Goal: Information Seeking & Learning: Learn about a topic

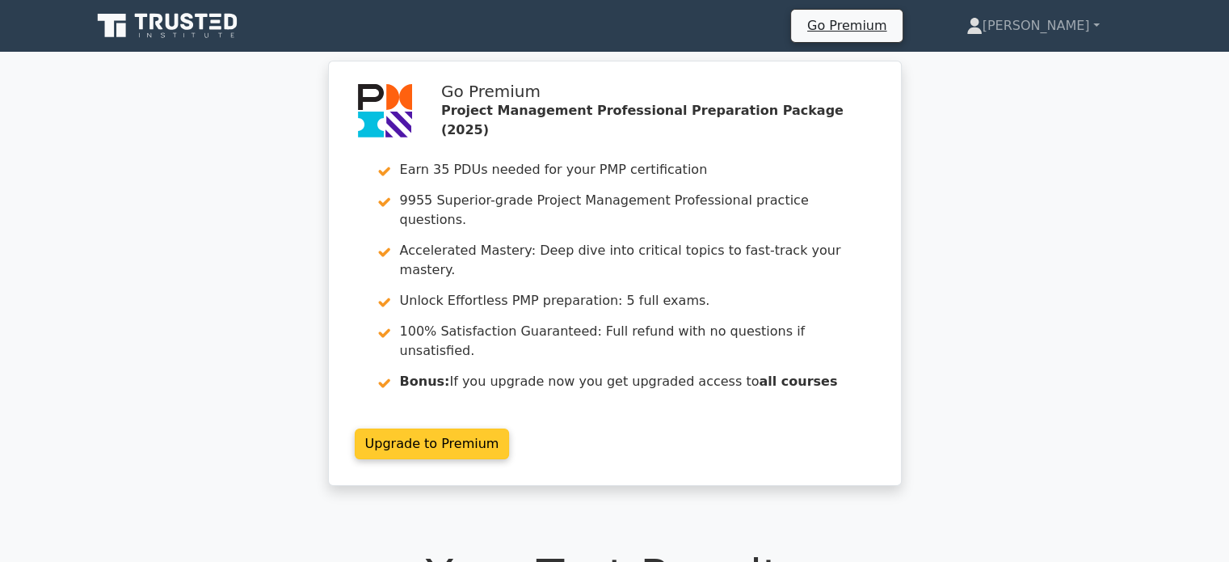
scroll to position [384, 0]
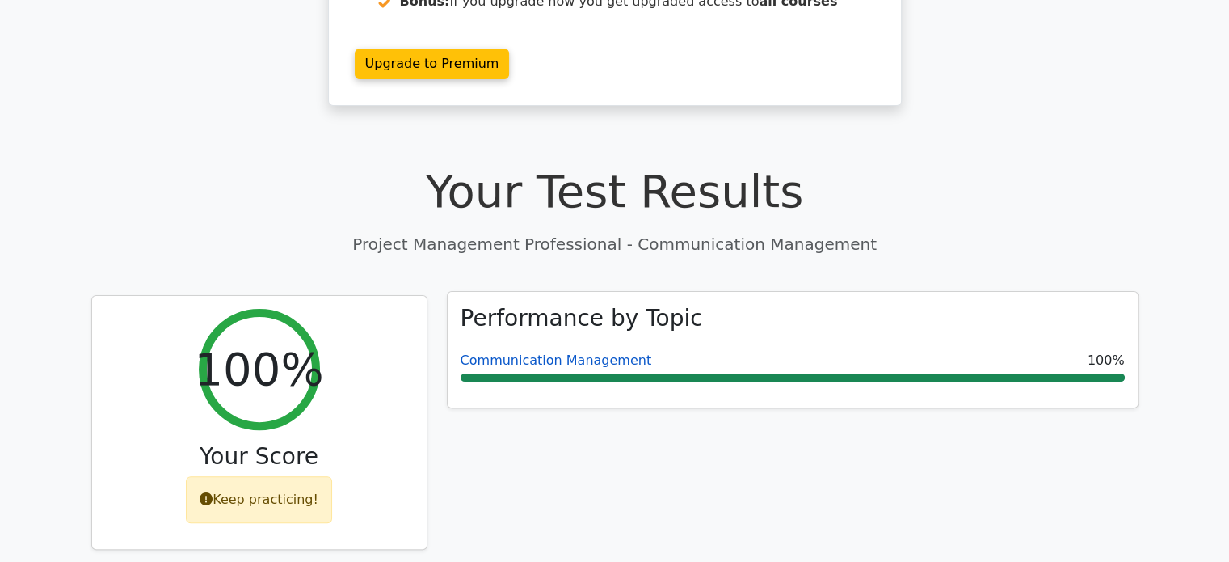
click at [550, 352] on link "Communication Management" at bounding box center [557, 359] width 192 height 15
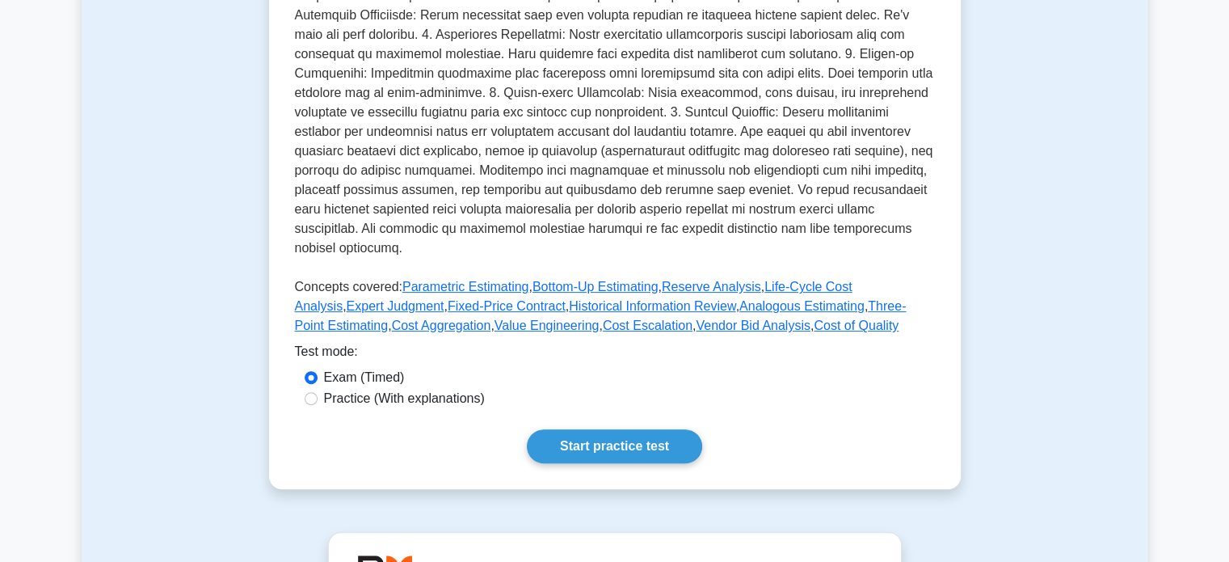
scroll to position [470, 0]
drag, startPoint x: 443, startPoint y: 263, endPoint x: 553, endPoint y: 229, distance: 115.3
click at [553, 229] on p at bounding box center [615, 75] width 640 height 375
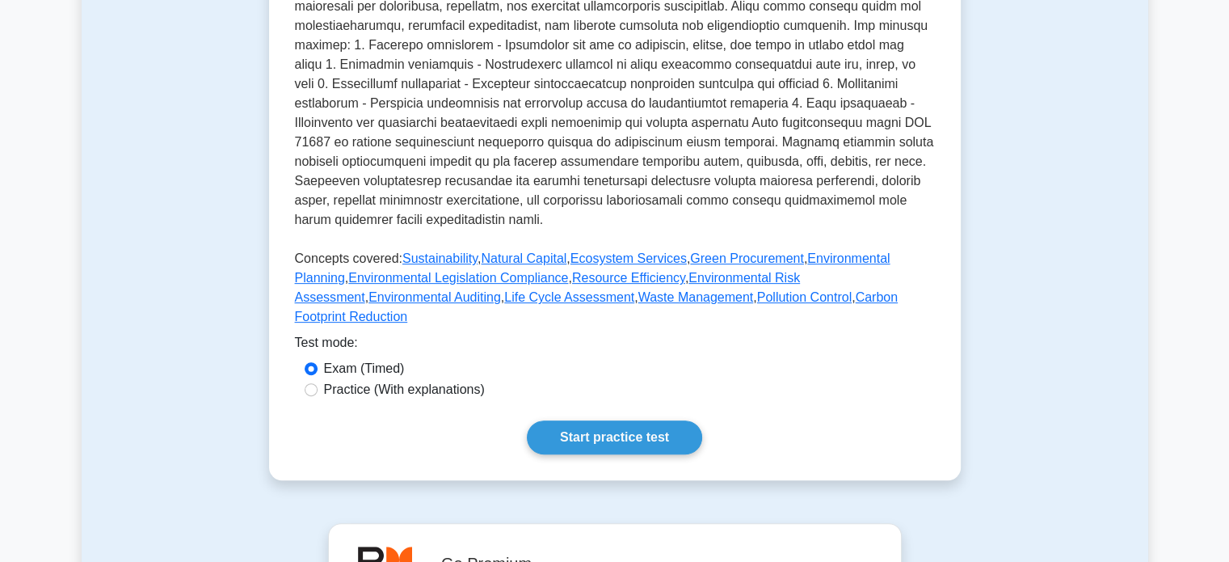
scroll to position [556, 0]
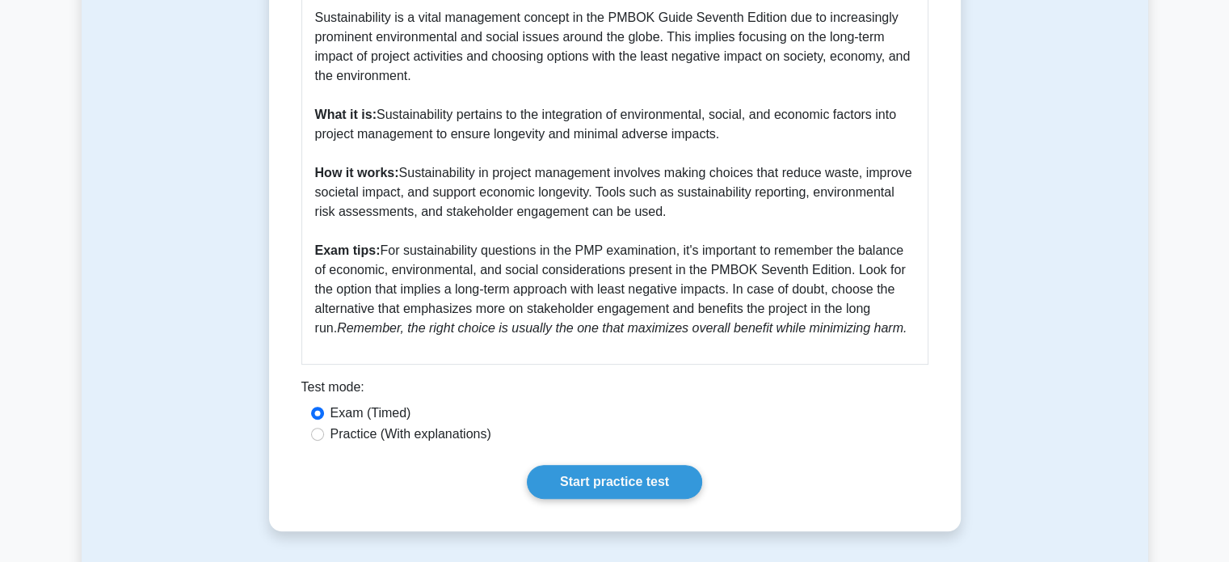
scroll to position [433, 0]
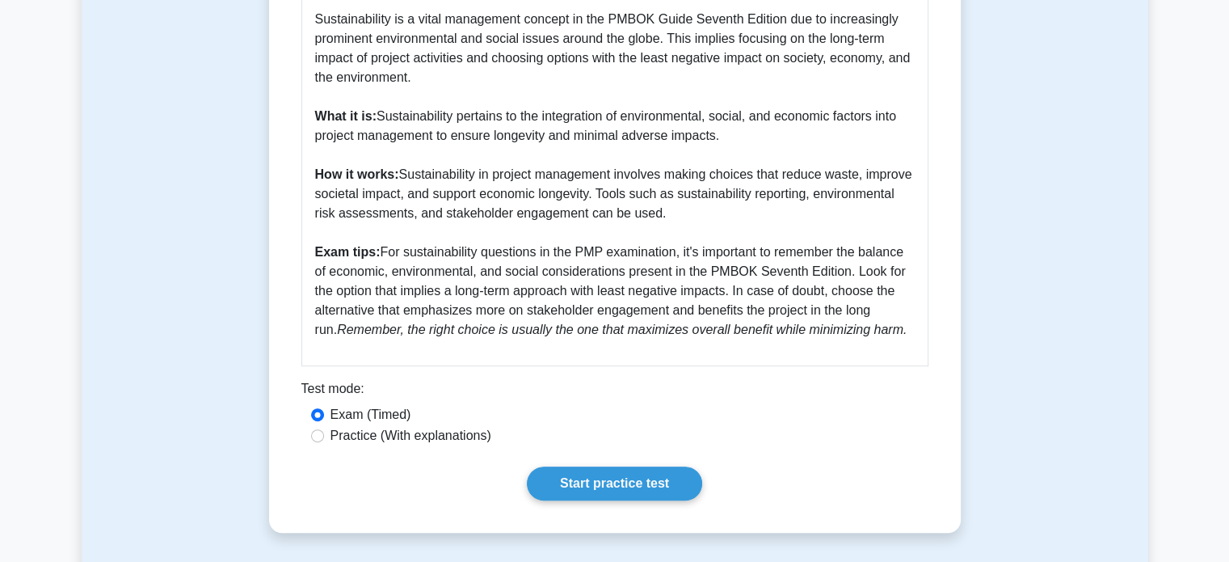
drag, startPoint x: 683, startPoint y: 219, endPoint x: 401, endPoint y: 177, distance: 285.2
click at [401, 177] on p "Sustainability is a vital management concept in the PMBOK Guide Seventh Edition…" at bounding box center [615, 175] width 600 height 330
copy p "Sustainability in project management involves making choices that reduce waste,…"
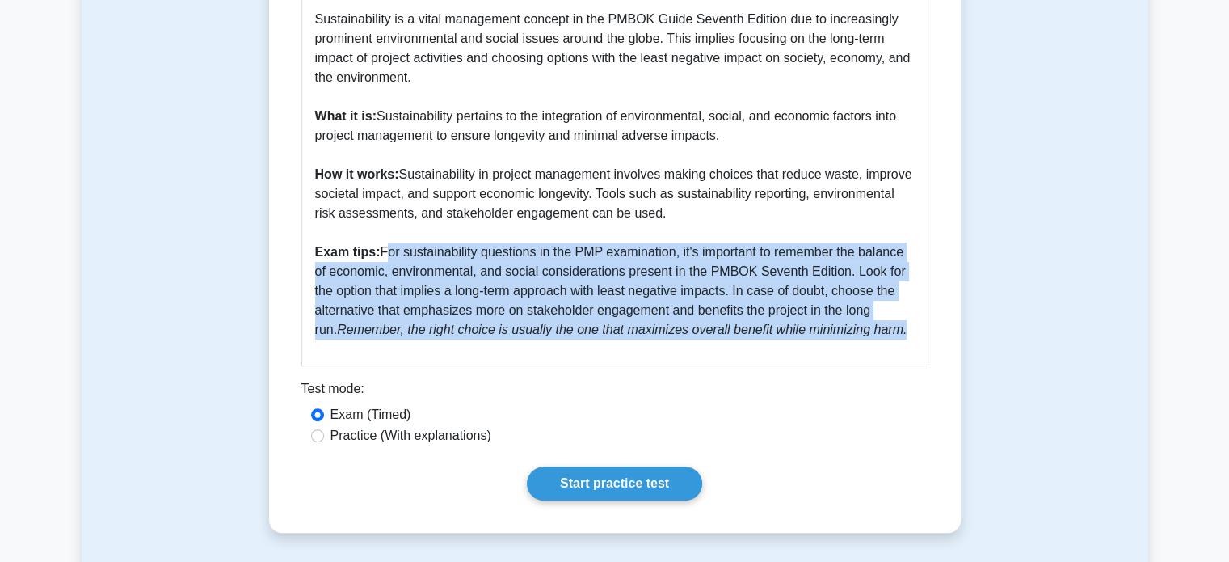
drag, startPoint x: 894, startPoint y: 326, endPoint x: 383, endPoint y: 249, distance: 516.5
click at [383, 249] on p "Sustainability is a vital management concept in the PMBOK Guide Seventh Edition…" at bounding box center [615, 175] width 600 height 330
copy p "For sustainability questions in the PMP examination, it's important to remember…"
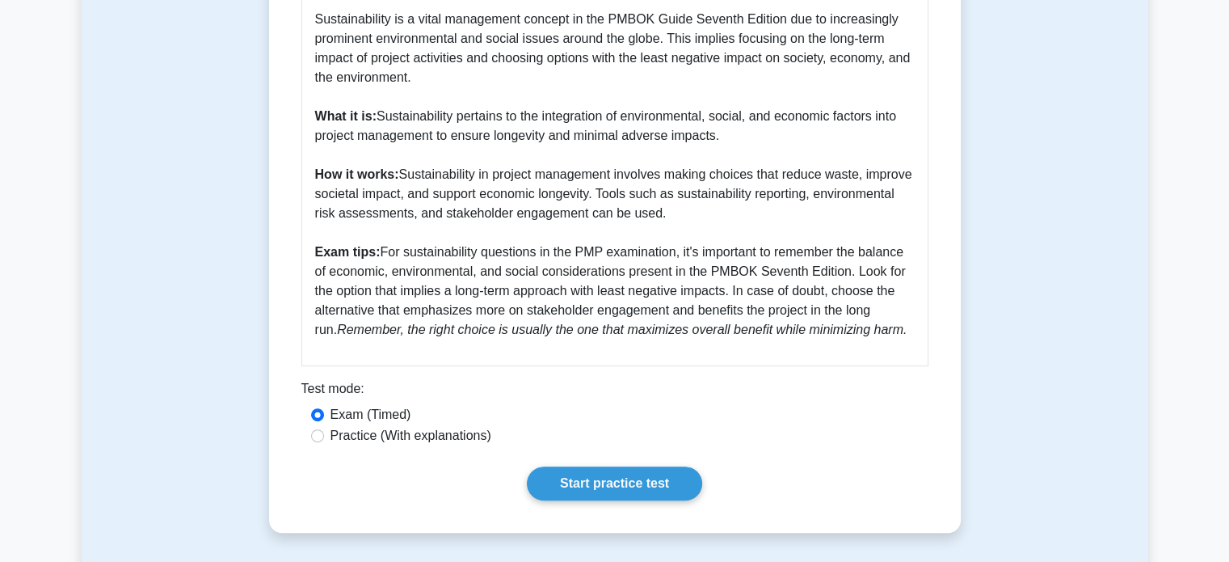
click at [508, 146] on p "Sustainability is a vital management concept in the PMBOK Guide Seventh Edition…" at bounding box center [615, 175] width 600 height 330
click at [637, 486] on link "Start practice test" at bounding box center [614, 483] width 175 height 34
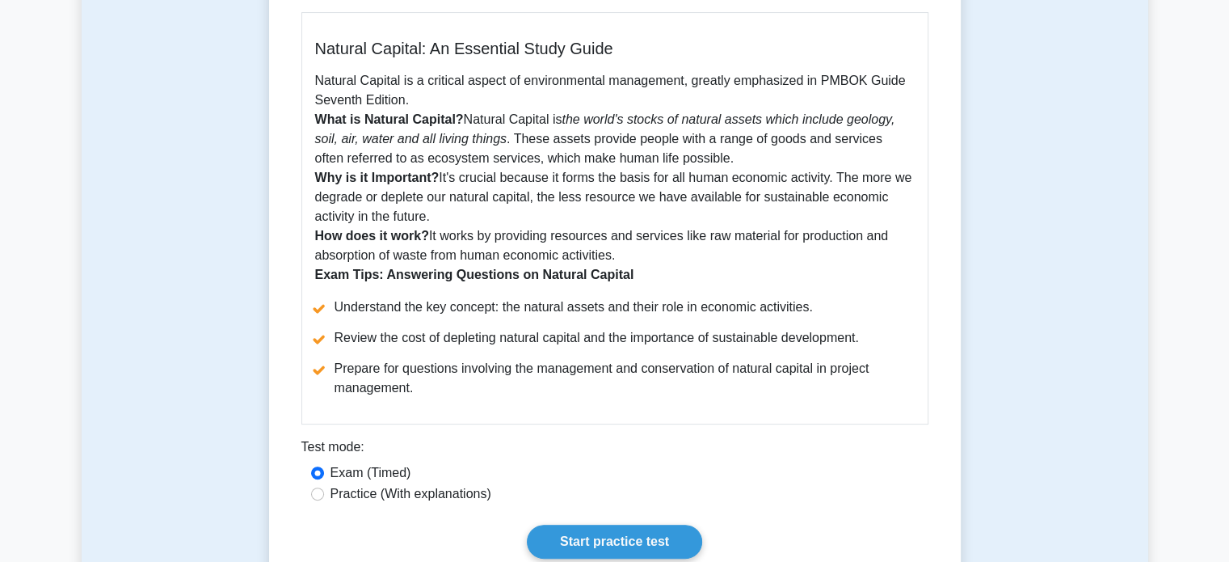
scroll to position [391, 0]
drag, startPoint x: 330, startPoint y: 306, endPoint x: 436, endPoint y: 390, distance: 135.7
click at [436, 390] on ul "Understand the key concept: the natural assets and their role in economic activ…" at bounding box center [615, 347] width 600 height 100
copy ul "Understand the key concept: the natural assets and their role in economic activ…"
click at [666, 272] on p "Natural Capital is a critical aspect of environmental management, greatly empha…" at bounding box center [615, 177] width 600 height 213
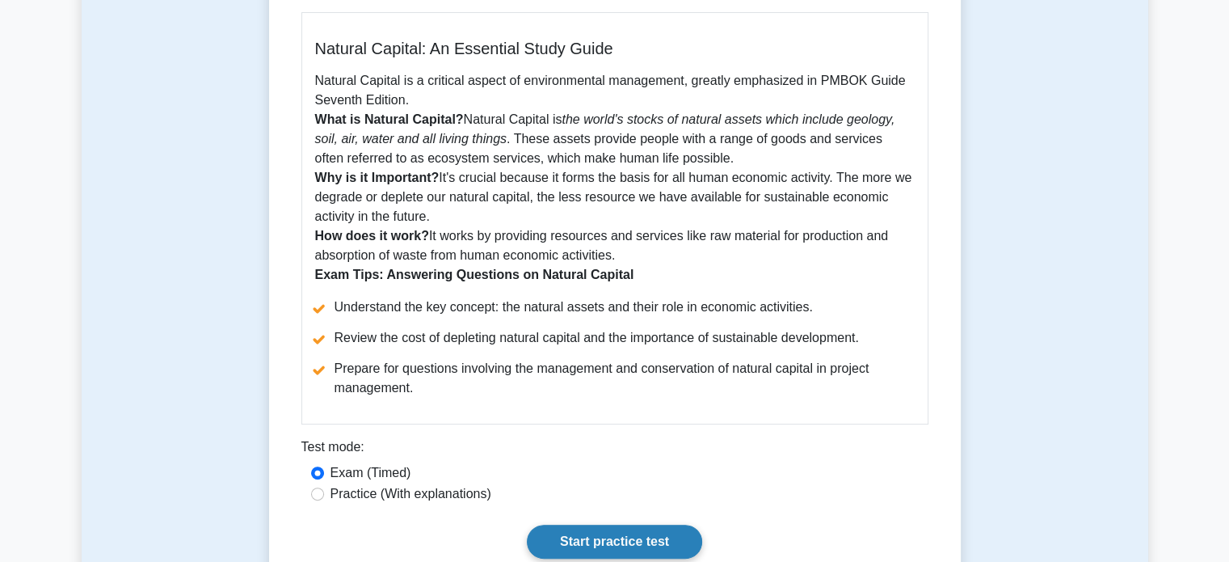
click at [655, 536] on link "Start practice test" at bounding box center [614, 542] width 175 height 34
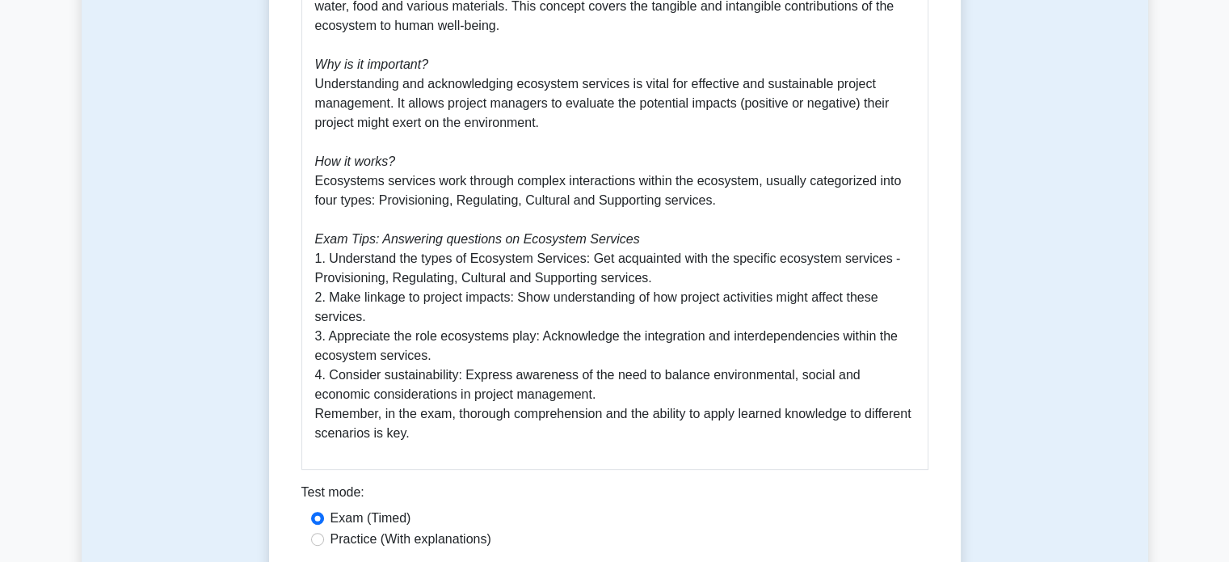
scroll to position [578, 0]
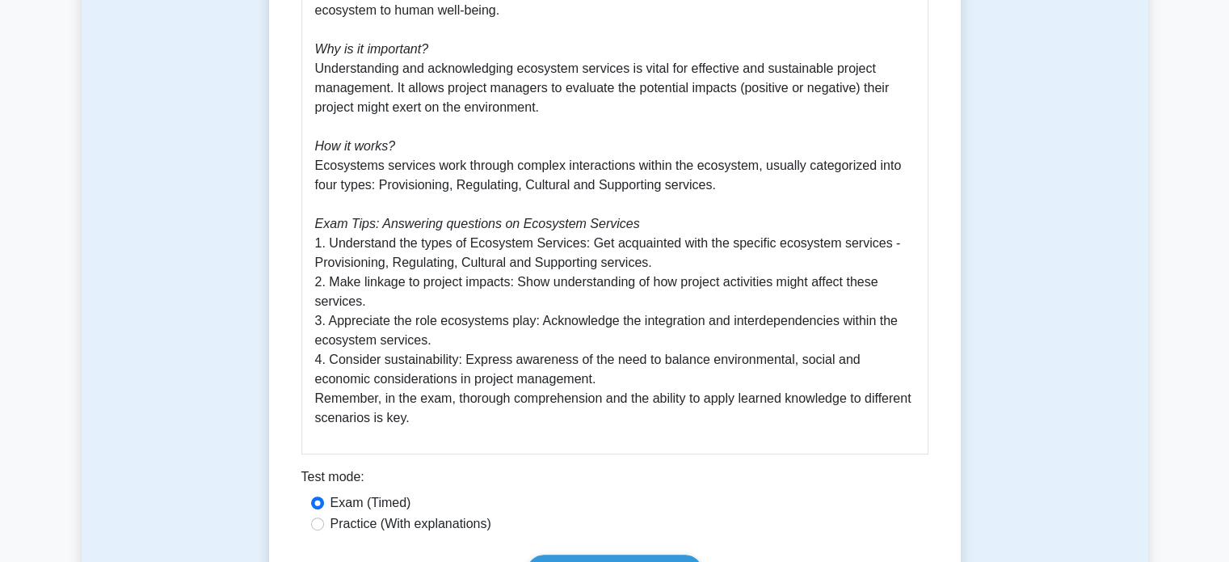
drag, startPoint x: 312, startPoint y: 241, endPoint x: 585, endPoint y: 423, distance: 328.2
click at [585, 423] on div "Ecosystem Services: A Comprehensive Guide Ecosystem Services are crucial, yet o…" at bounding box center [614, 139] width 627 height 629
copy p "1. Understand the types of Ecosystem Services: Get acquainted with the specific…"
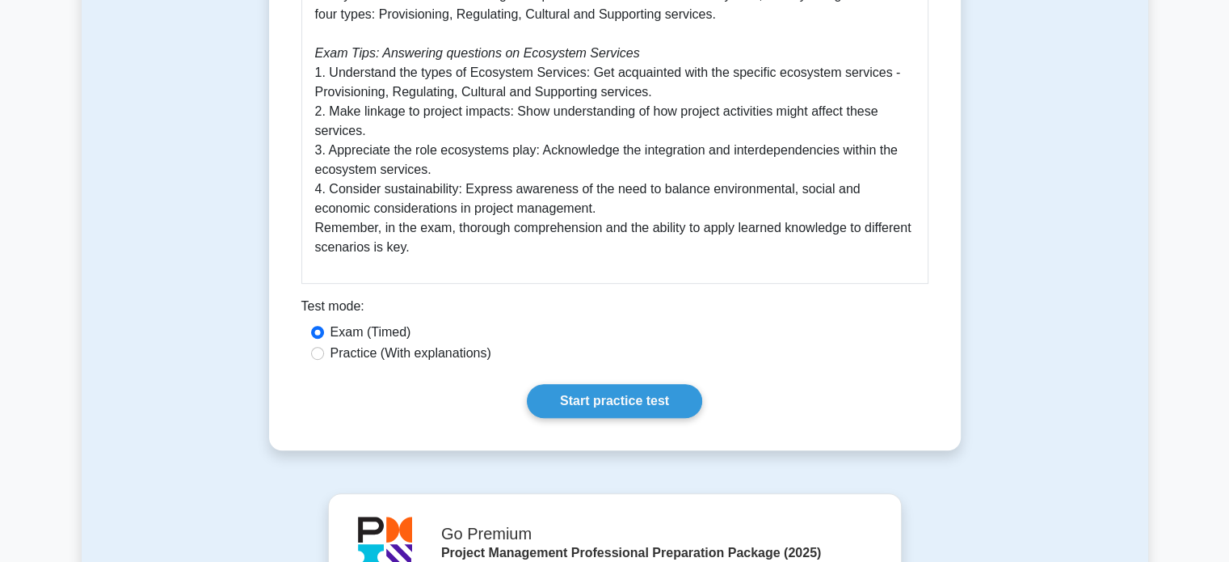
scroll to position [749, 0]
click at [595, 396] on link "Start practice test" at bounding box center [614, 400] width 175 height 34
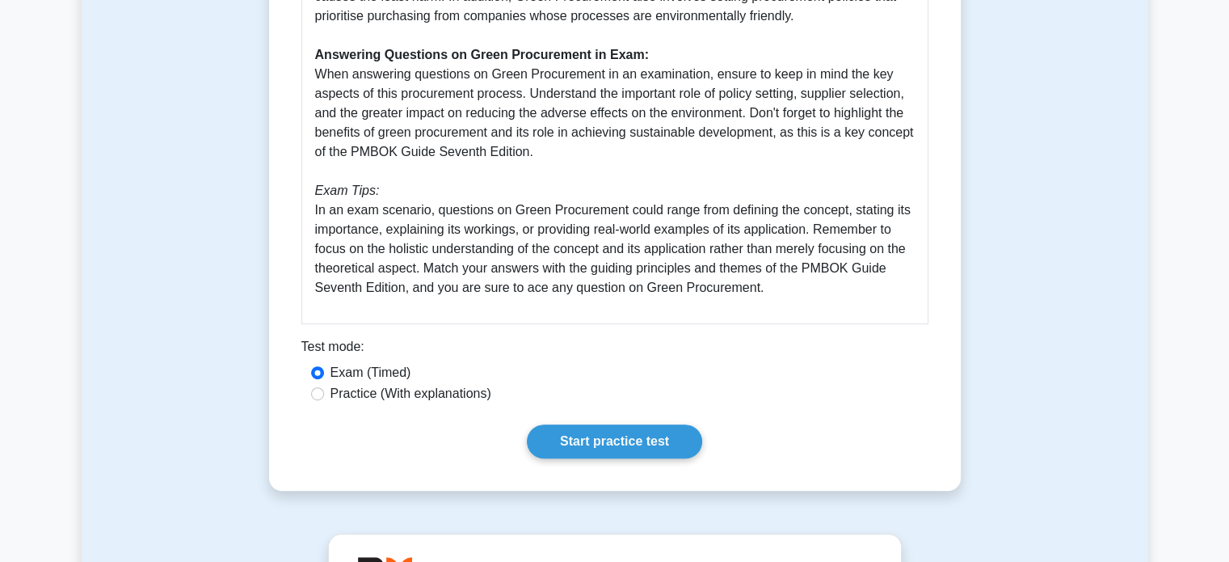
scroll to position [687, 0]
drag, startPoint x: 306, startPoint y: 77, endPoint x: 543, endPoint y: 157, distance: 250.7
click at [543, 157] on div "Guide to Green Procurement as per PMBOK Guide Seventh Edition Green Procurement…" at bounding box center [614, 11] width 627 height 629
copy p "When answering questions on Green Procurement in an examination, ensure to keep…"
drag, startPoint x: 307, startPoint y: 216, endPoint x: 783, endPoint y: 320, distance: 487.3
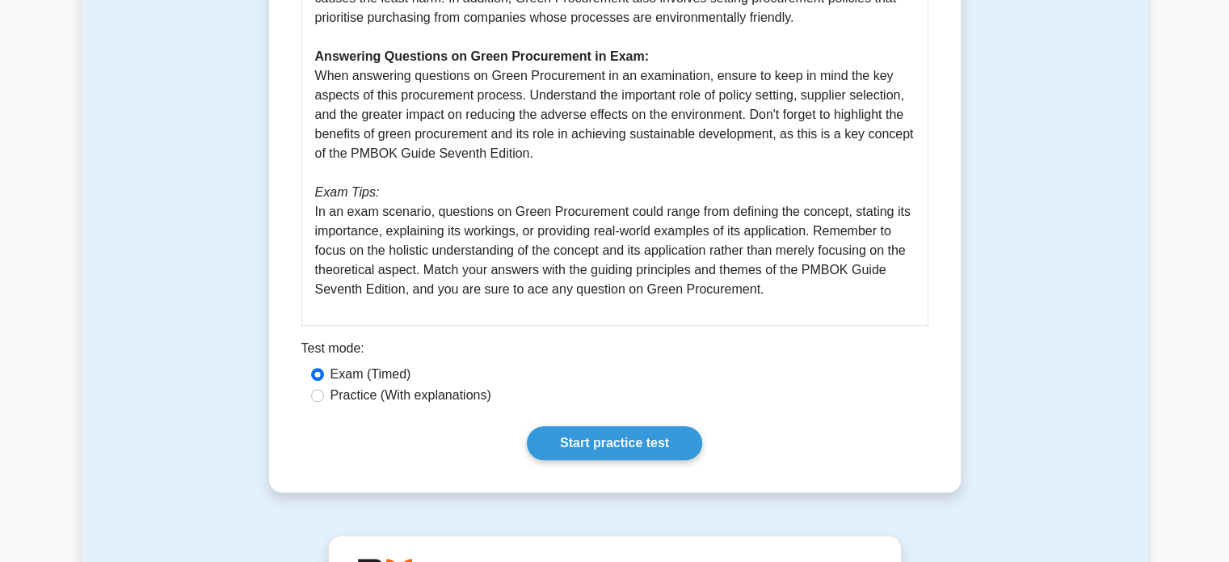
click at [783, 320] on div "Guide to Green Procurement as per PMBOK Guide Seventh Edition Green Procurement…" at bounding box center [614, 11] width 627 height 629
copy p "In an exam scenario, questions on Green Procurement could range from defining t…"
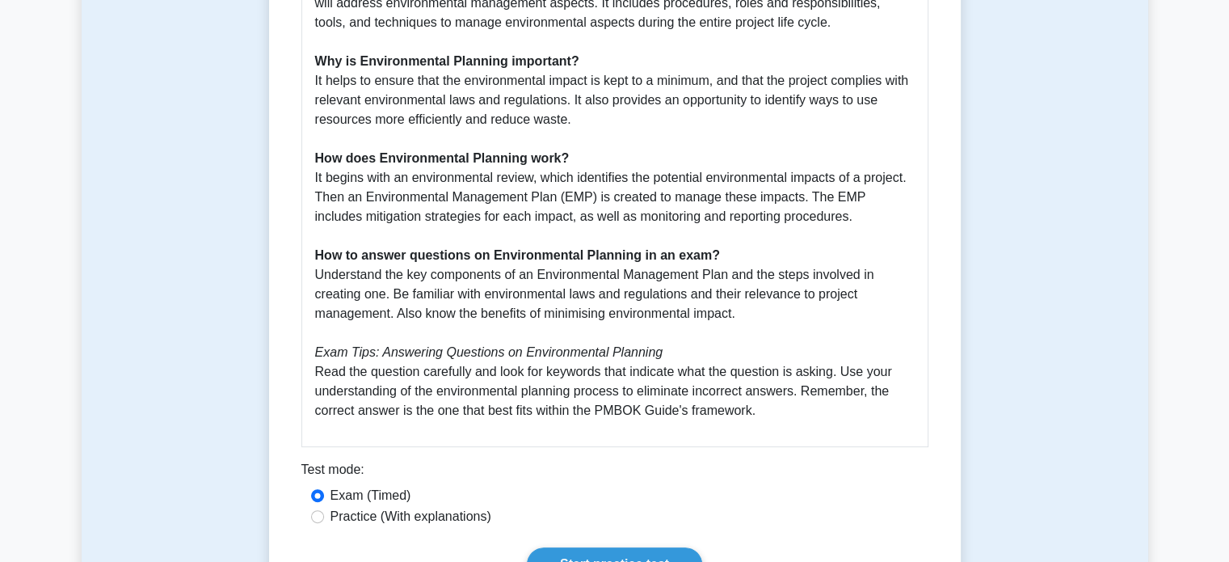
scroll to position [559, 0]
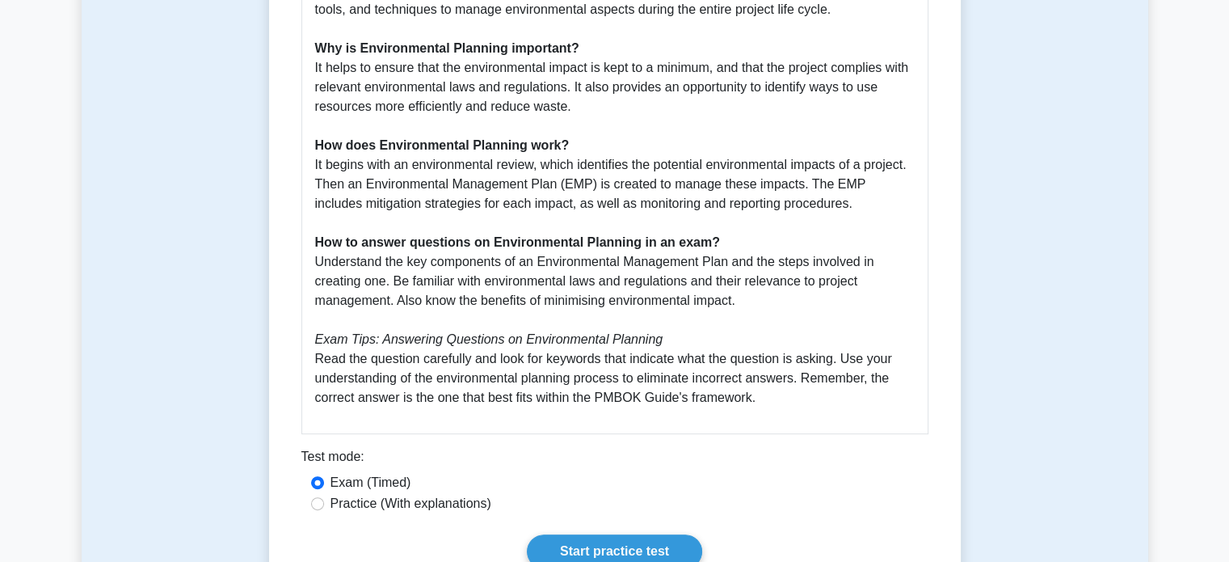
drag, startPoint x: 312, startPoint y: 260, endPoint x: 826, endPoint y: 301, distance: 515.7
click at [826, 301] on div "Environmental Planning Guide: PMBOK 7th Edition Environmental Planning is a key…" at bounding box center [614, 139] width 627 height 590
copy p "Understand the key components of an Environmental Management Plan and the steps…"
drag, startPoint x: 311, startPoint y: 361, endPoint x: 769, endPoint y: 419, distance: 461.9
click at [769, 419] on div "Environmental Planning Guide: PMBOK 7th Edition Environmental Planning is a key…" at bounding box center [614, 139] width 627 height 590
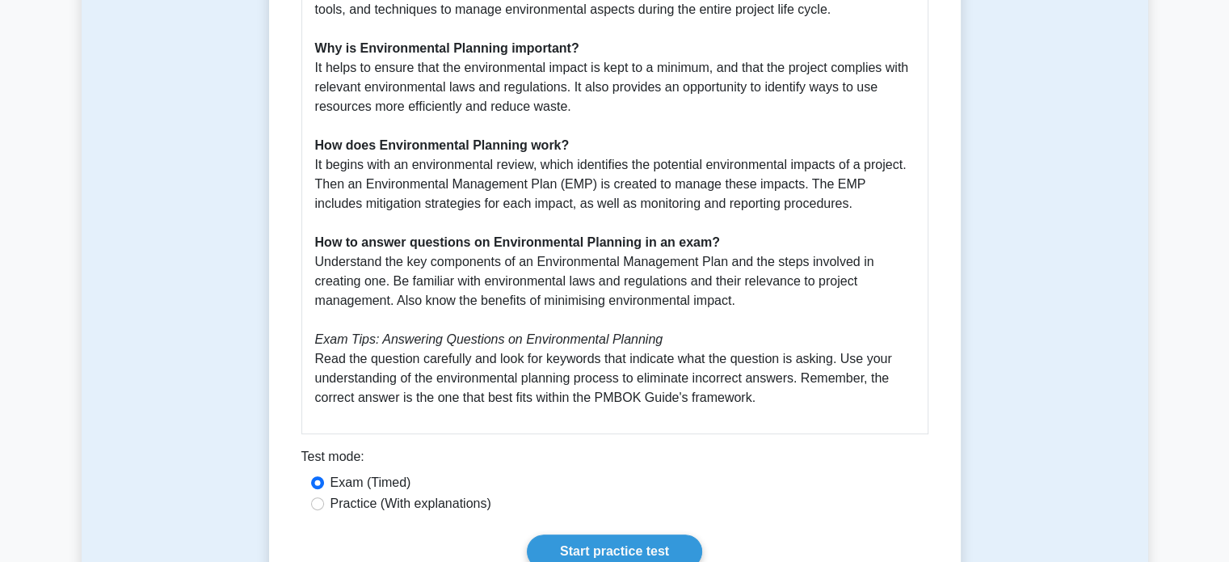
copy p "Read the question carefully and look for keywords that indicate what the questi…"
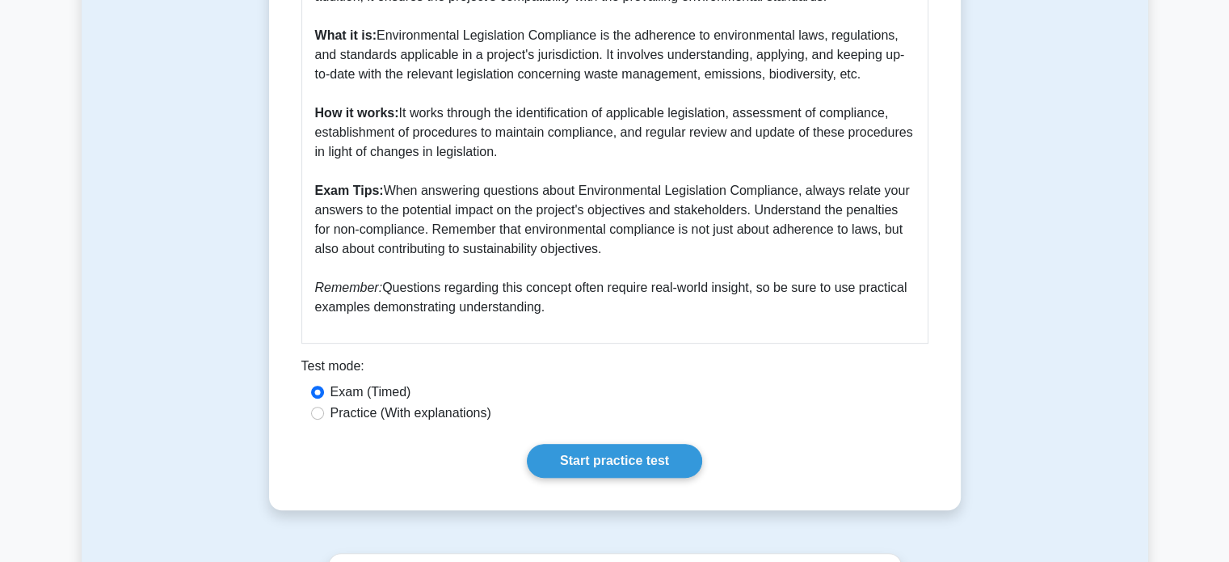
scroll to position [572, 0]
drag, startPoint x: 385, startPoint y: 189, endPoint x: 616, endPoint y: 304, distance: 258.1
click at [616, 304] on p "Environmental Legislation Compliance is a key aspect of project management. Imp…" at bounding box center [615, 112] width 600 height 407
copy p "When answering questions about Environmental Legislation Compliance, always rel…"
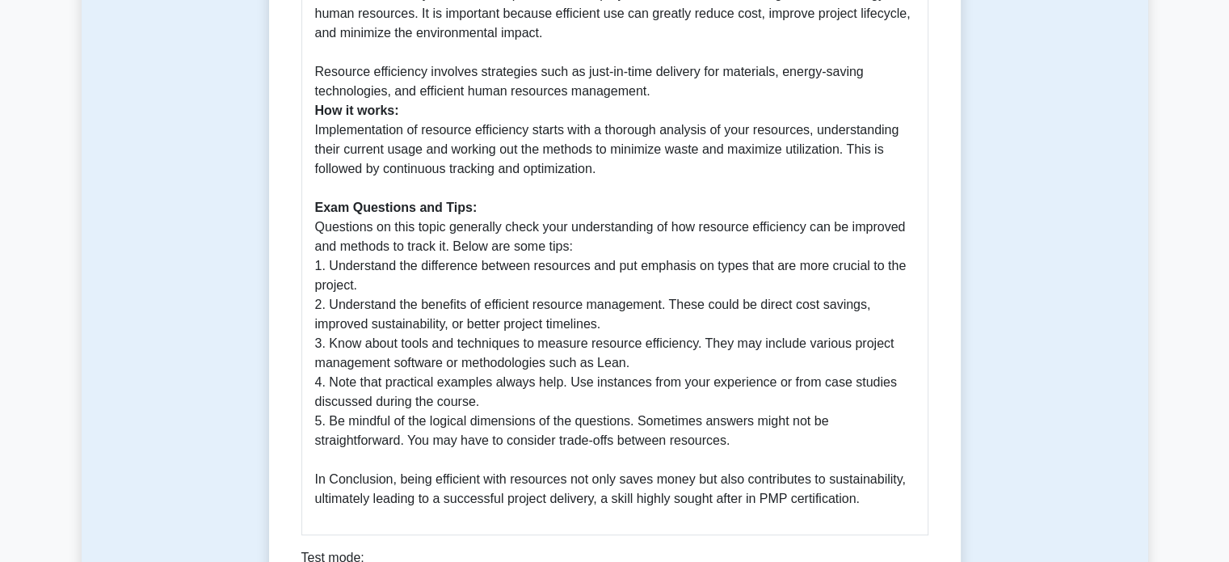
scroll to position [624, 0]
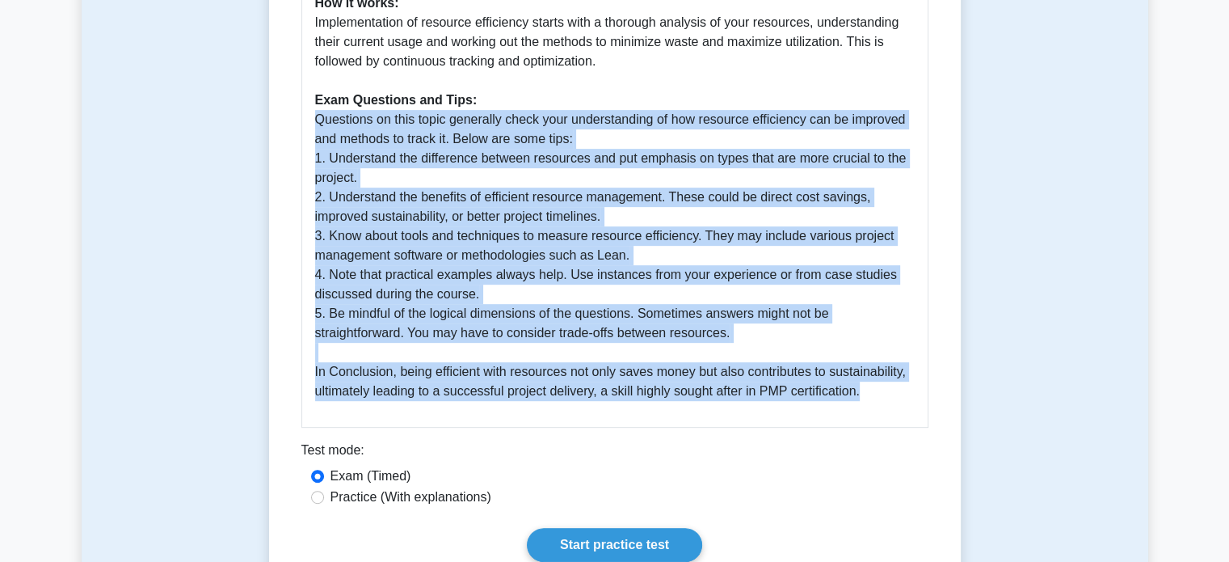
drag, startPoint x: 314, startPoint y: 124, endPoint x: 881, endPoint y: 413, distance: 636.5
click at [881, 413] on div "Guide for Resource Efficiency (PMBOK Seventh Edition) Introduction: Resource Ef…" at bounding box center [614, 113] width 627 height 629
copy p "Questions on this topic generally check your understanding of how resource effi…"
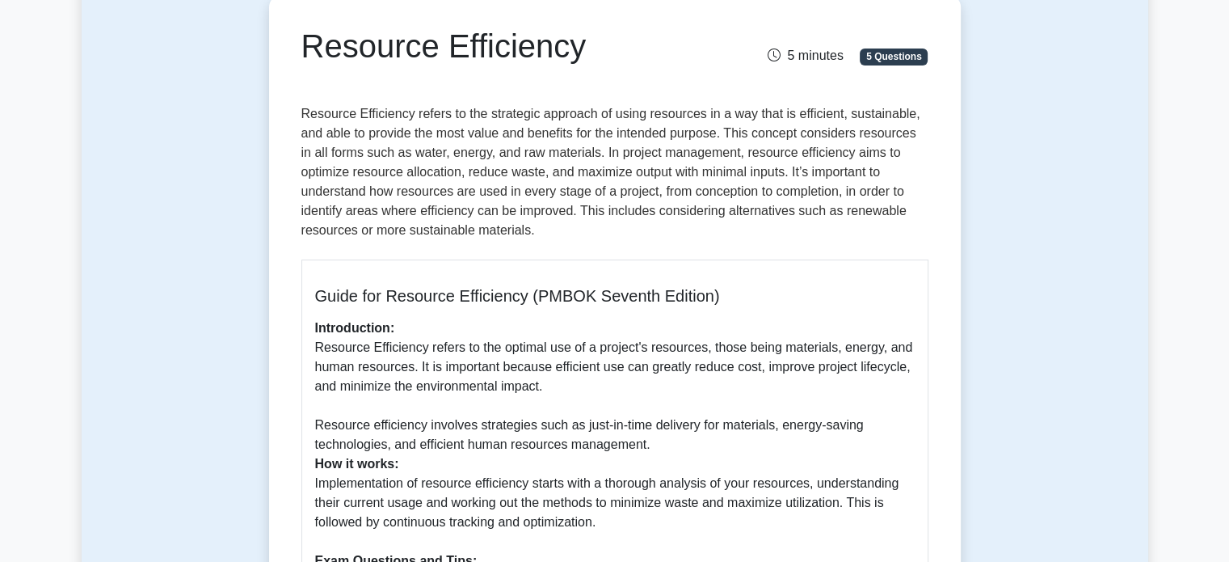
scroll to position [162, 0]
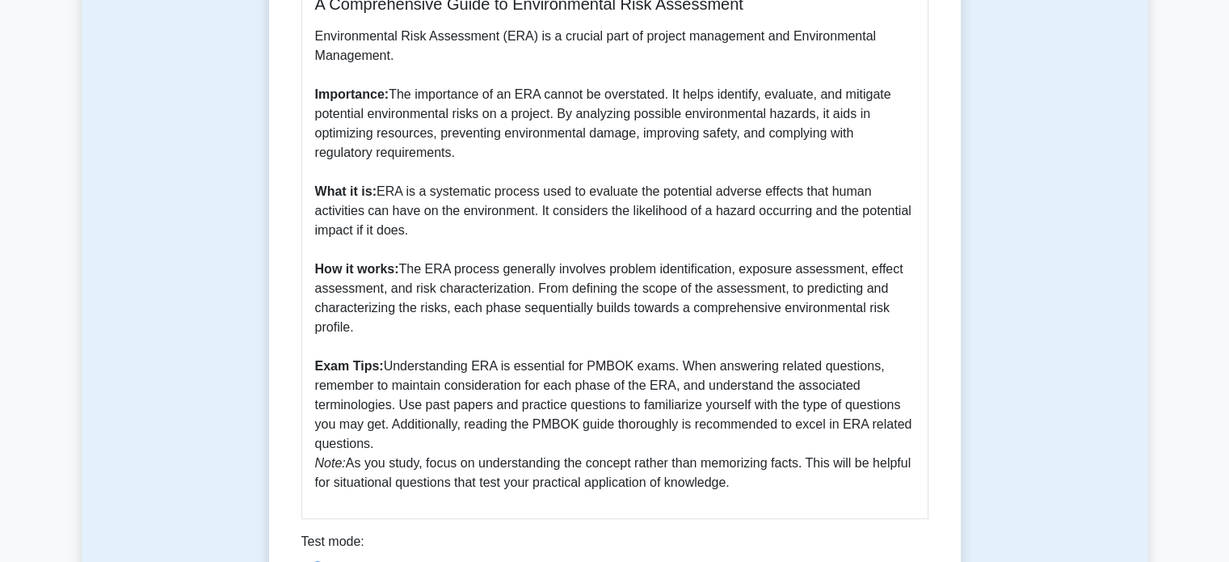
scroll to position [592, 0]
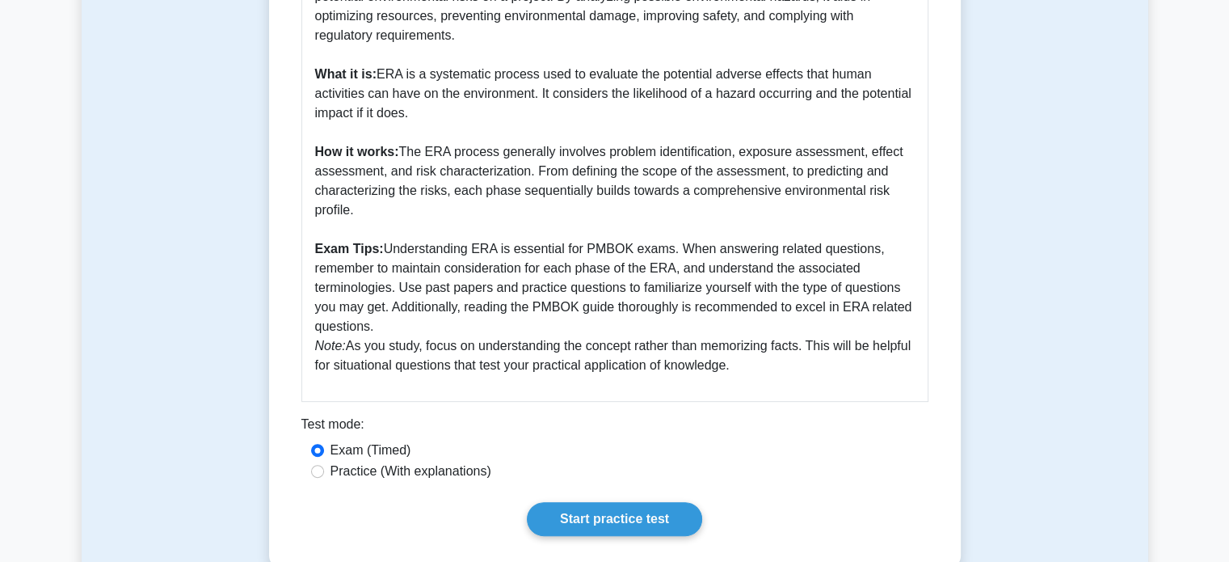
drag, startPoint x: 383, startPoint y: 249, endPoint x: 775, endPoint y: 369, distance: 410.1
click at [775, 369] on p "Environmental Risk Assessment (ERA) is a crucial part of project management and…" at bounding box center [615, 142] width 600 height 466
copy p "Understanding ERA is essential for PMBOK exams. When answering related question…"
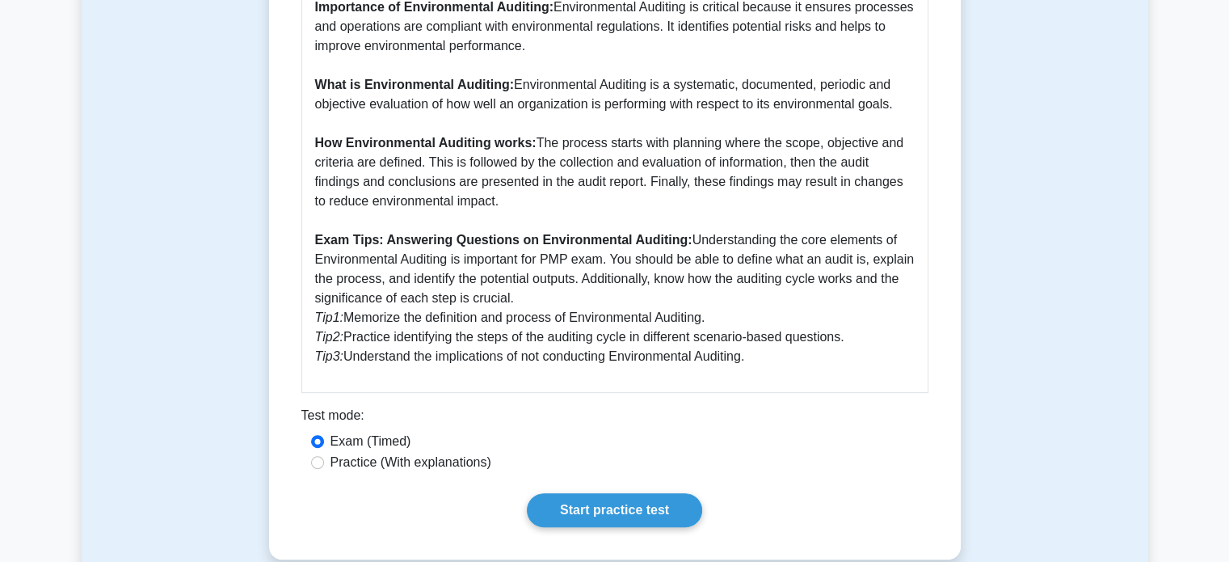
scroll to position [498, 0]
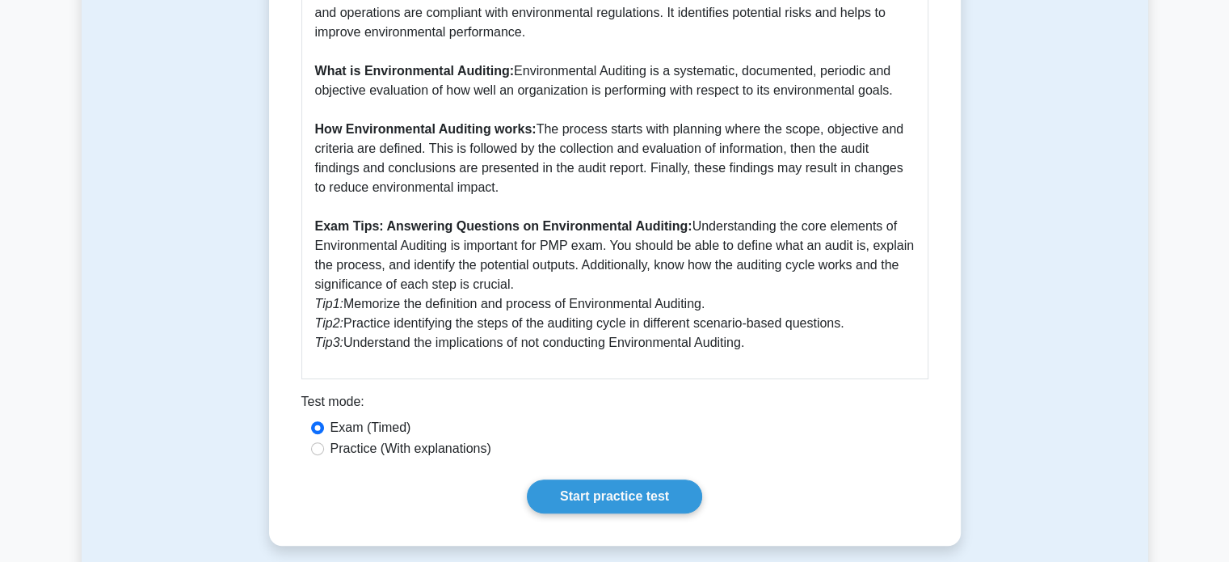
drag, startPoint x: 687, startPoint y: 228, endPoint x: 765, endPoint y: 339, distance: 136.3
click at [765, 339] on p "Importance of Environmental Auditing: Environmental Auditing is critical becaus…" at bounding box center [615, 168] width 600 height 369
copy p "Understanding the core elements of Environmental Auditing is important for PMP …"
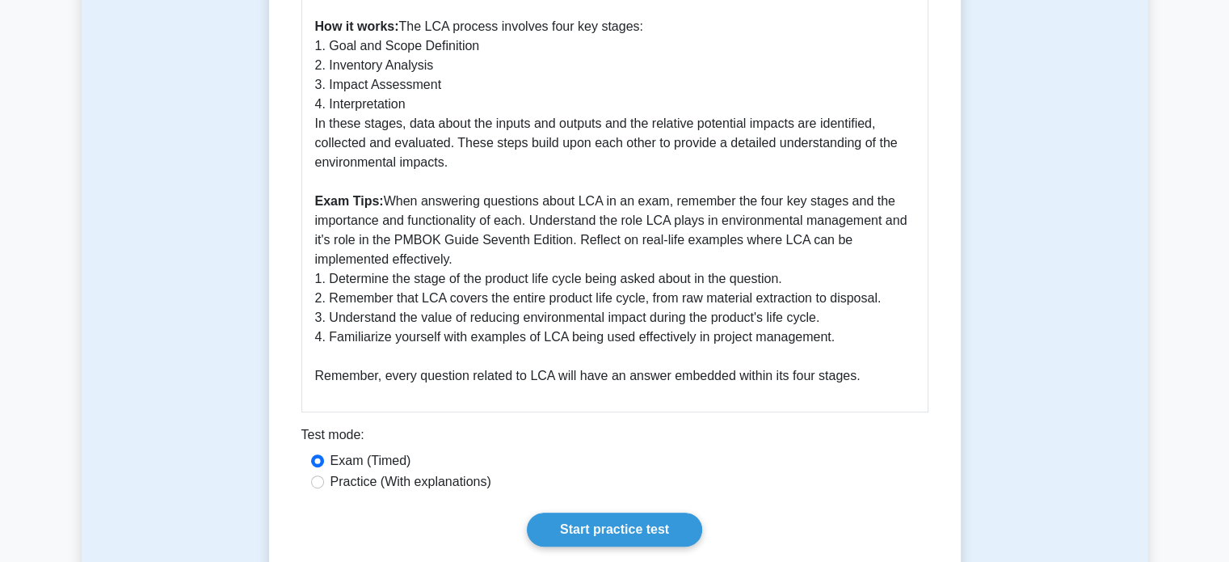
scroll to position [601, 0]
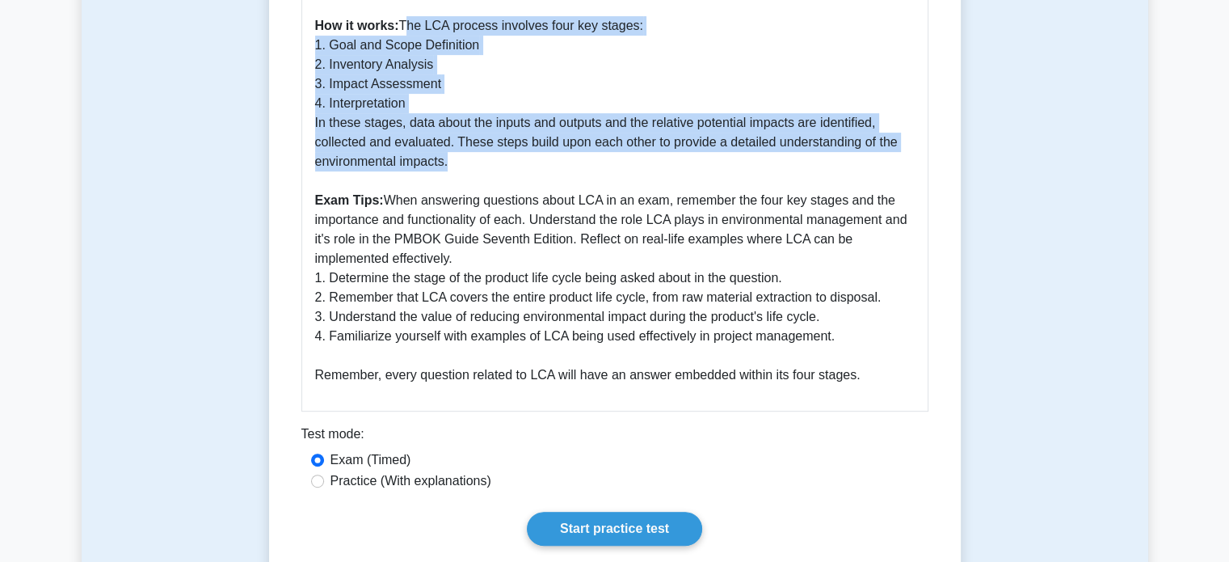
drag, startPoint x: 401, startPoint y: 25, endPoint x: 654, endPoint y: 163, distance: 288.3
click at [654, 163] on p "Life Cycle Assessment (LCA) is a technique used to assess the environmental imp…" at bounding box center [615, 123] width 600 height 524
copy p "The LCA process involves four key stages: 1. Goal and Scope Definition 2. Inven…"
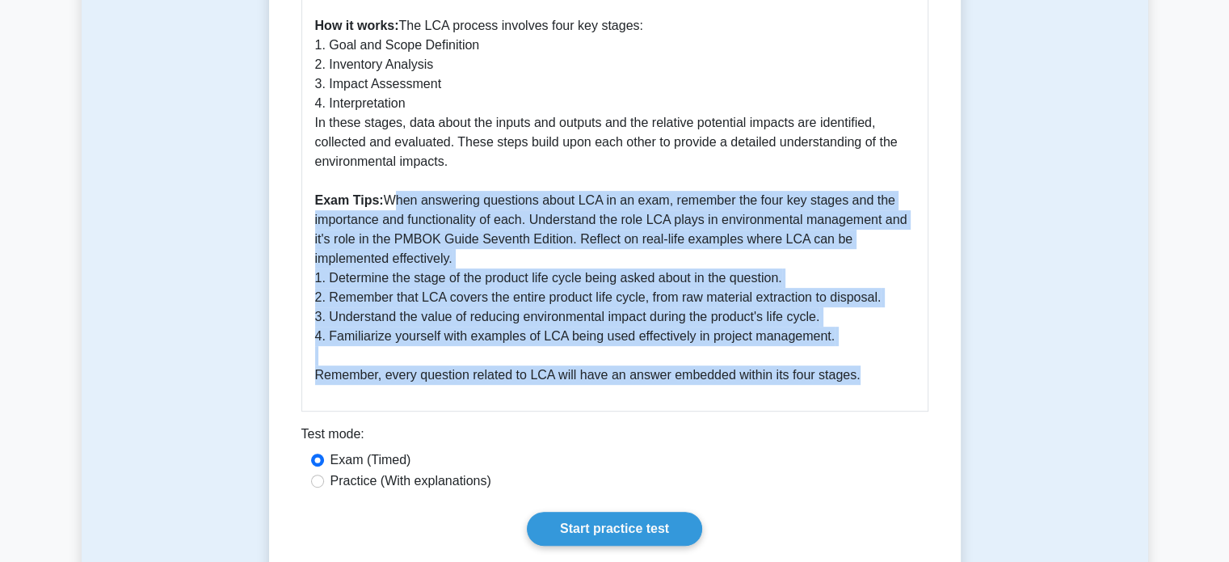
drag, startPoint x: 385, startPoint y: 201, endPoint x: 924, endPoint y: 373, distance: 565.9
click at [924, 373] on div "Guide on Life Cycle Assessment Life Cycle Assessment (LCA) is a technique used …" at bounding box center [614, 106] width 627 height 609
copy p "When answering questions about LCA in an exam, remember the four key stages and…"
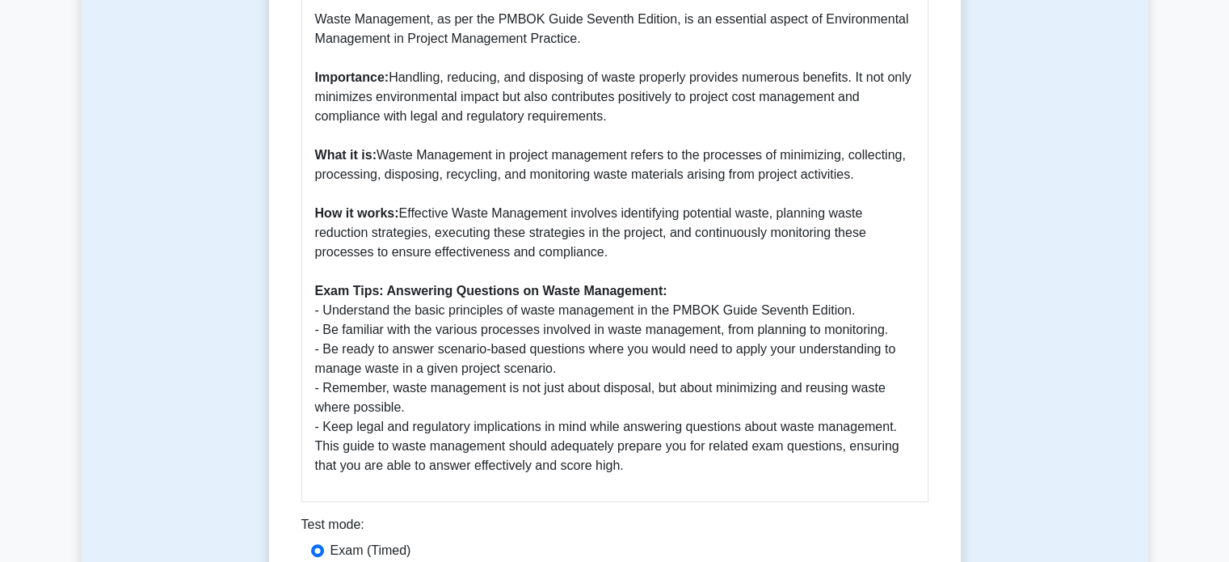
scroll to position [433, 0]
drag, startPoint x: 313, startPoint y: 312, endPoint x: 709, endPoint y: 472, distance: 427.1
click at [709, 472] on div "Guide to Waste Management Following the PMBOK Guide Seventh Edition Waste Manag…" at bounding box center [614, 226] width 627 height 551
copy p "- Understand the basic principles of waste management in the PMBOK Guide Sevent…"
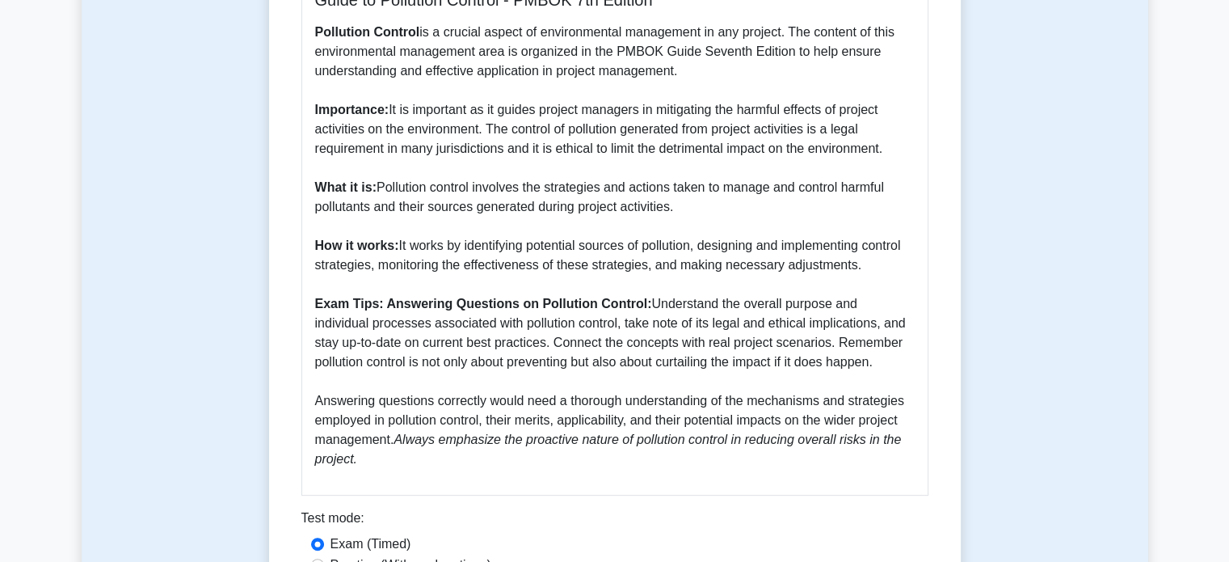
scroll to position [440, 0]
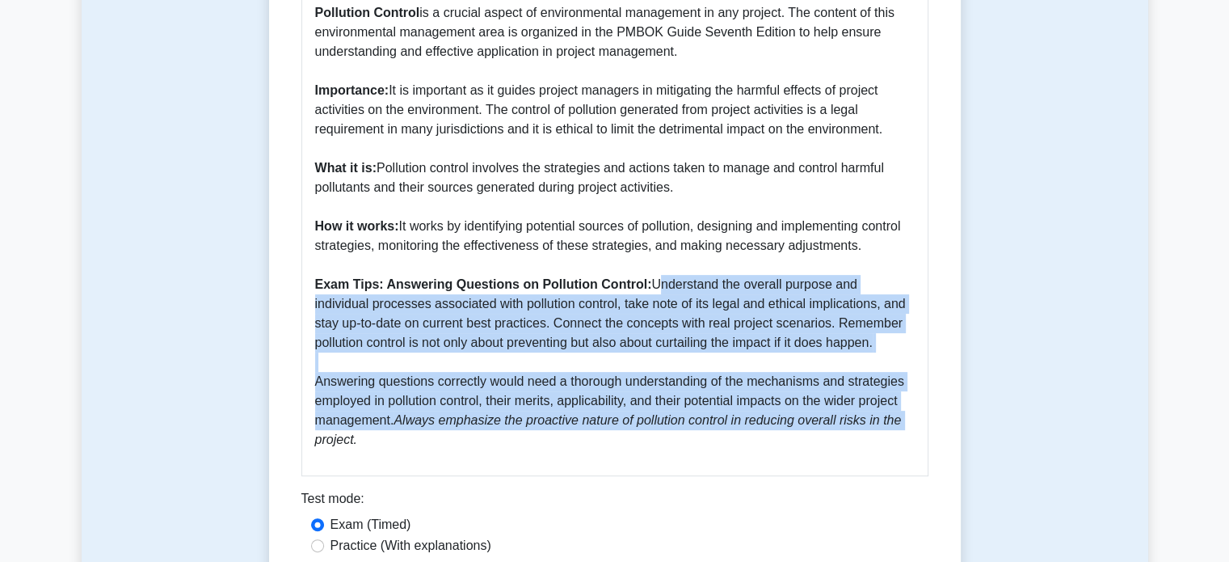
drag, startPoint x: 647, startPoint y: 281, endPoint x: 950, endPoint y: 424, distance: 335.9
click at [950, 424] on div "Pollution Control 5 minutes 5 Questions Guide to Pollution Control - PMBOK 7th …" at bounding box center [615, 180] width 679 height 912
copy p "Understand the overall purpose and individual processes associated with polluti…"
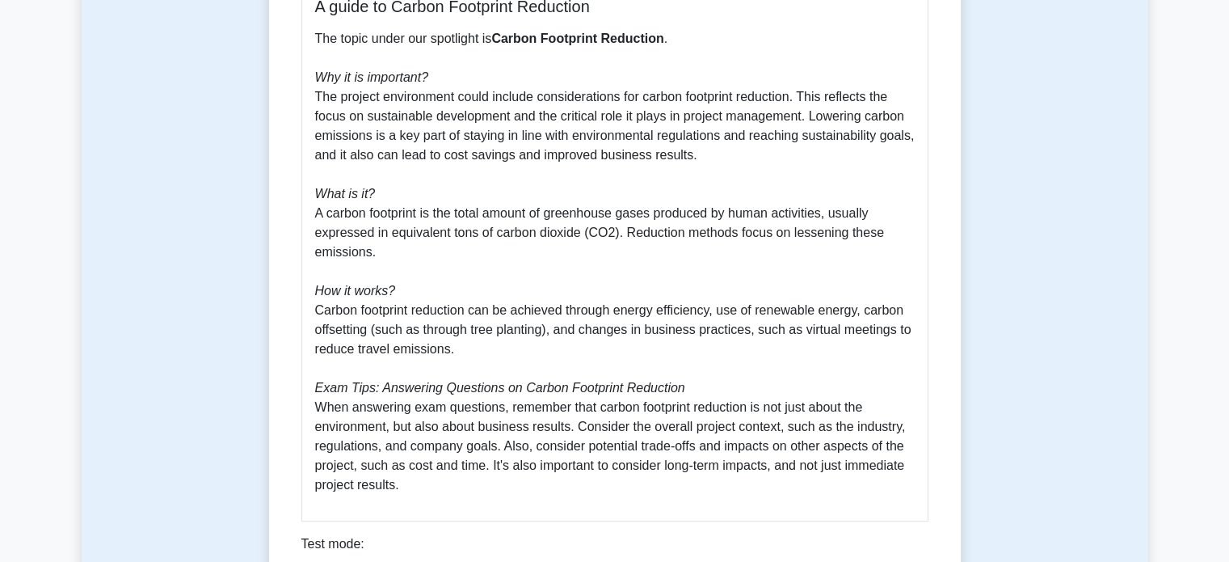
scroll to position [640, 0]
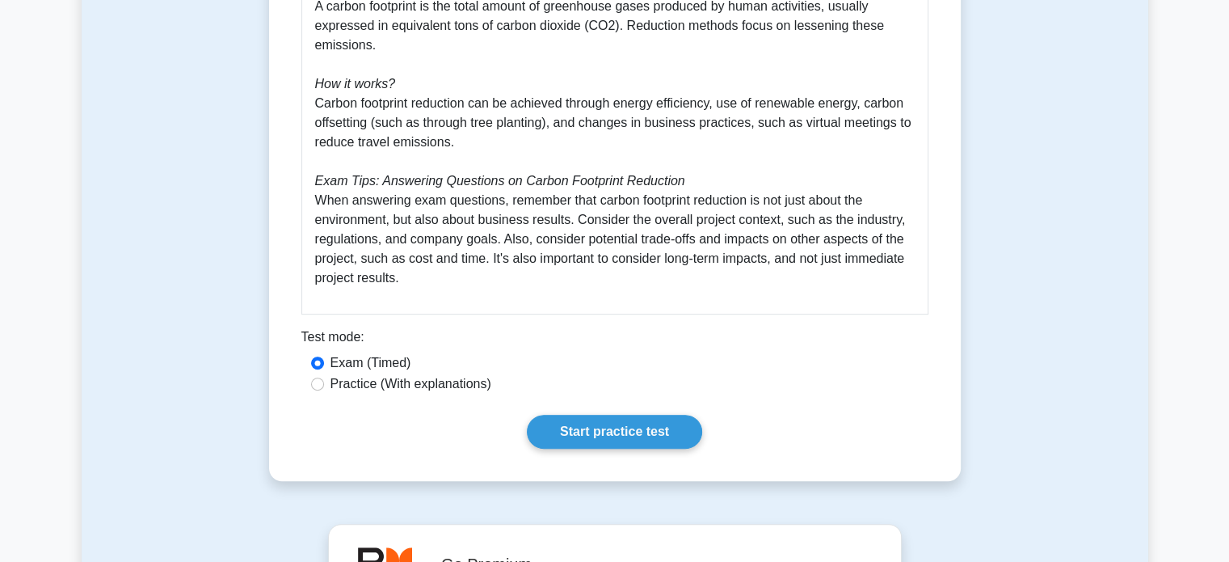
drag, startPoint x: 309, startPoint y: 101, endPoint x: 481, endPoint y: 137, distance: 175.9
click at [481, 137] on div "A guide to Carbon Footprint Reduction The topic under our spotlight is Carbon F…" at bounding box center [614, 38] width 627 height 551
copy p "Carbon footprint reduction can be achieved through energy efficiency, use of re…"
drag, startPoint x: 314, startPoint y: 200, endPoint x: 420, endPoint y: 280, distance: 133.4
click at [420, 280] on div "A guide to Carbon Footprint Reduction The topic under our spotlight is Carbon F…" at bounding box center [614, 38] width 627 height 551
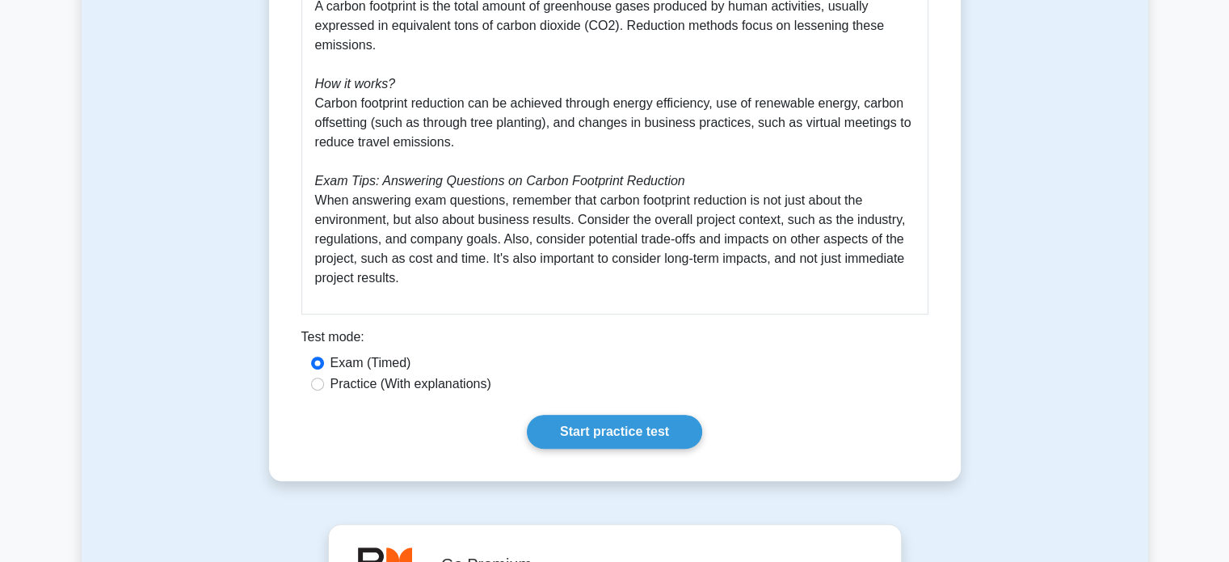
copy p "When answering exam questions, remember that carbon footprint reduction is not …"
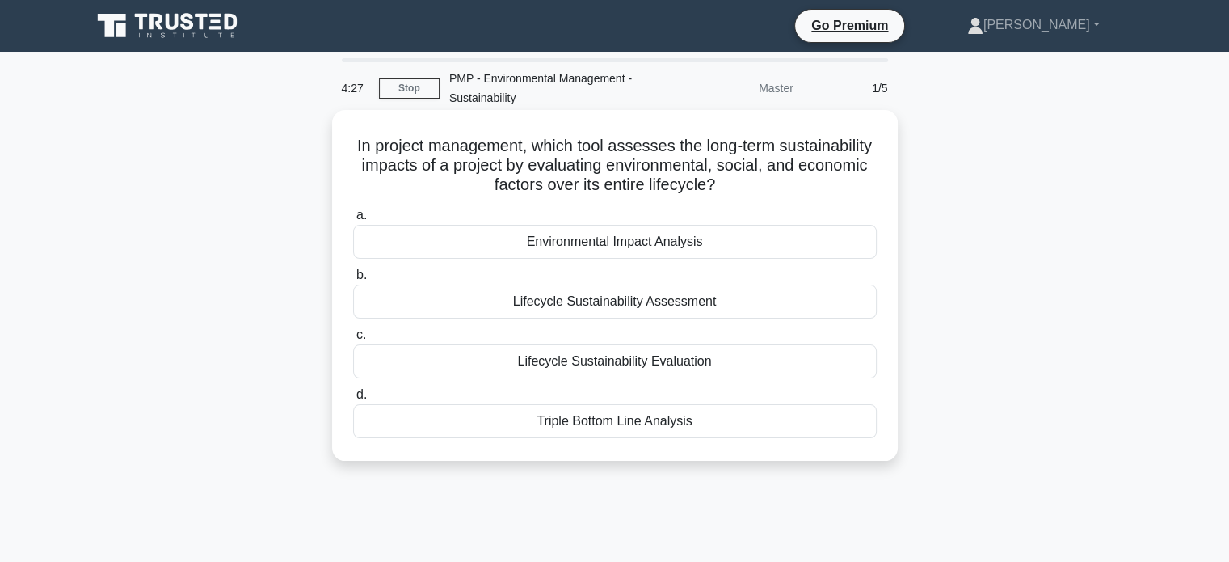
click at [609, 303] on div "Lifecycle Sustainability Assessment" at bounding box center [615, 301] width 524 height 34
click at [353, 280] on input "b. Lifecycle Sustainability Assessment" at bounding box center [353, 275] width 0 height 11
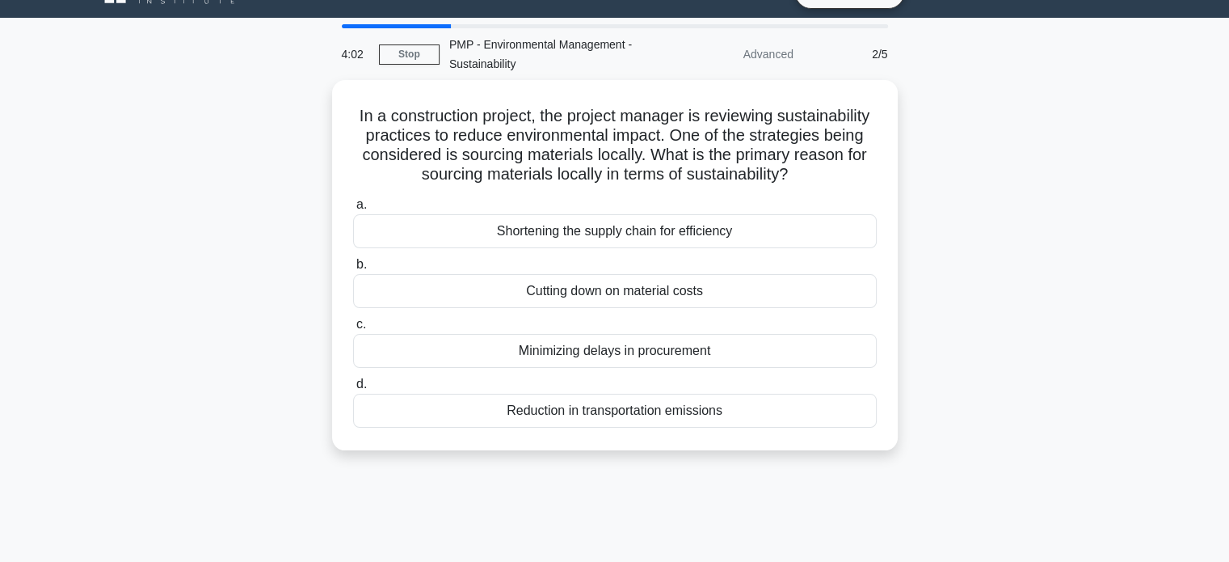
scroll to position [35, 0]
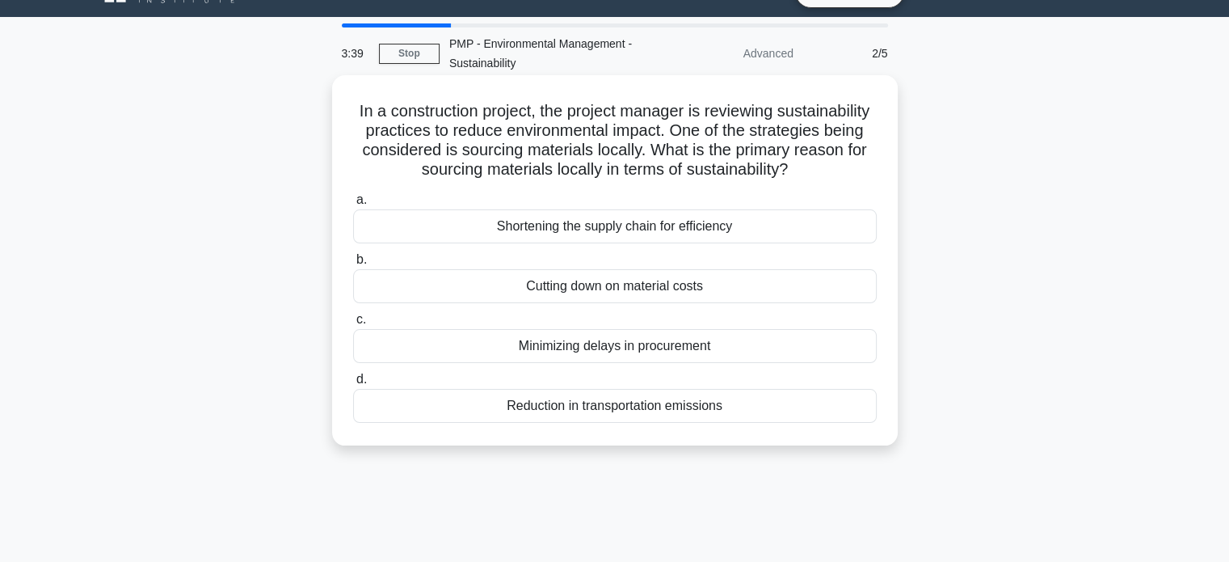
click at [660, 360] on div "Minimizing delays in procurement" at bounding box center [615, 346] width 524 height 34
click at [353, 325] on input "c. Minimizing delays in procurement" at bounding box center [353, 319] width 0 height 11
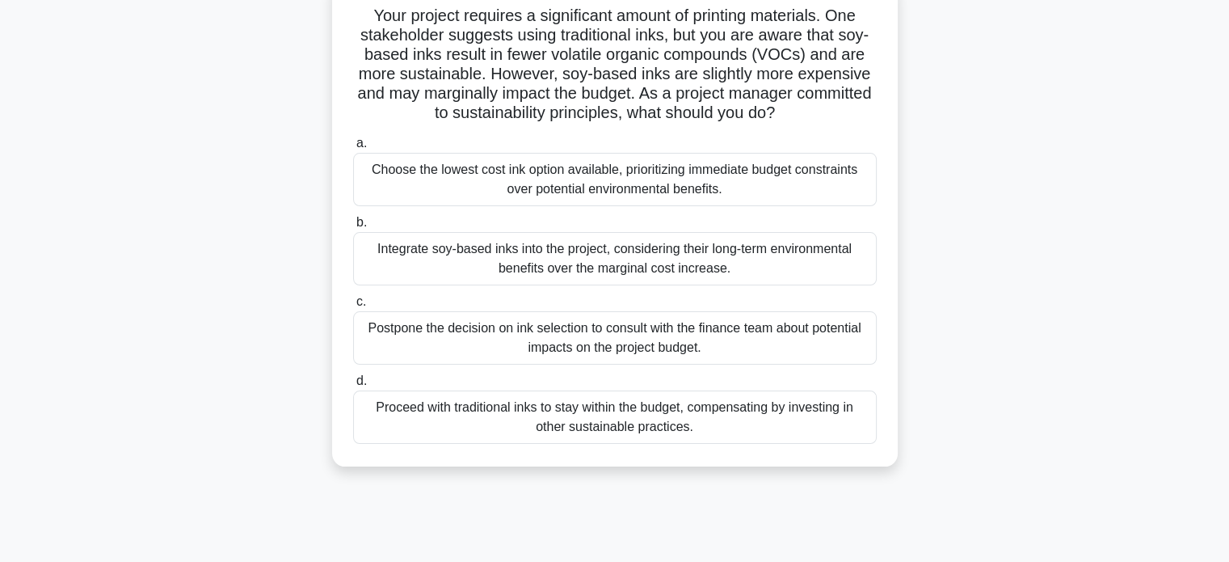
scroll to position [135, 0]
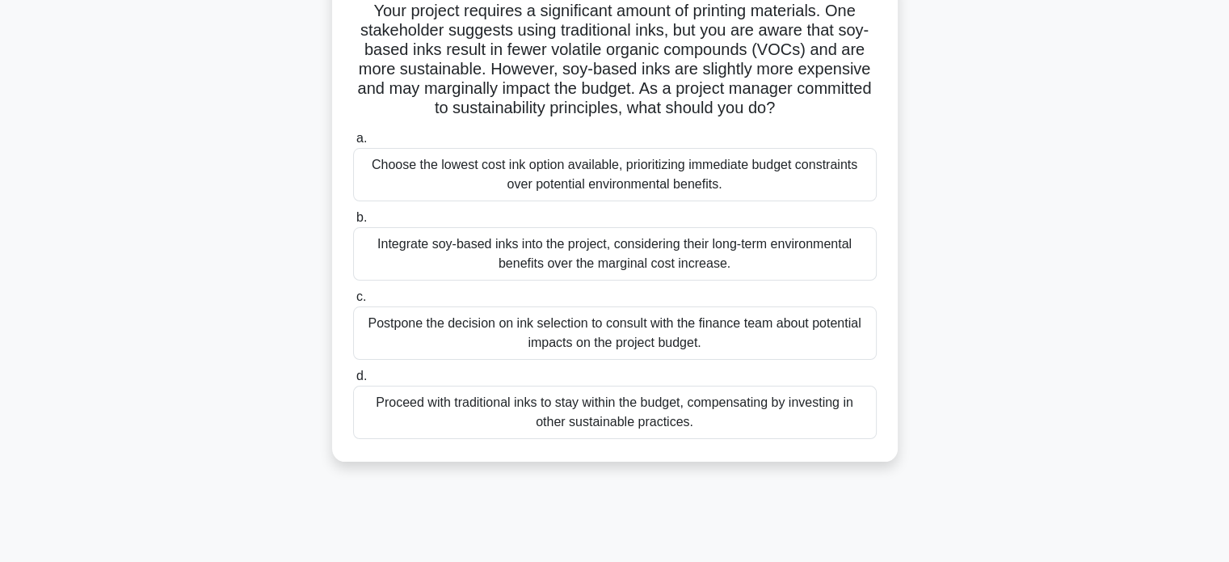
click at [588, 250] on div "Integrate soy-based inks into the project, considering their long-term environm…" at bounding box center [615, 253] width 524 height 53
click at [353, 223] on input "b. Integrate soy-based inks into the project, considering their long-term envir…" at bounding box center [353, 218] width 0 height 11
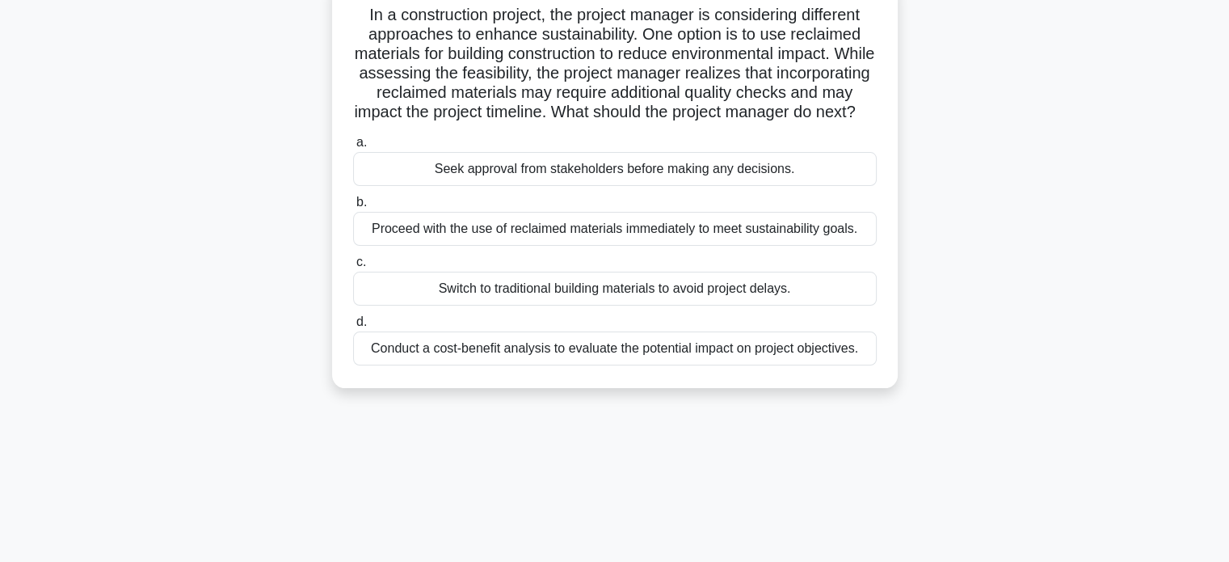
scroll to position [0, 0]
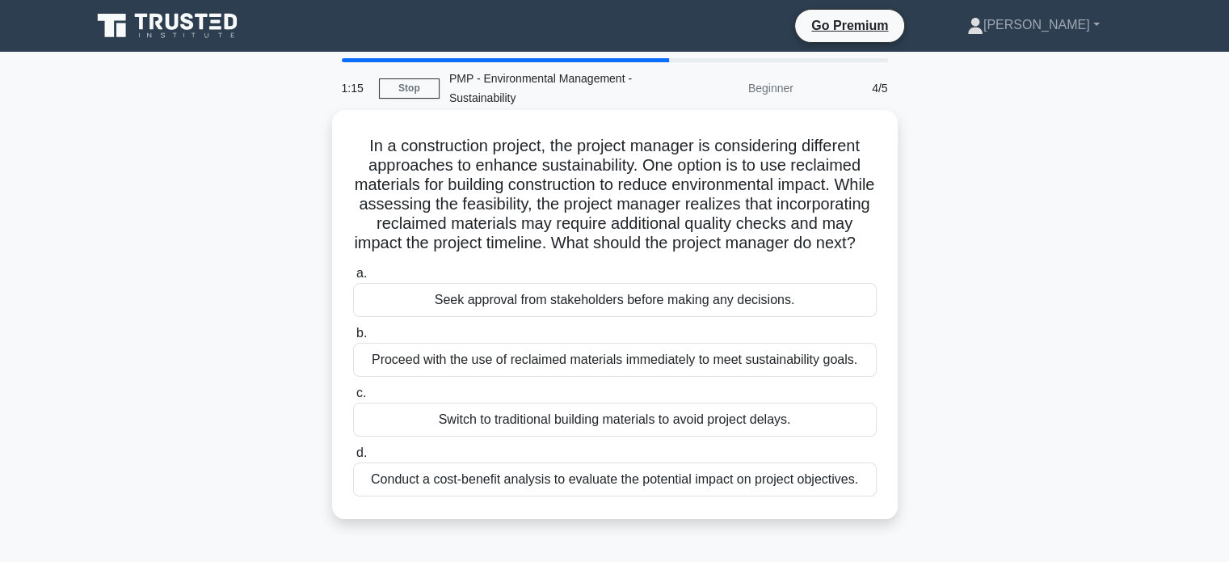
click at [616, 496] on div "Conduct a cost-benefit analysis to evaluate the potential impact on project obj…" at bounding box center [615, 479] width 524 height 34
click at [353, 458] on input "d. Conduct a cost-benefit analysis to evaluate the potential impact on project …" at bounding box center [353, 453] width 0 height 11
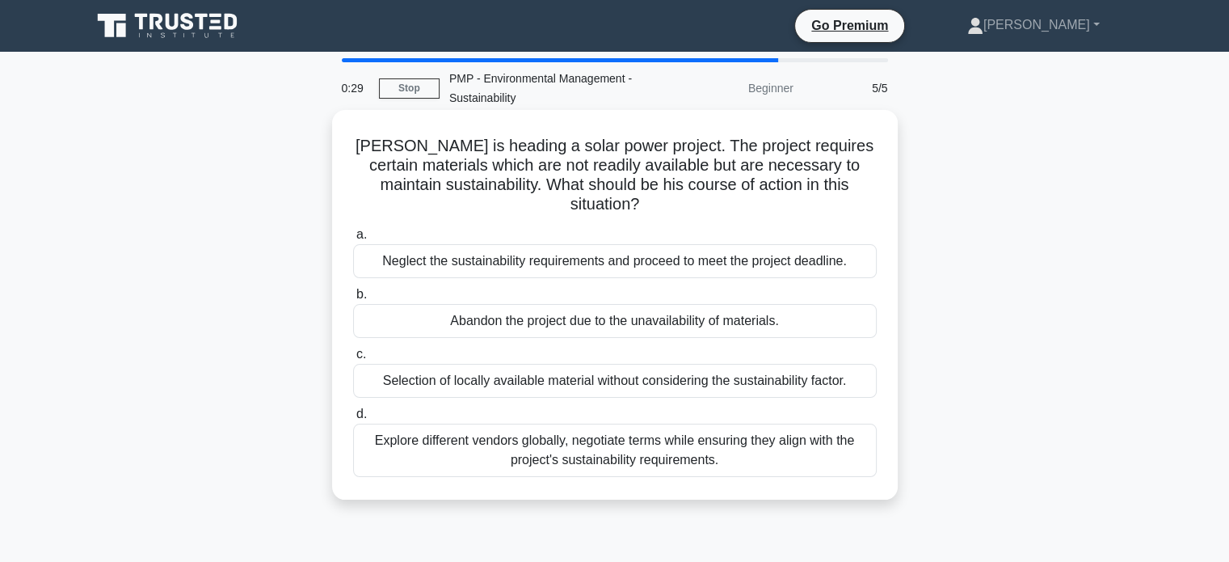
click at [609, 441] on div "Explore different vendors globally, negotiate terms while ensuring they align w…" at bounding box center [615, 450] width 524 height 53
click at [353, 419] on input "d. Explore different vendors globally, negotiate terms while ensuring they alig…" at bounding box center [353, 414] width 0 height 11
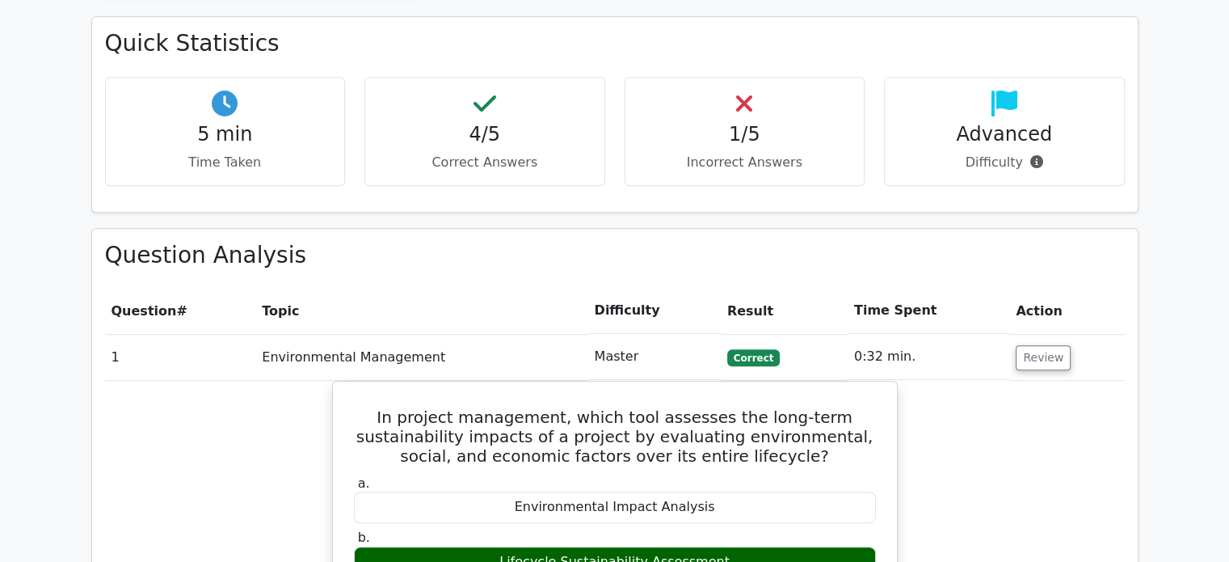
scroll to position [936, 0]
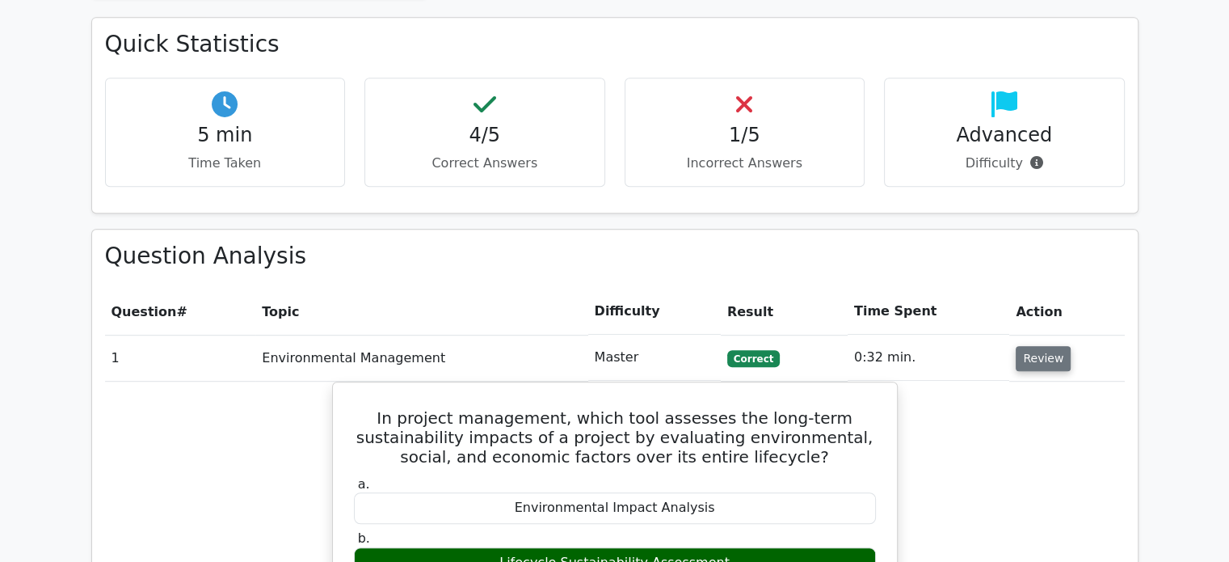
click at [1020, 346] on button "Review" at bounding box center [1043, 358] width 55 height 25
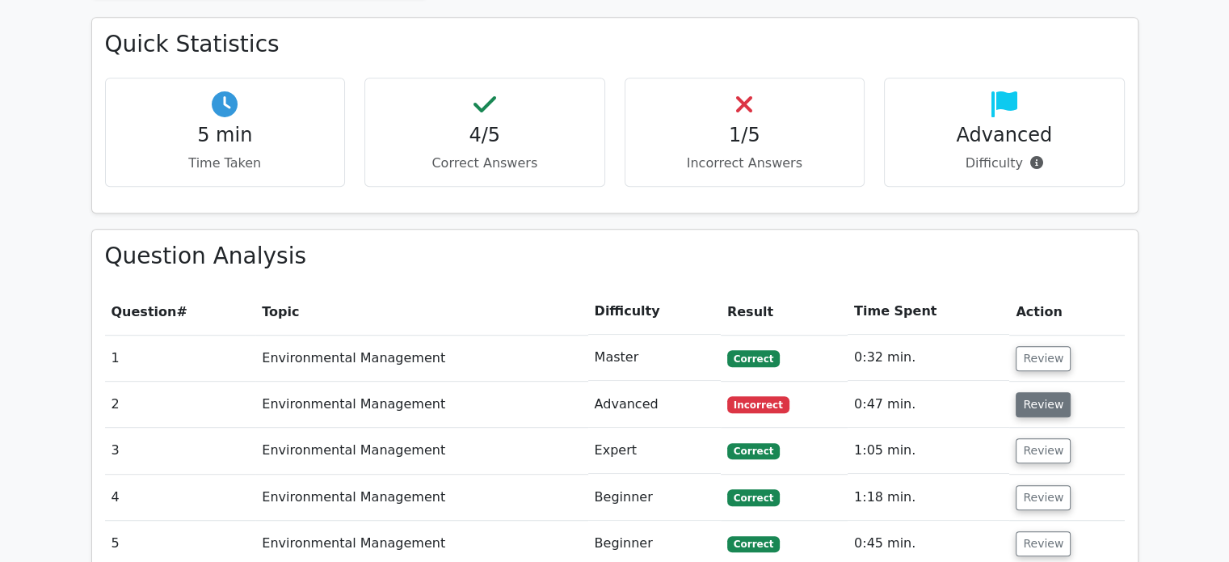
click at [1030, 392] on button "Review" at bounding box center [1043, 404] width 55 height 25
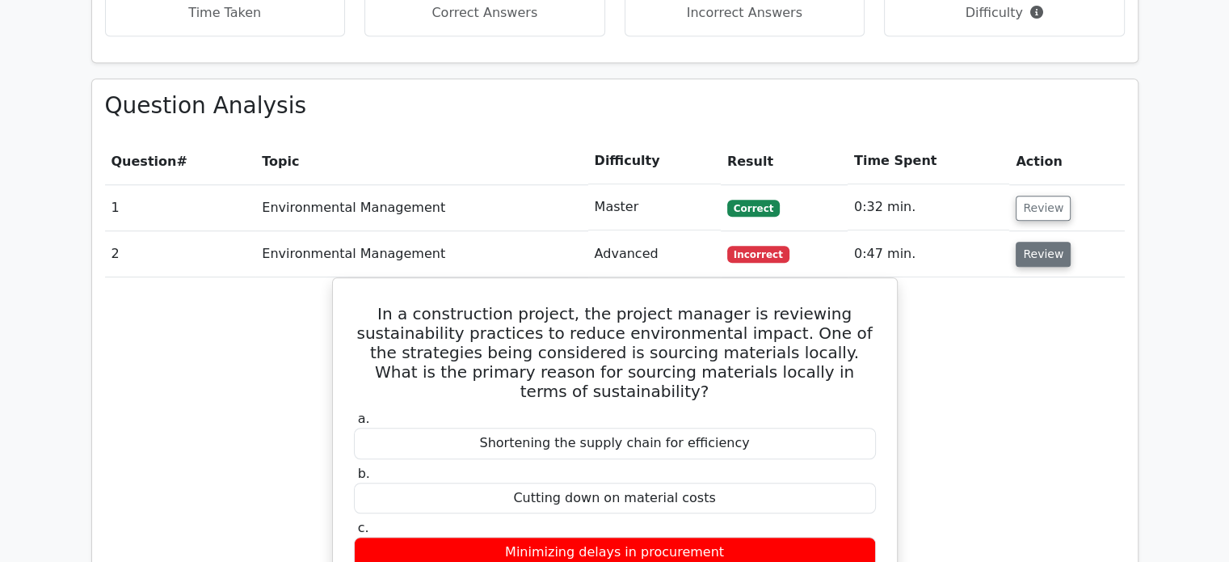
scroll to position [1088, 0]
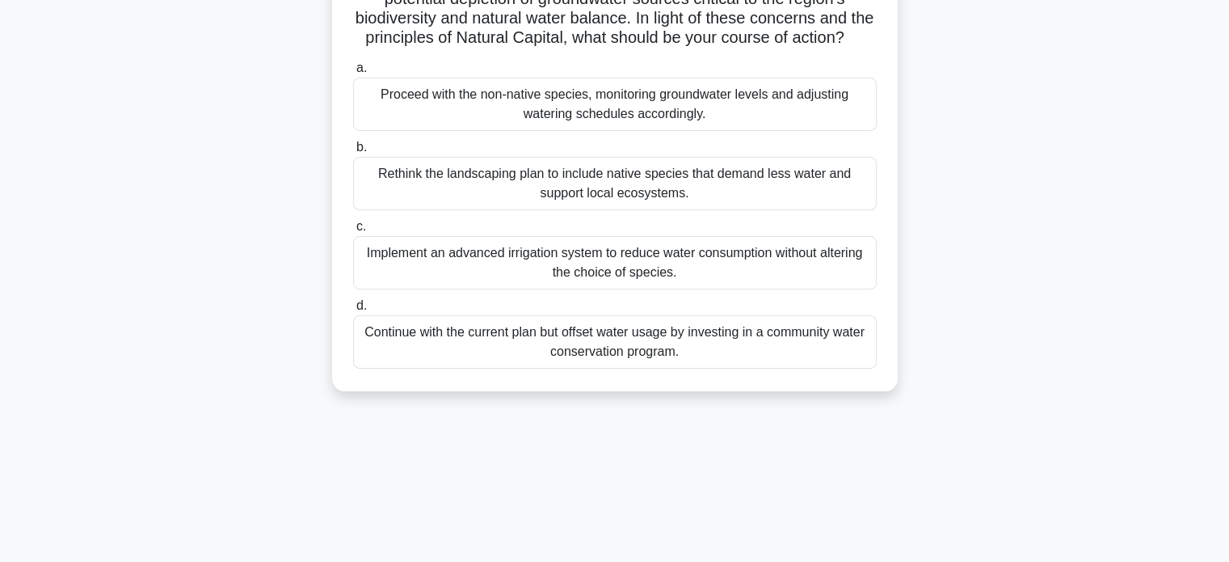
scroll to position [210, 0]
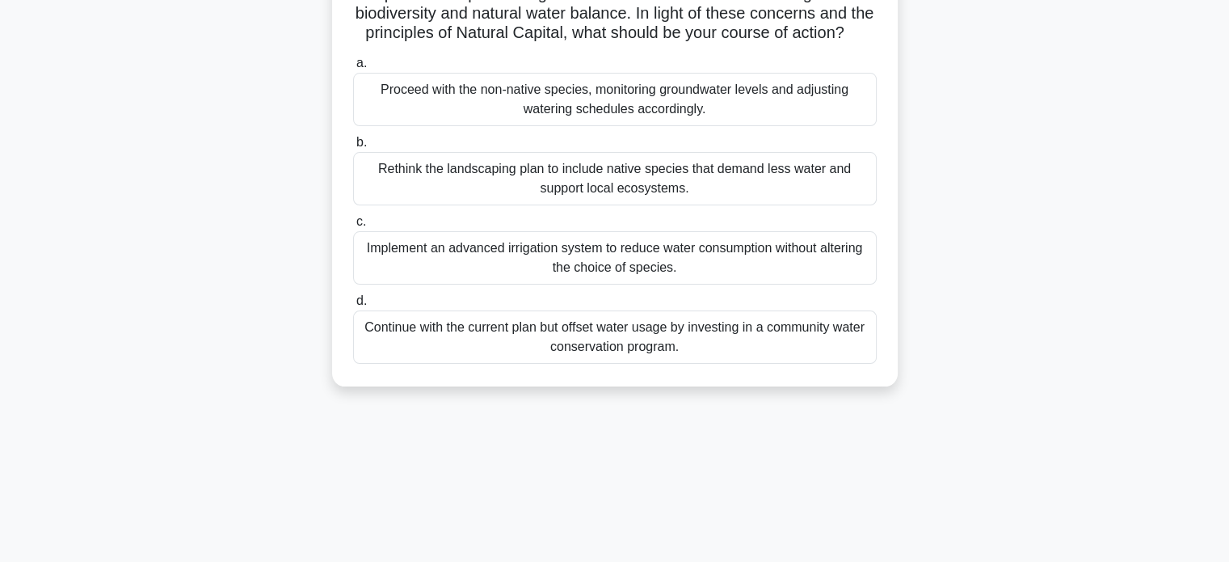
click at [630, 200] on div "Rethink the landscaping plan to include native species that demand less water a…" at bounding box center [615, 178] width 524 height 53
click at [353, 148] on input "b. Rethink the landscaping plan to include native species that demand less wate…" at bounding box center [353, 142] width 0 height 11
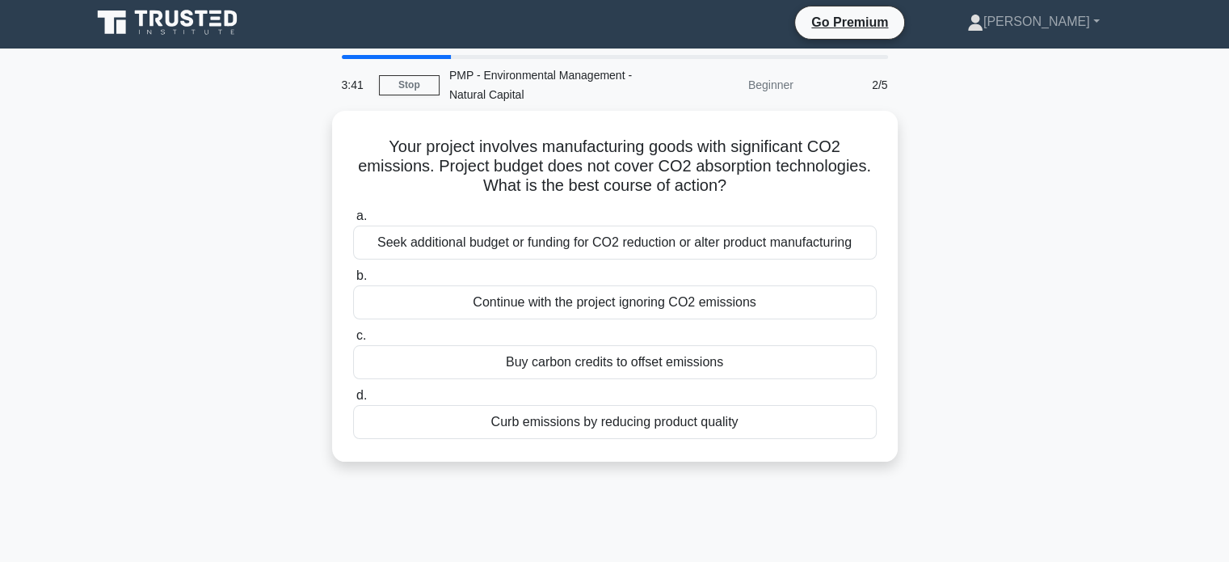
scroll to position [0, 0]
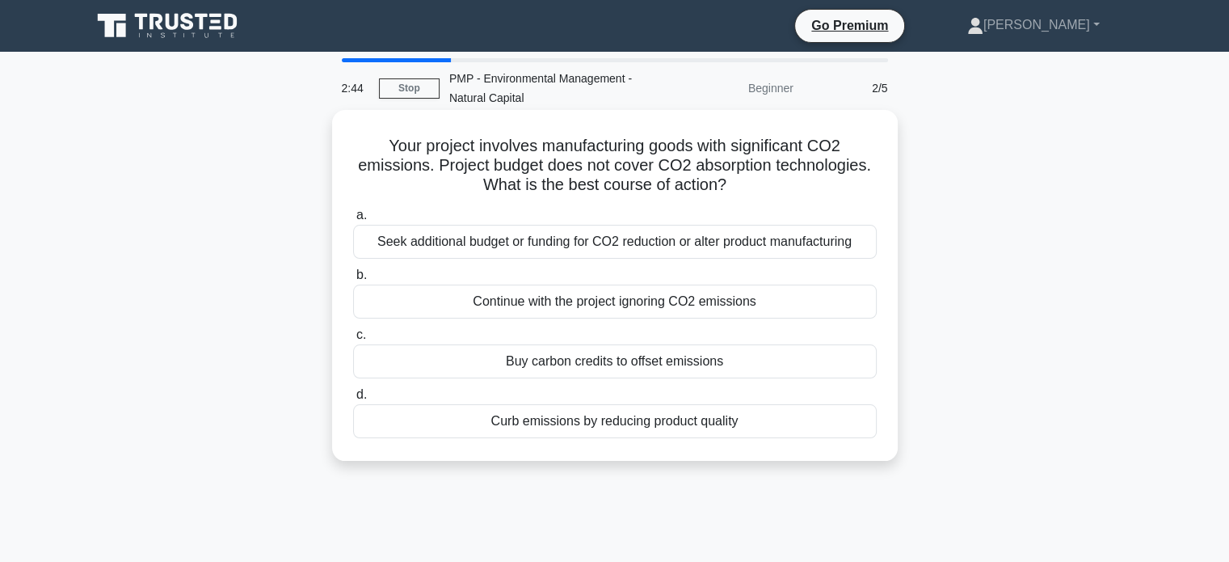
click at [595, 238] on div "Seek additional budget or funding for CO2 reduction or alter product manufactur…" at bounding box center [615, 242] width 524 height 34
click at [353, 221] on input "a. Seek additional budget or funding for CO2 reduction or alter product manufac…" at bounding box center [353, 215] width 0 height 11
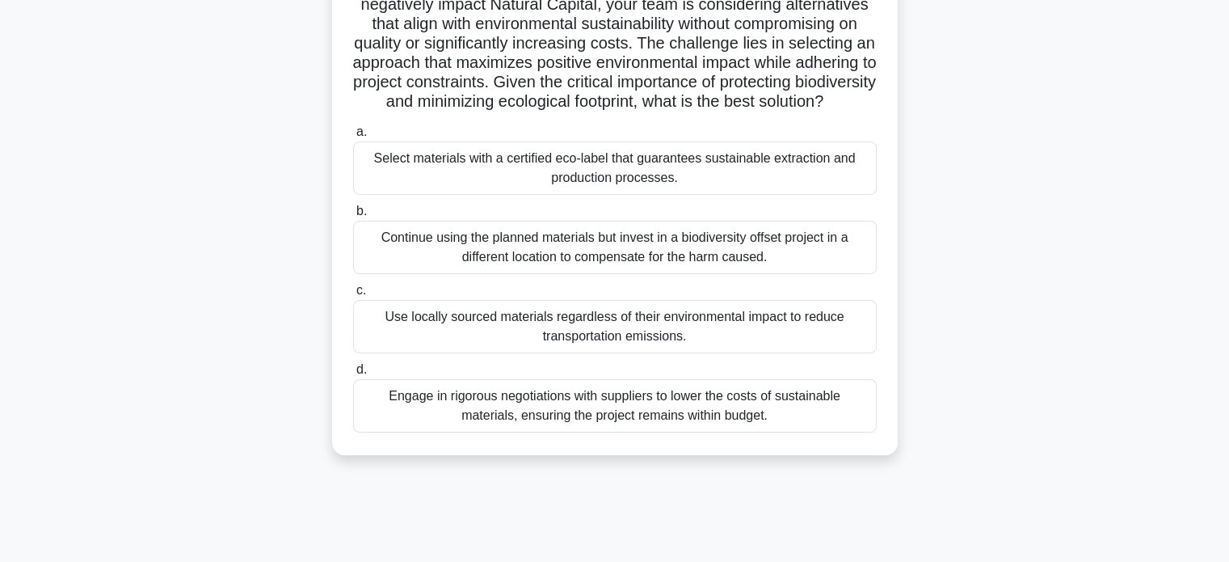
scroll to position [236, 0]
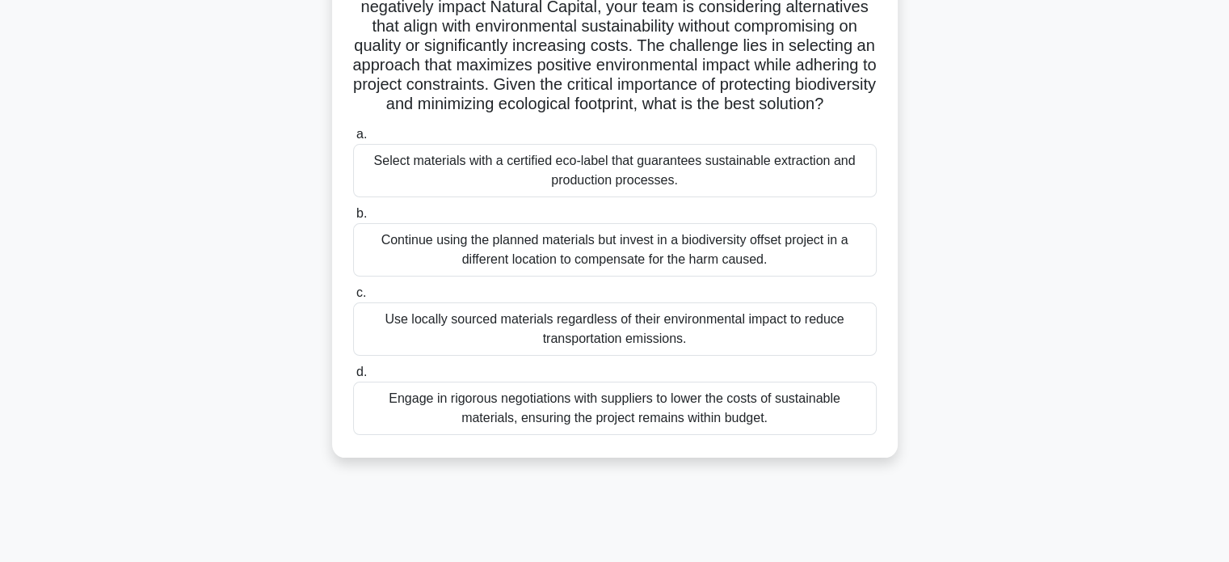
click at [556, 191] on div "Select materials with a certified eco-label that guarantees sustainable extract…" at bounding box center [615, 170] width 524 height 53
click at [353, 140] on input "a. Select materials with a certified eco-label that guarantees sustainable extr…" at bounding box center [353, 134] width 0 height 11
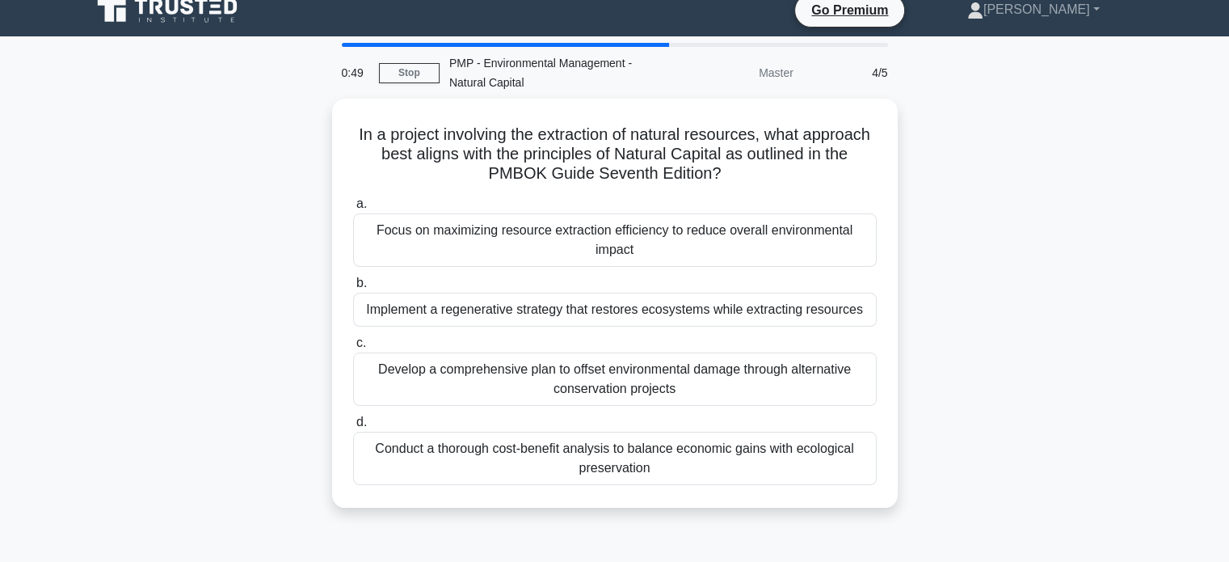
scroll to position [0, 0]
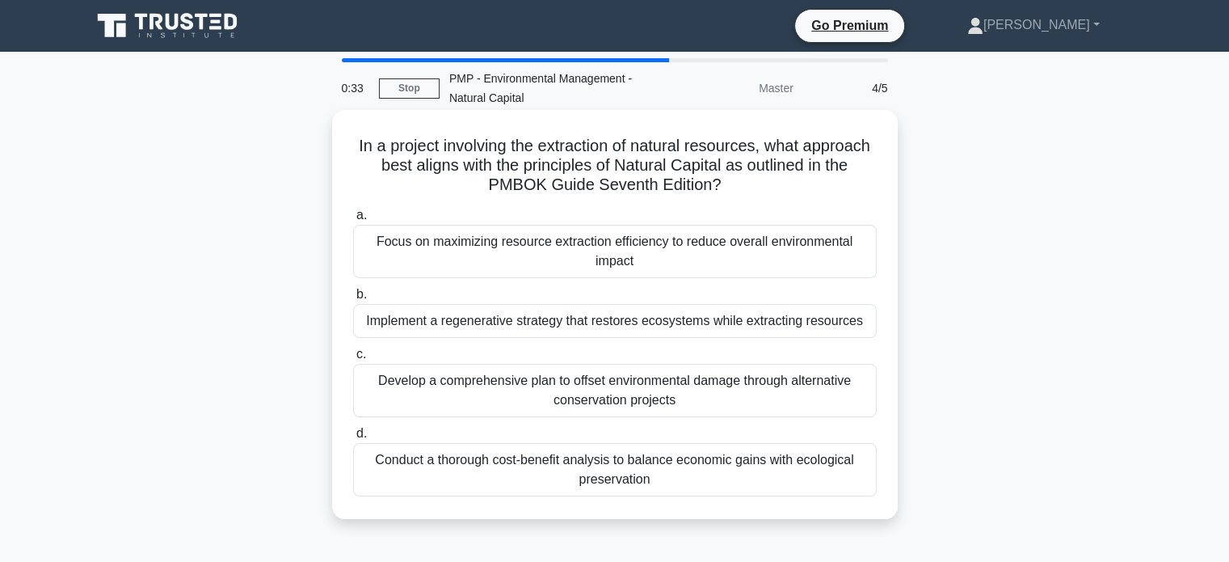
click at [568, 256] on div "Focus on maximizing resource extraction efficiency to reduce overall environmen…" at bounding box center [615, 251] width 524 height 53
click at [353, 221] on input "a. Focus on maximizing resource extraction efficiency to reduce overall environ…" at bounding box center [353, 215] width 0 height 11
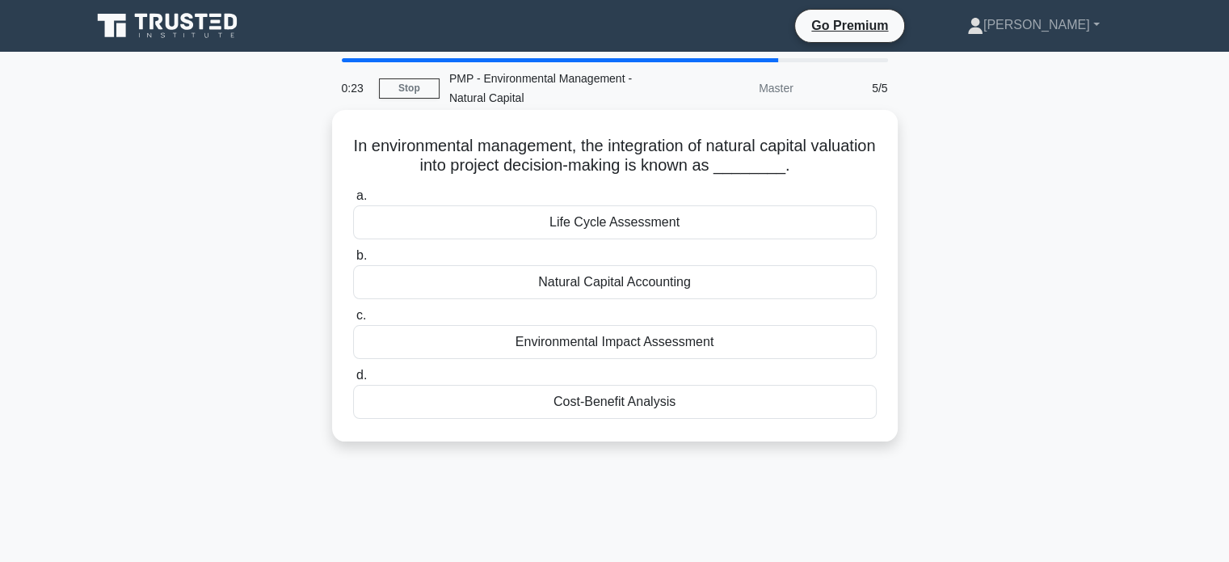
click at [578, 286] on div "Natural Capital Accounting" at bounding box center [615, 282] width 524 height 34
click at [353, 261] on input "b. Natural Capital Accounting" at bounding box center [353, 256] width 0 height 11
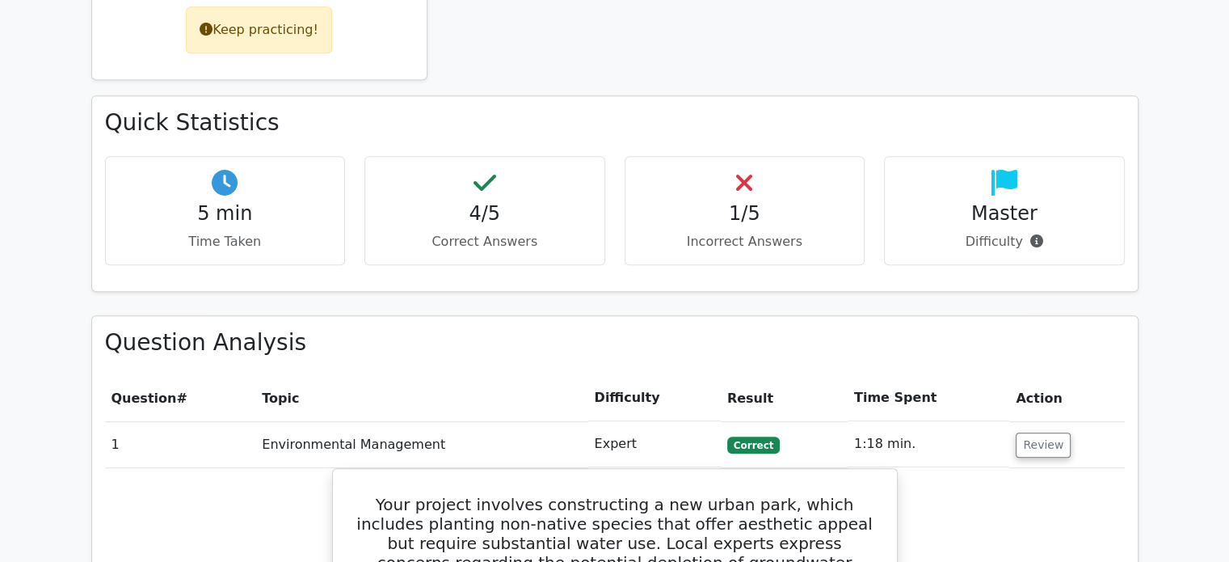
scroll to position [856, 0]
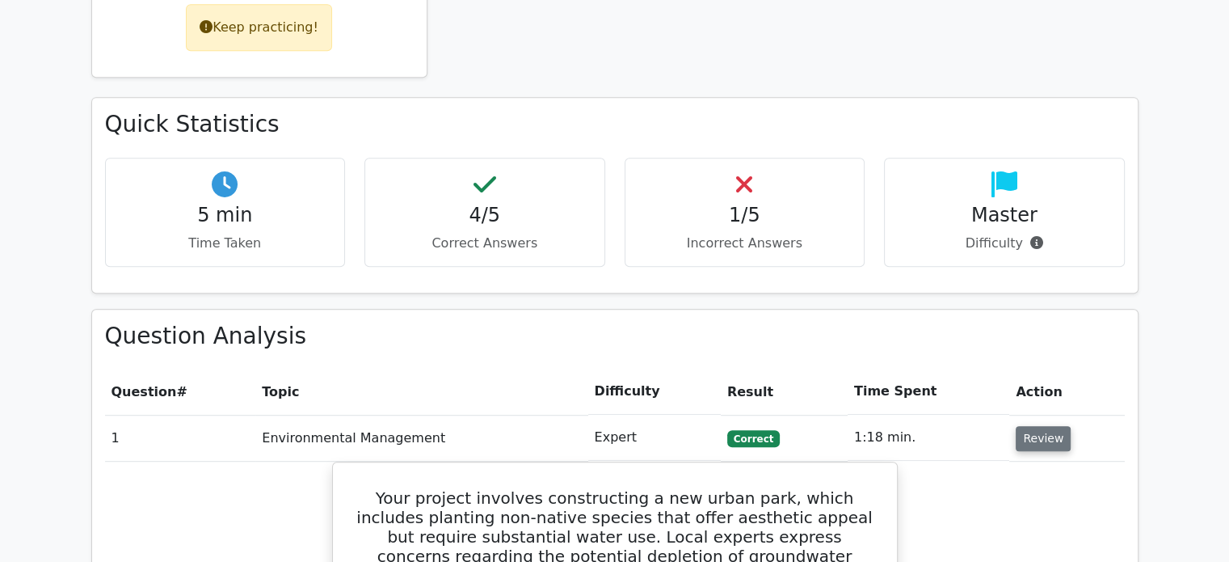
click at [1031, 426] on button "Review" at bounding box center [1043, 438] width 55 height 25
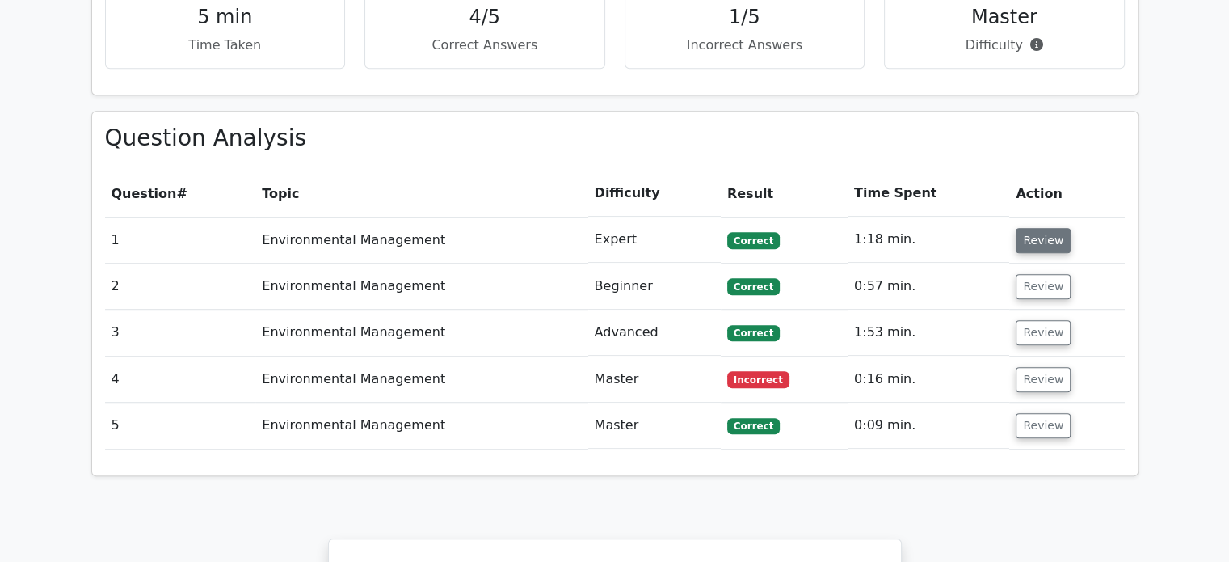
scroll to position [1053, 0]
click at [1029, 368] on button "Review" at bounding box center [1043, 380] width 55 height 25
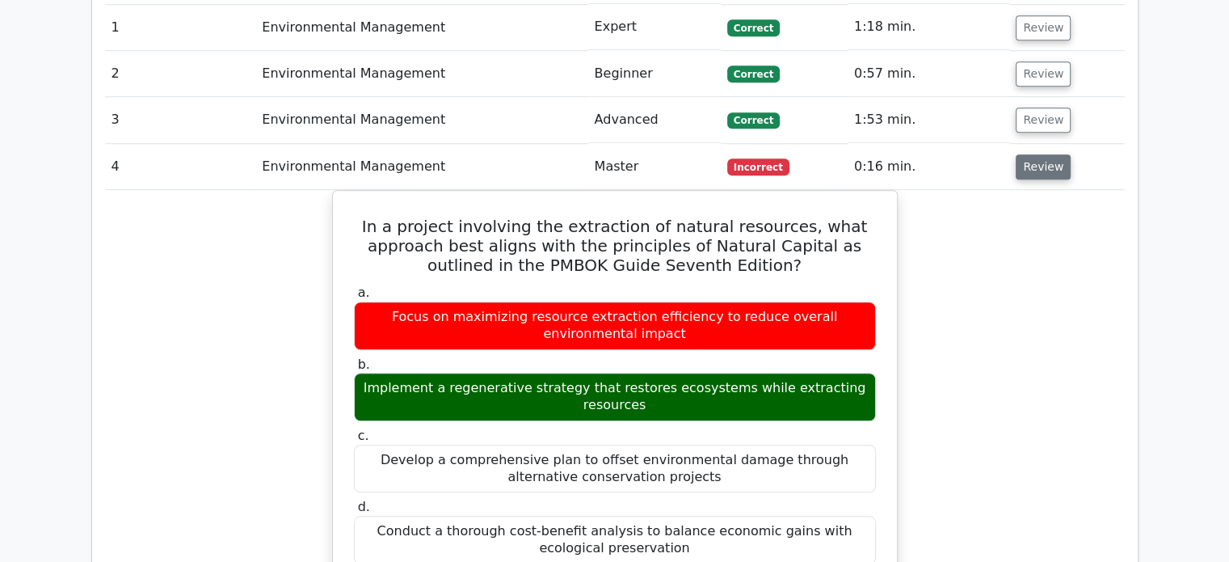
scroll to position [1267, 0]
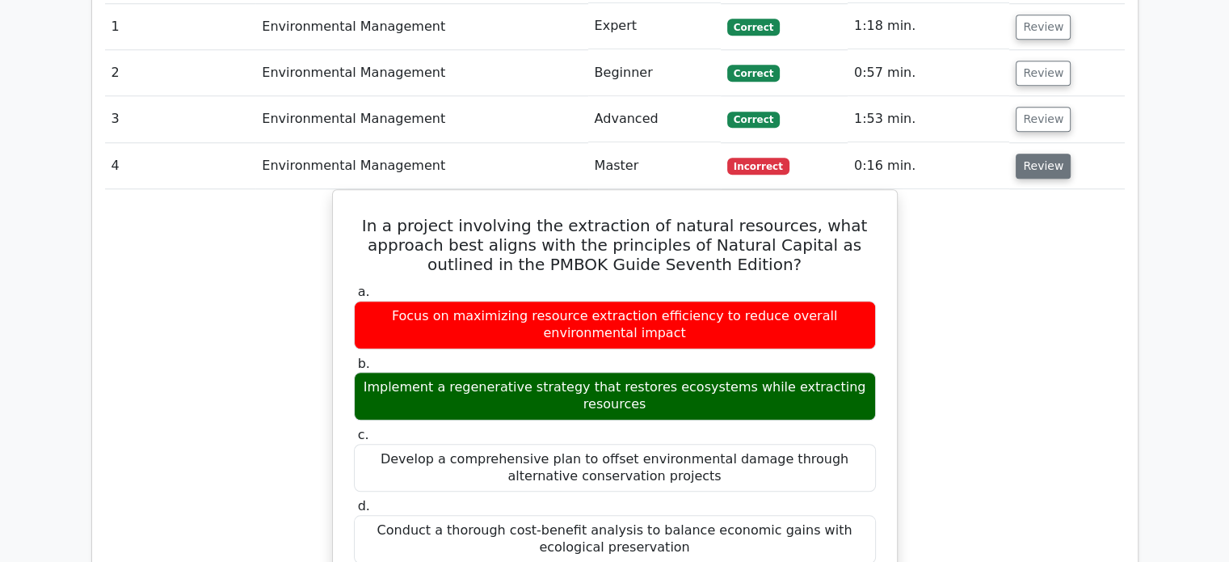
click at [1038, 154] on button "Review" at bounding box center [1043, 166] width 55 height 25
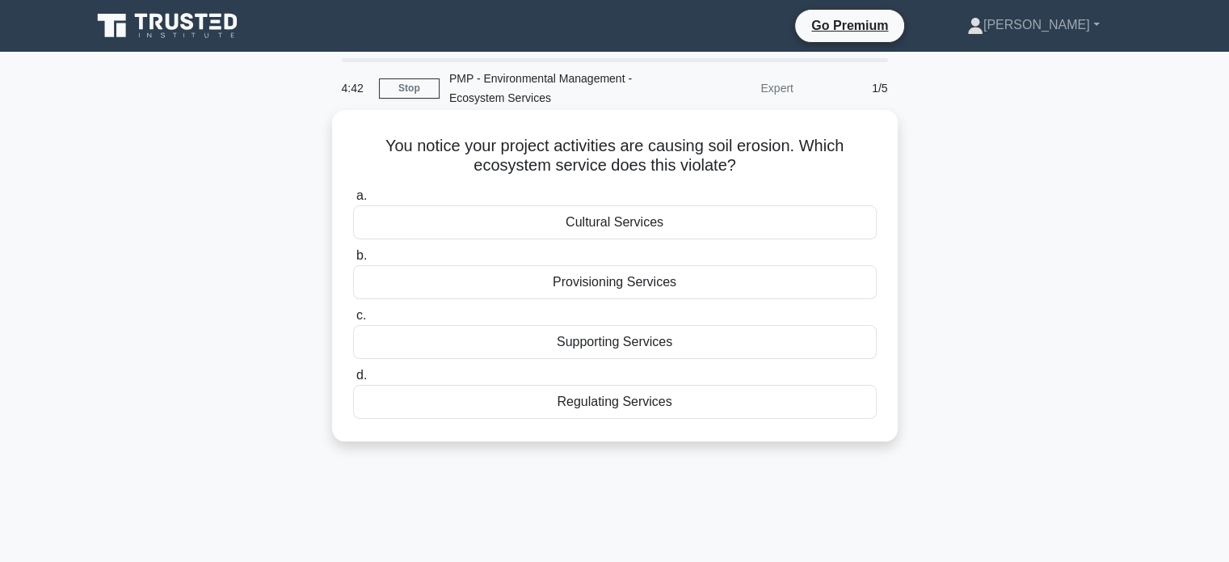
click at [606, 284] on div "Provisioning Services" at bounding box center [615, 282] width 524 height 34
click at [353, 261] on input "b. Provisioning Services" at bounding box center [353, 256] width 0 height 11
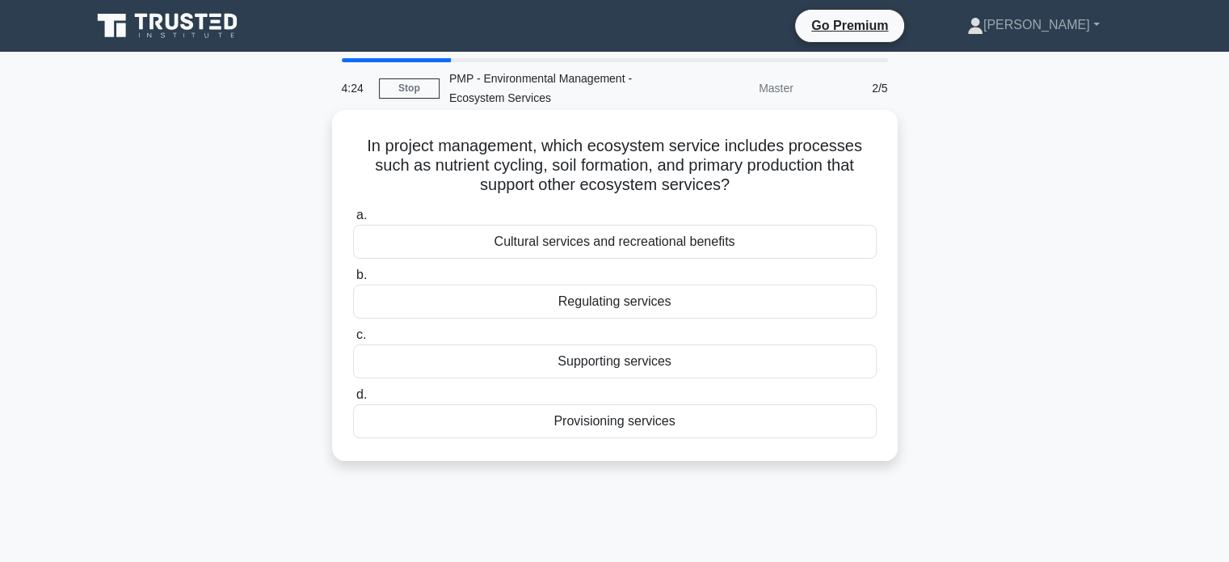
click at [569, 242] on div "Cultural services and recreational benefits" at bounding box center [615, 242] width 524 height 34
click at [353, 221] on input "a. Cultural services and recreational benefits" at bounding box center [353, 215] width 0 height 11
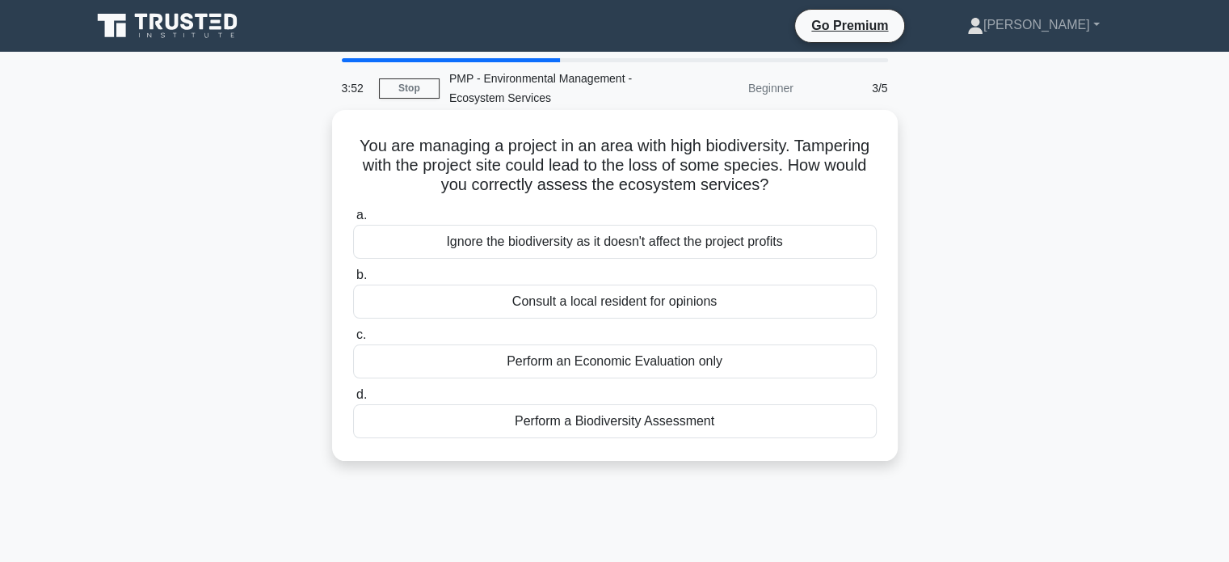
click at [538, 429] on div "Perform a Biodiversity Assessment" at bounding box center [615, 421] width 524 height 34
click at [353, 400] on input "d. Perform a Biodiversity Assessment" at bounding box center [353, 395] width 0 height 11
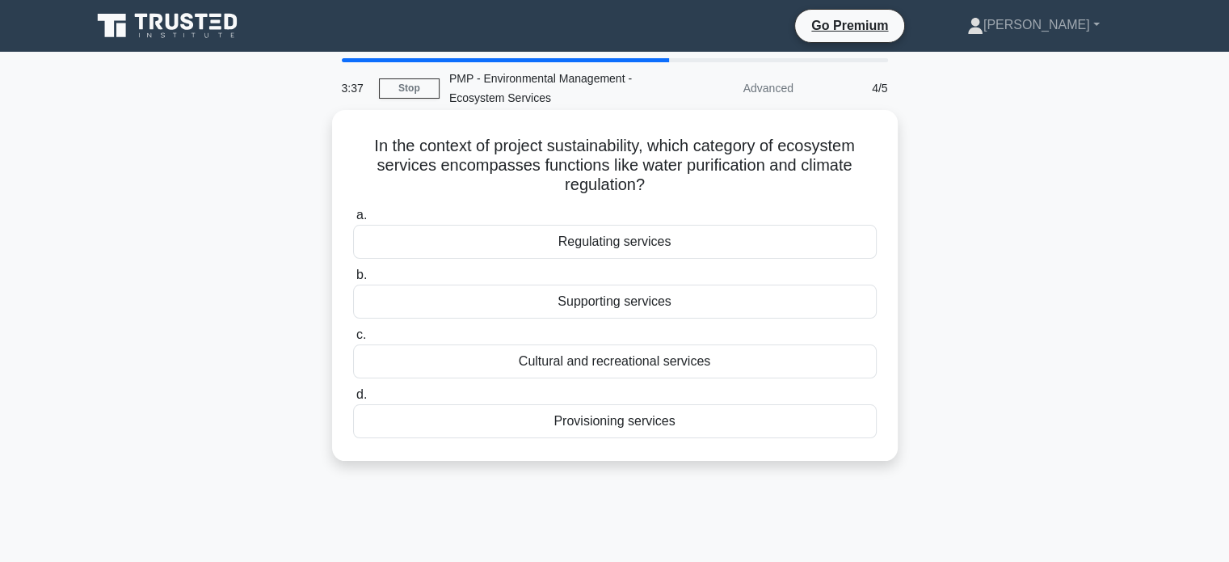
click at [621, 246] on div "Regulating services" at bounding box center [615, 242] width 524 height 34
click at [353, 221] on input "a. Regulating services" at bounding box center [353, 215] width 0 height 11
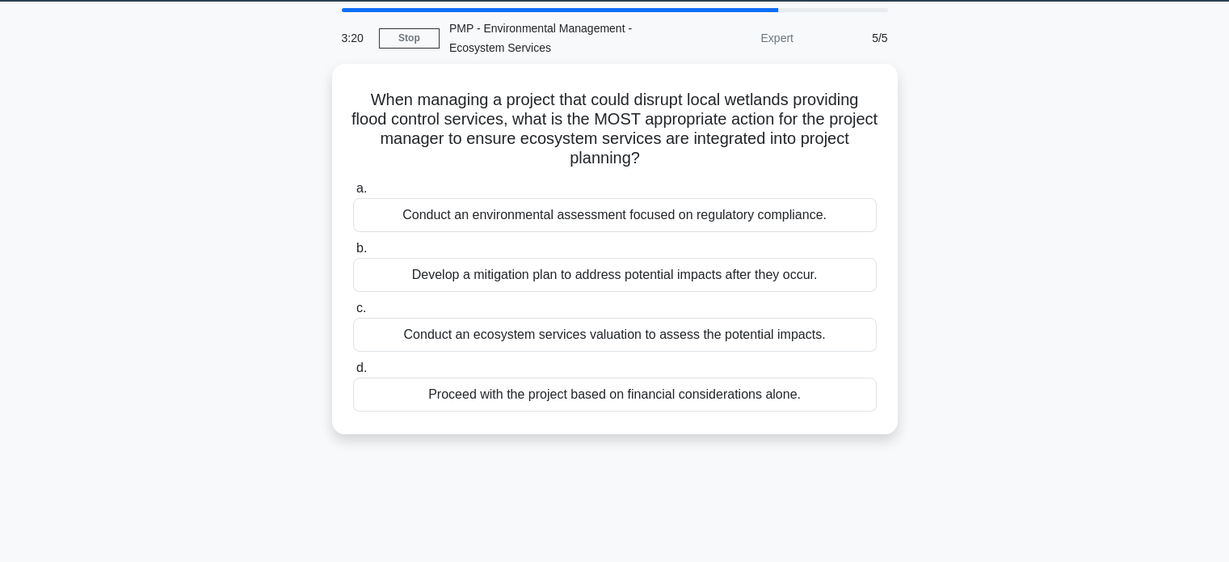
scroll to position [55, 0]
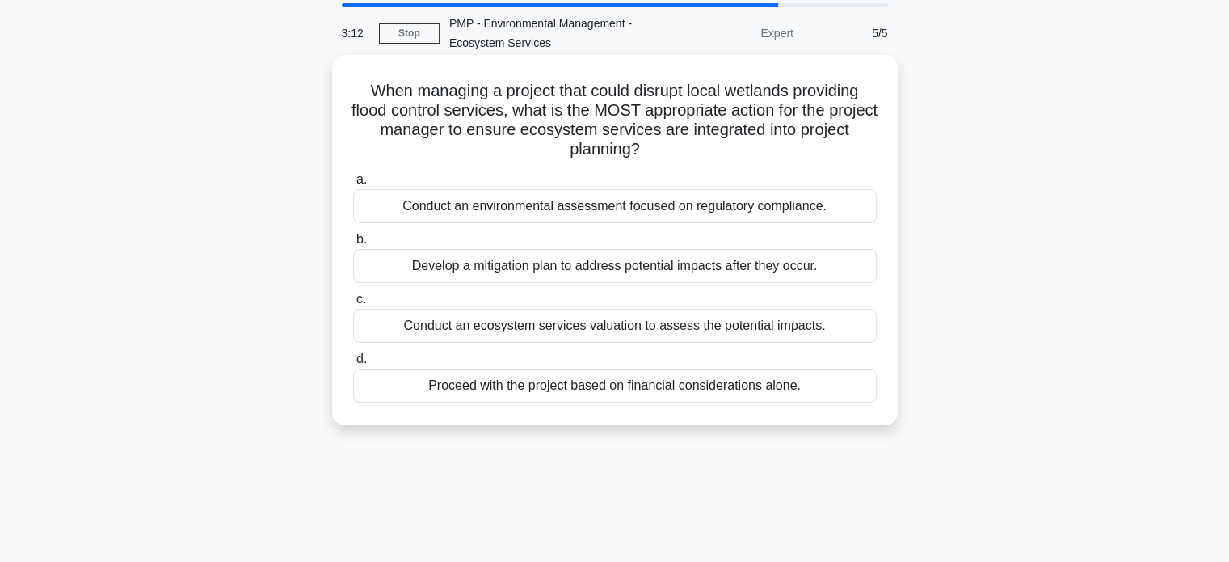
click at [569, 327] on div "Conduct an ecosystem services valuation to assess the potential impacts." at bounding box center [615, 326] width 524 height 34
click at [353, 305] on input "c. Conduct an ecosystem services valuation to assess the potential impacts." at bounding box center [353, 299] width 0 height 11
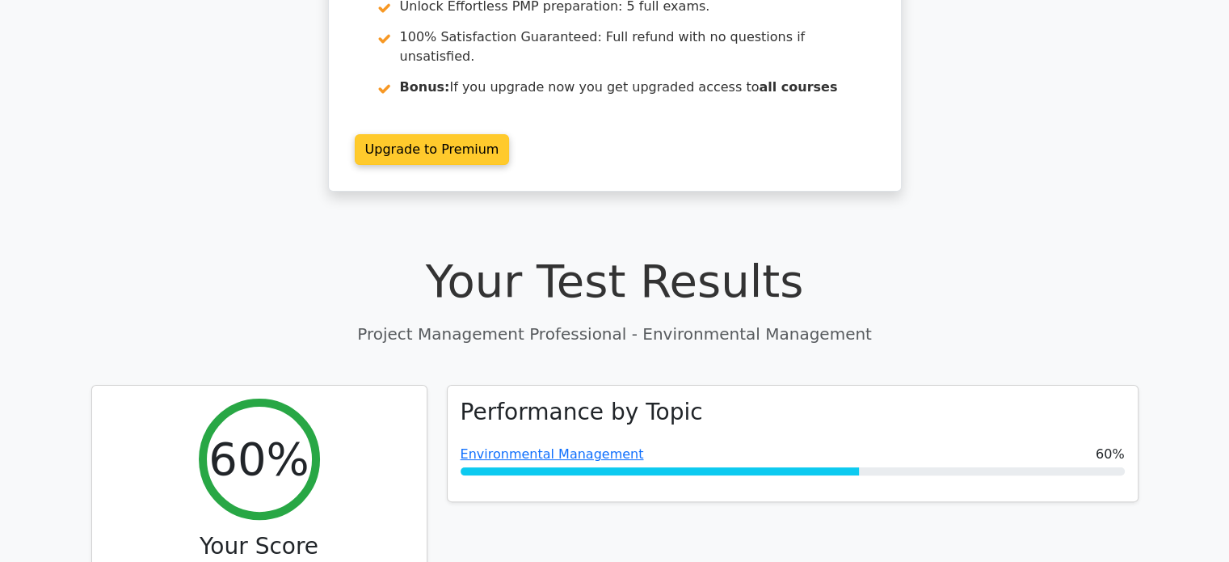
scroll to position [301, 0]
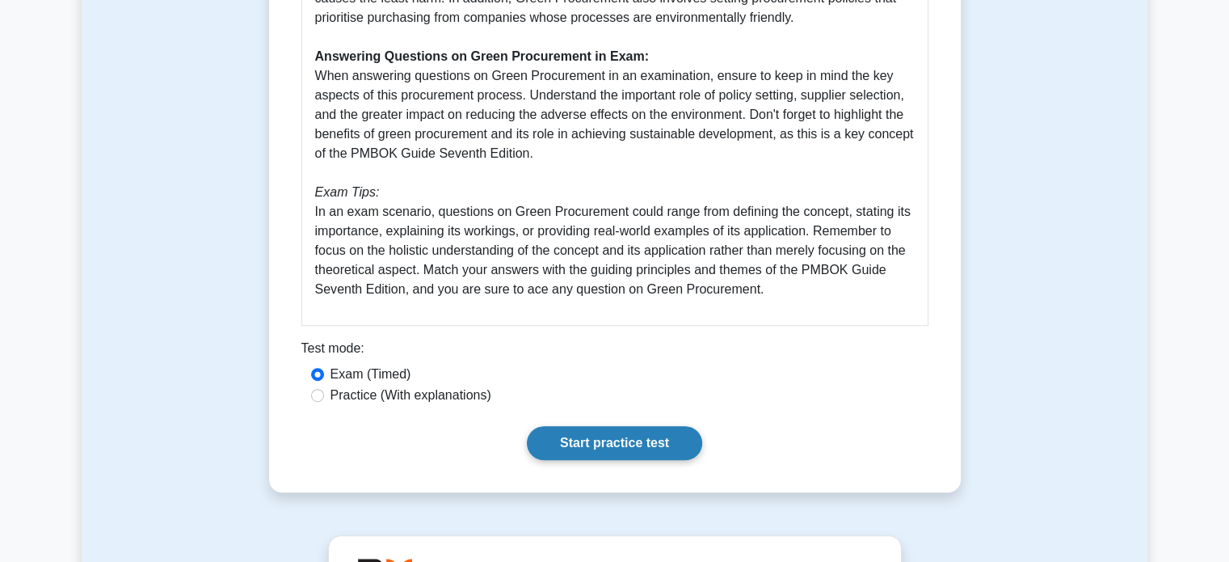
click at [601, 433] on link "Start practice test" at bounding box center [614, 443] width 175 height 34
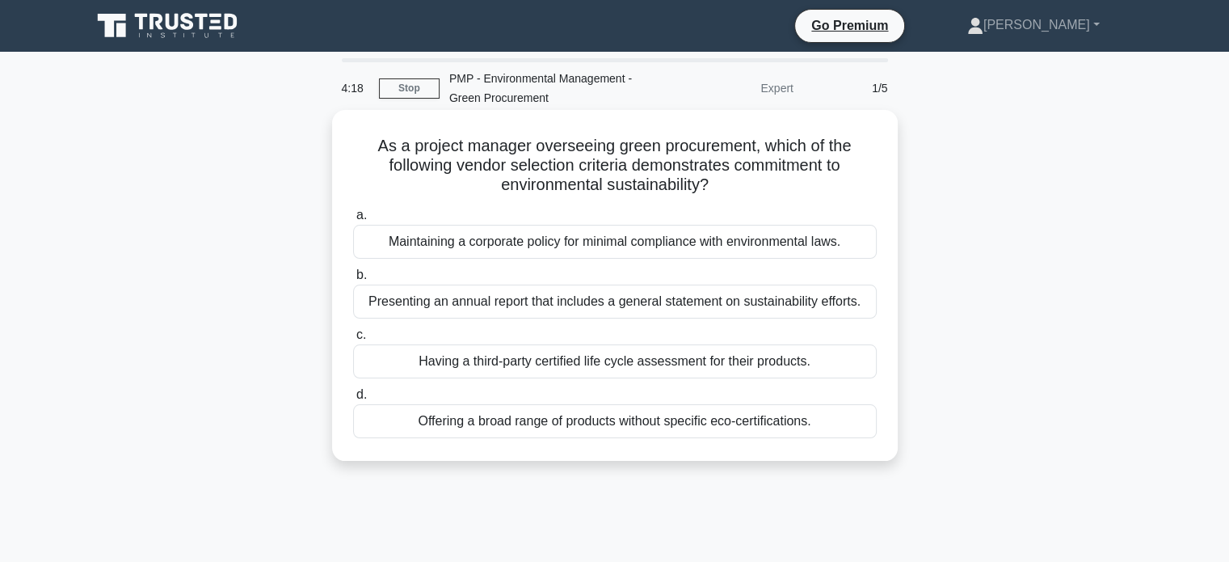
click at [609, 356] on div "Having a third-party certified life cycle assessment for their products." at bounding box center [615, 361] width 524 height 34
click at [353, 340] on input "c. Having a third-party certified life cycle assessment for their products." at bounding box center [353, 335] width 0 height 11
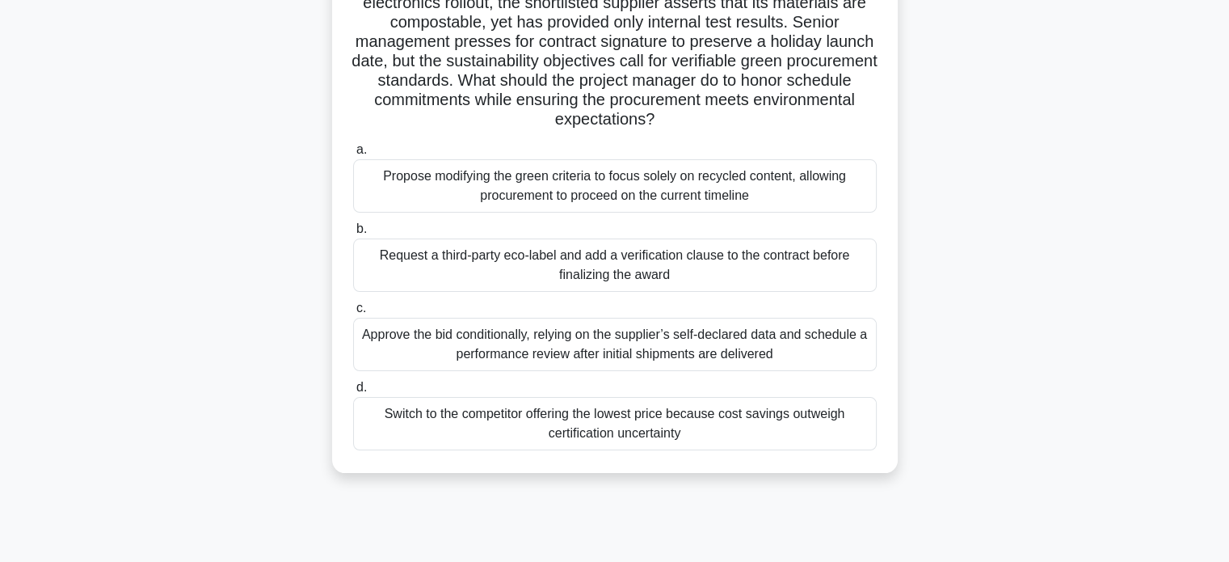
scroll to position [167, 0]
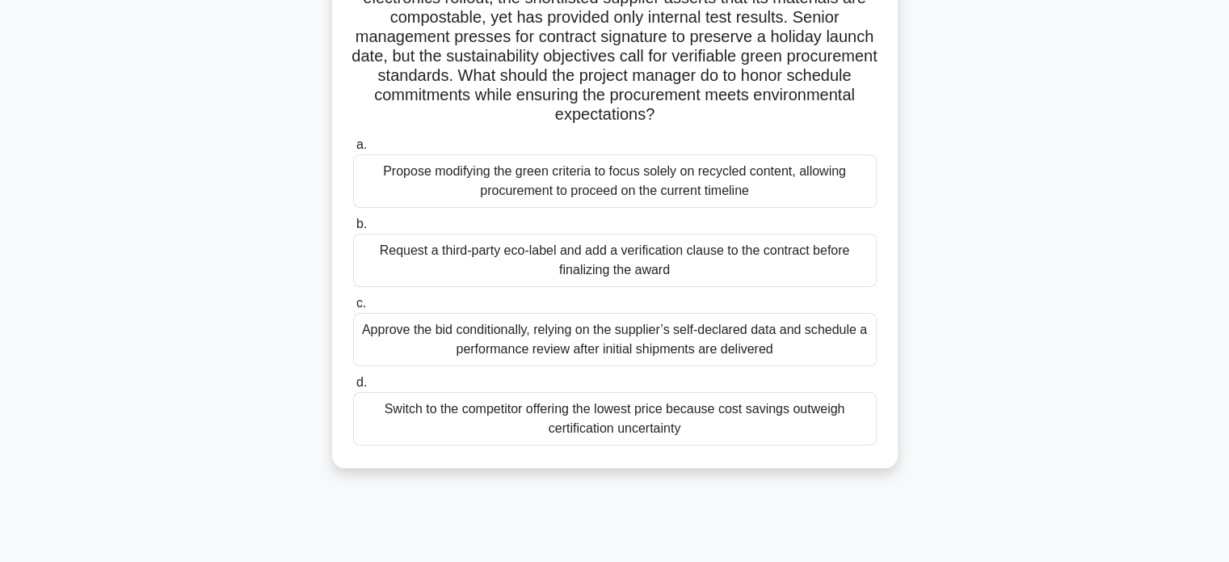
click at [580, 254] on div "Request a third-party eco-label and add a verification clause to the contract b…" at bounding box center [615, 260] width 524 height 53
click at [353, 230] on input "b. Request a third-party eco-label and add a verification clause to the contrac…" at bounding box center [353, 224] width 0 height 11
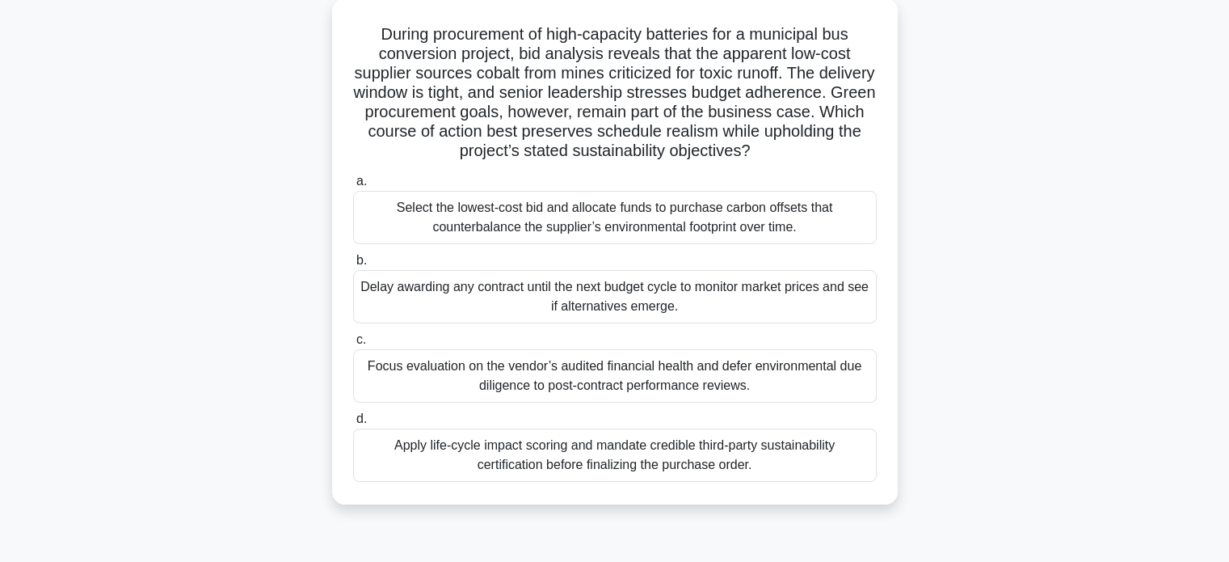
scroll to position [116, 0]
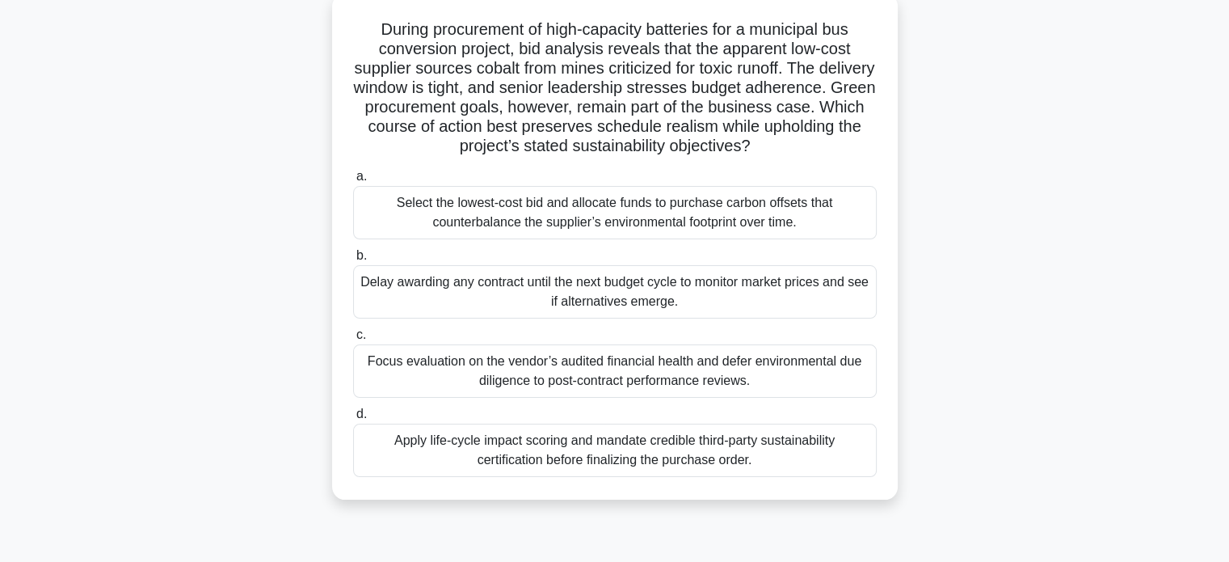
click at [560, 457] on div "Apply life-cycle impact scoring and mandate credible third-party sustainability…" at bounding box center [615, 450] width 524 height 53
click at [353, 419] on input "d. Apply life-cycle impact scoring and mandate credible third-party sustainabil…" at bounding box center [353, 414] width 0 height 11
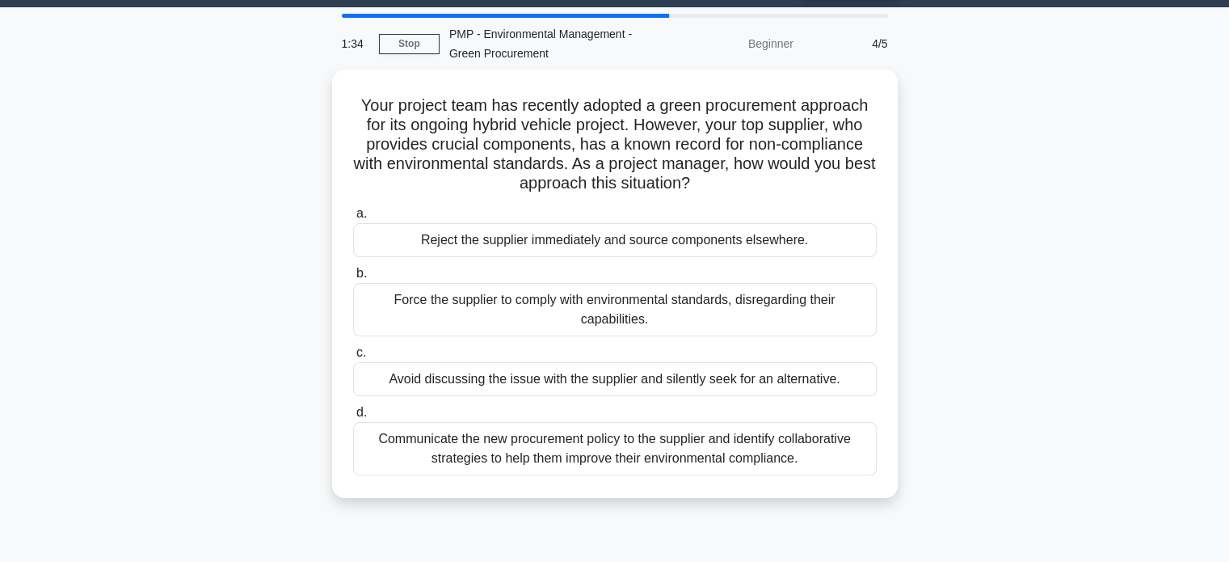
scroll to position [45, 0]
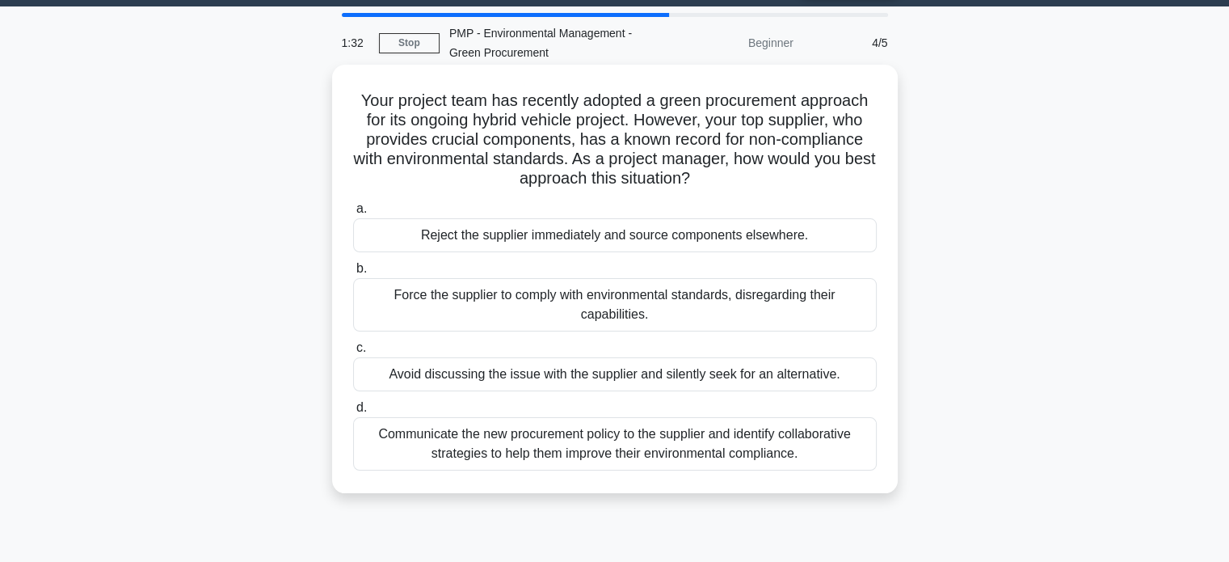
click at [529, 445] on div "Communicate the new procurement policy to the supplier and identify collaborati…" at bounding box center [615, 443] width 524 height 53
click at [353, 413] on input "d. Communicate the new procurement policy to the supplier and identify collabor…" at bounding box center [353, 407] width 0 height 11
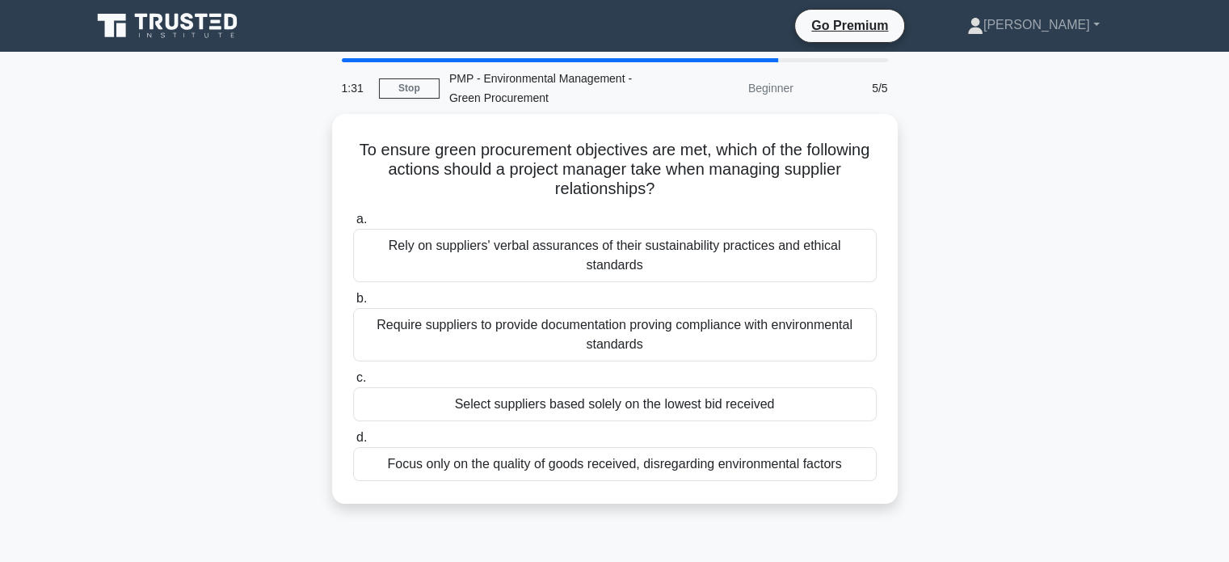
scroll to position [0, 0]
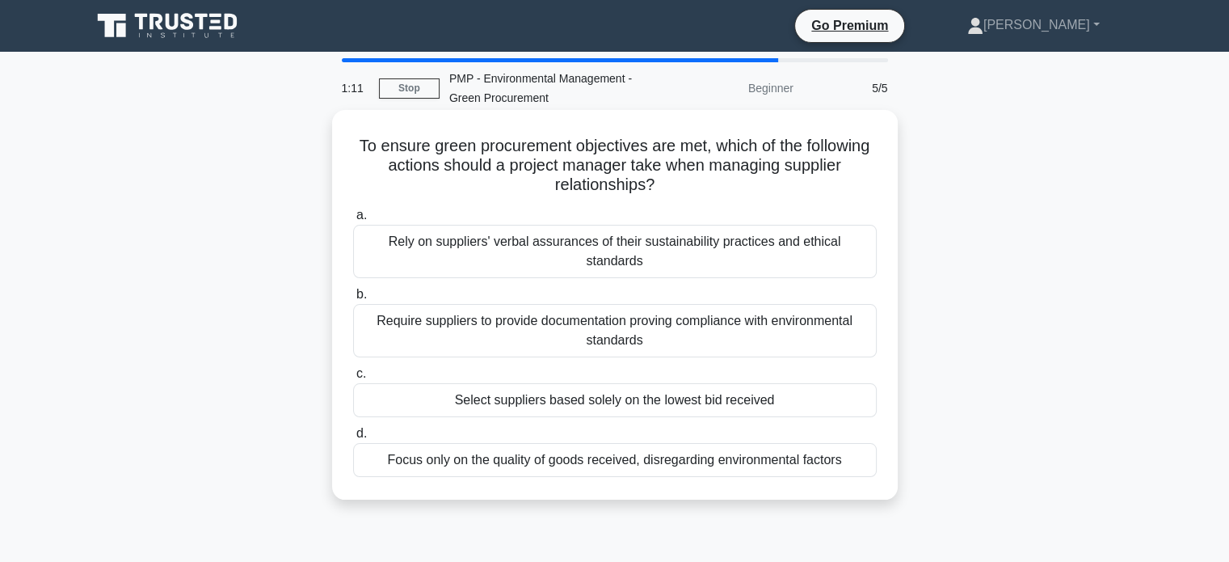
click at [583, 316] on div "Require suppliers to provide documentation proving compliance with environmenta…" at bounding box center [615, 330] width 524 height 53
click at [353, 300] on input "b. Require suppliers to provide documentation proving compliance with environme…" at bounding box center [353, 294] width 0 height 11
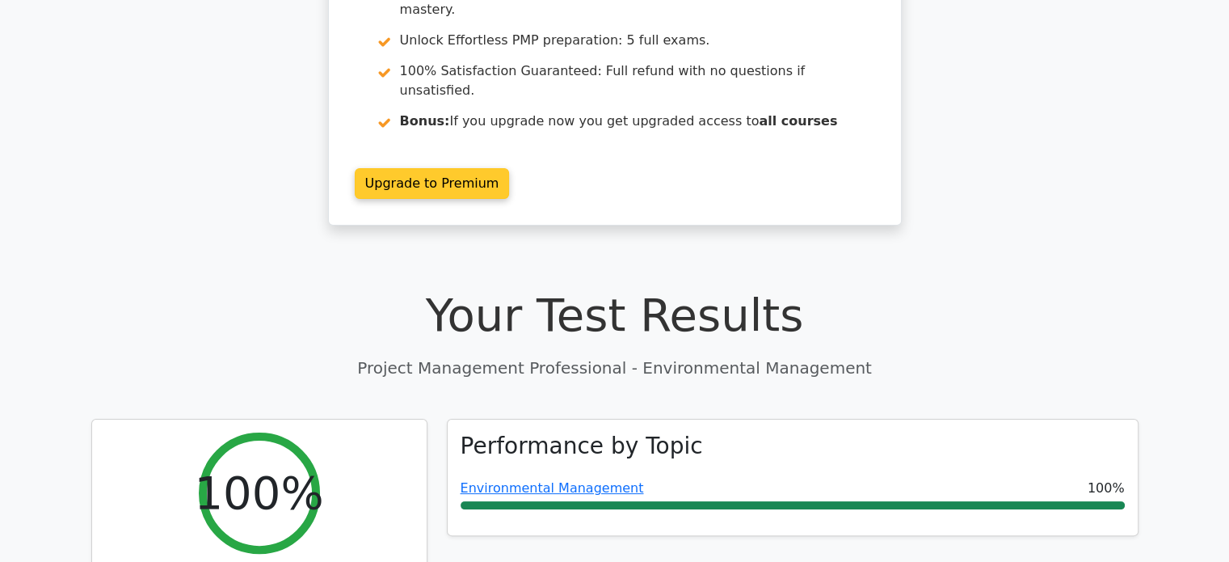
scroll to position [352, 0]
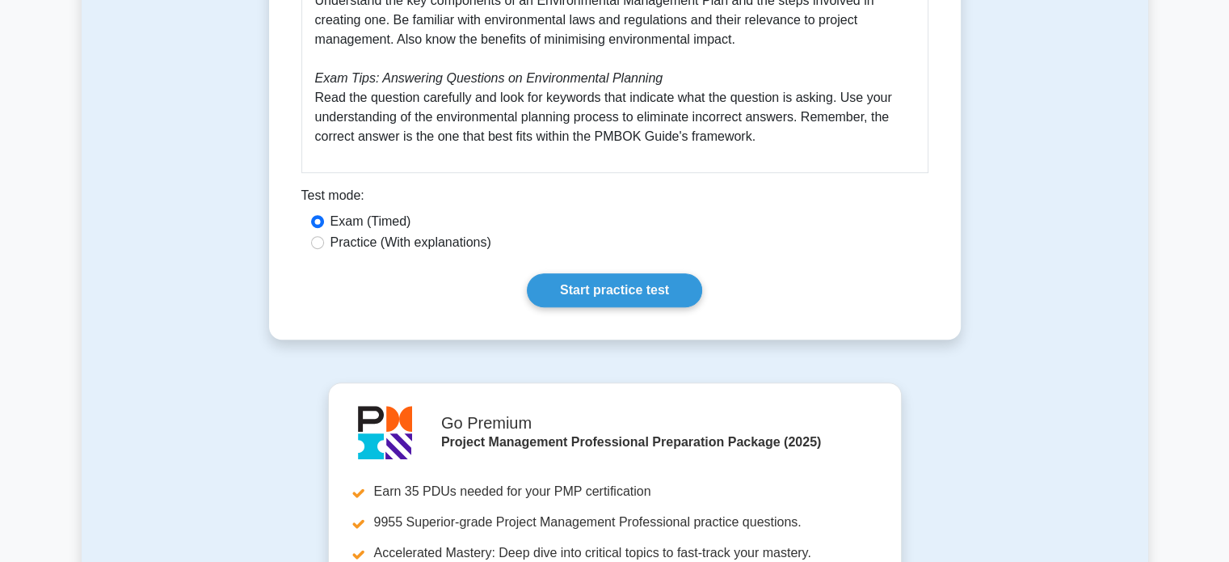
scroll to position [860, 0]
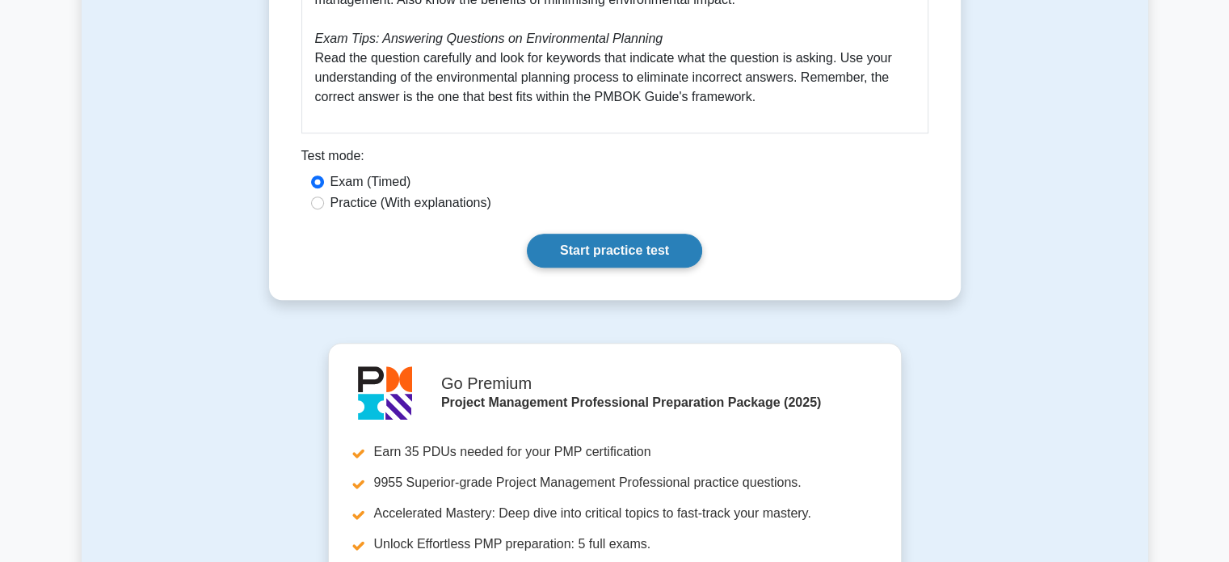
click at [588, 257] on link "Start practice test" at bounding box center [614, 251] width 175 height 34
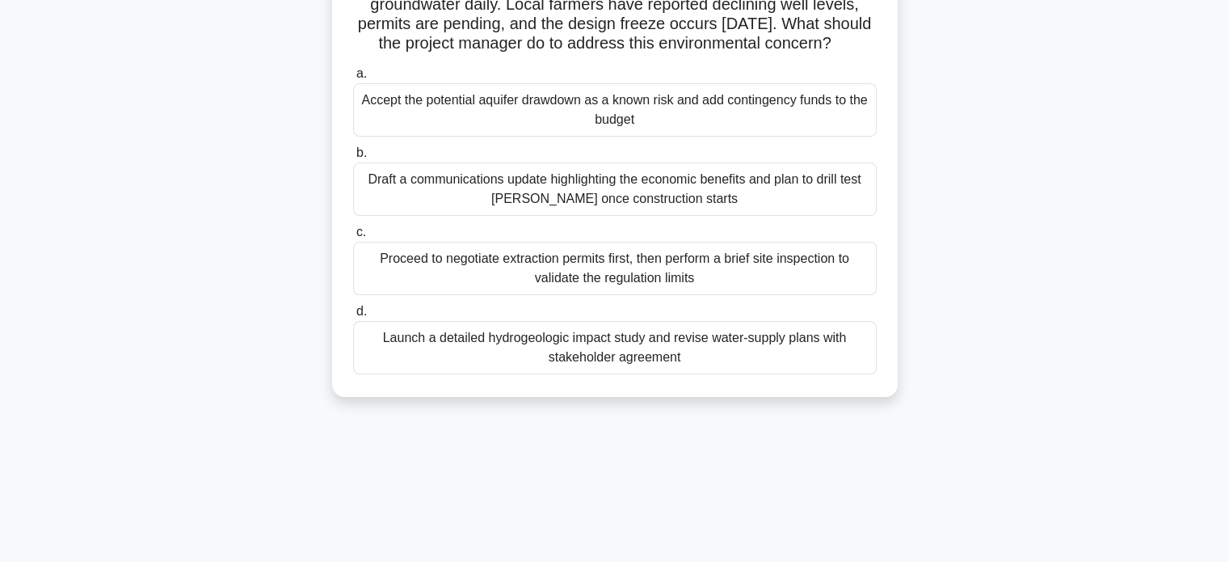
scroll to position [186, 0]
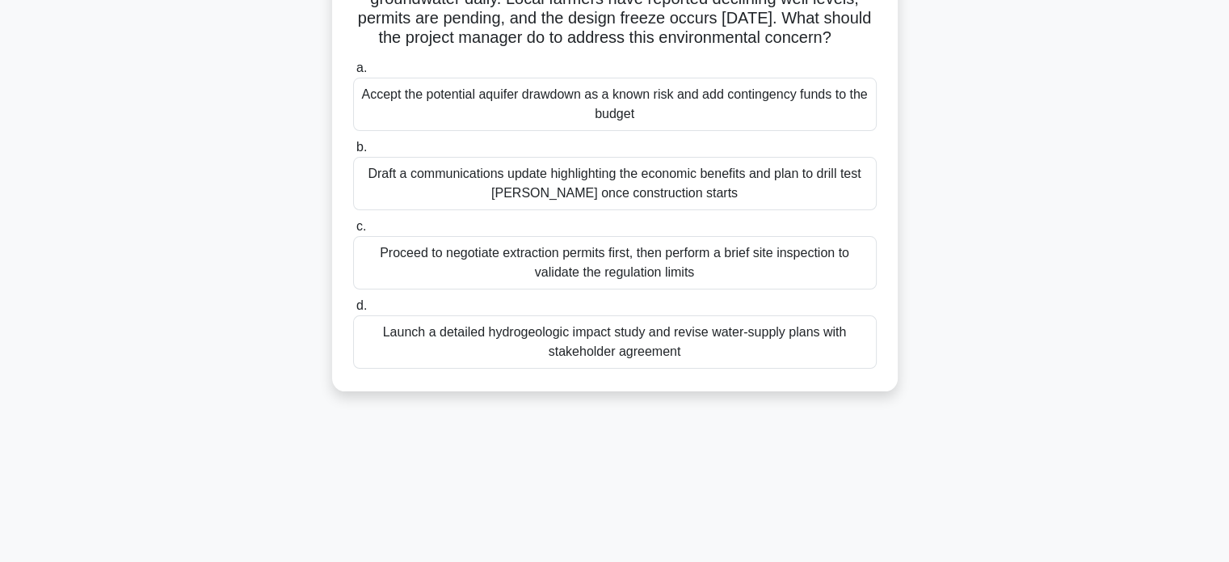
click at [611, 125] on div "Accept the potential aquifer drawdown as a known risk and add contingency funds…" at bounding box center [615, 104] width 524 height 53
click at [353, 74] on input "a. Accept the potential aquifer drawdown as a known risk and add contingency fu…" at bounding box center [353, 68] width 0 height 11
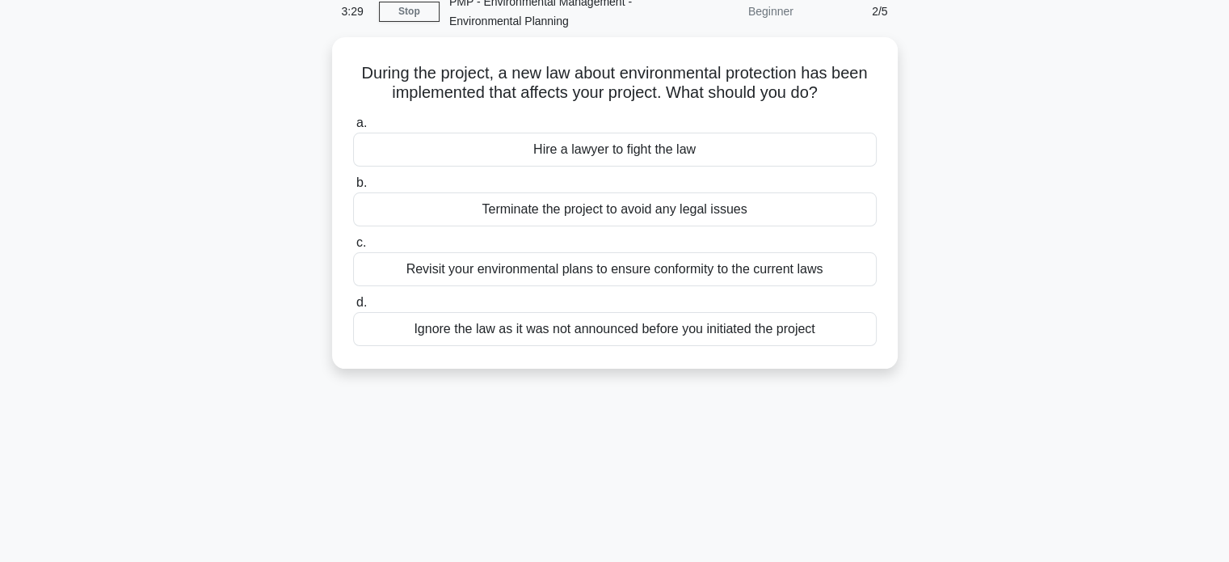
scroll to position [0, 0]
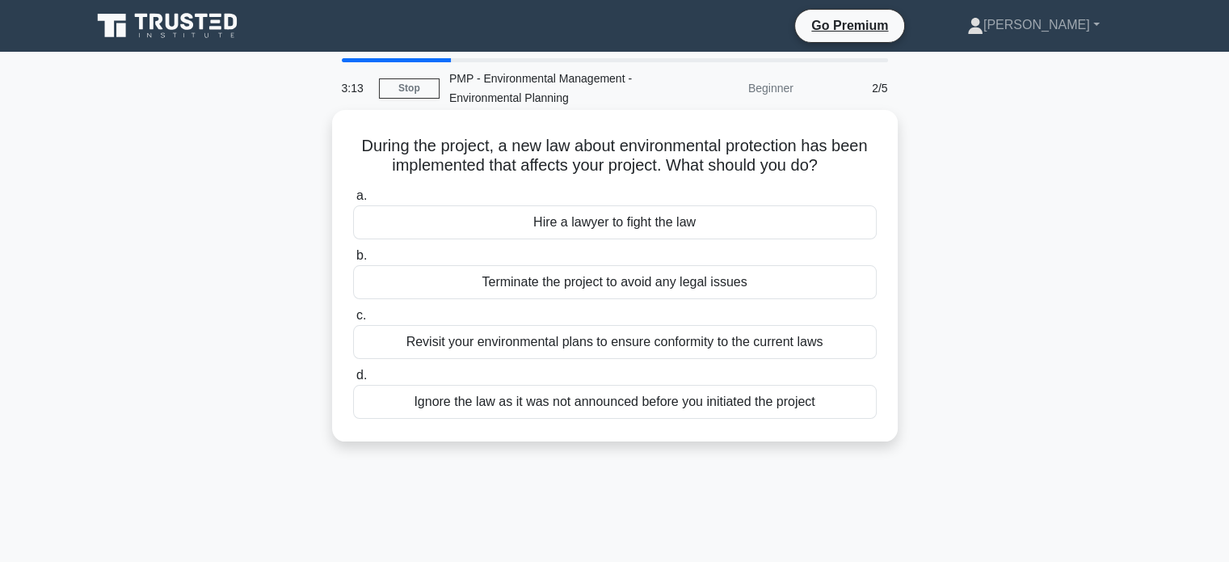
click at [614, 339] on div "Revisit your environmental plans to ensure conformity to the current laws" at bounding box center [615, 342] width 524 height 34
click at [353, 321] on input "c. Revisit your environmental plans to ensure conformity to the current laws" at bounding box center [353, 315] width 0 height 11
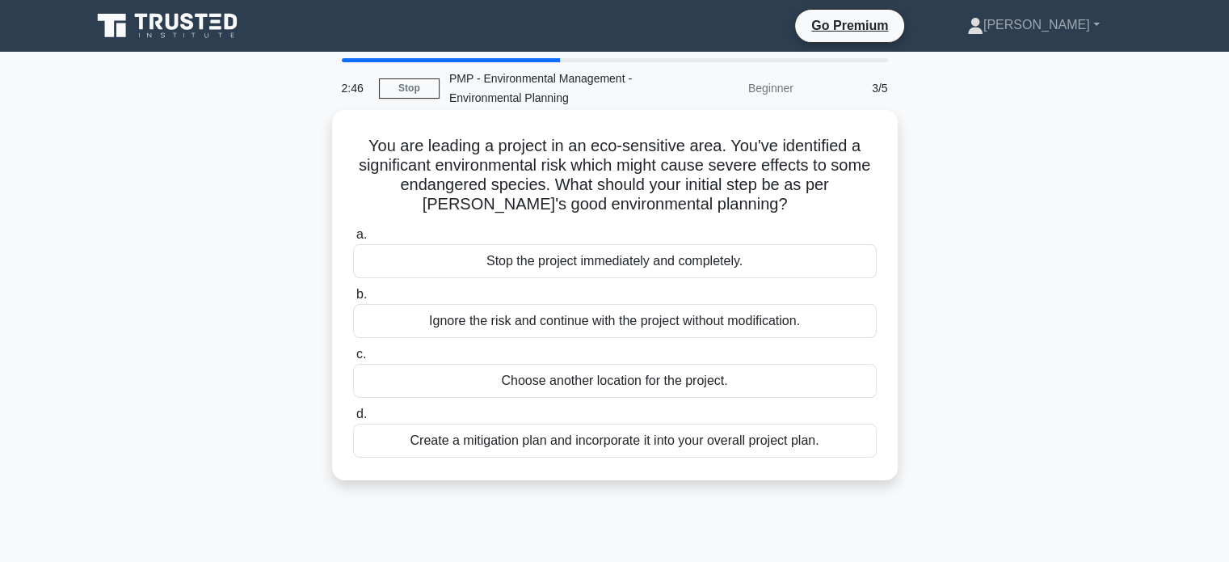
click at [572, 436] on div "Create a mitigation plan and incorporate it into your overall project plan." at bounding box center [615, 441] width 524 height 34
click at [353, 419] on input "d. Create a mitigation plan and incorporate it into your overall project plan." at bounding box center [353, 414] width 0 height 11
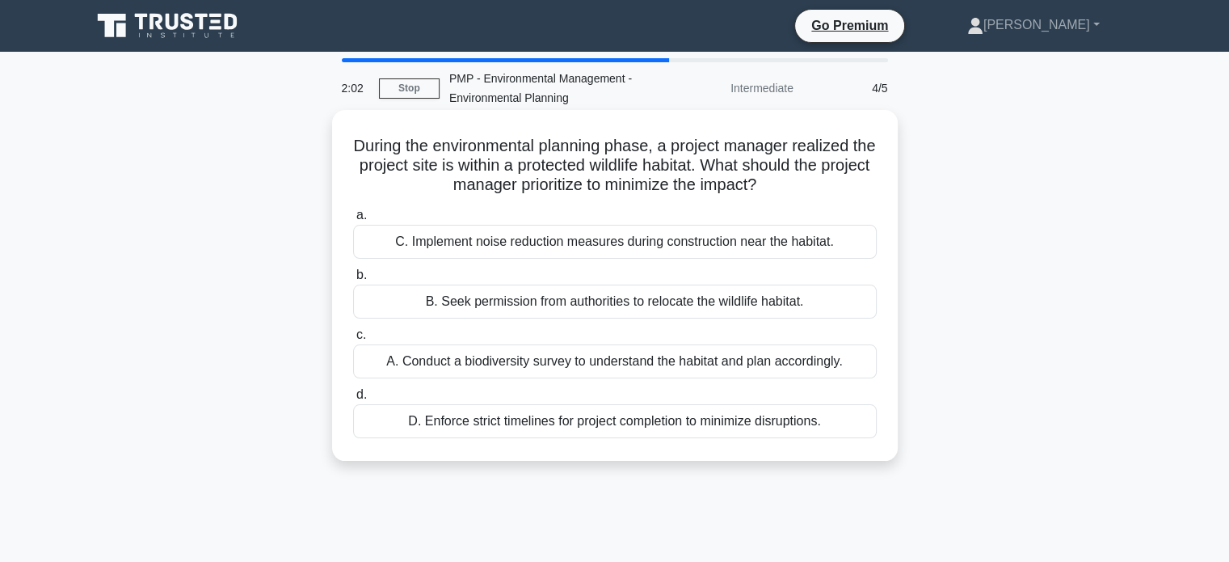
click at [580, 356] on div "A. Conduct a biodiversity survey to understand the habitat and plan accordingly." at bounding box center [615, 361] width 524 height 34
click at [353, 340] on input "c. A. Conduct a biodiversity survey to understand the habitat and plan accordin…" at bounding box center [353, 335] width 0 height 11
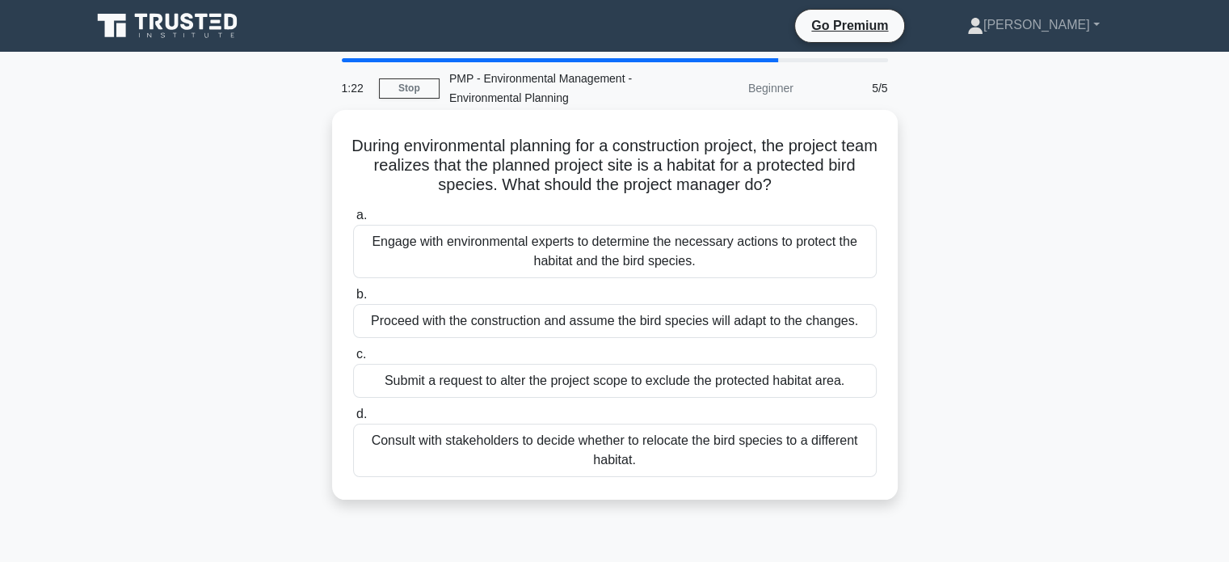
click at [655, 252] on div "Engage with environmental experts to determine the necessary actions to protect…" at bounding box center [615, 251] width 524 height 53
click at [353, 221] on input "a. Engage with environmental experts to determine the necessary actions to prot…" at bounding box center [353, 215] width 0 height 11
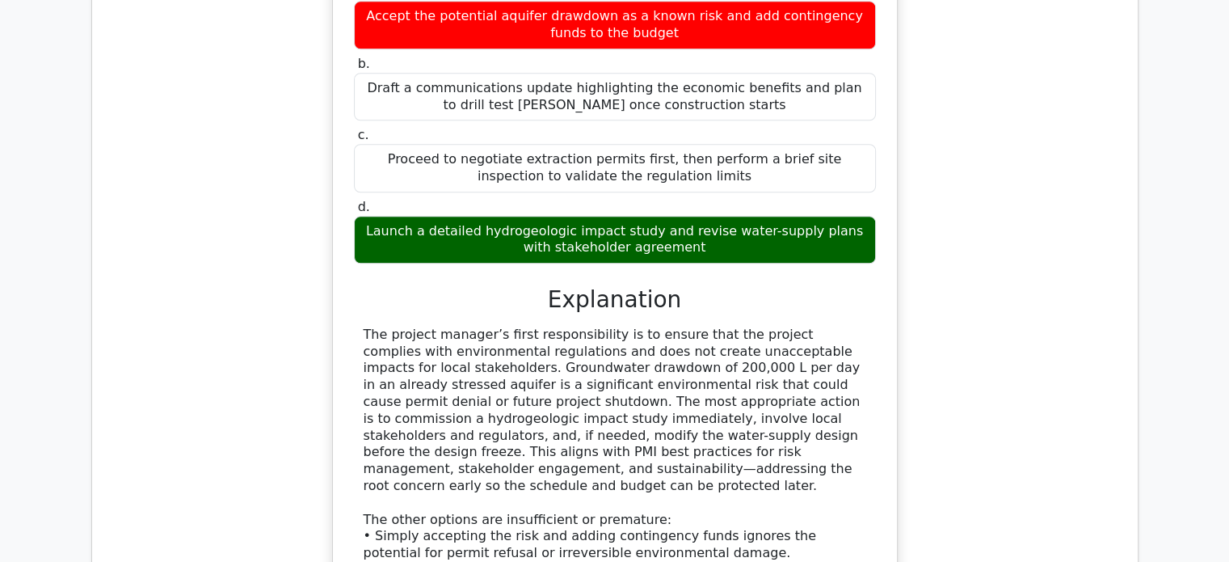
scroll to position [1484, 0]
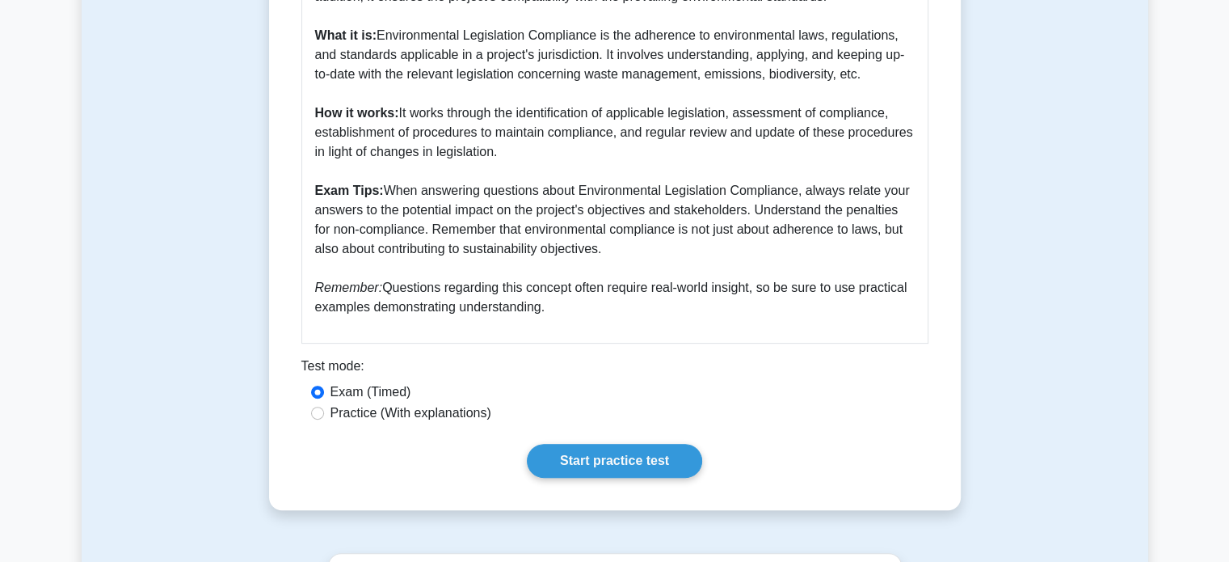
click at [637, 204] on p "Environmental Legislation Compliance is a key aspect of project management. Imp…" at bounding box center [615, 112] width 600 height 407
click at [624, 469] on link "Start practice test" at bounding box center [614, 461] width 175 height 34
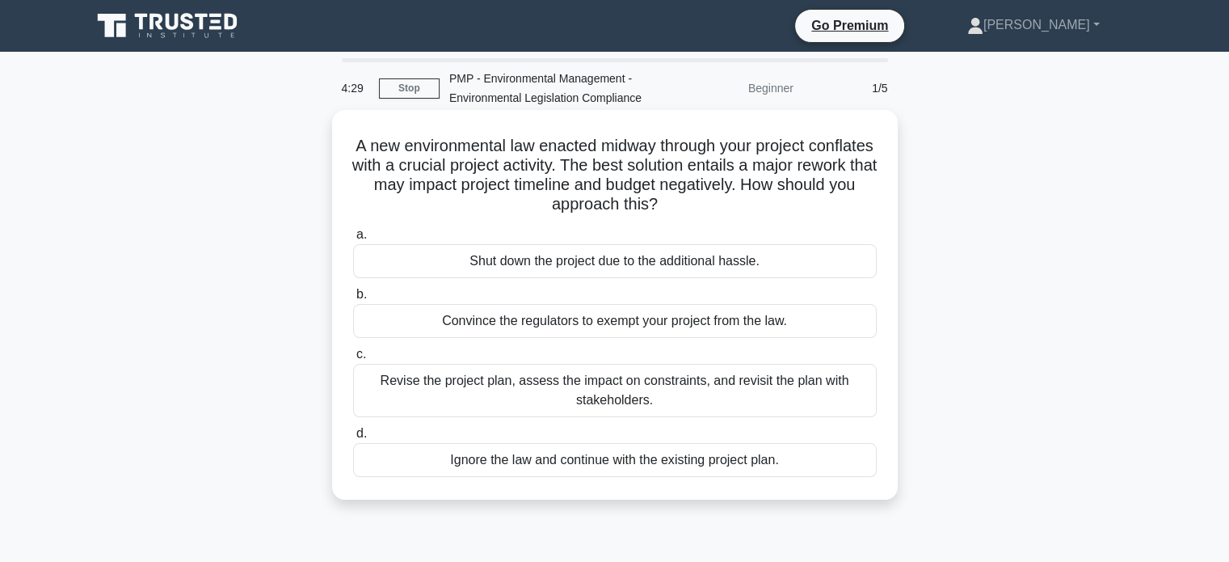
click at [668, 386] on div "Revise the project plan, assess the impact on constraints, and revisit the plan…" at bounding box center [615, 390] width 524 height 53
click at [353, 360] on input "c. Revise the project plan, assess the impact on constraints, and revisit the p…" at bounding box center [353, 354] width 0 height 11
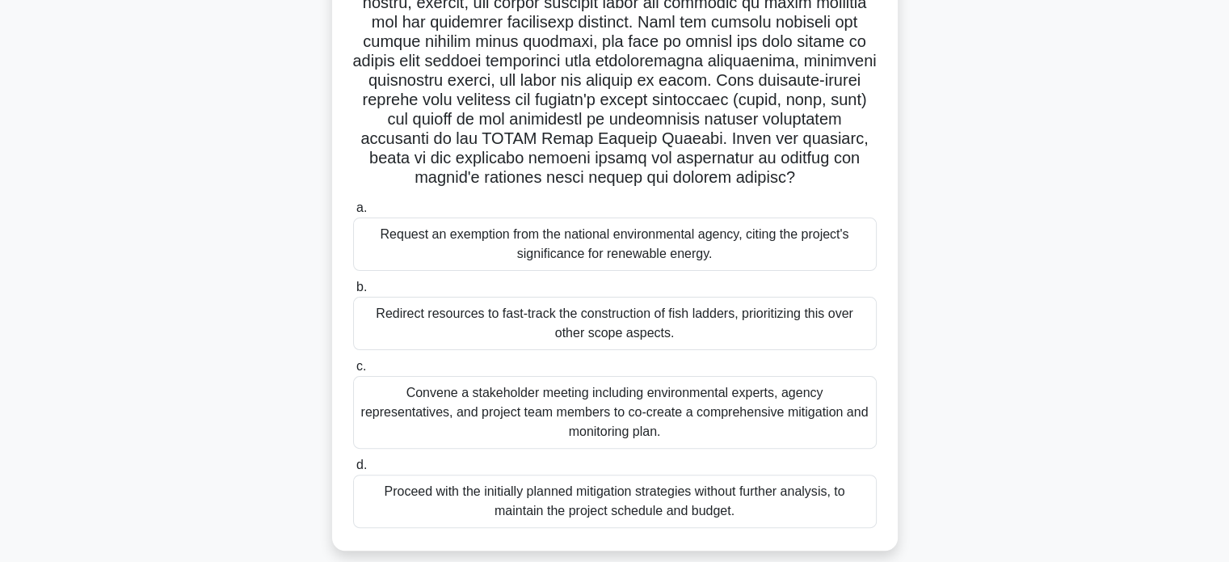
scroll to position [375, 0]
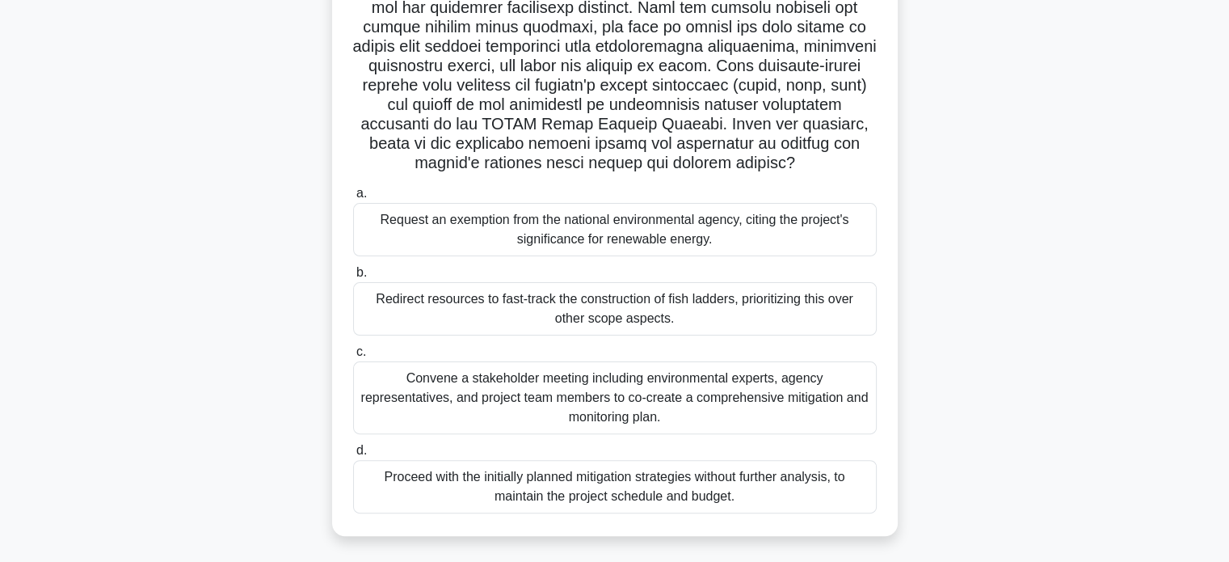
click at [668, 386] on div "Convene a stakeholder meeting including environmental experts, agency represent…" at bounding box center [615, 397] width 524 height 73
click at [353, 357] on input "c. Convene a stakeholder meeting including environmental experts, agency repres…" at bounding box center [353, 352] width 0 height 11
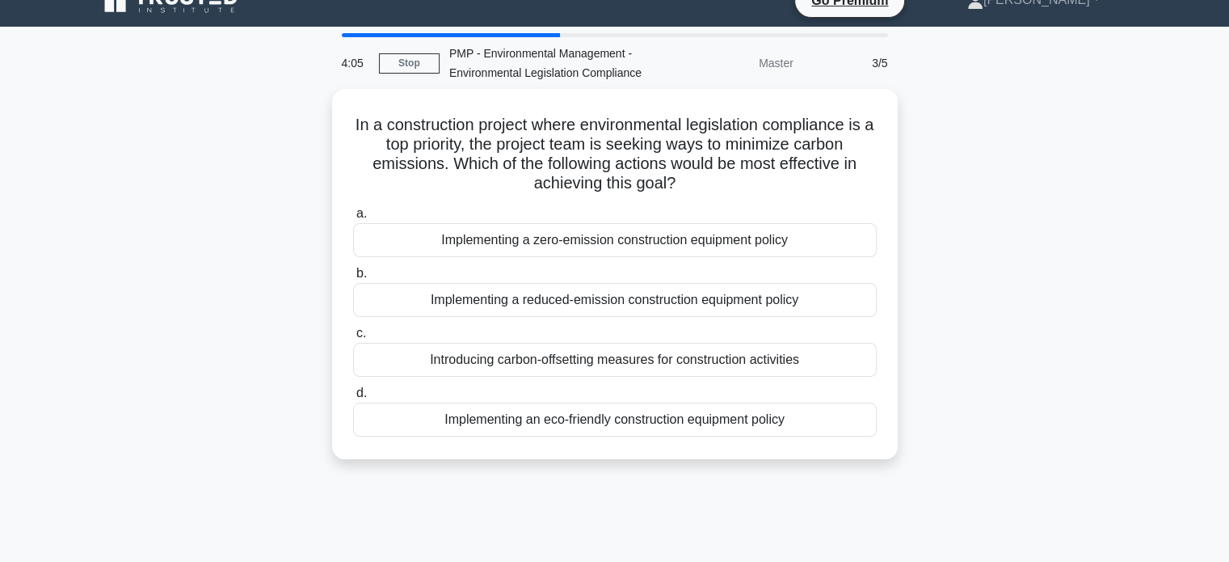
scroll to position [0, 0]
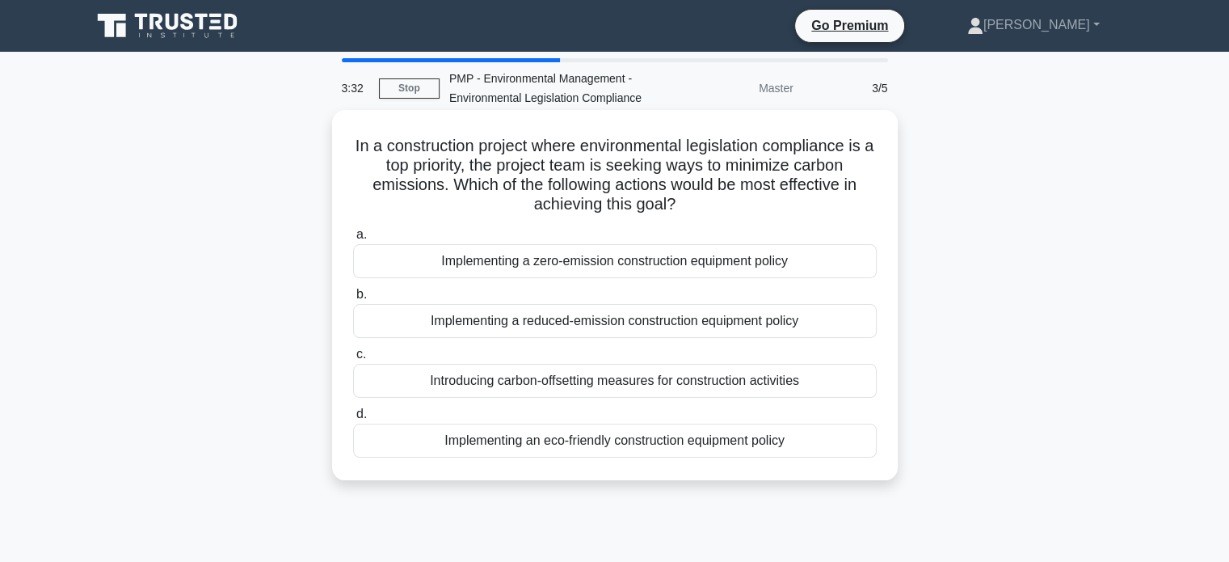
click at [688, 440] on div "Implementing an eco-friendly construction equipment policy" at bounding box center [615, 441] width 524 height 34
click at [353, 419] on input "d. Implementing an eco-friendly construction equipment policy" at bounding box center [353, 414] width 0 height 11
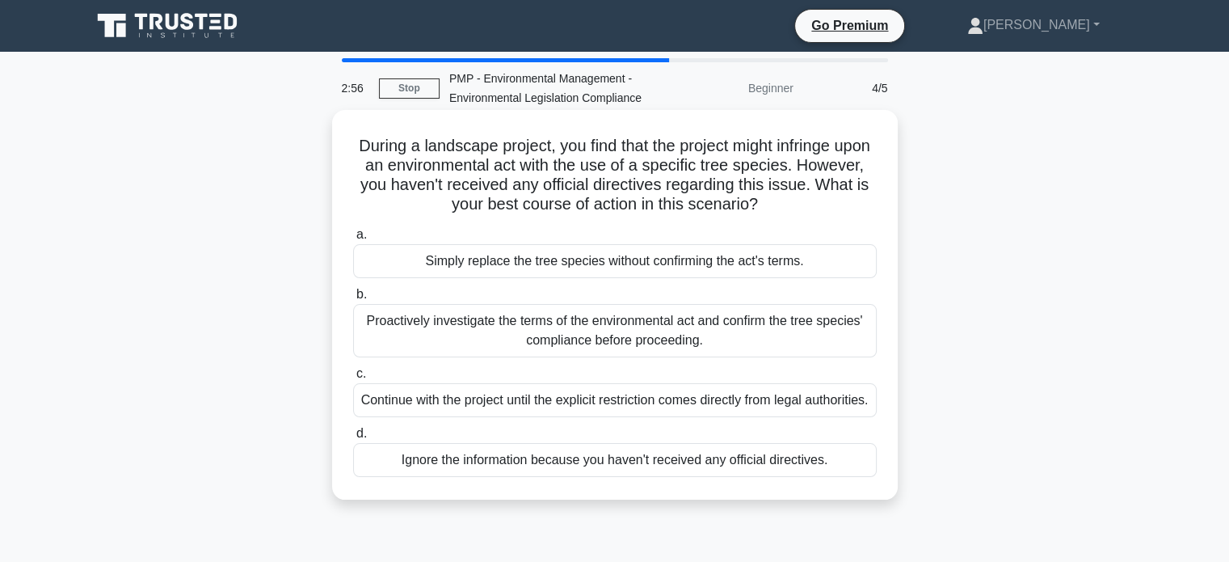
click at [662, 321] on div "Proactively investigate the terms of the environmental act and confirm the tree…" at bounding box center [615, 330] width 524 height 53
click at [353, 300] on input "b. Proactively investigate the terms of the environmental act and confirm the t…" at bounding box center [353, 294] width 0 height 11
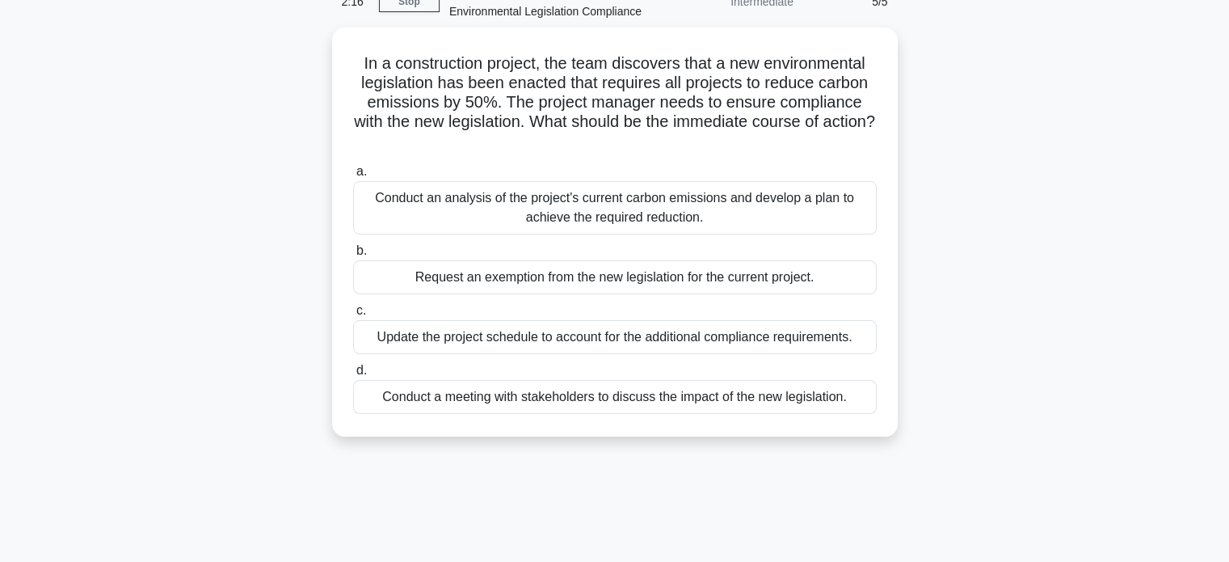
scroll to position [87, 0]
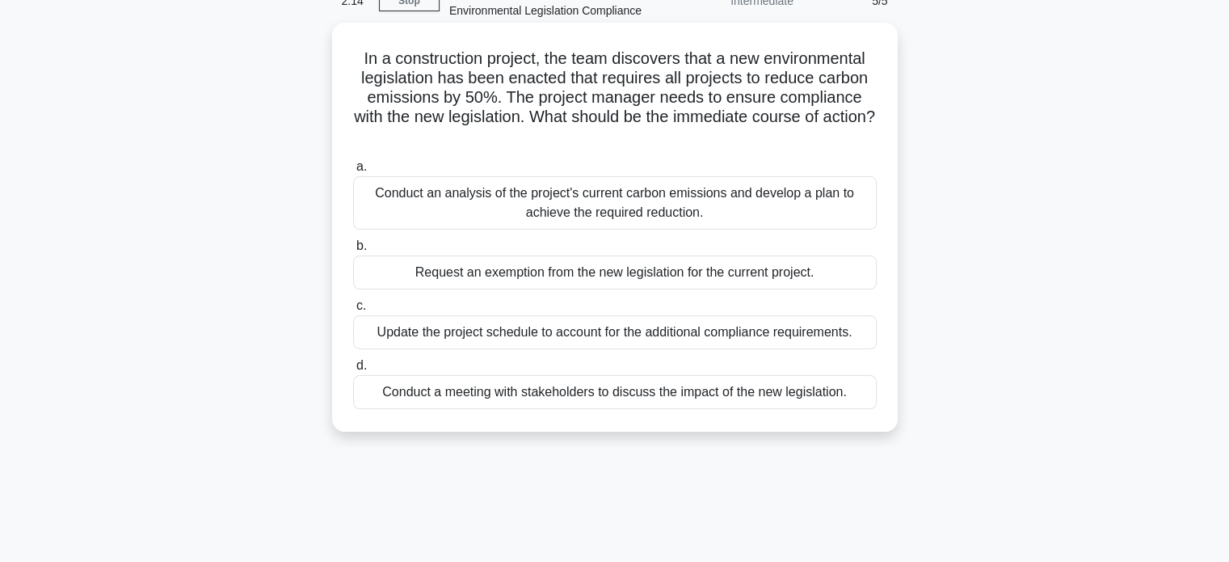
click at [575, 183] on div "Conduct an analysis of the project's current carbon emissions and develop a pla…" at bounding box center [615, 202] width 524 height 53
click at [353, 172] on input "a. Conduct an analysis of the project's current carbon emissions and develop a …" at bounding box center [353, 167] width 0 height 11
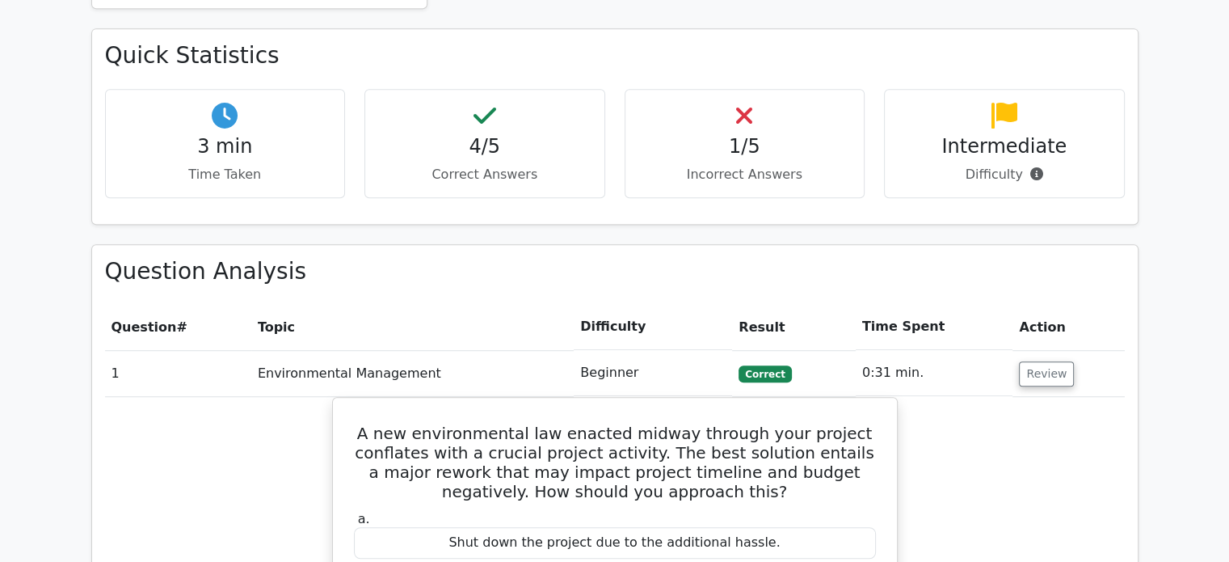
scroll to position [931, 0]
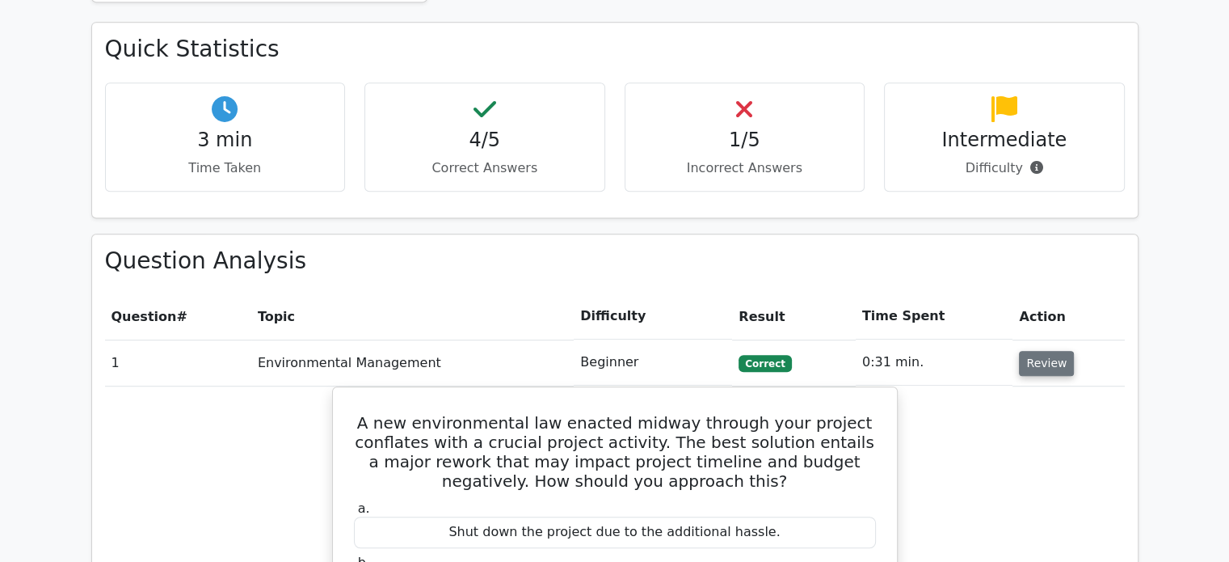
click at [1031, 351] on button "Review" at bounding box center [1046, 363] width 55 height 25
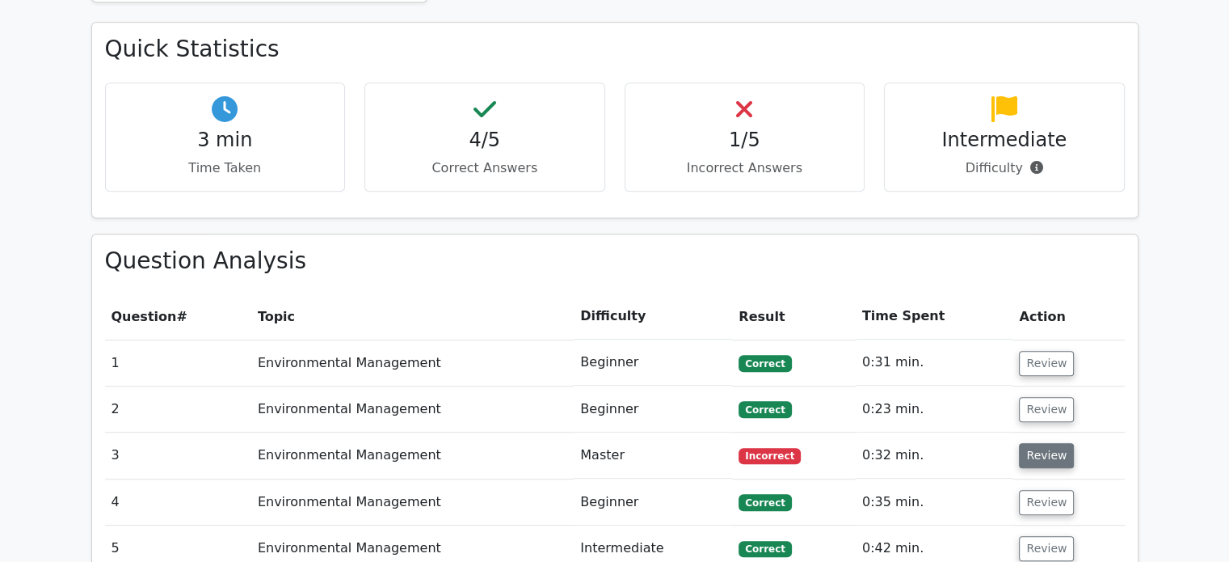
click at [1040, 443] on button "Review" at bounding box center [1046, 455] width 55 height 25
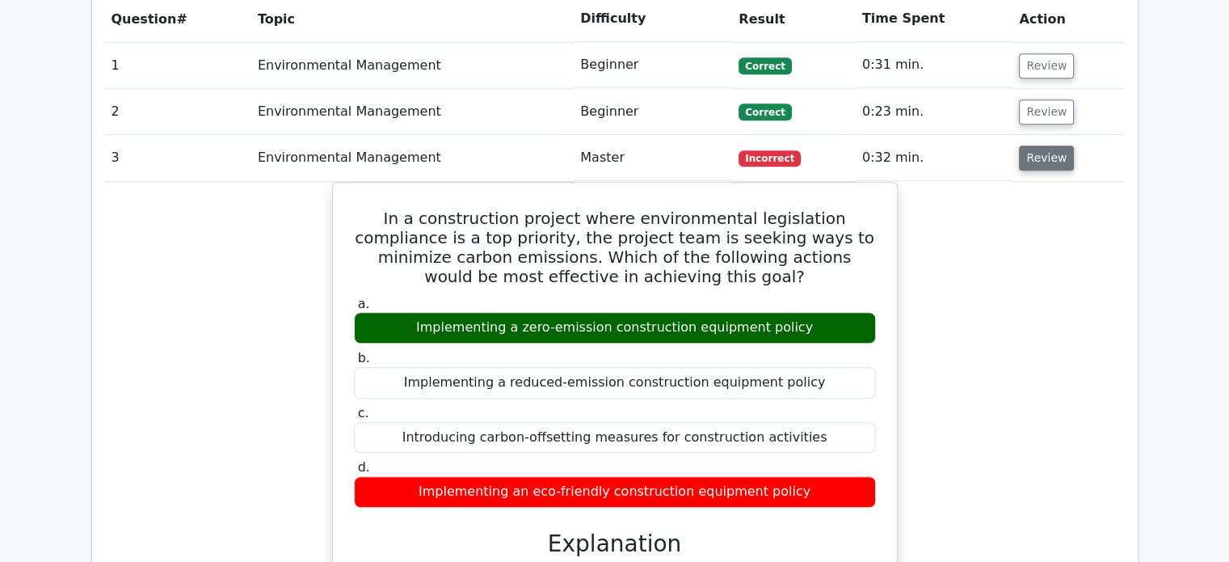
scroll to position [1256, 0]
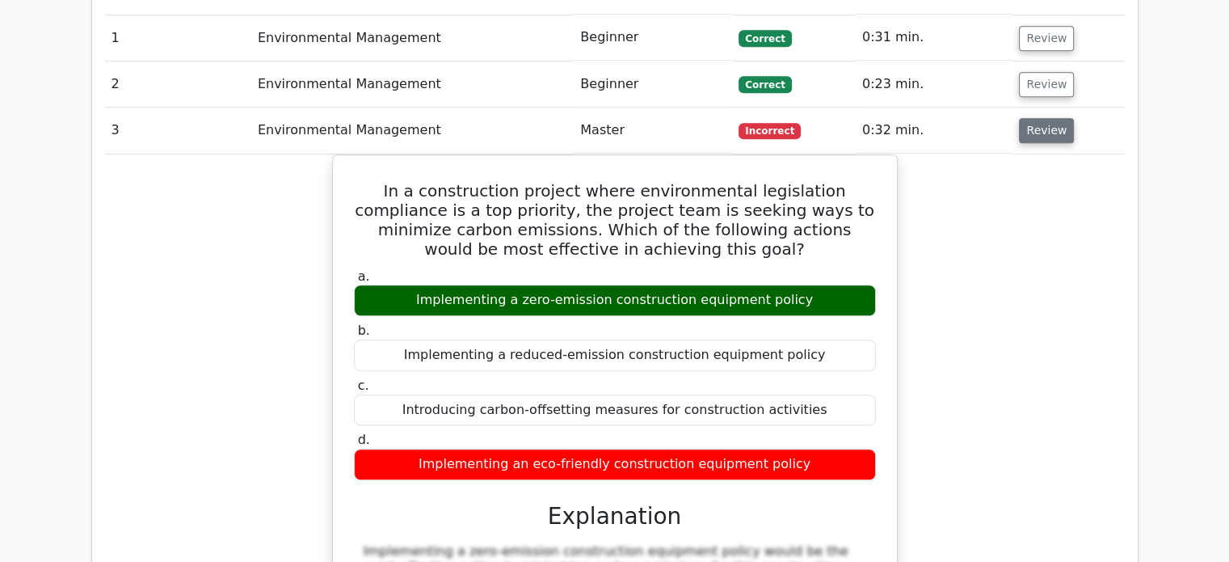
click at [1034, 118] on button "Review" at bounding box center [1046, 130] width 55 height 25
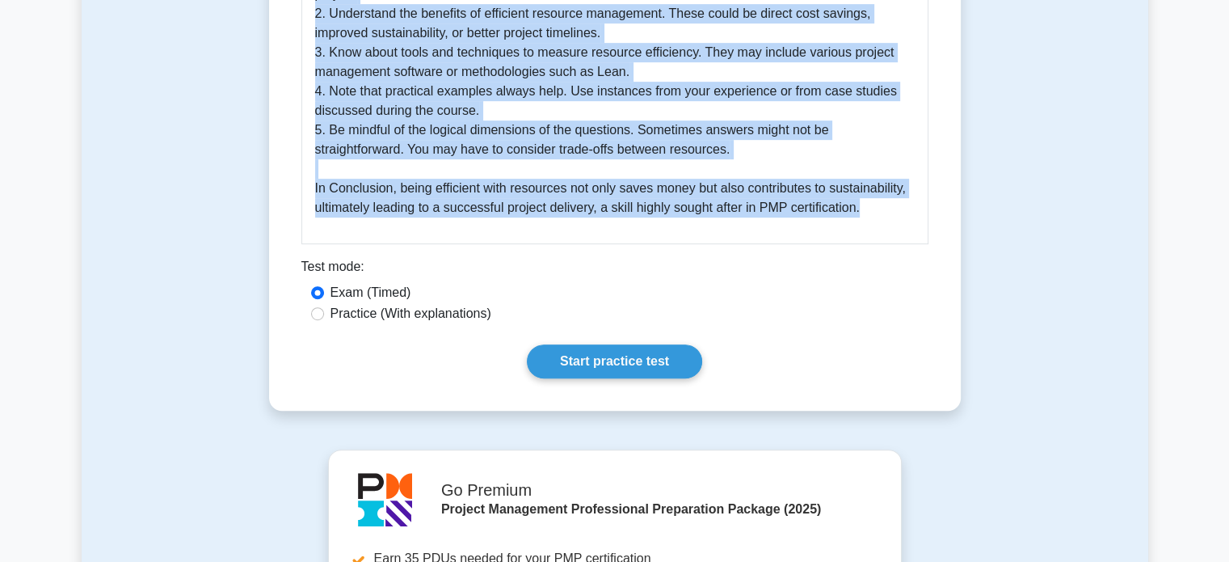
scroll to position [811, 0]
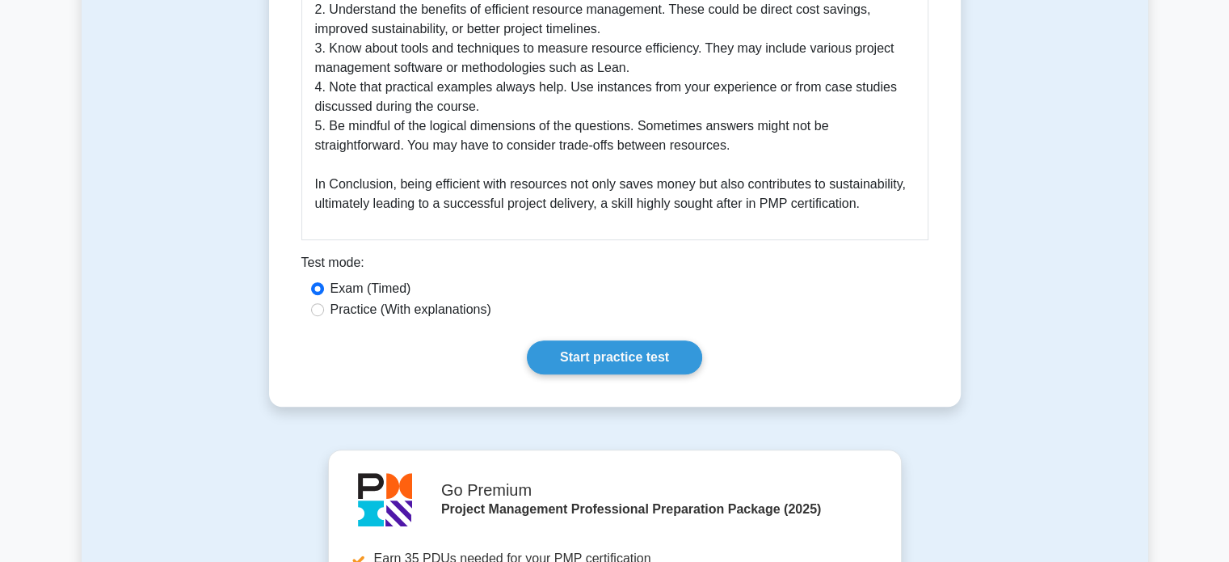
click at [523, 255] on div "Test mode:" at bounding box center [614, 266] width 627 height 26
click at [614, 360] on link "Start practice test" at bounding box center [614, 357] width 175 height 34
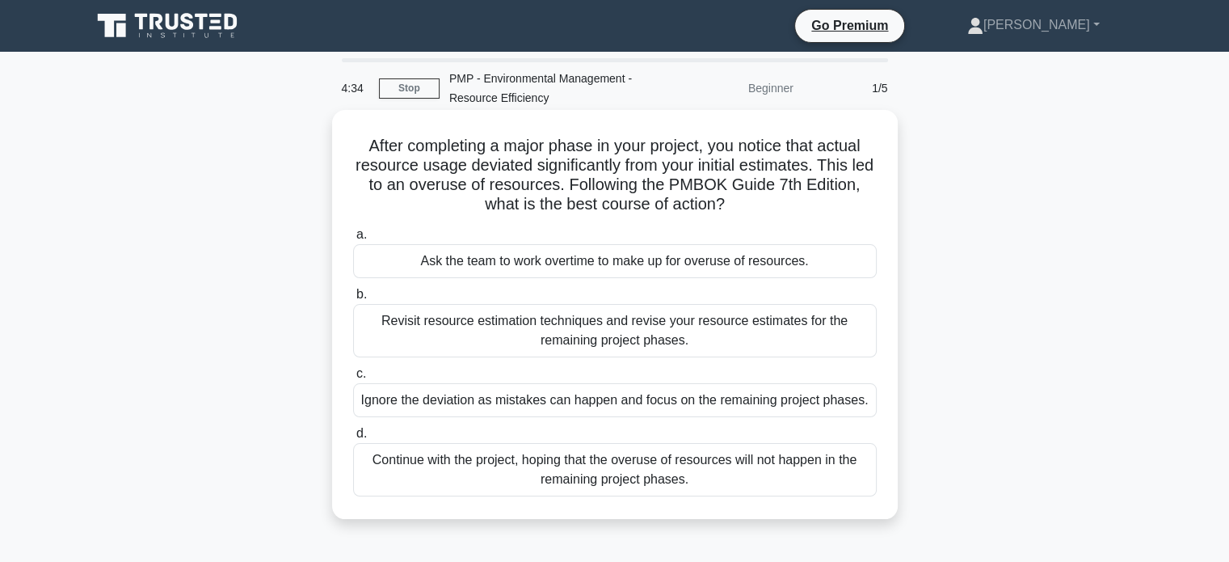
click at [574, 339] on div "Revisit resource estimation techniques and revise your resource estimates for t…" at bounding box center [615, 330] width 524 height 53
click at [353, 300] on input "b. Revisit resource estimation techniques and revise your resource estimates fo…" at bounding box center [353, 294] width 0 height 11
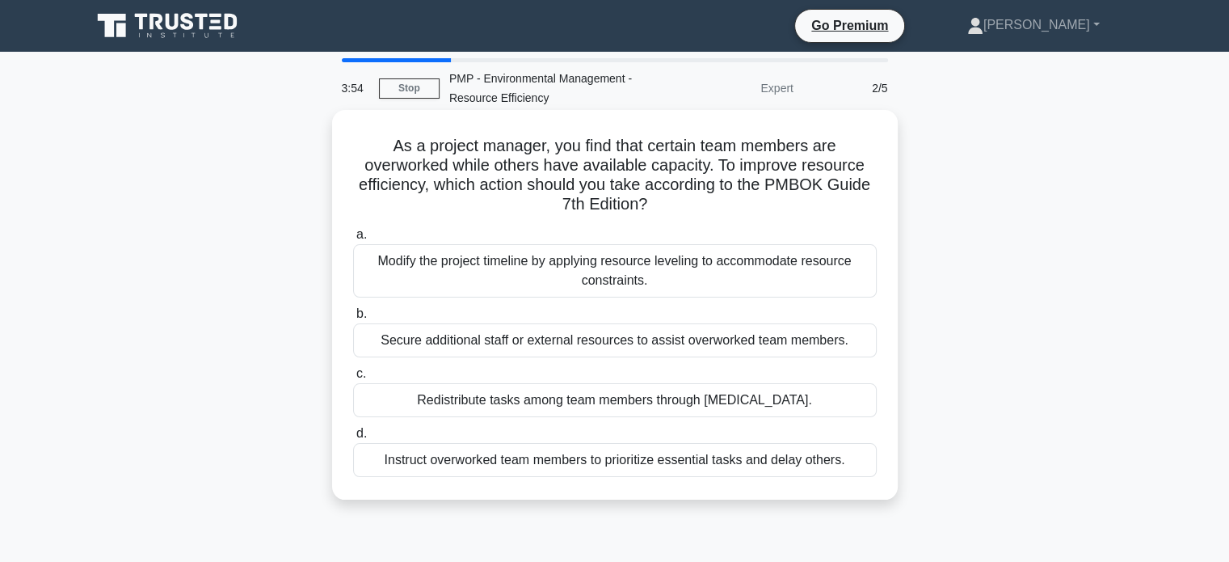
click at [573, 403] on div "Redistribute tasks among team members through cross-training." at bounding box center [615, 400] width 524 height 34
click at [353, 379] on input "c. Redistribute tasks among team members through cross-training." at bounding box center [353, 374] width 0 height 11
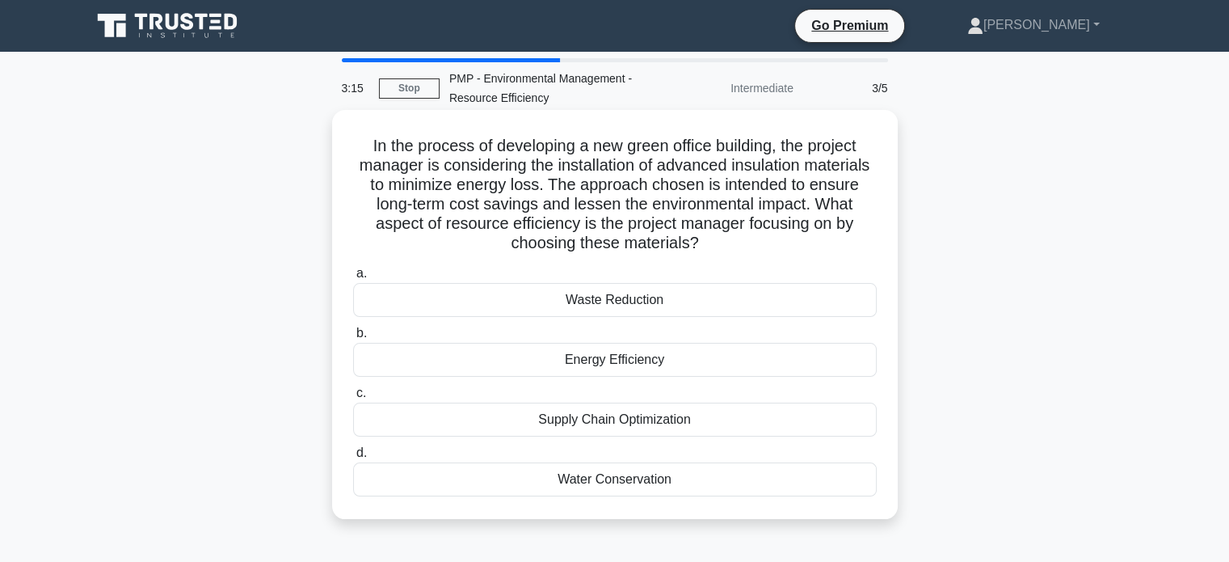
click at [622, 361] on div "Energy Efficiency" at bounding box center [615, 360] width 524 height 34
click at [353, 339] on input "b. Energy Efficiency" at bounding box center [353, 333] width 0 height 11
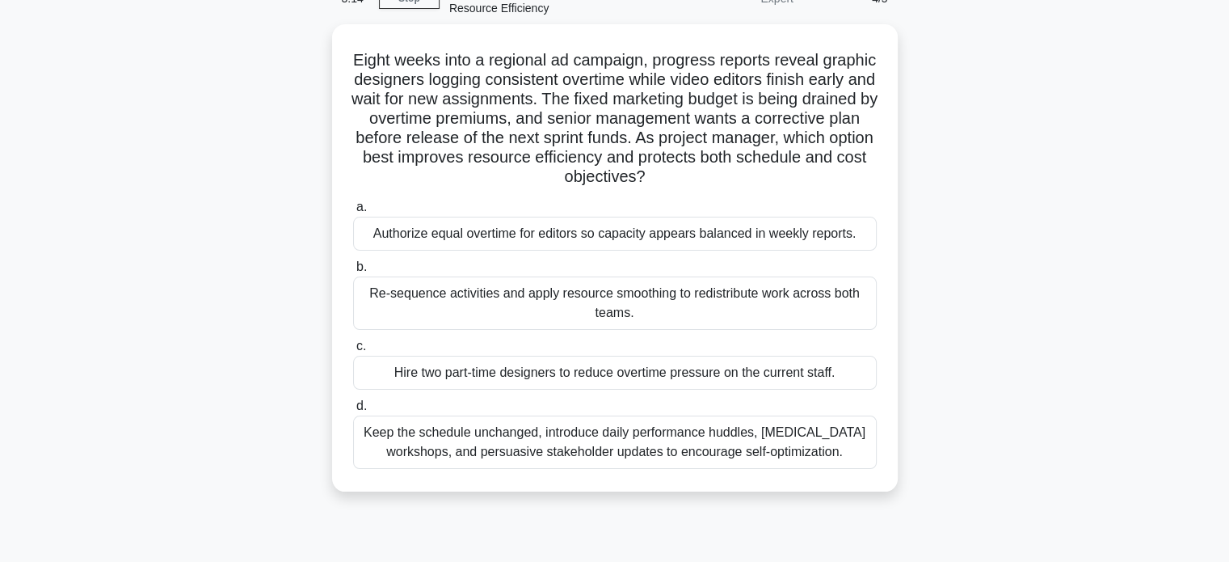
scroll to position [103, 0]
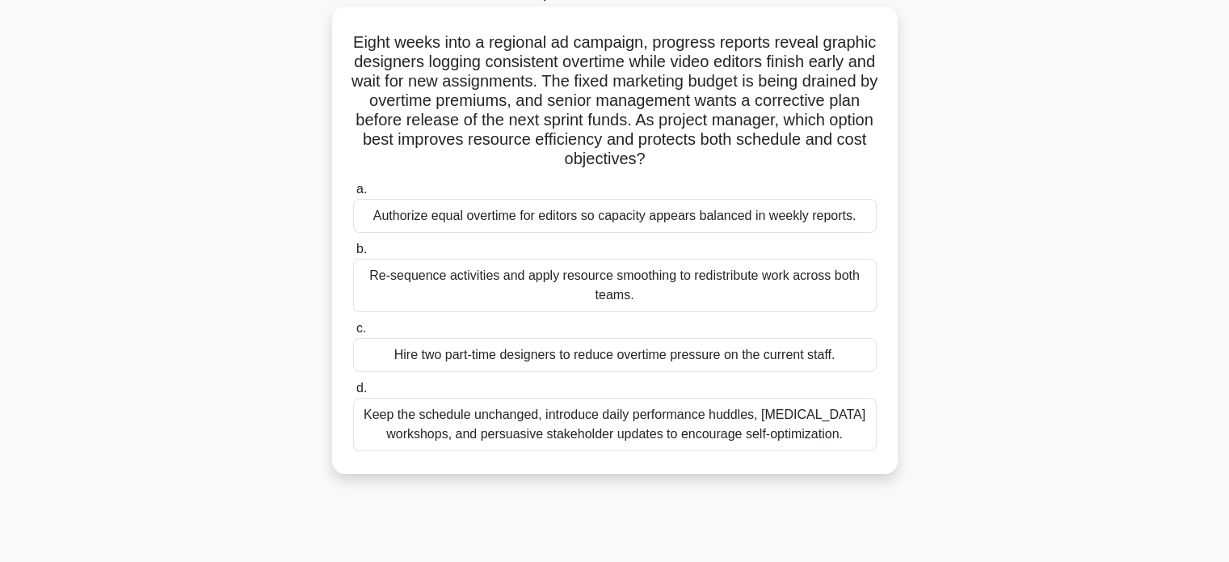
click at [656, 282] on div "Re-sequence activities and apply resource smoothing to redistribute work across…" at bounding box center [615, 285] width 524 height 53
click at [353, 255] on input "b. Re-sequence activities and apply resource smoothing to redistribute work acr…" at bounding box center [353, 249] width 0 height 11
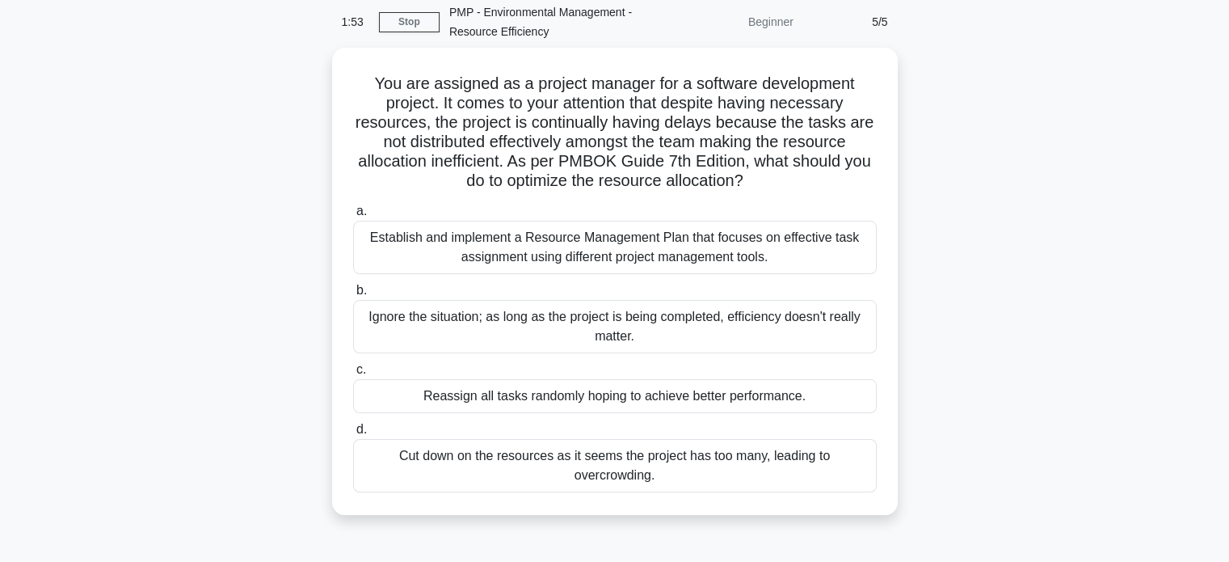
scroll to position [65, 0]
click at [624, 240] on div "Establish and implement a Resource Management Plan that focuses on effective ta…" at bounding box center [615, 244] width 524 height 53
click at [353, 214] on input "a. Establish and implement a Resource Management Plan that focuses on effective…" at bounding box center [353, 209] width 0 height 11
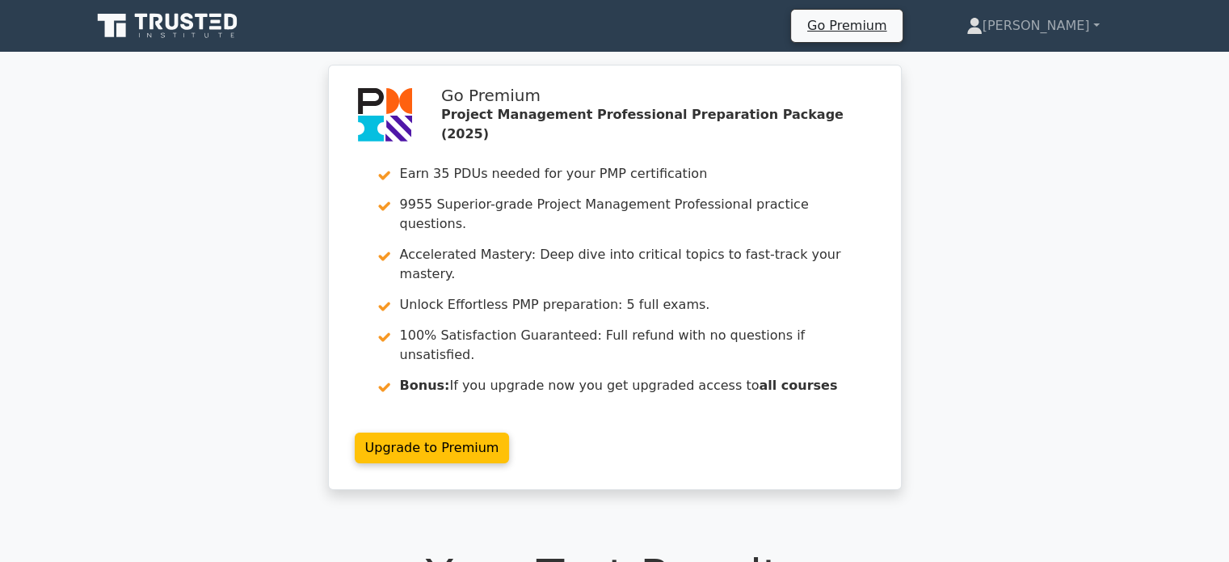
scroll to position [165, 0]
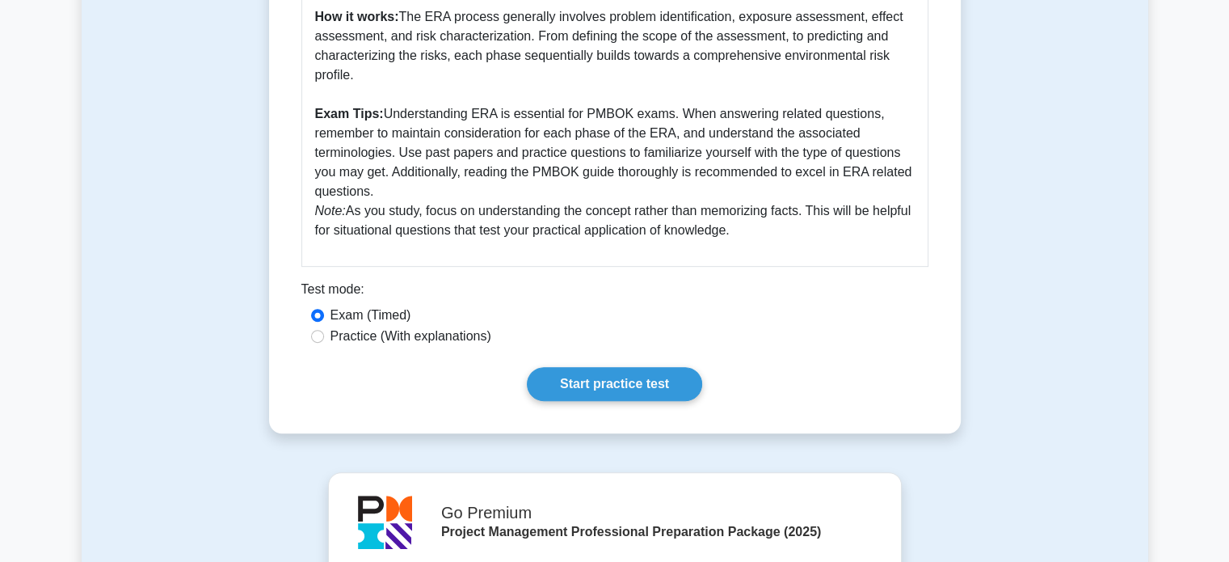
scroll to position [734, 0]
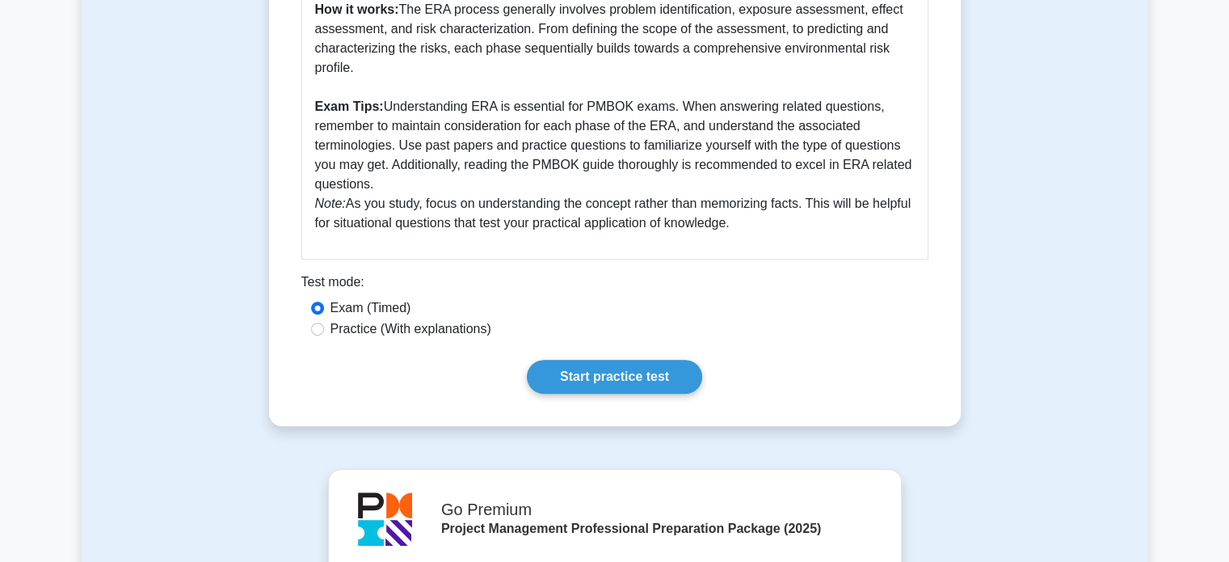
click at [314, 372] on div "Start practice test" at bounding box center [614, 377] width 627 height 34
click at [582, 381] on link "Start practice test" at bounding box center [614, 377] width 175 height 34
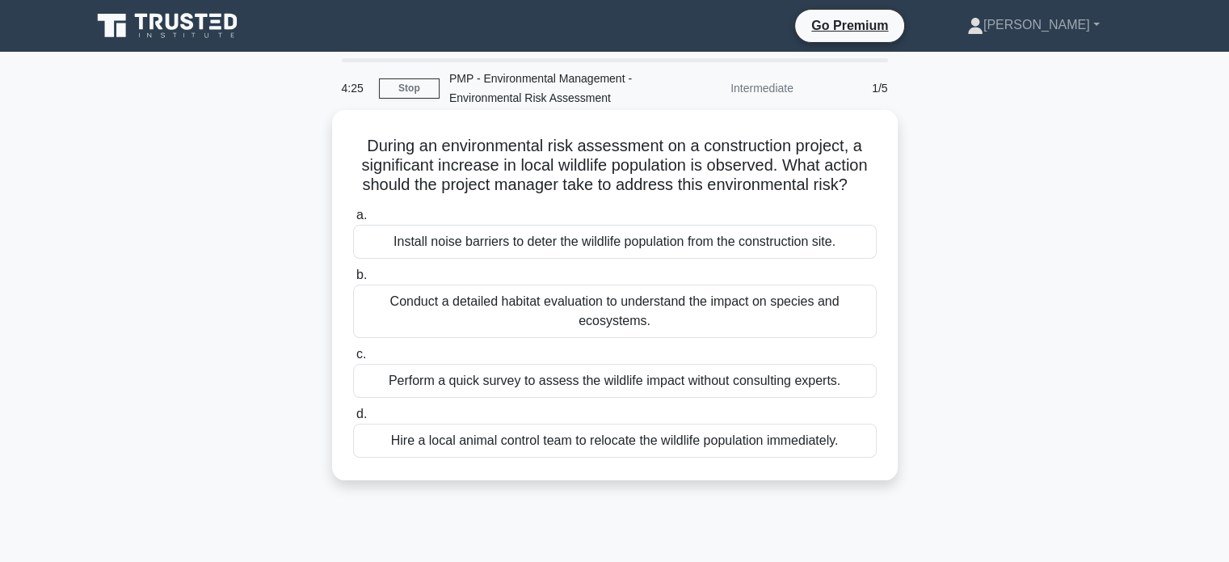
click at [534, 306] on div "Conduct a detailed habitat evaluation to understand the impact on species and e…" at bounding box center [615, 310] width 524 height 53
click at [353, 280] on input "b. Conduct a detailed habitat evaluation to understand the impact on species an…" at bounding box center [353, 275] width 0 height 11
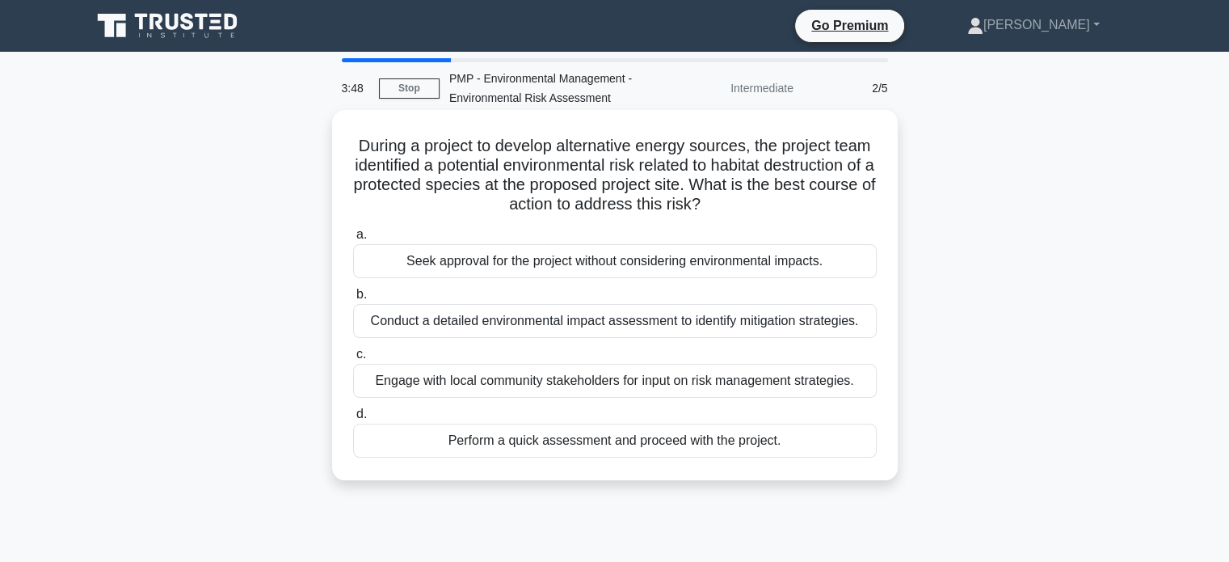
click at [552, 322] on div "Conduct a detailed environmental impact assessment to identify mitigation strat…" at bounding box center [615, 321] width 524 height 34
click at [353, 300] on input "b. Conduct a detailed environmental impact assessment to identify mitigation st…" at bounding box center [353, 294] width 0 height 11
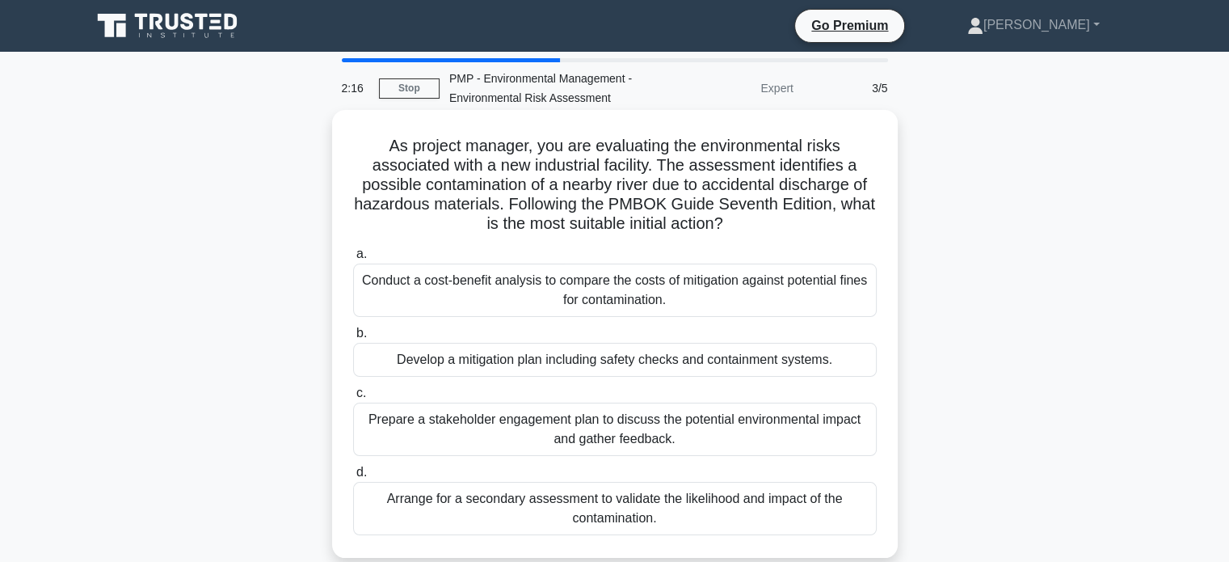
click at [557, 358] on div "Develop a mitigation plan including safety checks and containment systems." at bounding box center [615, 360] width 524 height 34
click at [353, 339] on input "b. Develop a mitigation plan including safety checks and containment systems." at bounding box center [353, 333] width 0 height 11
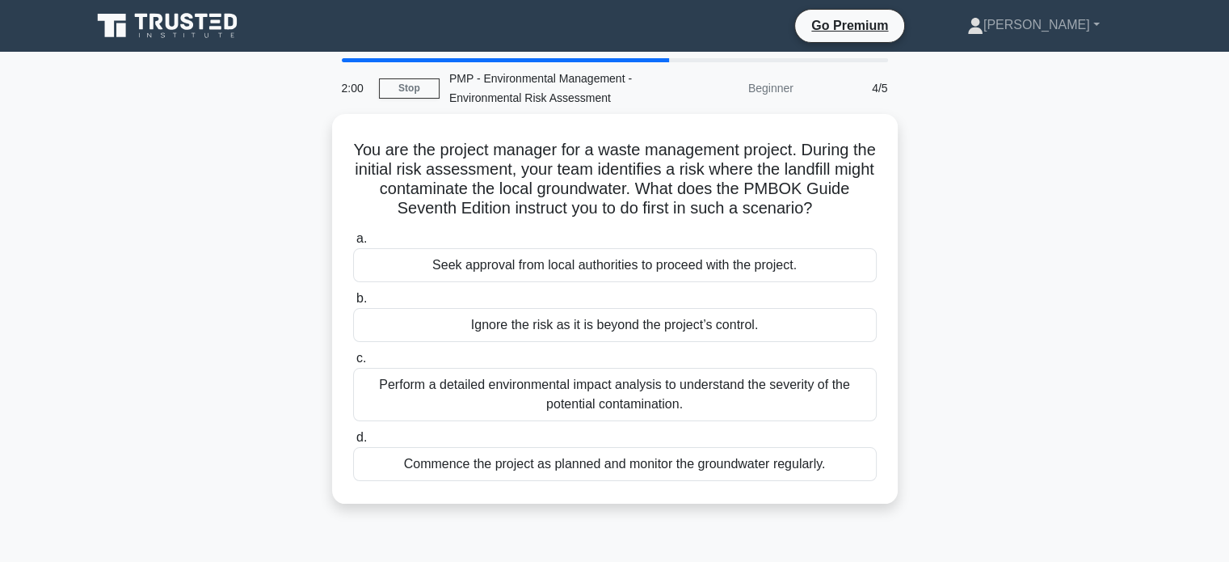
click at [557, 358] on label "c. Perform a detailed environmental impact analysis to understand the severity …" at bounding box center [615, 384] width 524 height 73
click at [353, 358] on input "c. Perform a detailed environmental impact analysis to understand the severity …" at bounding box center [353, 358] width 0 height 11
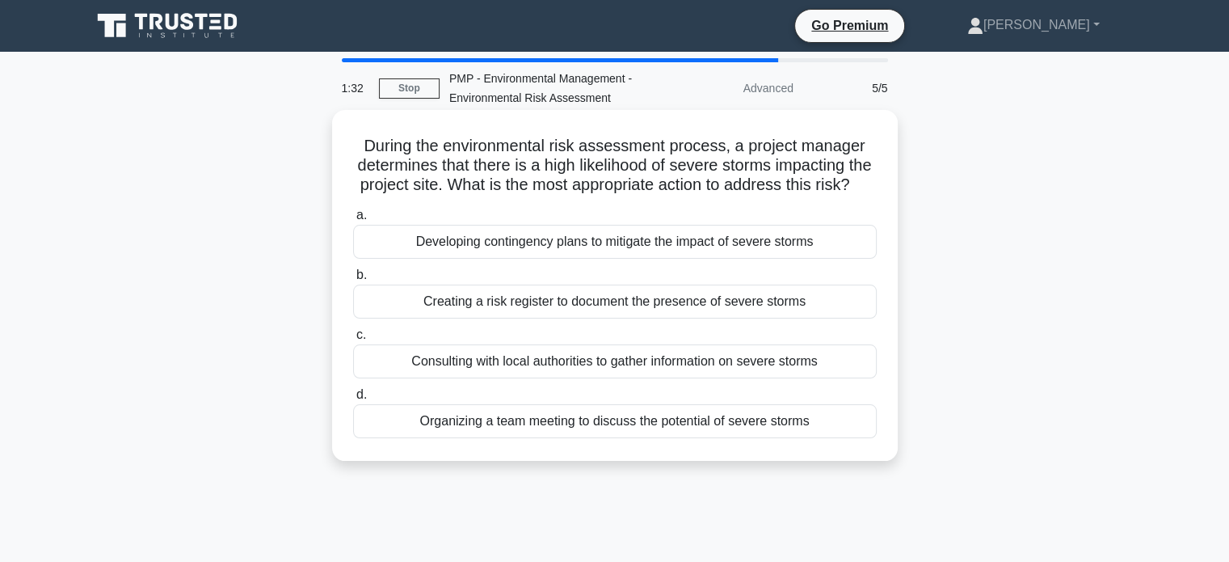
click at [603, 259] on div "Developing contingency plans to mitigate the impact of severe storms" at bounding box center [615, 242] width 524 height 34
click at [353, 221] on input "a. Developing contingency plans to mitigate the impact of severe storms" at bounding box center [353, 215] width 0 height 11
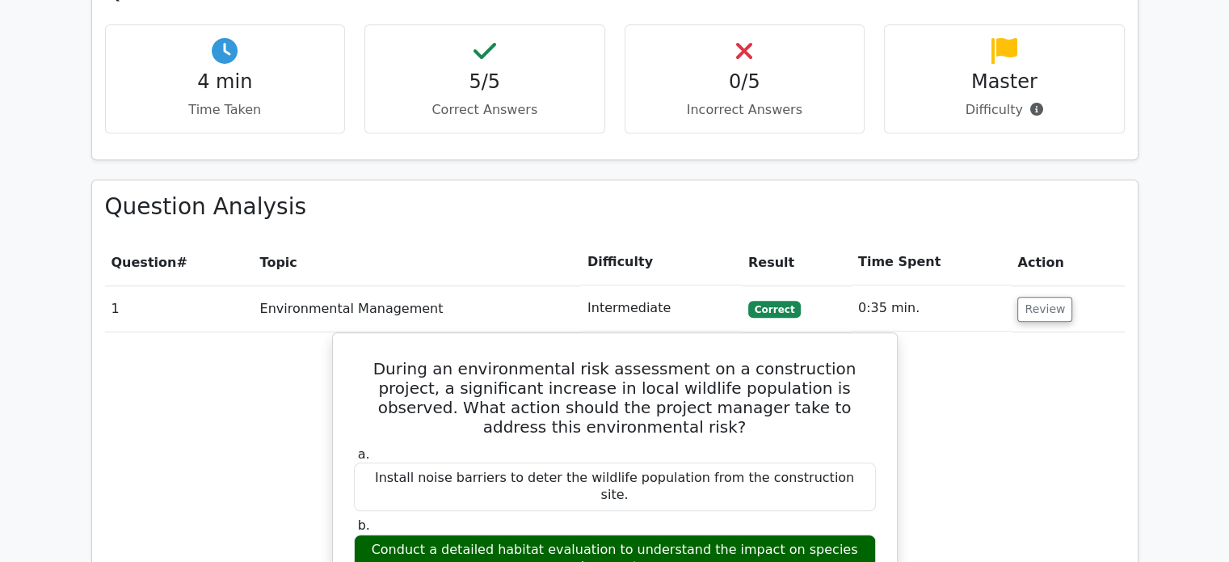
scroll to position [1156, 0]
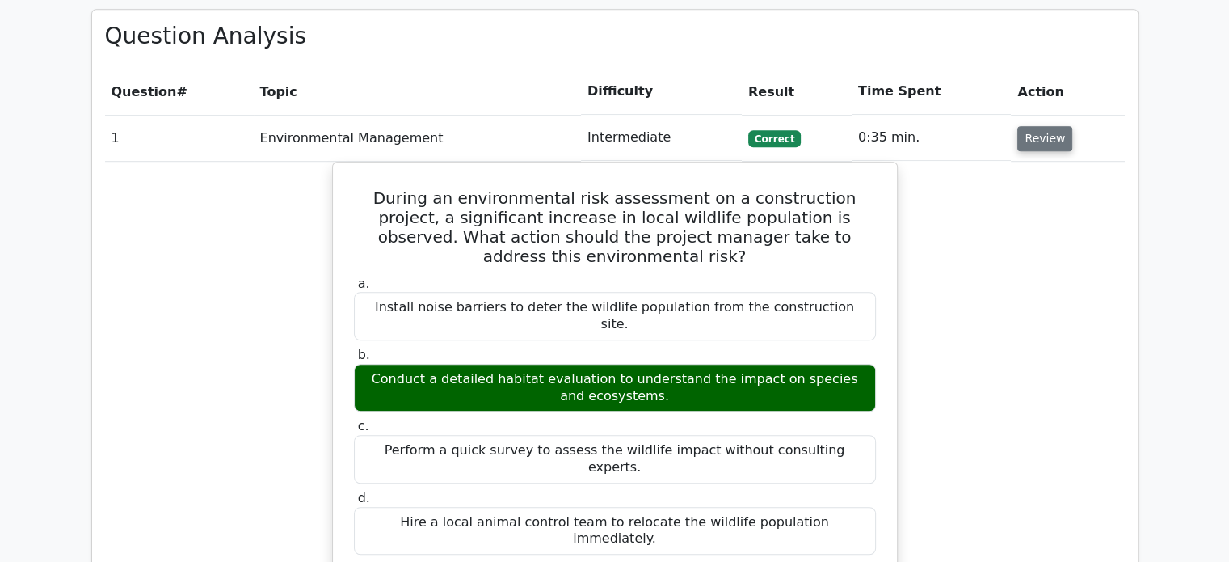
click at [1036, 126] on button "Review" at bounding box center [1045, 138] width 55 height 25
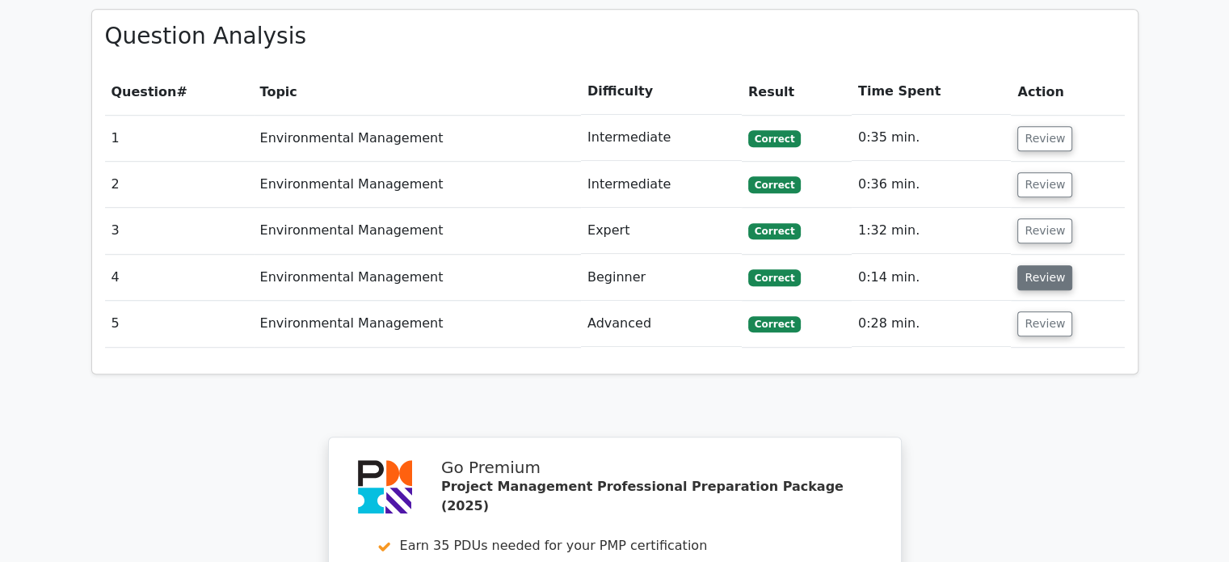
click at [1028, 265] on button "Review" at bounding box center [1045, 277] width 55 height 25
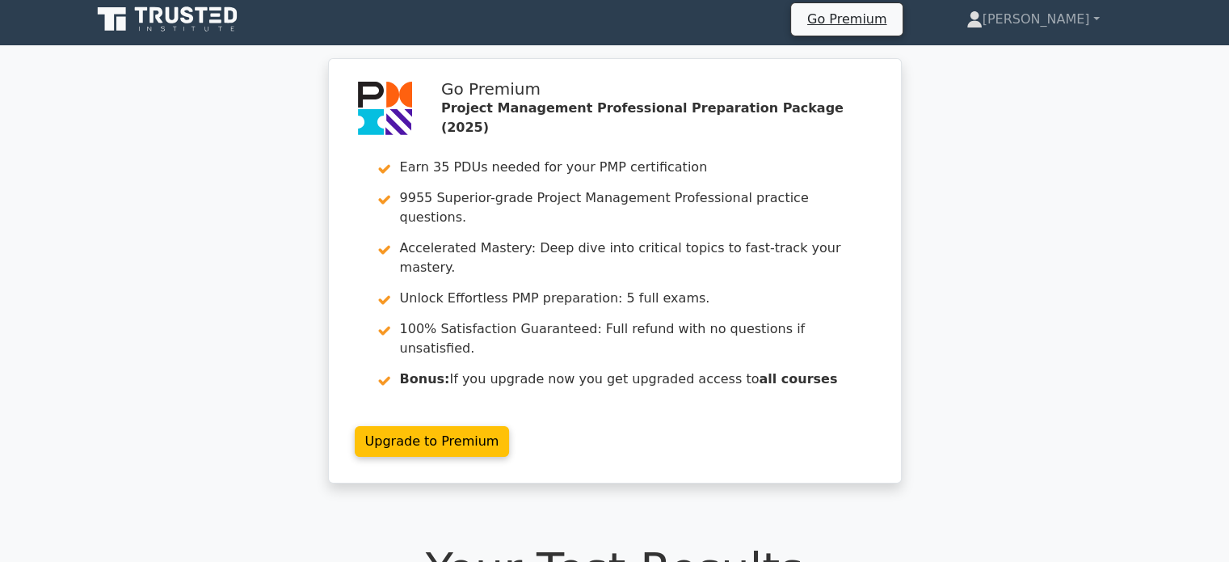
scroll to position [0, 0]
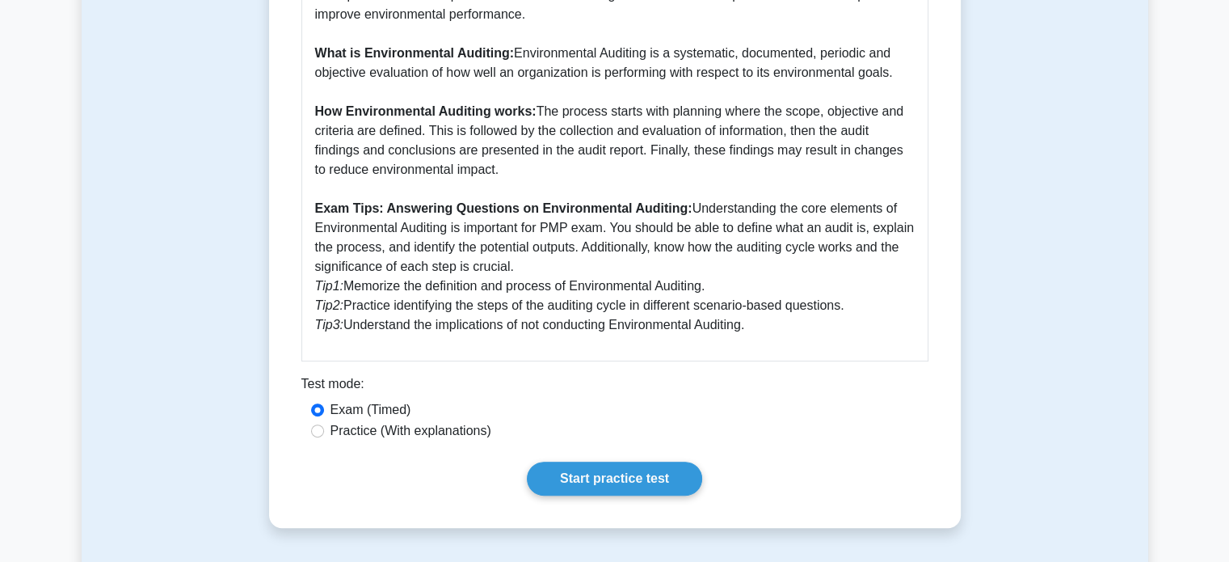
scroll to position [529, 0]
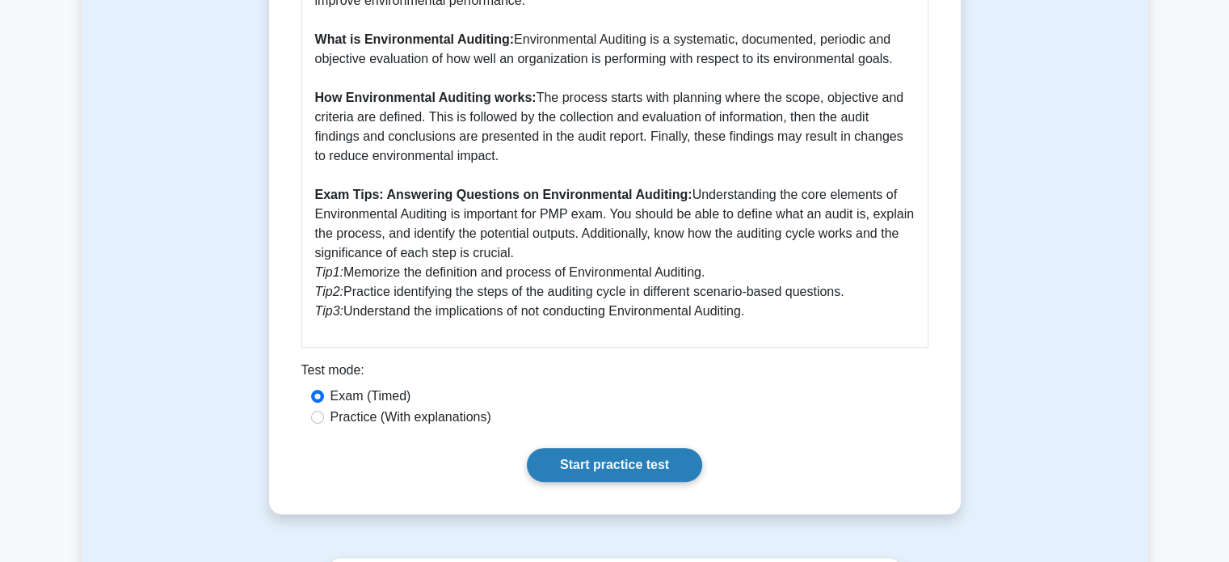
click at [638, 468] on link "Start practice test" at bounding box center [614, 465] width 175 height 34
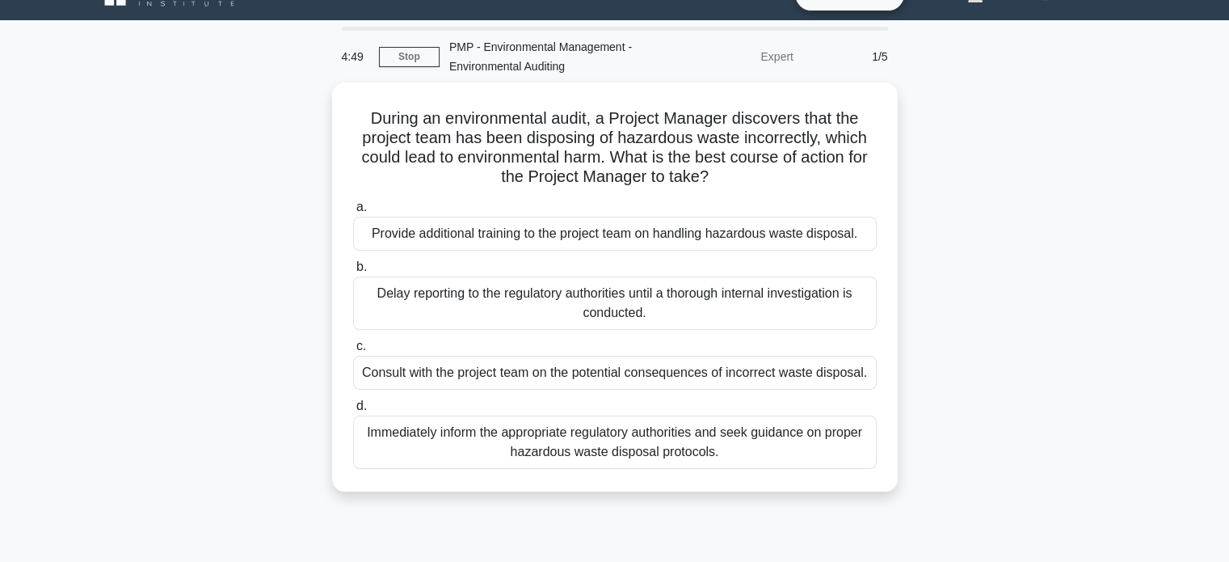
scroll to position [32, 0]
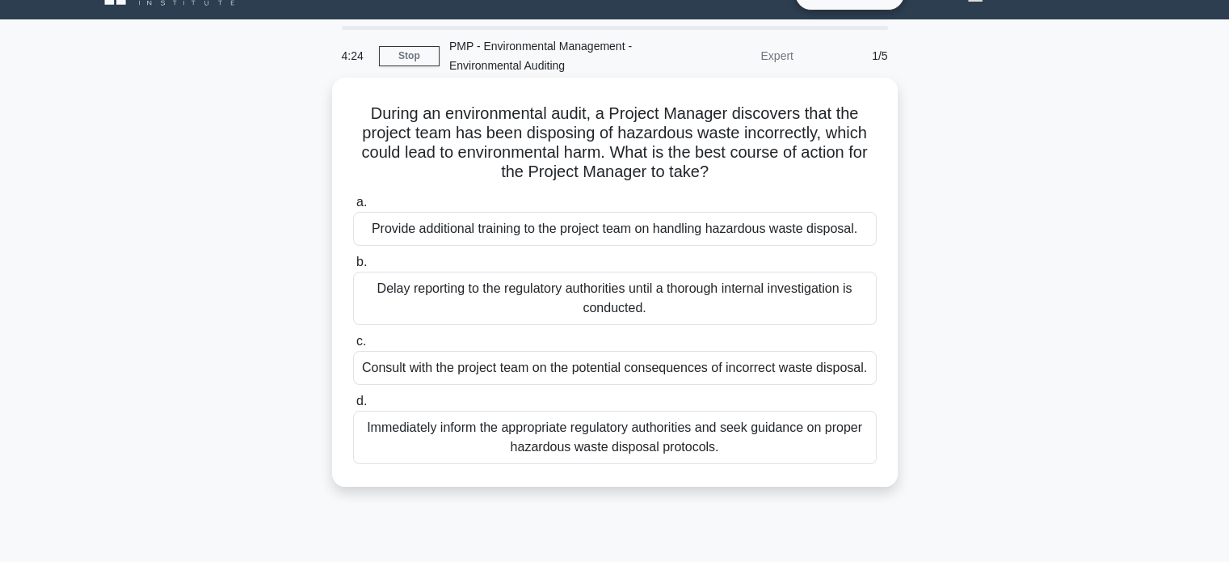
click at [682, 227] on div "Provide additional training to the project team on handling hazardous waste dis…" at bounding box center [615, 229] width 524 height 34
click at [353, 208] on input "a. Provide additional training to the project team on handling hazardous waste …" at bounding box center [353, 202] width 0 height 11
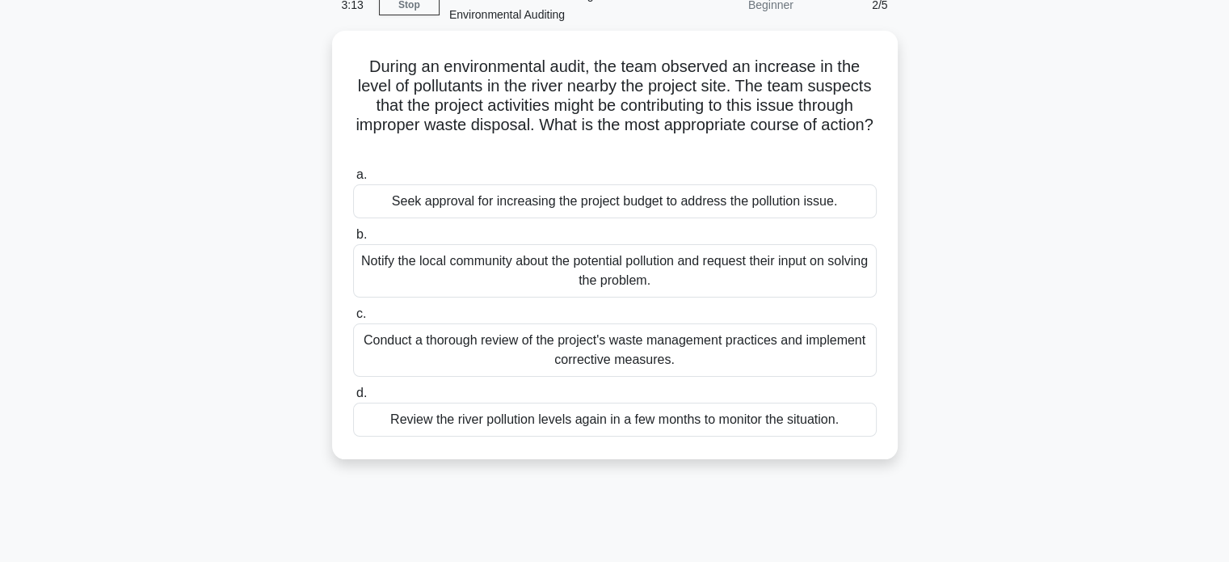
scroll to position [82, 0]
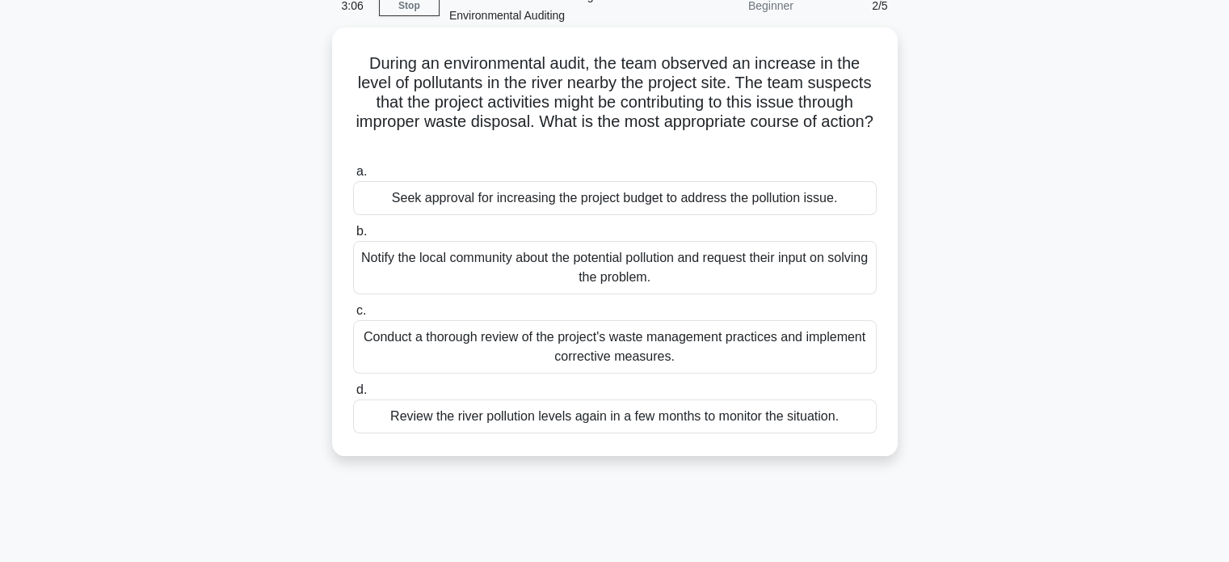
click at [655, 348] on div "Conduct a thorough review of the project's waste management practices and imple…" at bounding box center [615, 346] width 524 height 53
click at [353, 316] on input "c. Conduct a thorough review of the project's waste management practices and im…" at bounding box center [353, 311] width 0 height 11
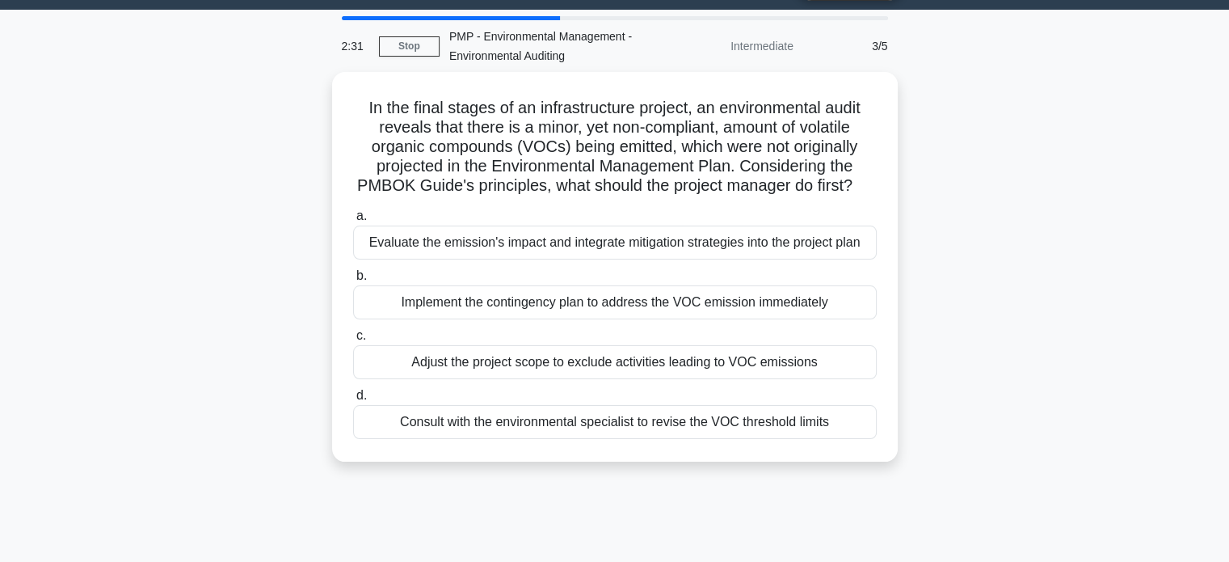
scroll to position [44, 0]
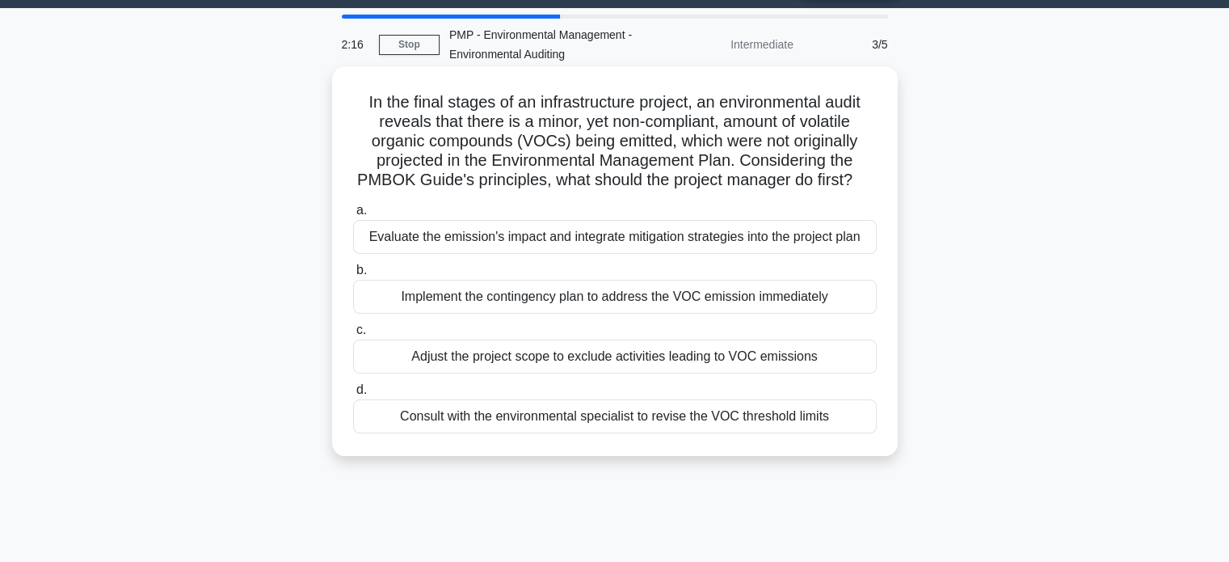
click at [651, 254] on div "Evaluate the emission's impact and integrate mitigation strategies into the pro…" at bounding box center [615, 237] width 524 height 34
click at [353, 216] on input "a. Evaluate the emission's impact and integrate mitigation strategies into the …" at bounding box center [353, 210] width 0 height 11
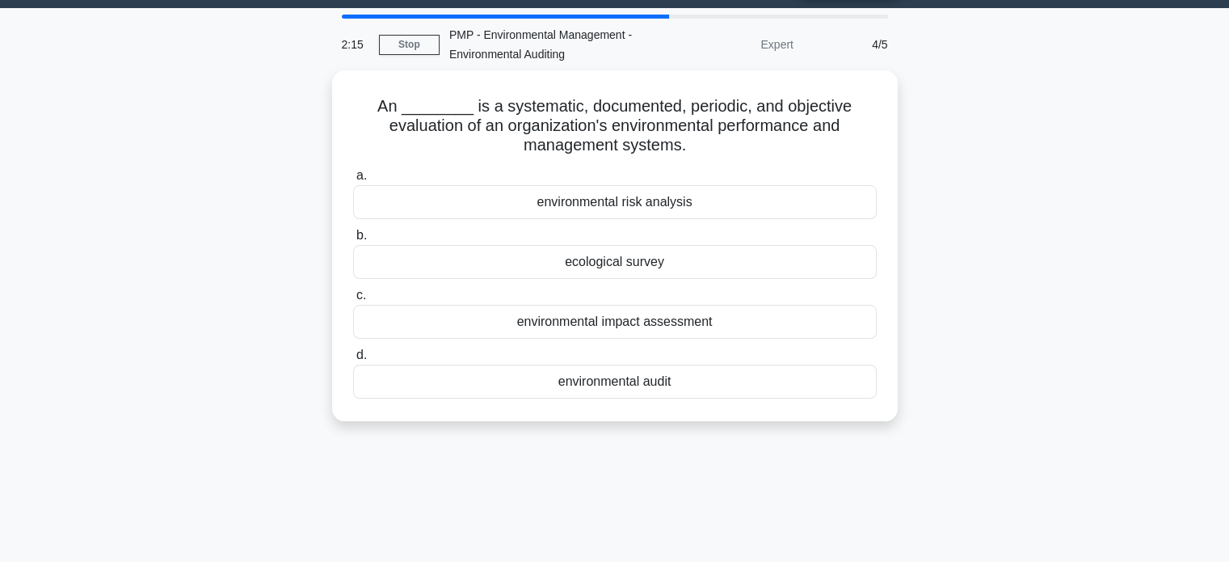
scroll to position [0, 0]
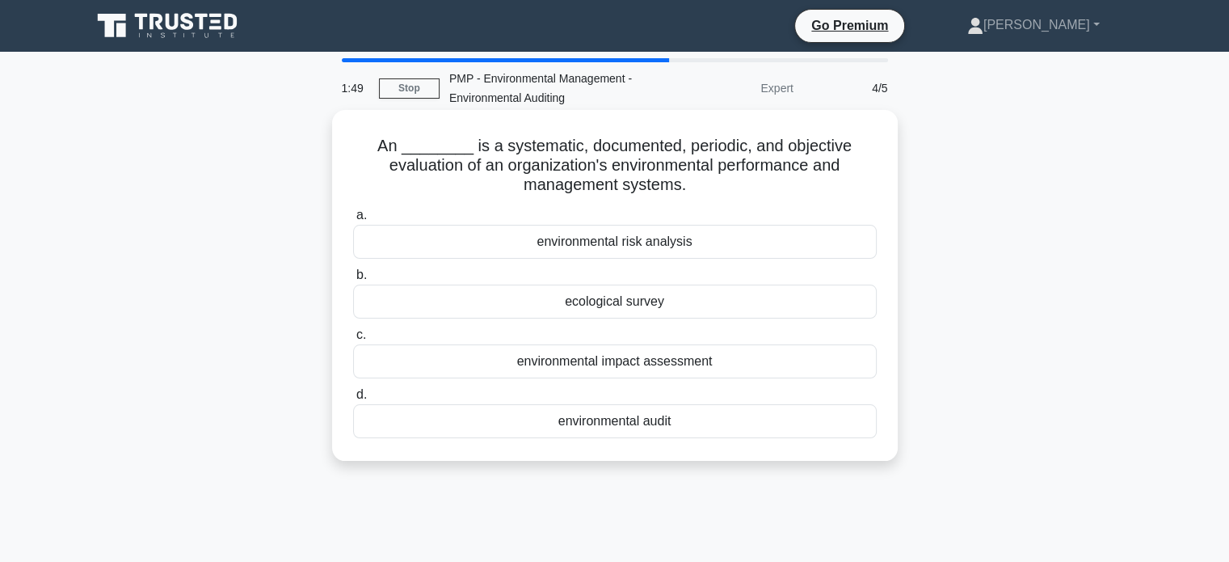
click at [669, 419] on div "environmental audit" at bounding box center [615, 421] width 524 height 34
click at [353, 400] on input "d. environmental audit" at bounding box center [353, 395] width 0 height 11
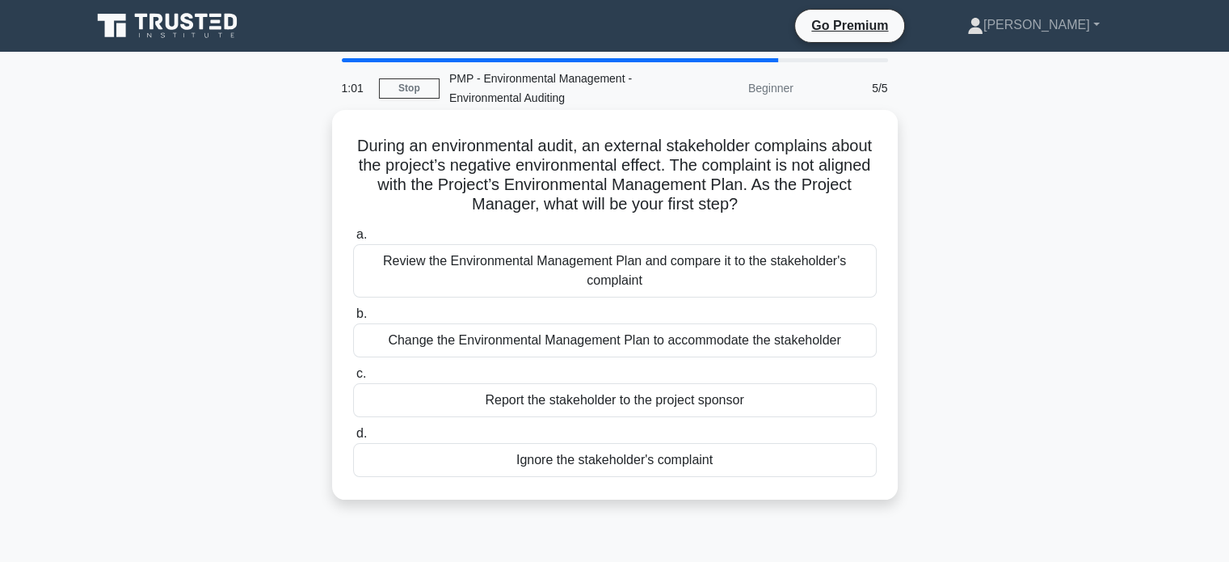
click at [735, 274] on div "Review the Environmental Management Plan and compare it to the stakeholder's co…" at bounding box center [615, 270] width 524 height 53
click at [353, 240] on input "a. Review the Environmental Management Plan and compare it to the stakeholder's…" at bounding box center [353, 235] width 0 height 11
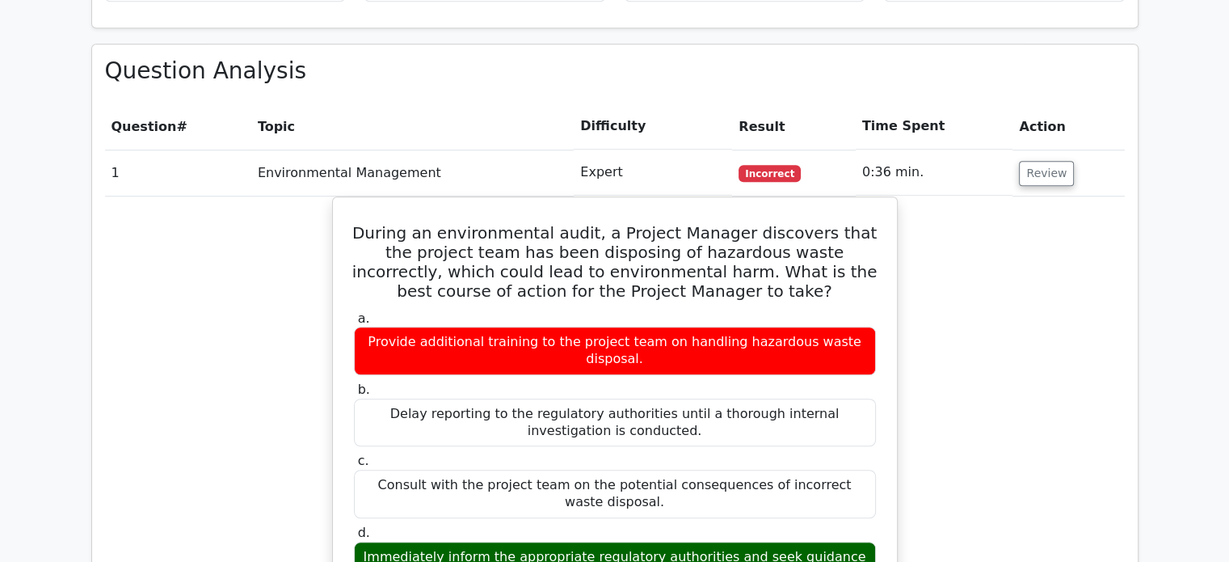
scroll to position [1120, 0]
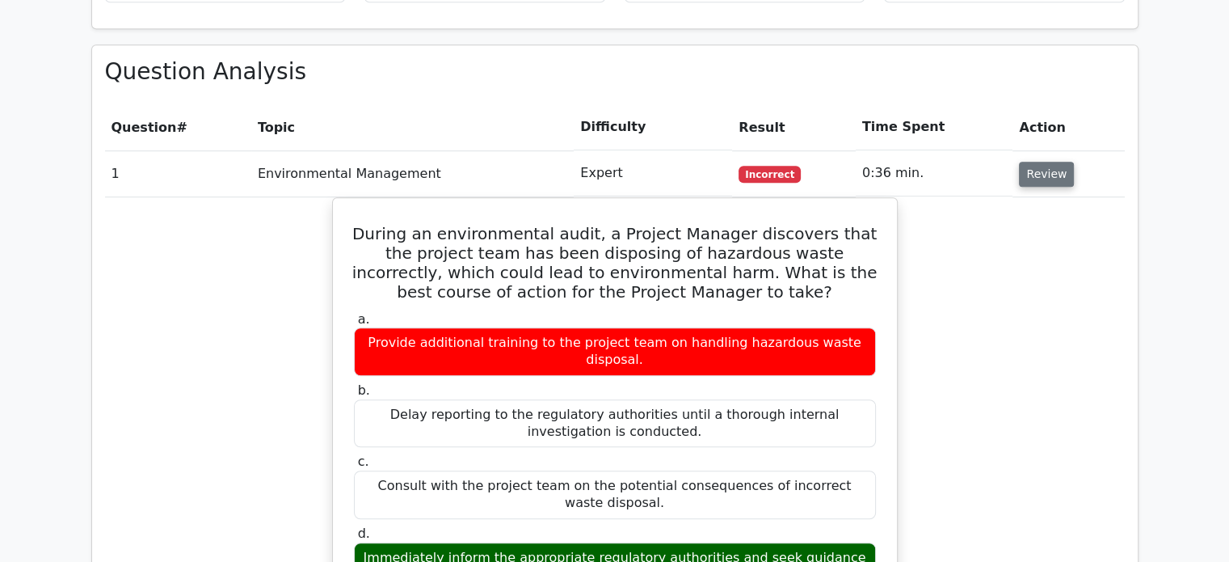
click at [1053, 162] on button "Review" at bounding box center [1046, 174] width 55 height 25
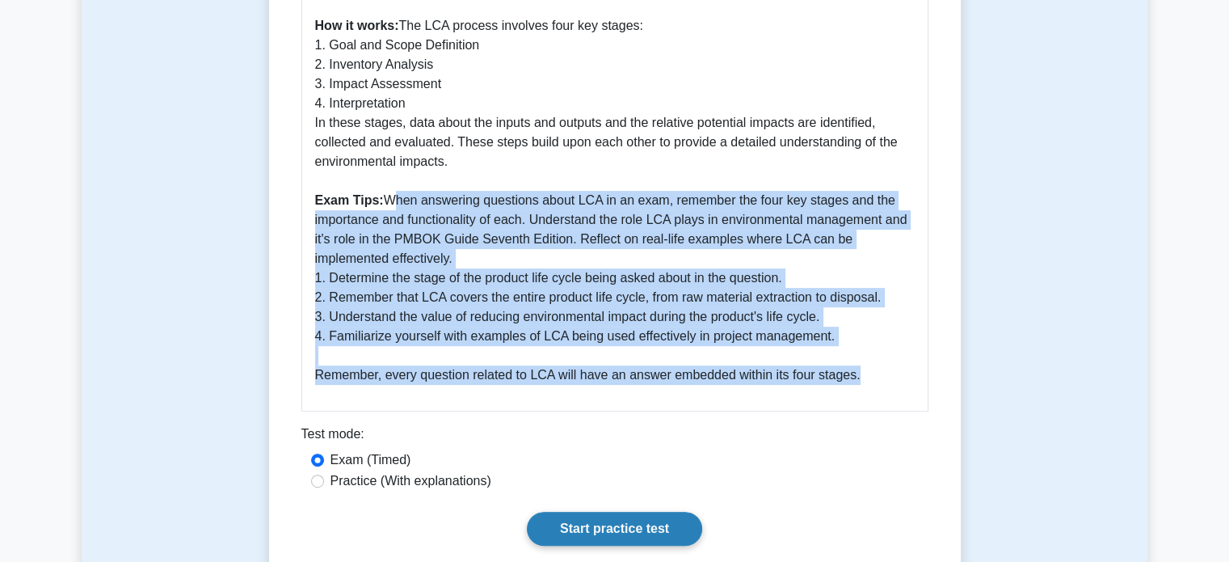
click at [625, 524] on link "Start practice test" at bounding box center [614, 529] width 175 height 34
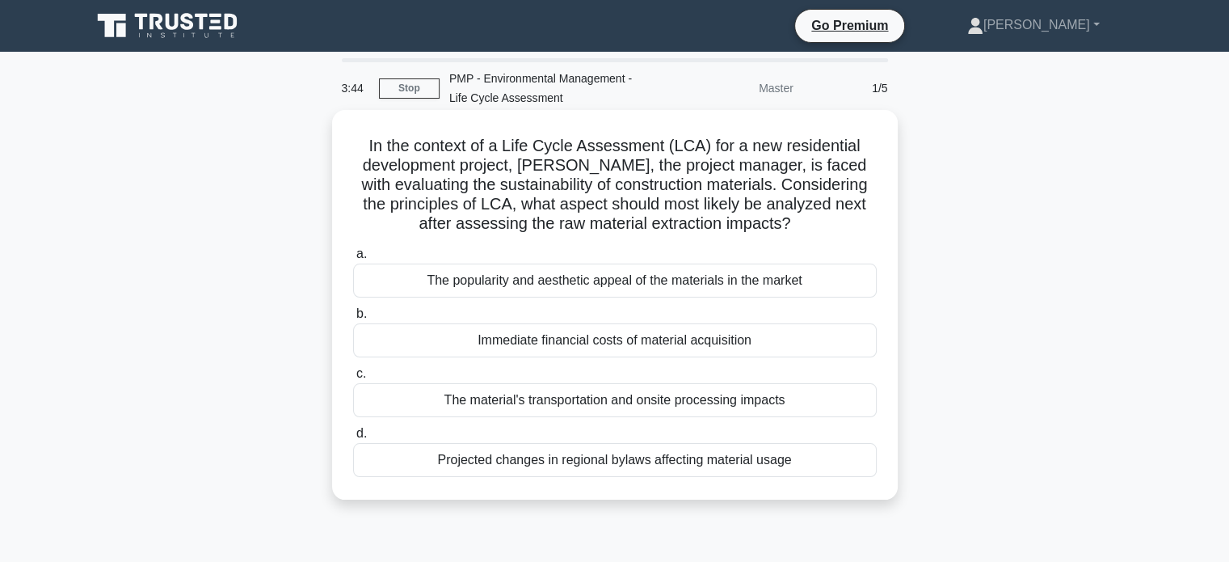
click at [617, 458] on div "Projected changes in regional bylaws affecting material usage" at bounding box center [615, 460] width 524 height 34
click at [353, 439] on input "d. Projected changes in regional bylaws affecting material usage" at bounding box center [353, 433] width 0 height 11
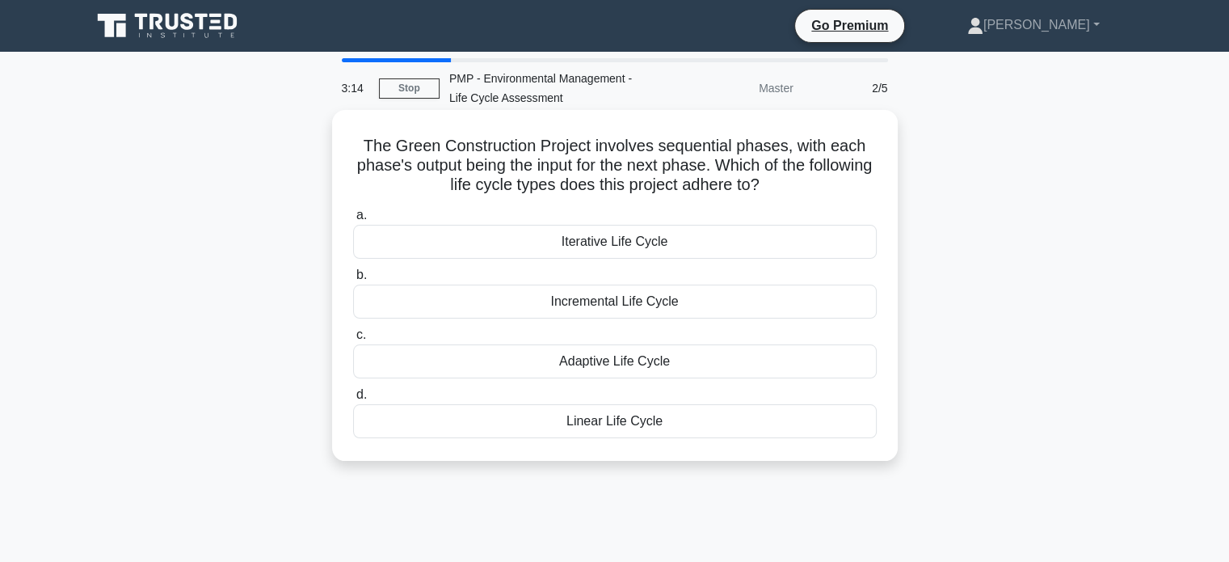
click at [621, 238] on div "Iterative Life Cycle" at bounding box center [615, 242] width 524 height 34
click at [353, 221] on input "a. Iterative Life Cycle" at bounding box center [353, 215] width 0 height 11
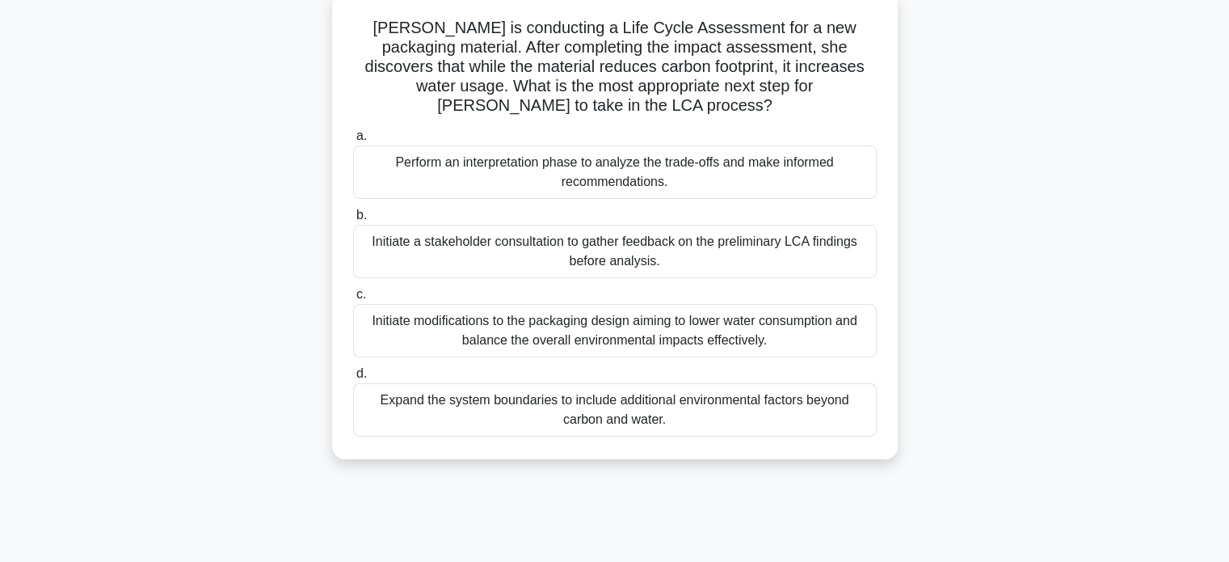
scroll to position [120, 0]
click at [575, 171] on div "Perform an interpretation phase to analyze the trade-offs and make informed rec…" at bounding box center [615, 170] width 524 height 53
click at [353, 140] on input "a. Perform an interpretation phase to analyze the trade-offs and make informed …" at bounding box center [353, 134] width 0 height 11
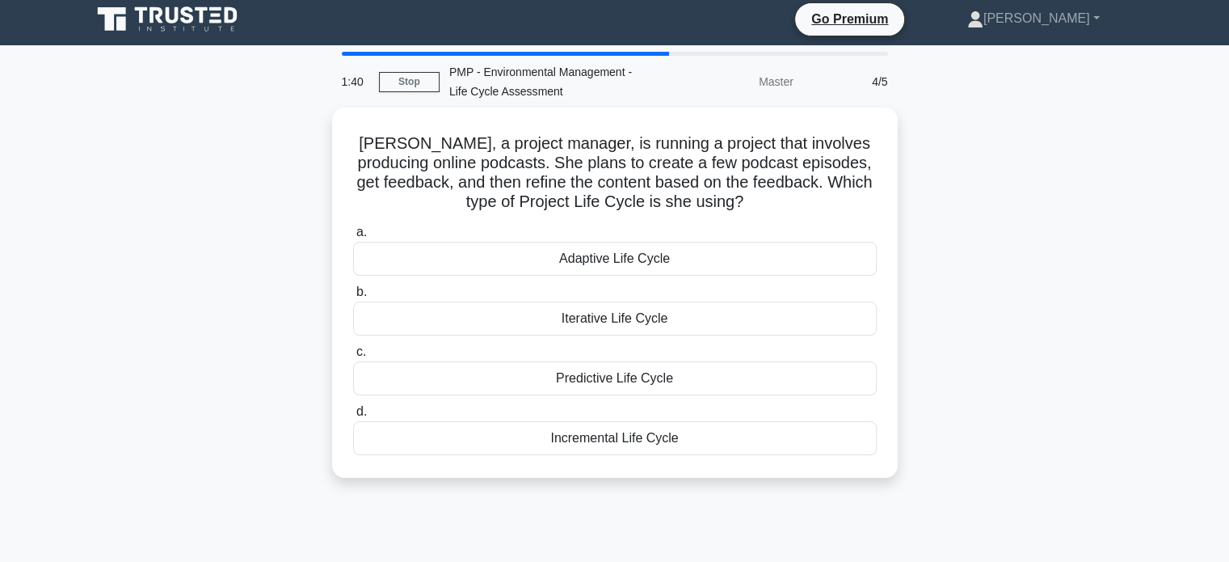
scroll to position [0, 0]
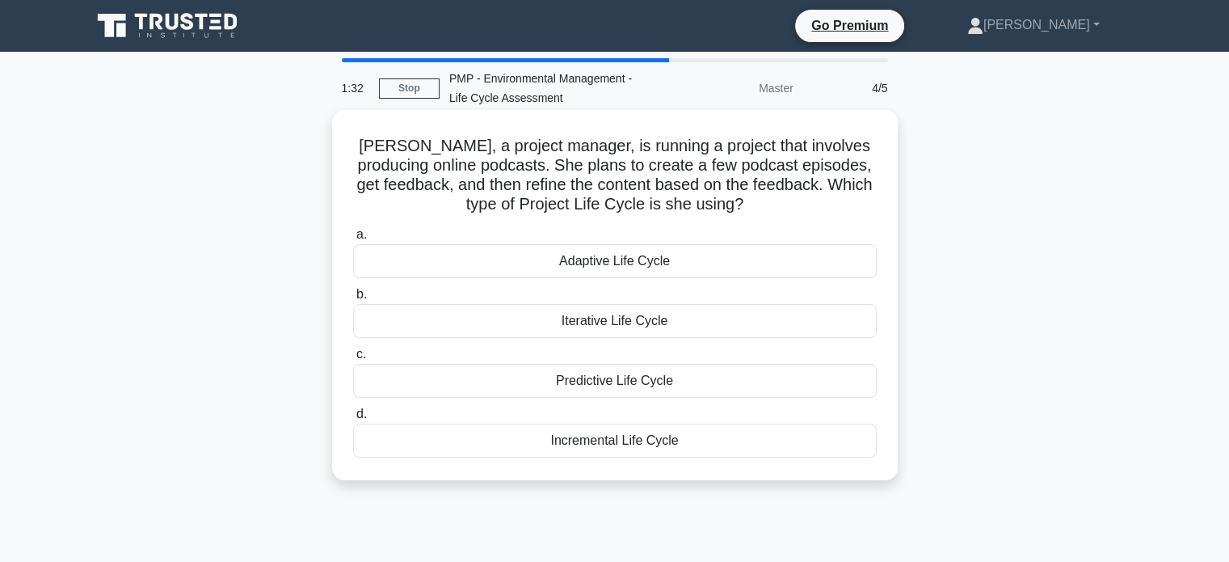
click at [630, 261] on div "Adaptive Life Cycle" at bounding box center [615, 261] width 524 height 34
click at [353, 240] on input "a. Adaptive Life Cycle" at bounding box center [353, 235] width 0 height 11
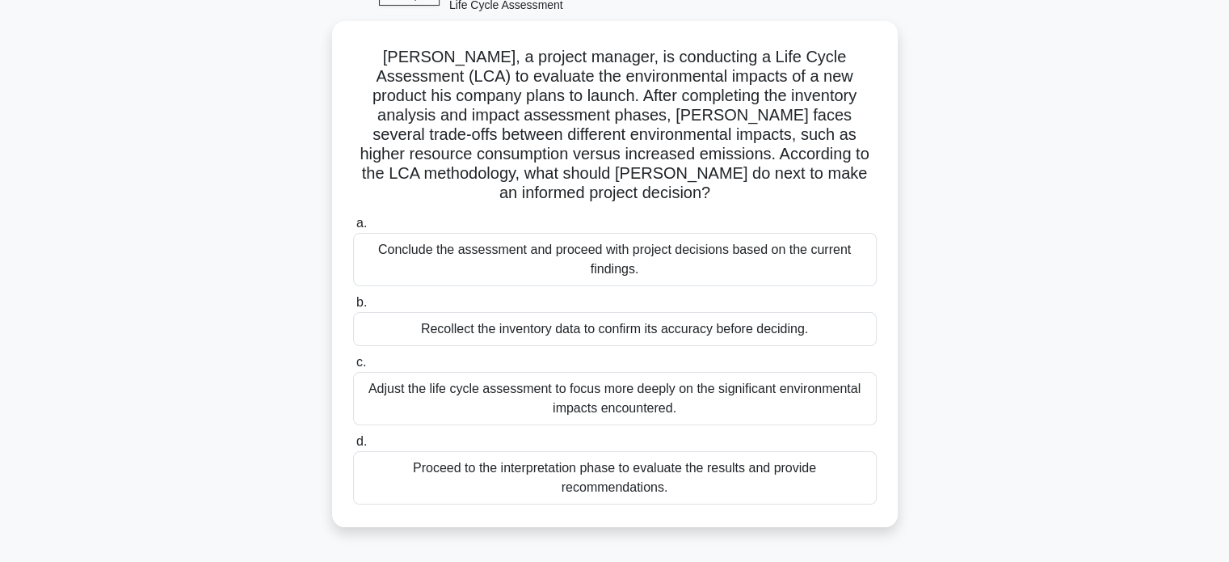
scroll to position [97, 0]
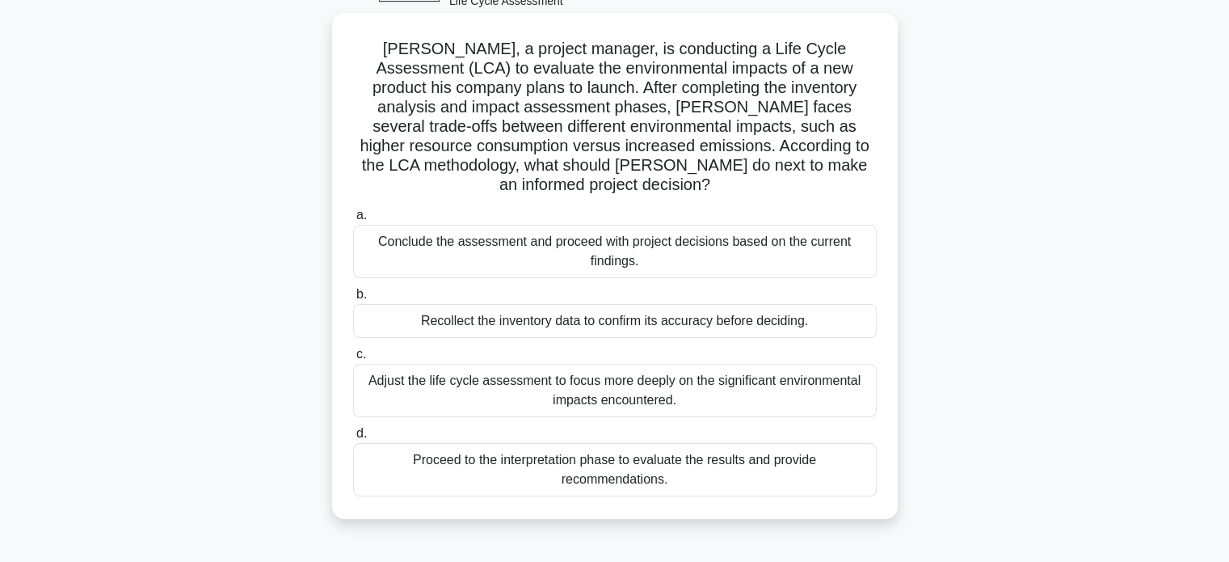
click at [858, 233] on div "Conclude the assessment and proceed with project decisions based on the current…" at bounding box center [615, 251] width 524 height 53
click at [353, 221] on input "a. Conclude the assessment and proceed with project decisions based on the curr…" at bounding box center [353, 215] width 0 height 11
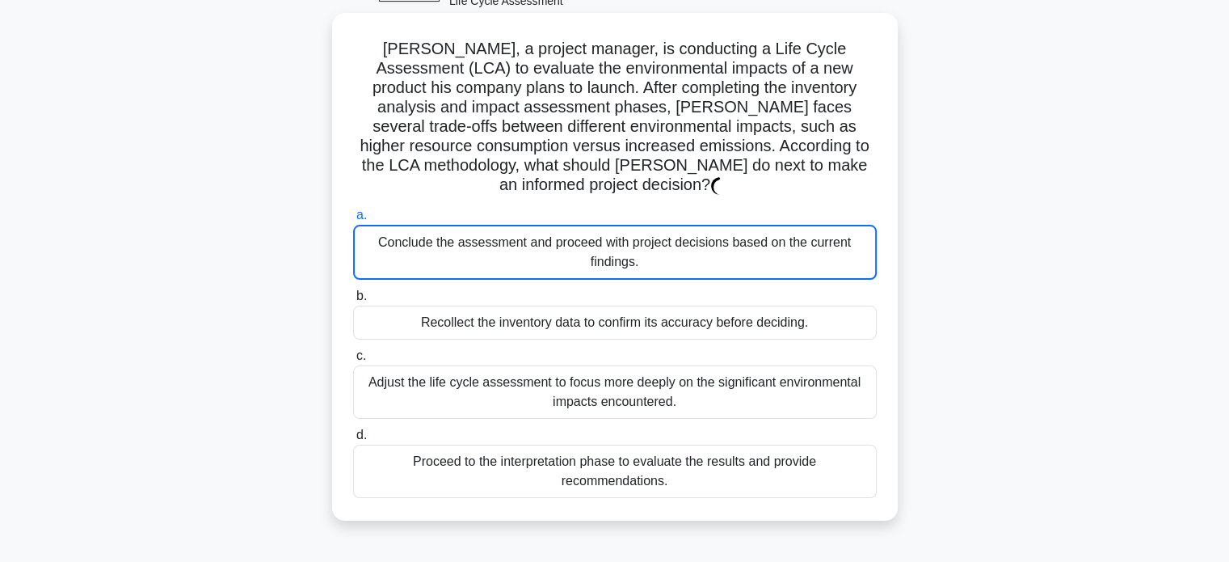
scroll to position [0, 0]
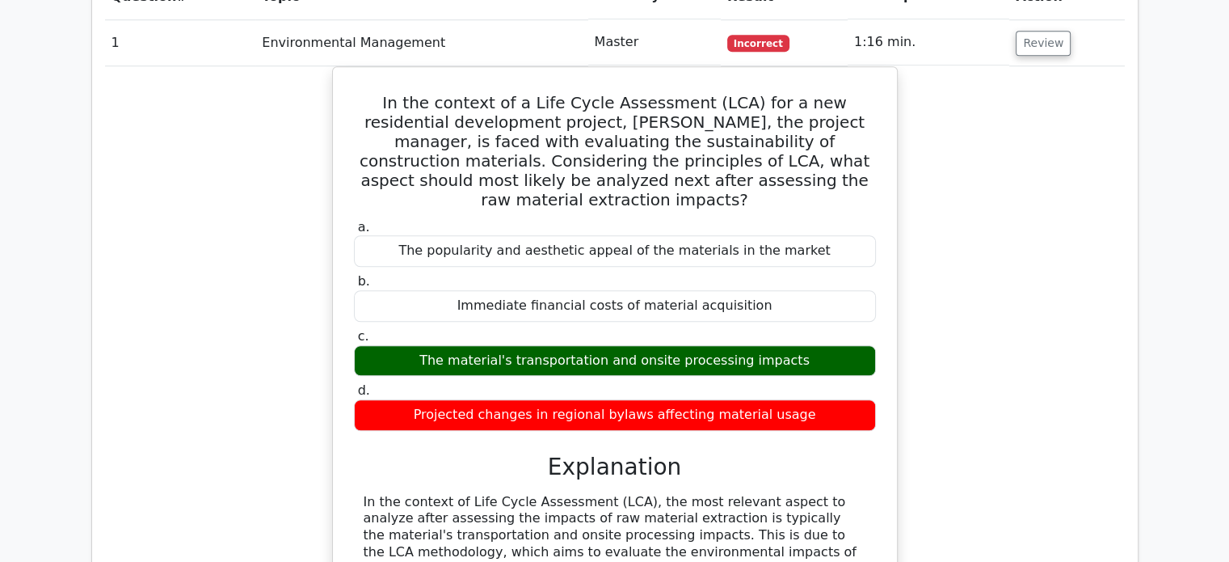
scroll to position [1209, 0]
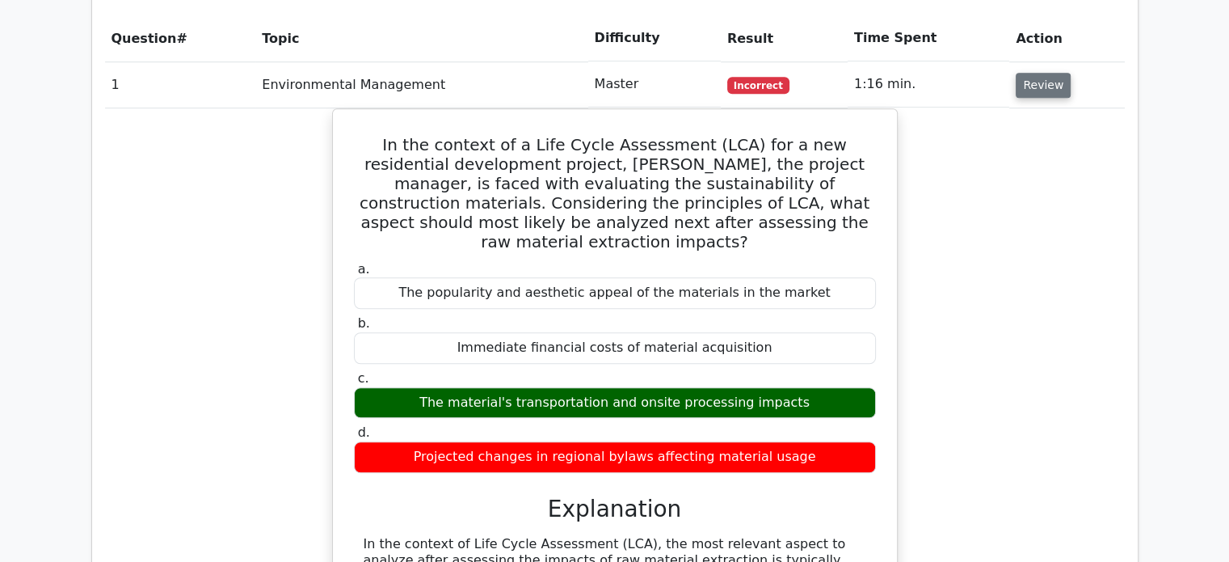
click at [1041, 73] on button "Review" at bounding box center [1043, 85] width 55 height 25
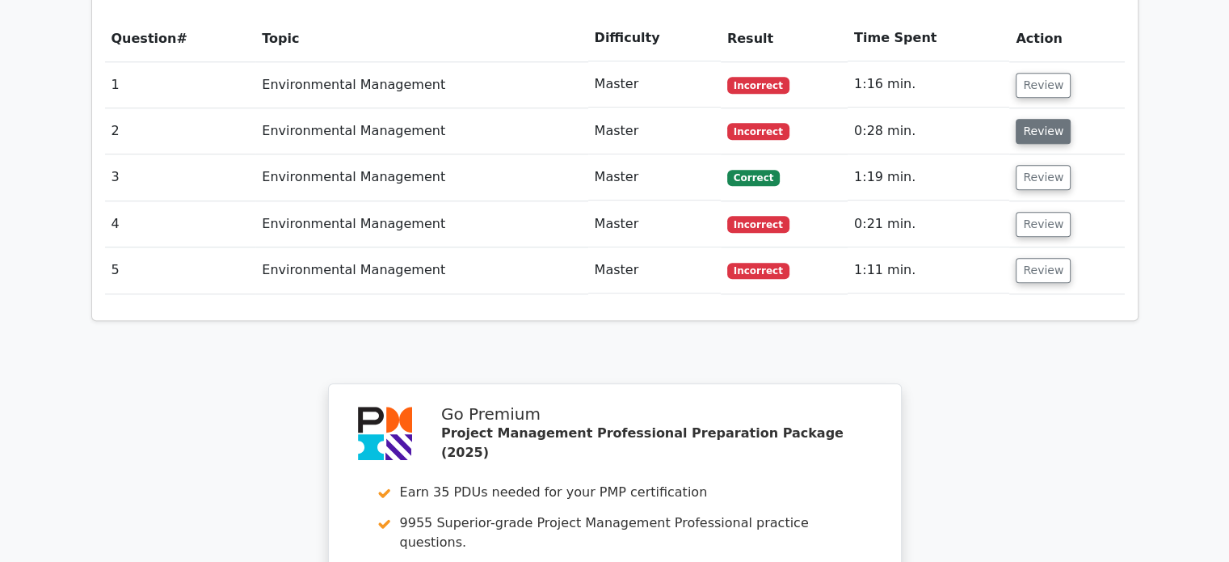
click at [1035, 119] on button "Review" at bounding box center [1043, 131] width 55 height 25
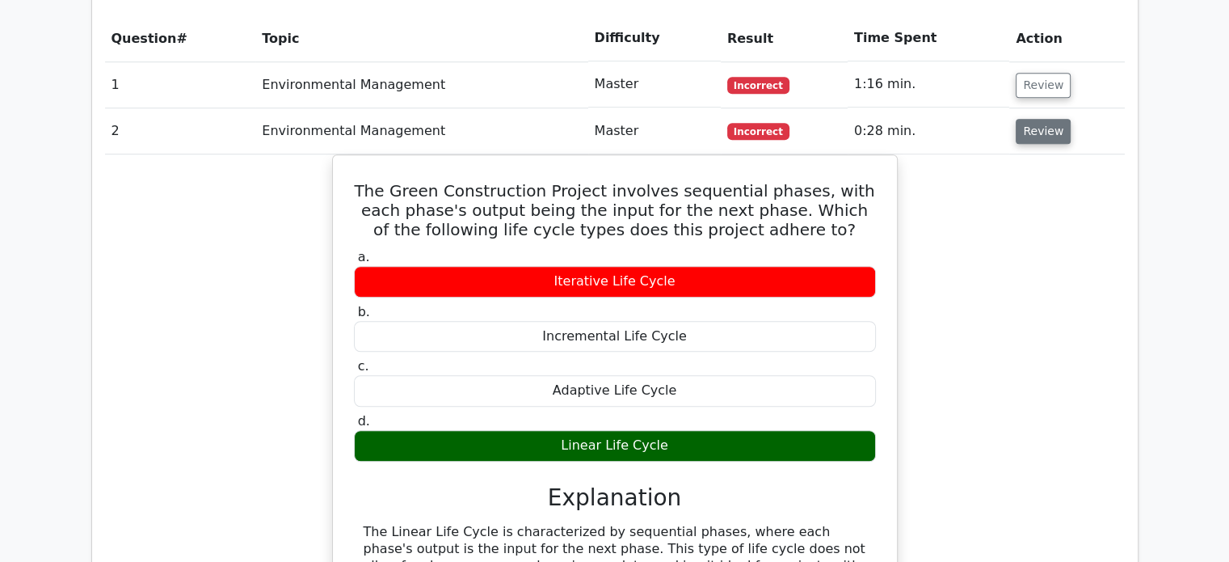
click at [1035, 119] on button "Review" at bounding box center [1043, 131] width 55 height 25
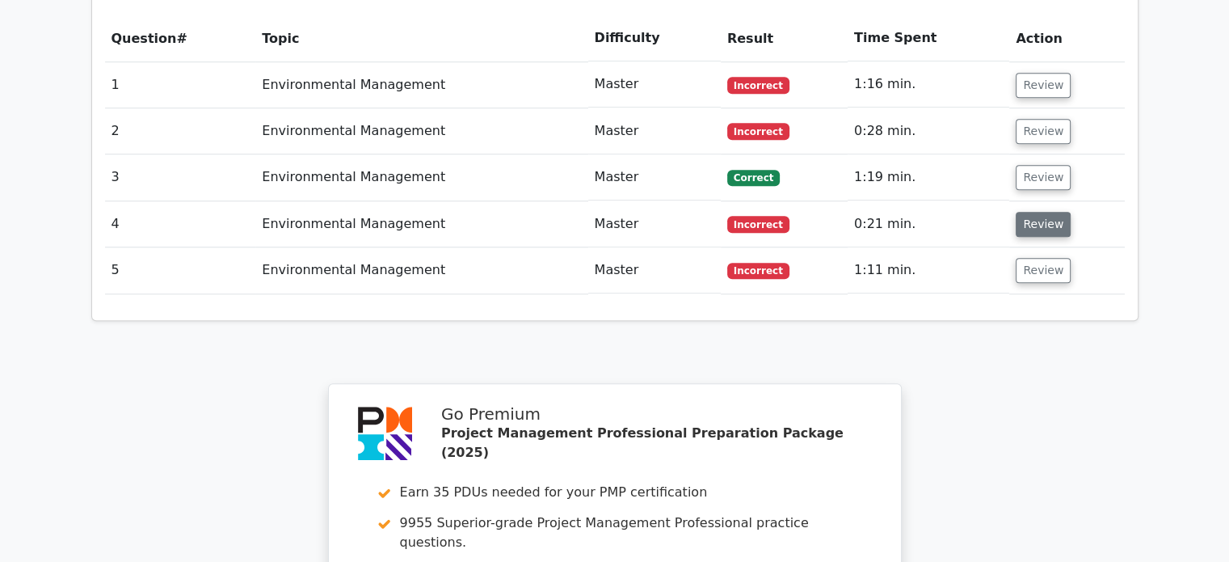
click at [1038, 212] on button "Review" at bounding box center [1043, 224] width 55 height 25
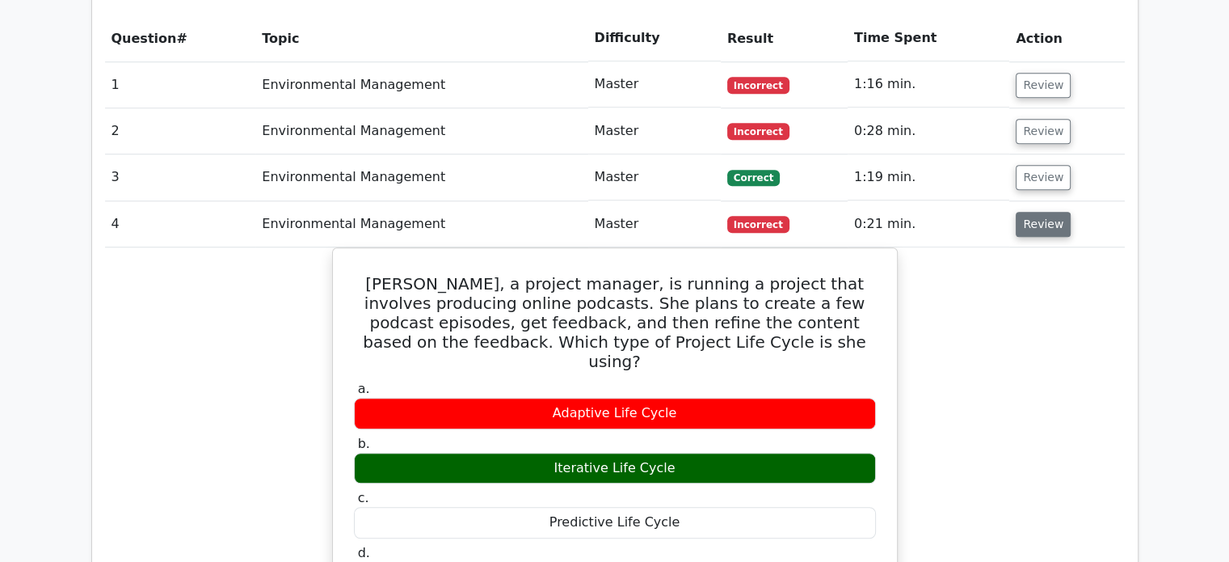
click at [1038, 212] on button "Review" at bounding box center [1043, 224] width 55 height 25
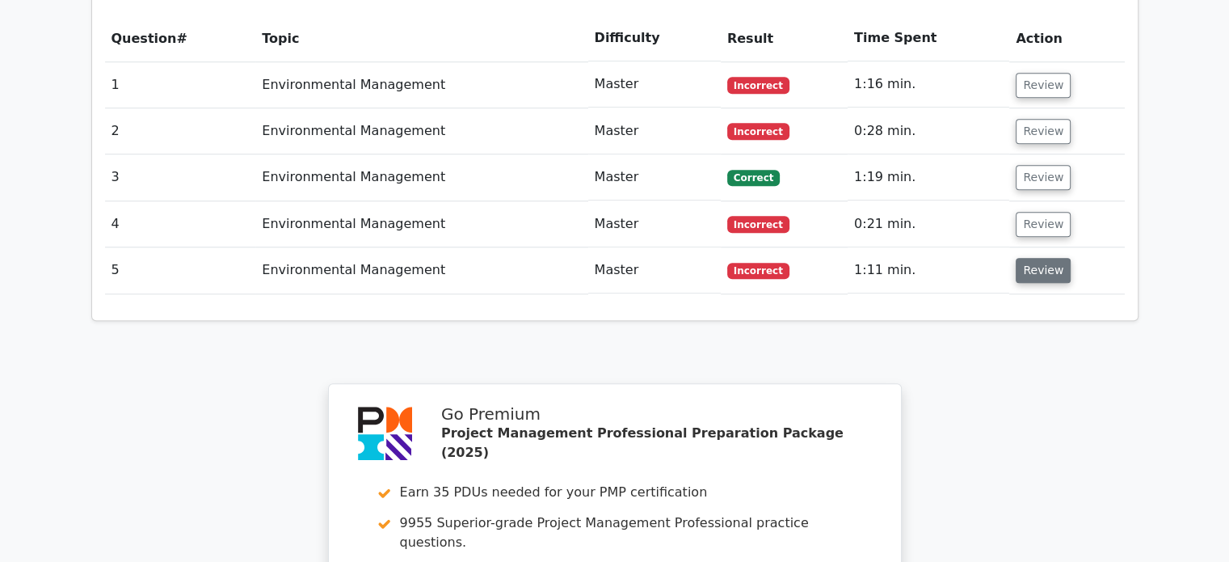
click at [1035, 258] on button "Review" at bounding box center [1043, 270] width 55 height 25
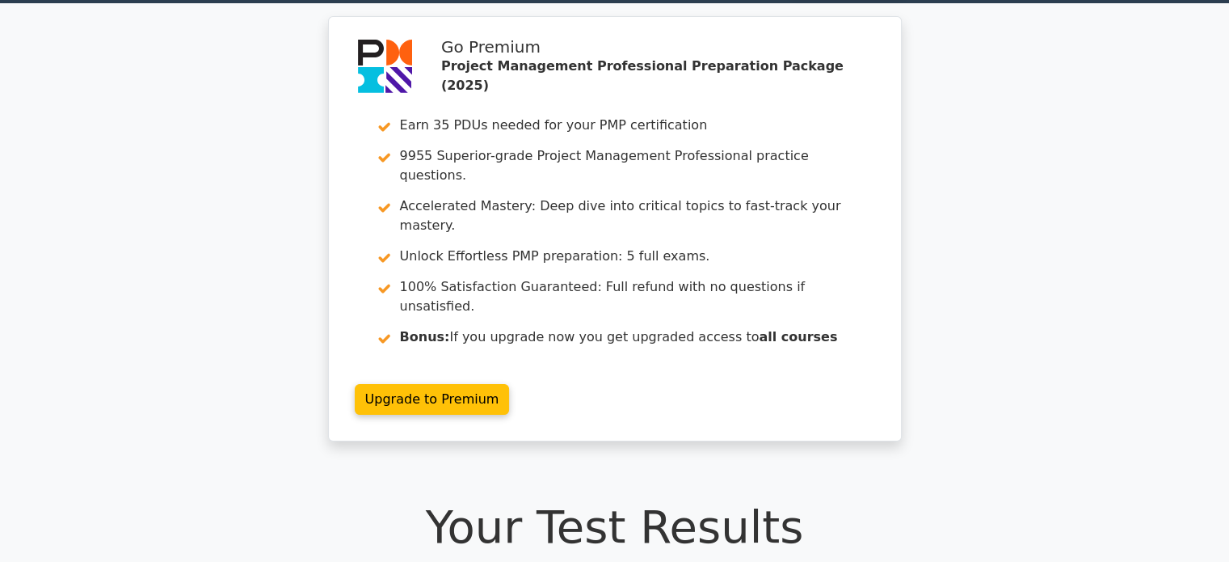
scroll to position [47, 0]
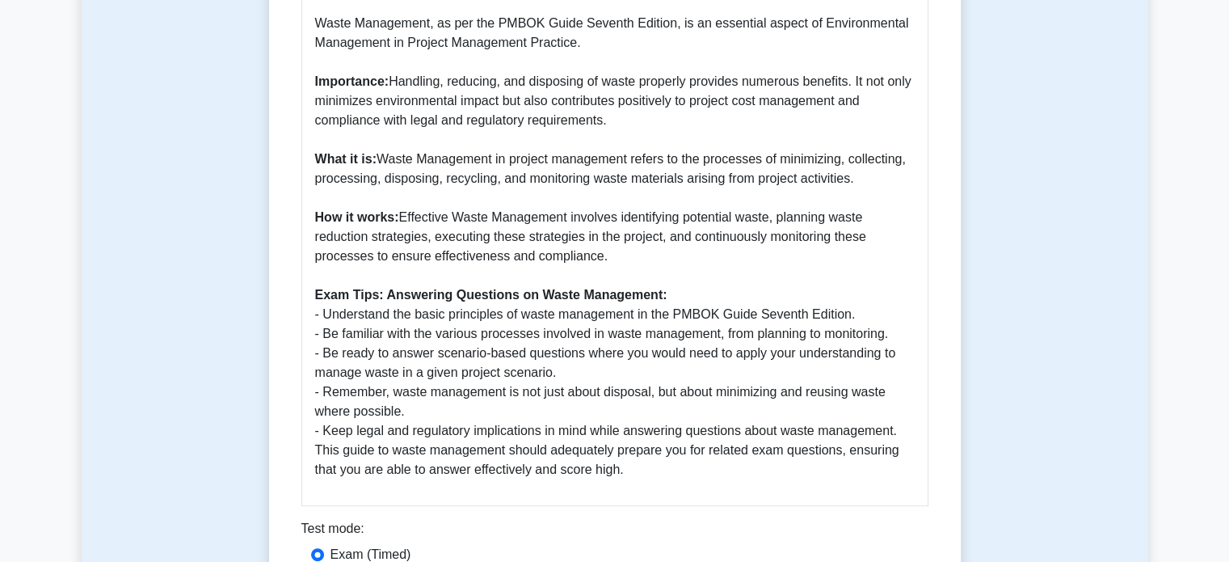
scroll to position [766, 0]
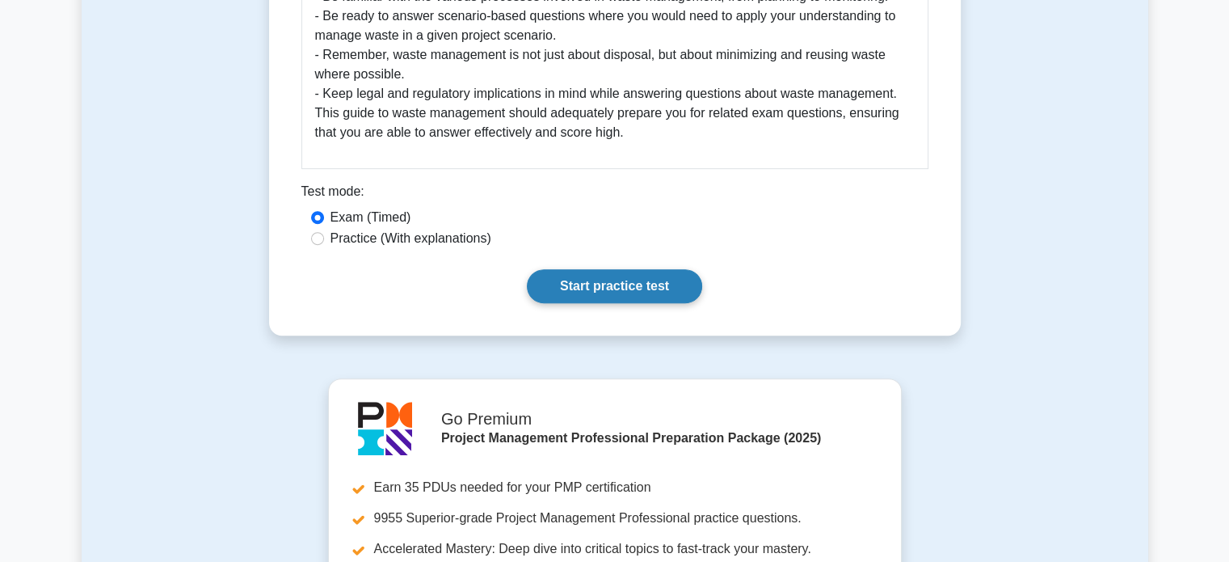
click at [560, 283] on link "Start practice test" at bounding box center [614, 286] width 175 height 34
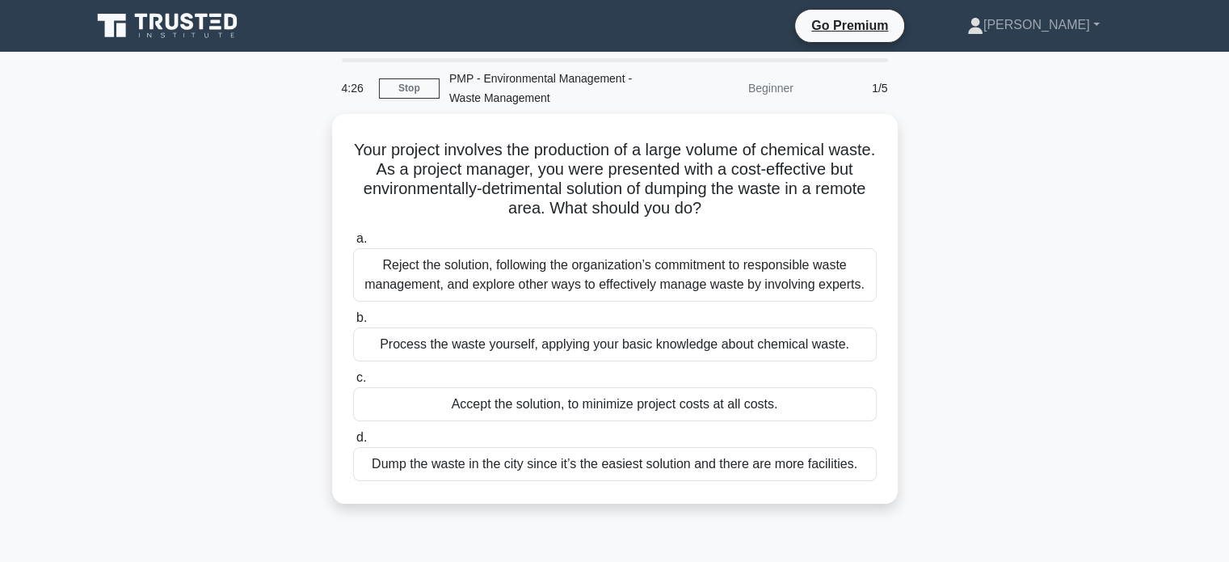
click at [560, 283] on div "Reject the solution, following the organization’s commitment to responsible was…" at bounding box center [615, 274] width 524 height 53
click at [353, 244] on input "a. Reject the solution, following the organization’s commitment to responsible …" at bounding box center [353, 239] width 0 height 11
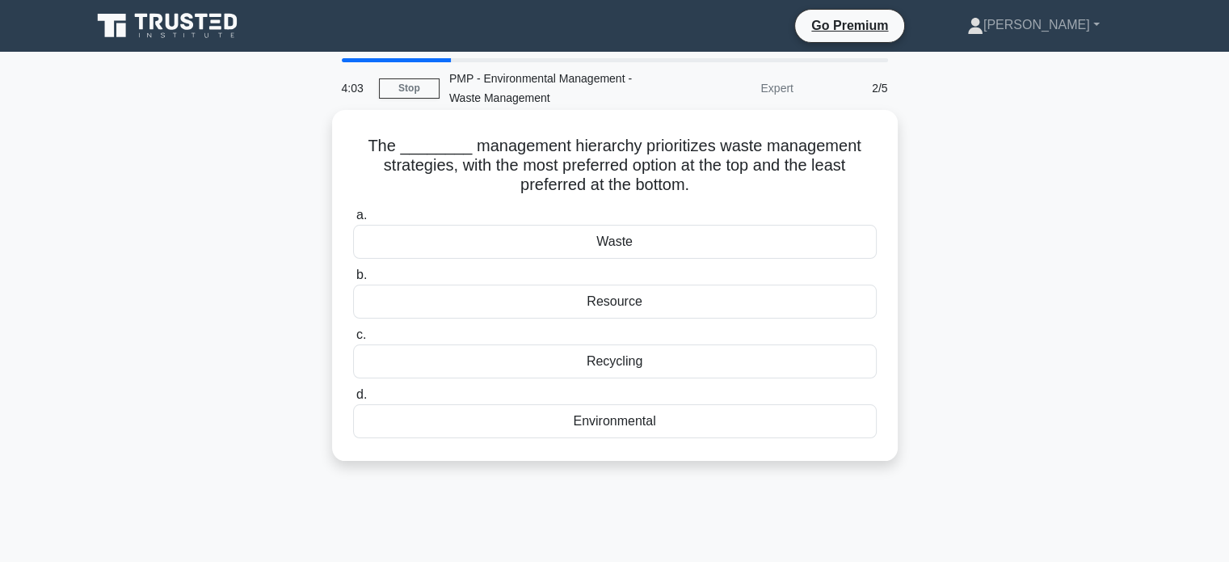
click at [572, 251] on div "Waste" at bounding box center [615, 242] width 524 height 34
click at [353, 221] on input "a. Waste" at bounding box center [353, 215] width 0 height 11
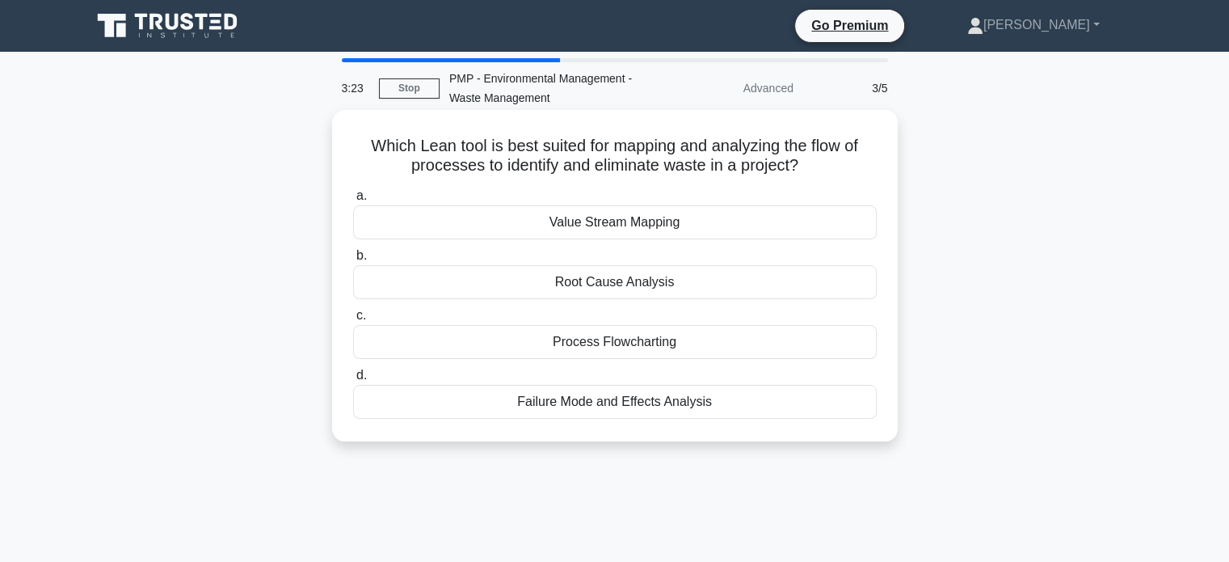
click at [618, 410] on div "Failure Mode and Effects Analysis" at bounding box center [615, 402] width 524 height 34
click at [353, 381] on input "d. Failure Mode and Effects Analysis" at bounding box center [353, 375] width 0 height 11
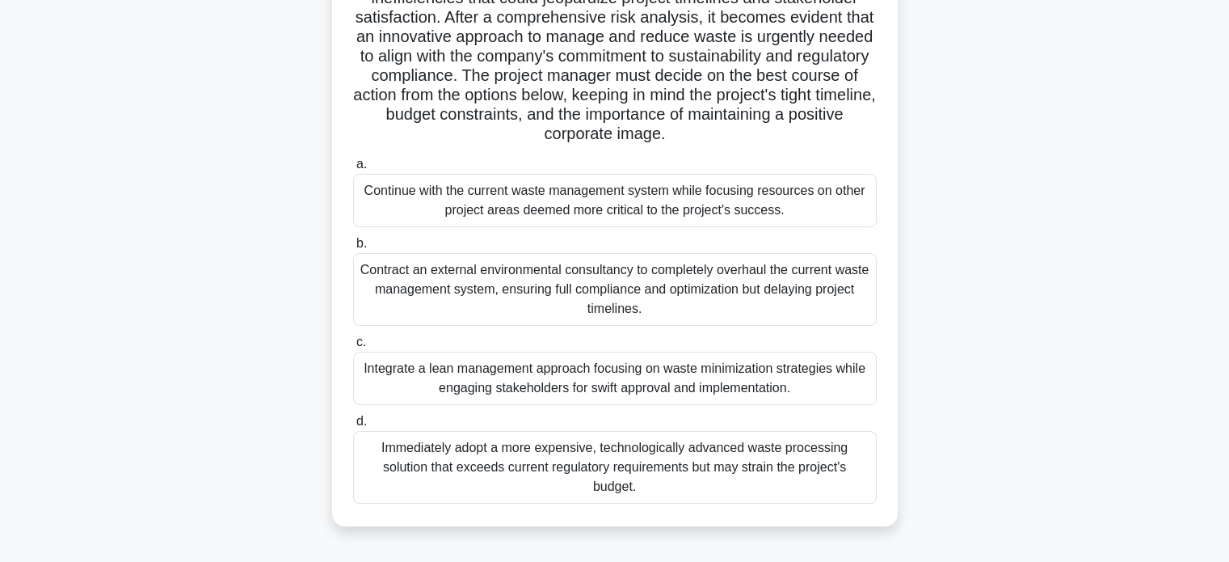
scroll to position [246, 0]
click at [609, 368] on div "Integrate a lean management approach focusing on waste minimization strategies …" at bounding box center [615, 377] width 524 height 53
click at [353, 347] on input "c. Integrate a lean management approach focusing on waste minimization strategi…" at bounding box center [353, 341] width 0 height 11
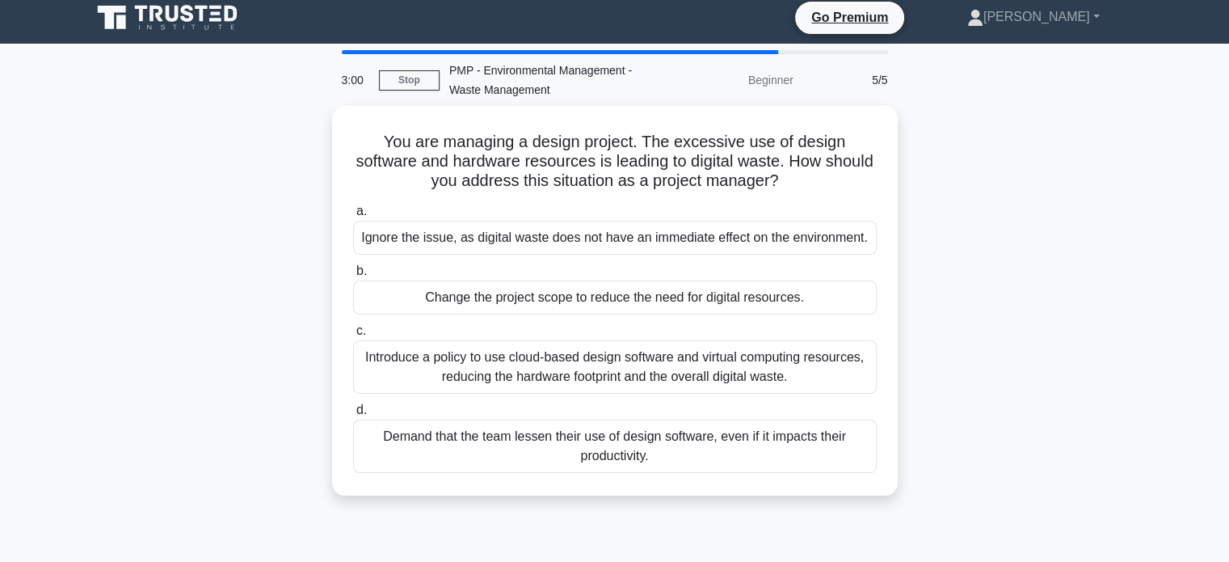
scroll to position [0, 0]
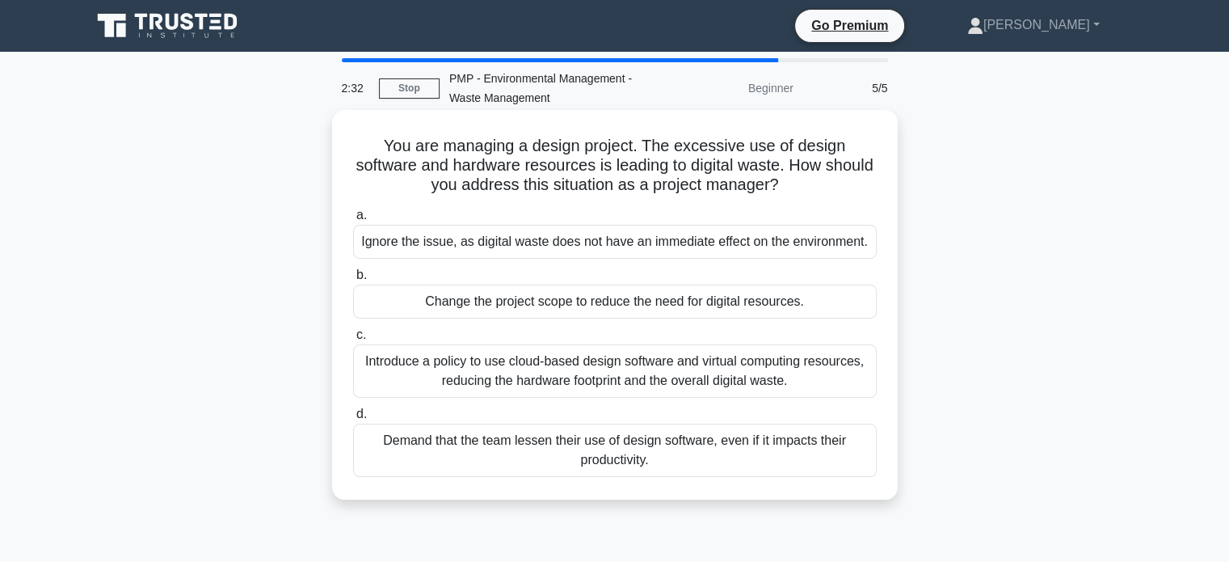
click at [673, 382] on div "Introduce a policy to use cloud-based design software and virtual computing res…" at bounding box center [615, 370] width 524 height 53
click at [353, 340] on input "c. Introduce a policy to use cloud-based design software and virtual computing …" at bounding box center [353, 335] width 0 height 11
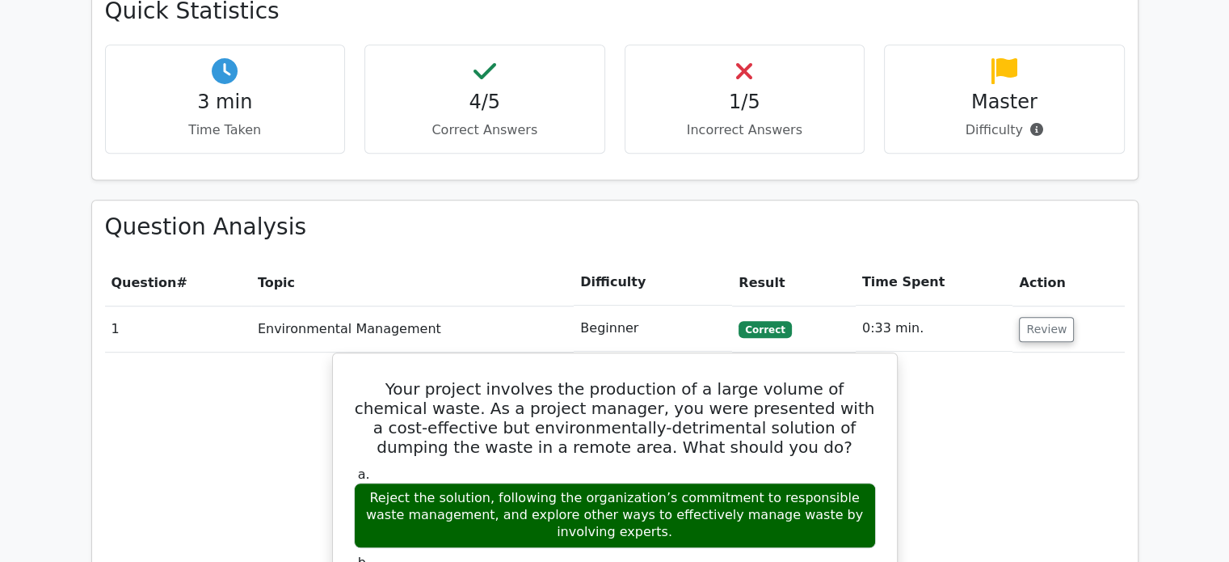
scroll to position [970, 0]
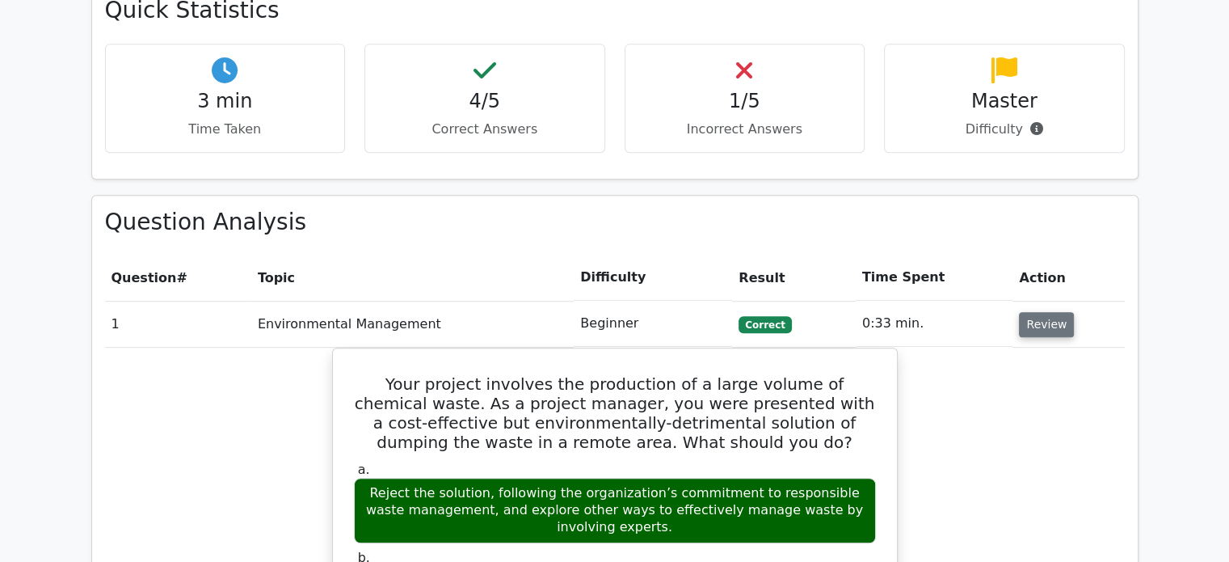
click at [1039, 312] on button "Review" at bounding box center [1046, 324] width 55 height 25
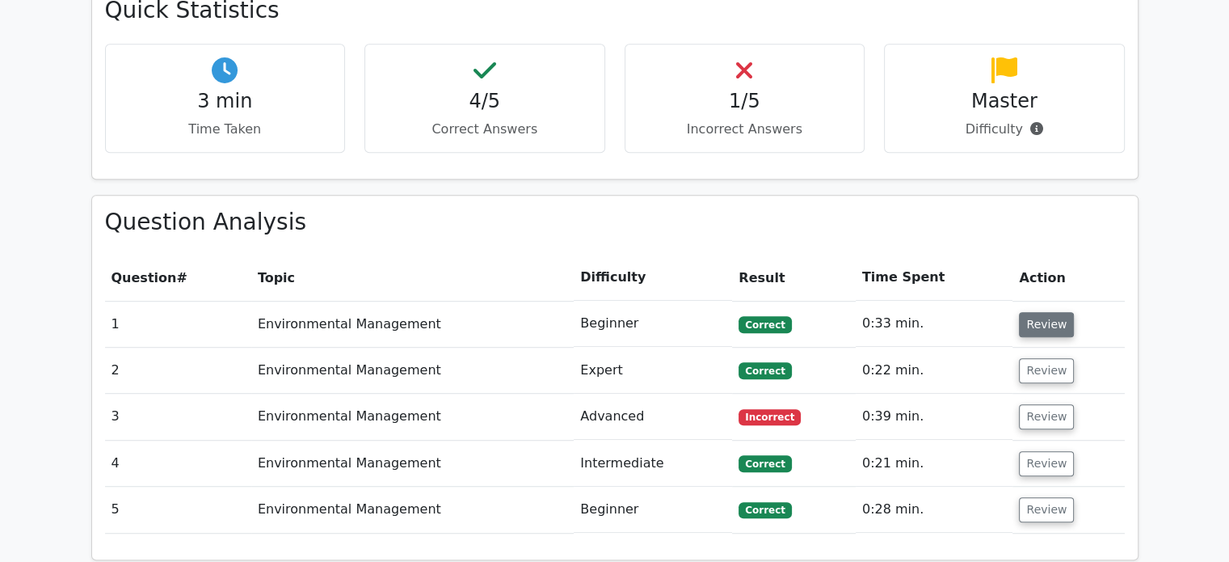
scroll to position [1106, 0]
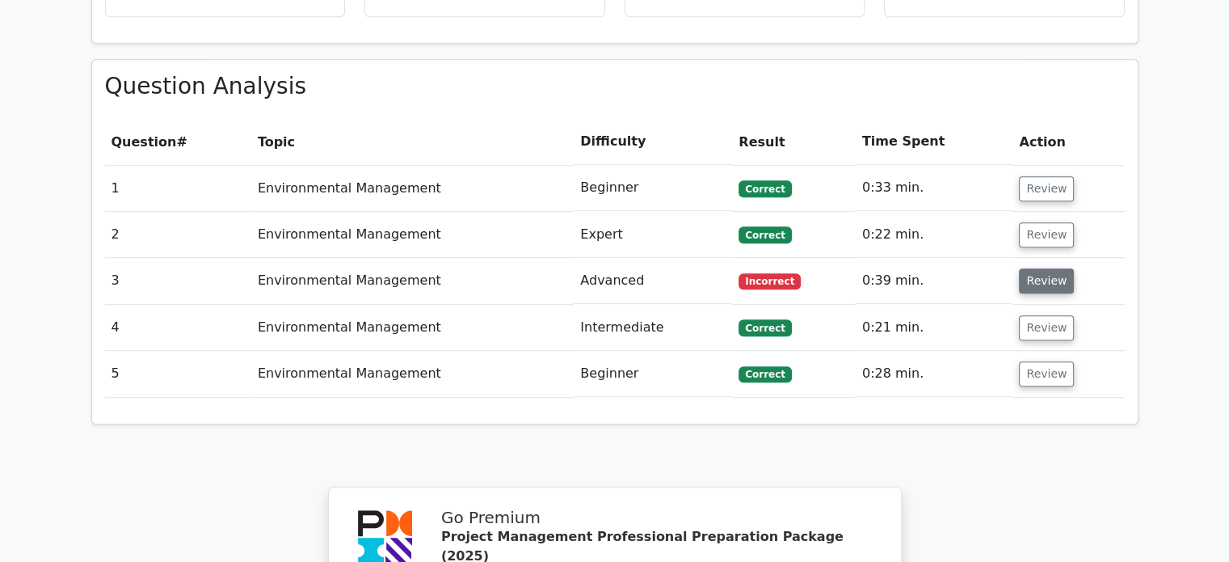
click at [1041, 268] on button "Review" at bounding box center [1046, 280] width 55 height 25
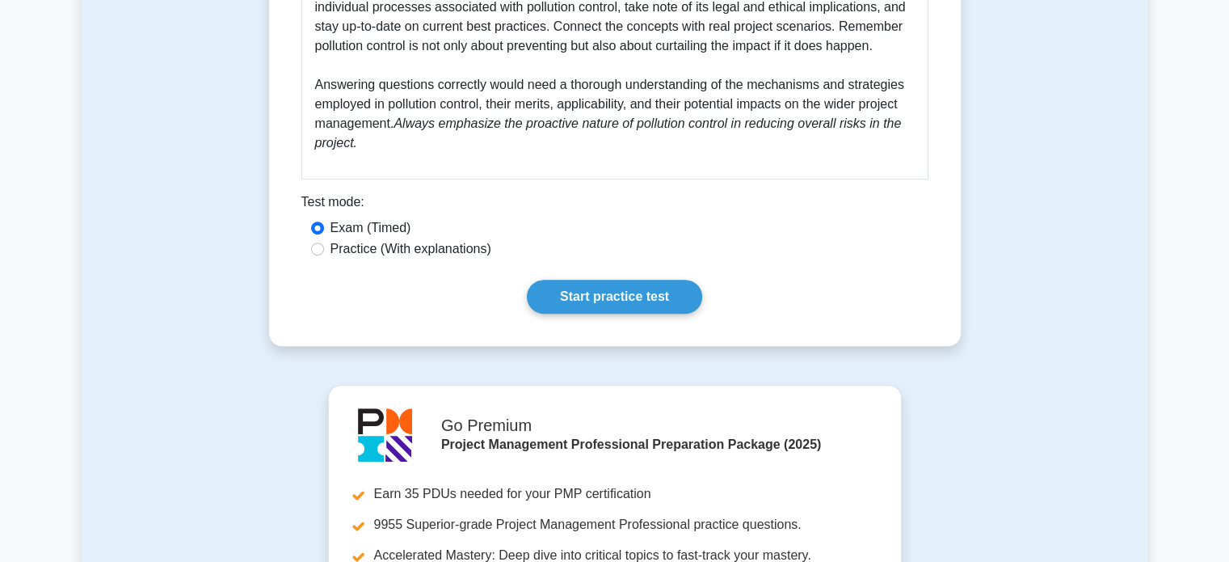
scroll to position [744, 0]
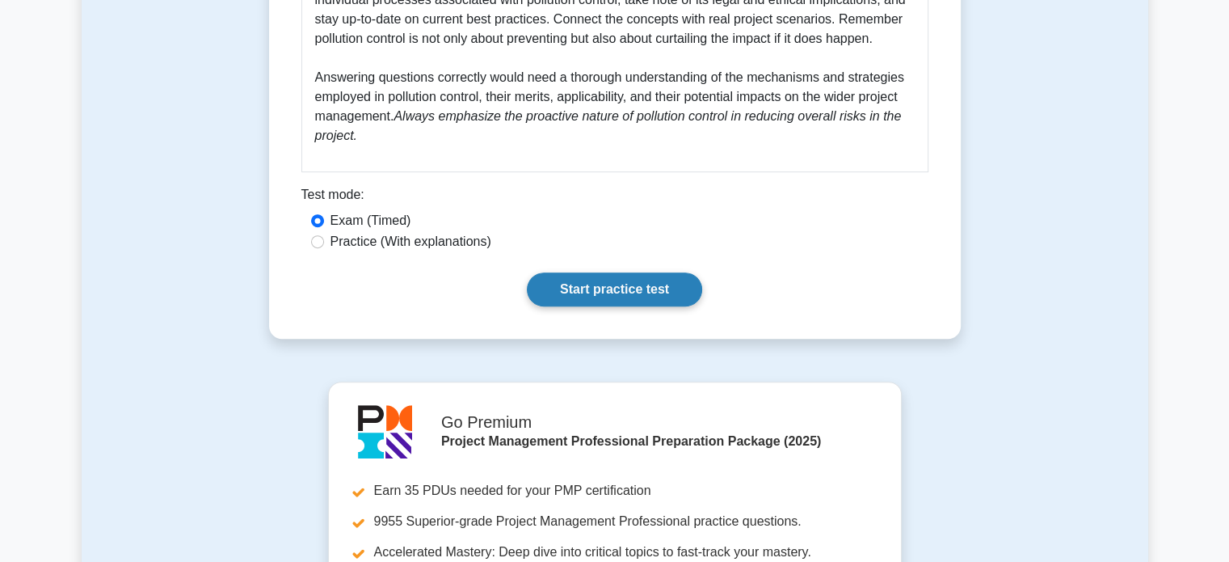
click at [613, 285] on link "Start practice test" at bounding box center [614, 289] width 175 height 34
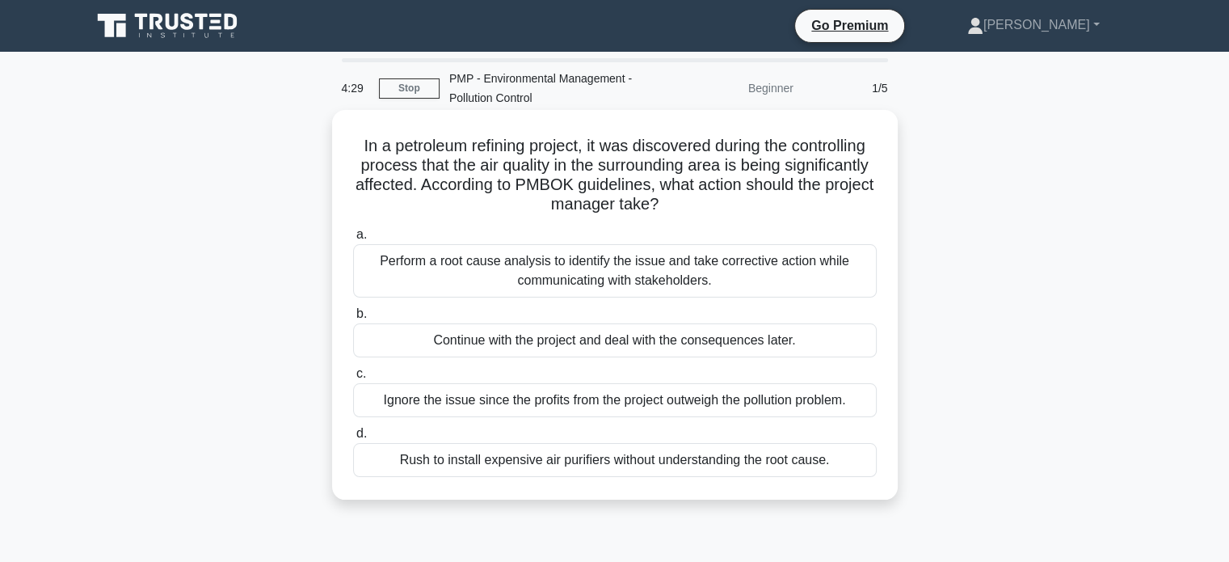
click at [605, 268] on div "Perform a root cause analysis to identify the issue and take corrective action …" at bounding box center [615, 270] width 524 height 53
click at [353, 240] on input "a. Perform a root cause analysis to identify the issue and take corrective acti…" at bounding box center [353, 235] width 0 height 11
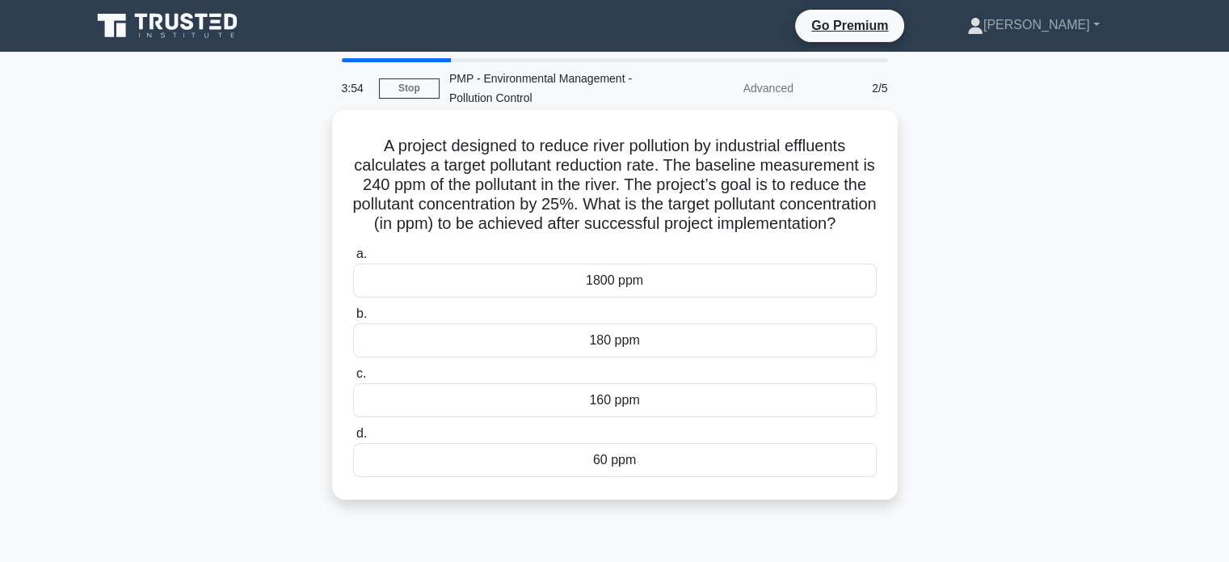
click at [608, 297] on div "1800 ppm" at bounding box center [615, 280] width 524 height 34
click at [353, 259] on input "a. 1800 ppm" at bounding box center [353, 254] width 0 height 11
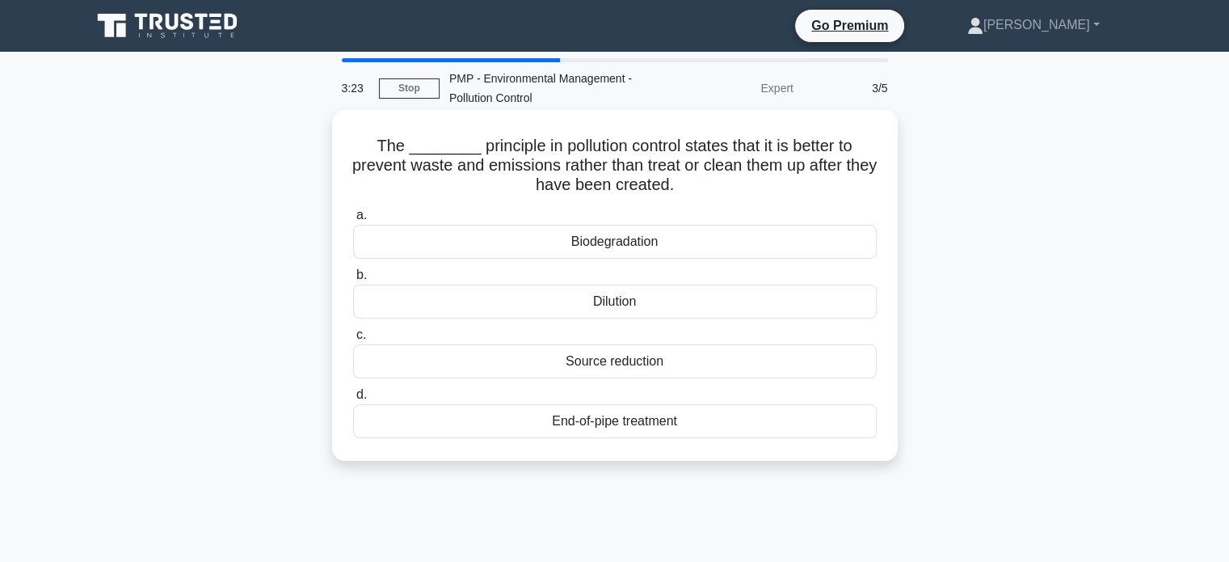
click at [797, 359] on div "Source reduction" at bounding box center [615, 361] width 524 height 34
click at [353, 340] on input "c. Source reduction" at bounding box center [353, 335] width 0 height 11
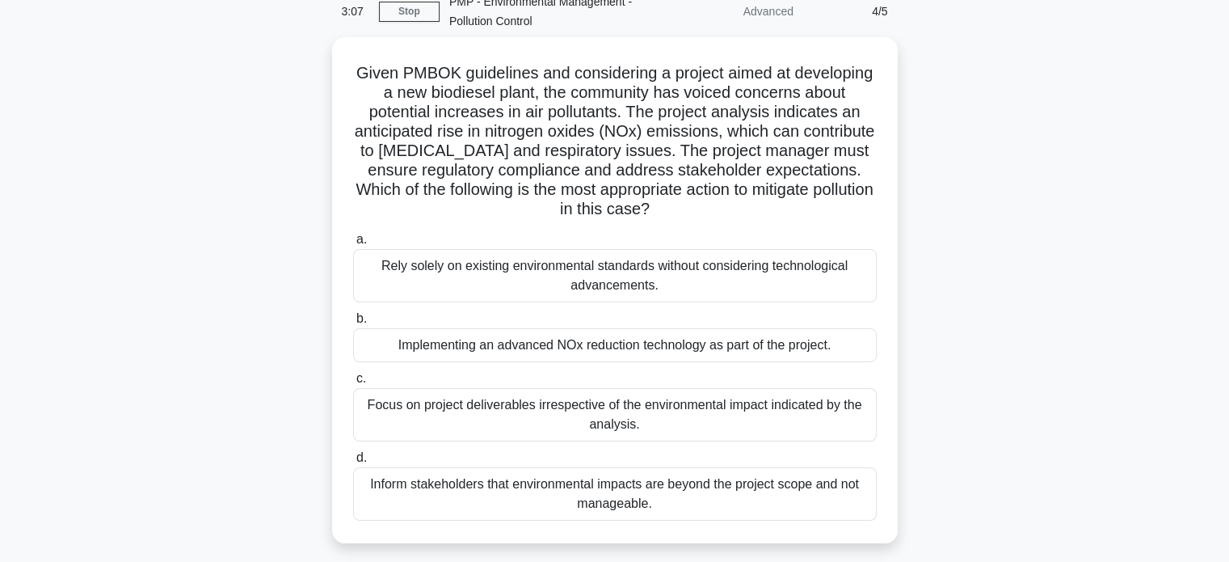
scroll to position [74, 0]
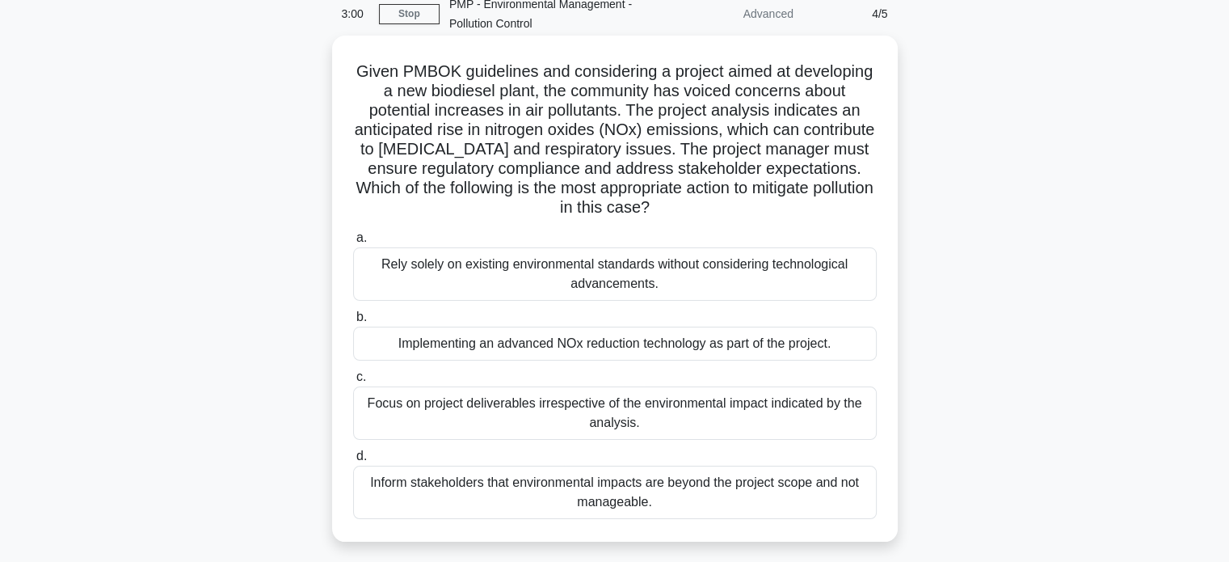
click at [698, 336] on div "Implementing an advanced NOx reduction technology as part of the project." at bounding box center [615, 344] width 524 height 34
click at [353, 322] on input "b. Implementing an advanced NOx reduction technology as part of the project." at bounding box center [353, 317] width 0 height 11
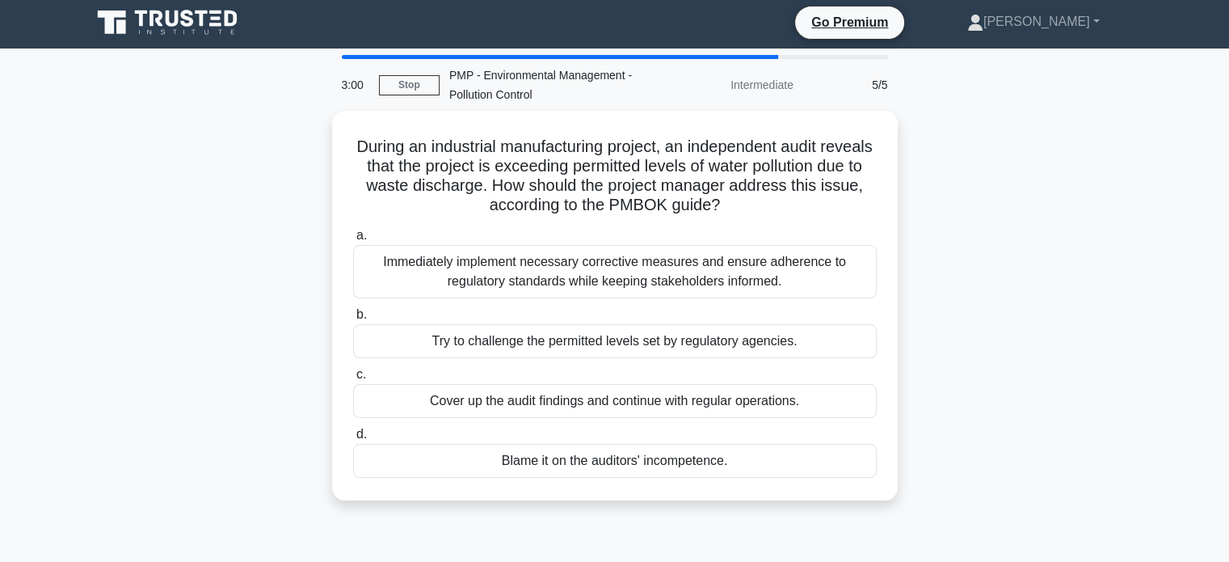
scroll to position [0, 0]
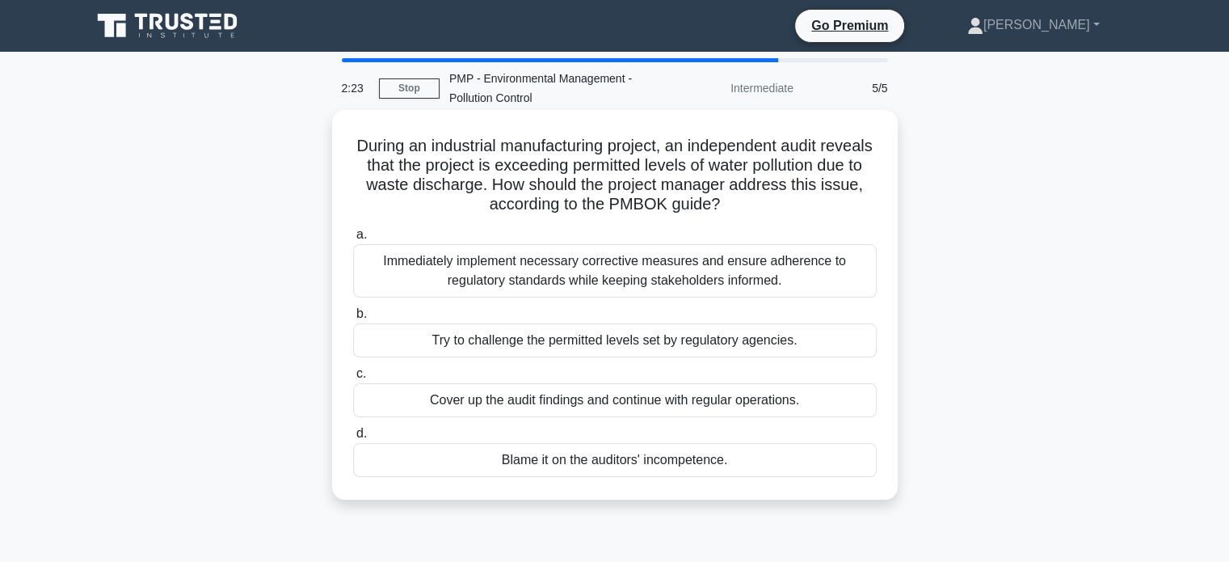
click at [744, 268] on div "Immediately implement necessary corrective measures and ensure adherence to reg…" at bounding box center [615, 270] width 524 height 53
click at [353, 240] on input "a. Immediately implement necessary corrective measures and ensure adherence to …" at bounding box center [353, 235] width 0 height 11
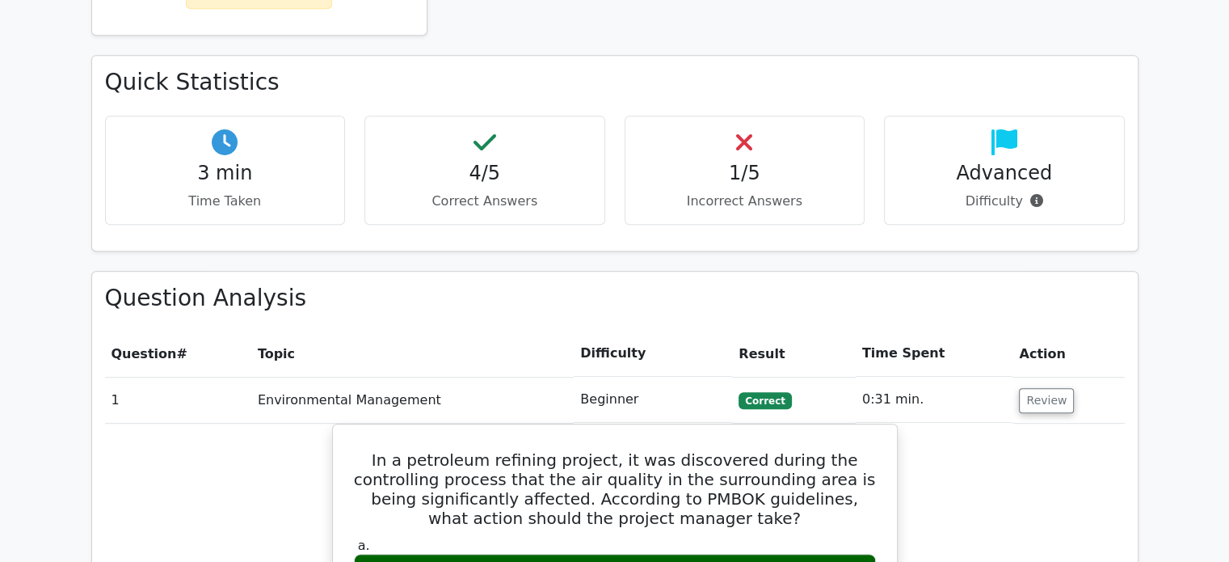
scroll to position [912, 0]
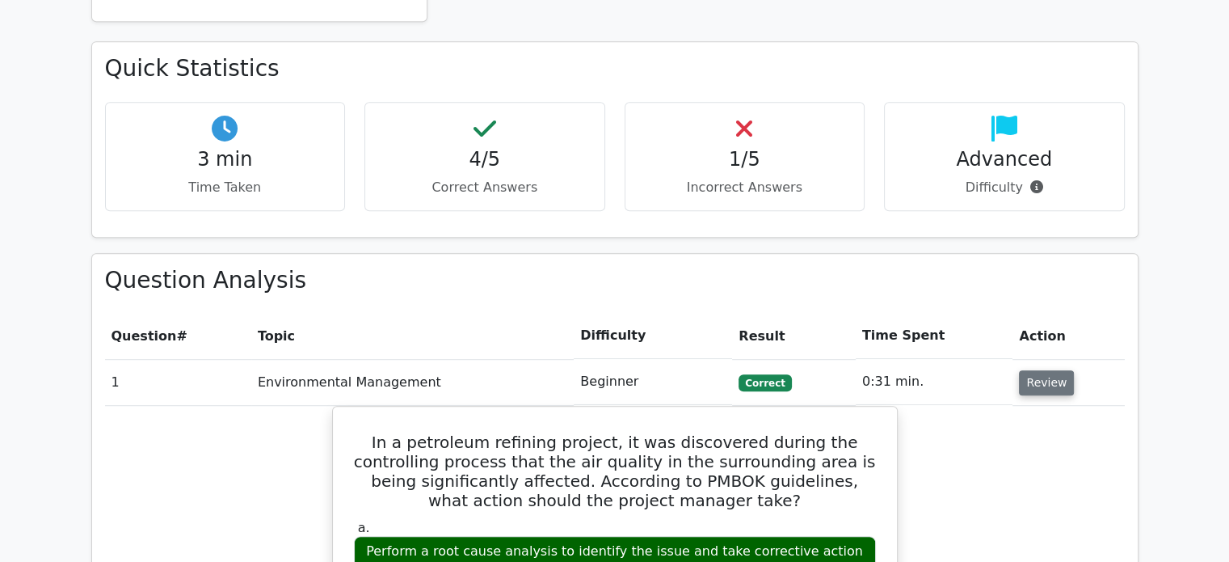
click at [1045, 370] on button "Review" at bounding box center [1046, 382] width 55 height 25
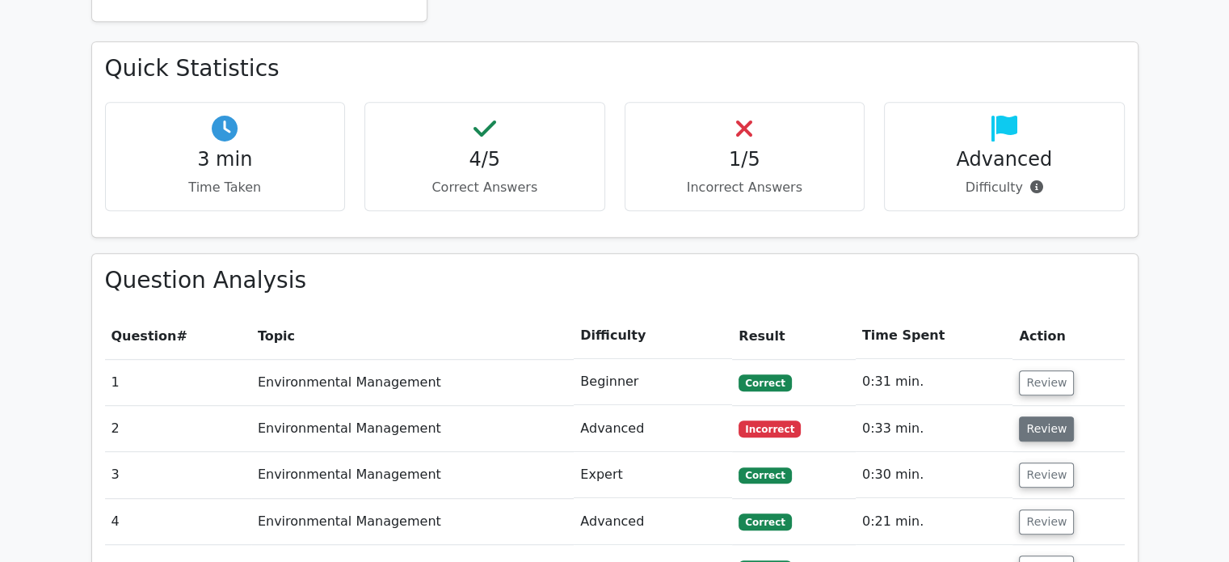
click at [1037, 416] on button "Review" at bounding box center [1046, 428] width 55 height 25
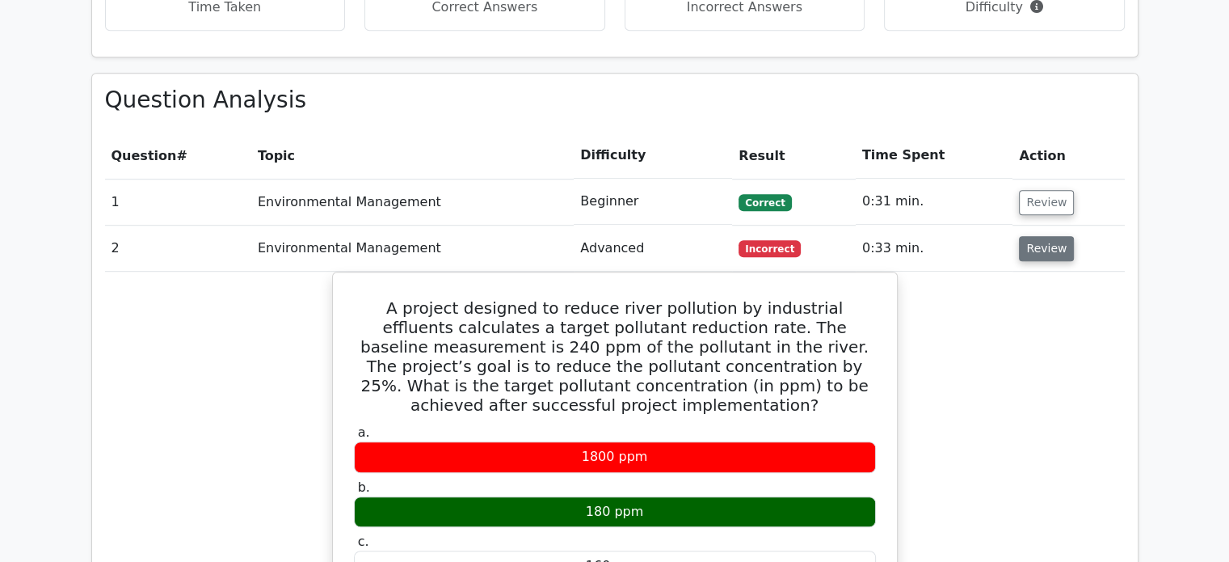
scroll to position [1165, 0]
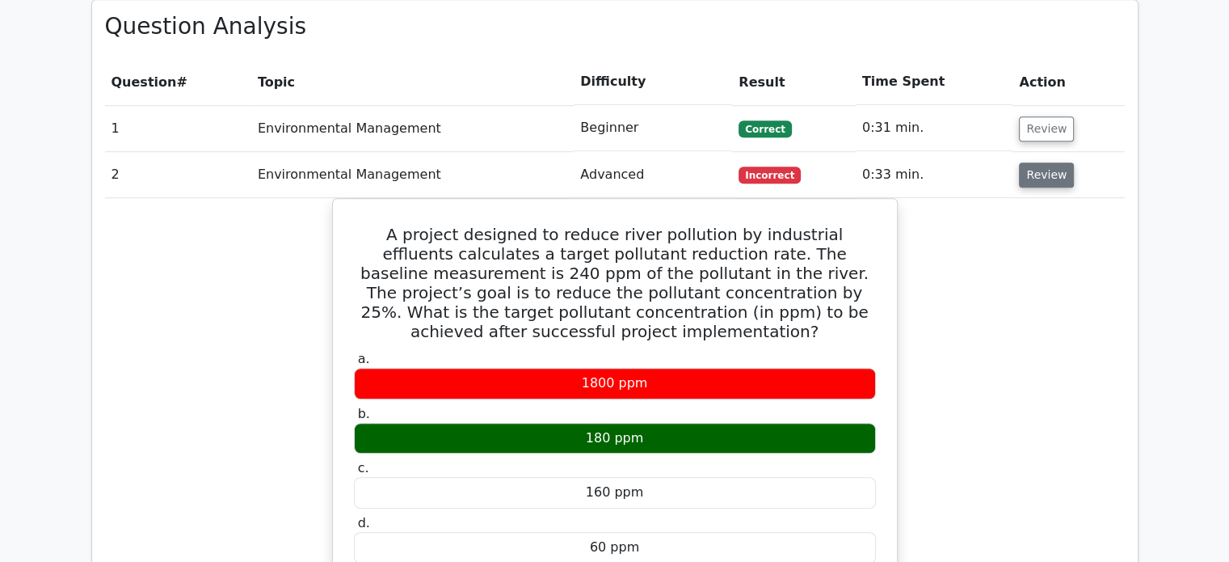
click at [1056, 162] on button "Review" at bounding box center [1046, 174] width 55 height 25
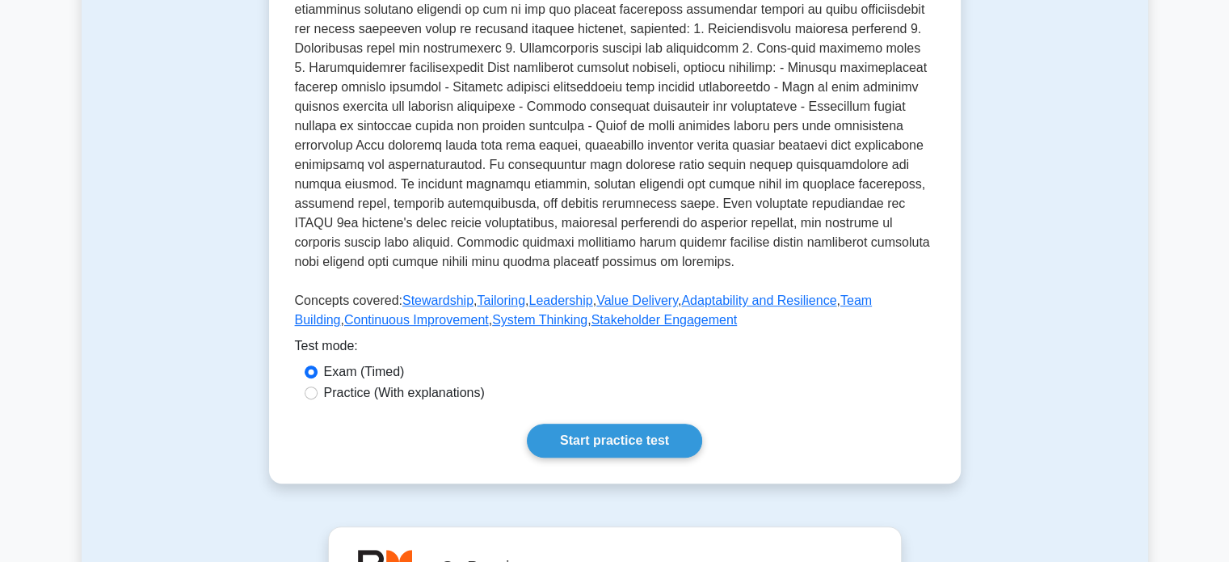
scroll to position [533, 0]
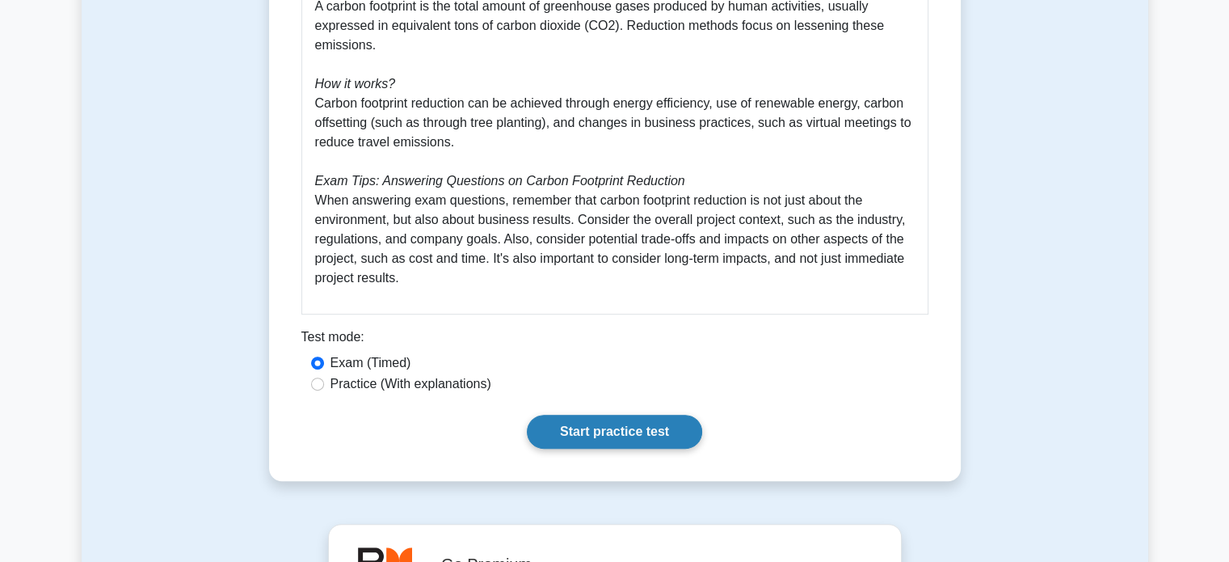
click at [608, 430] on link "Start practice test" at bounding box center [614, 432] width 175 height 34
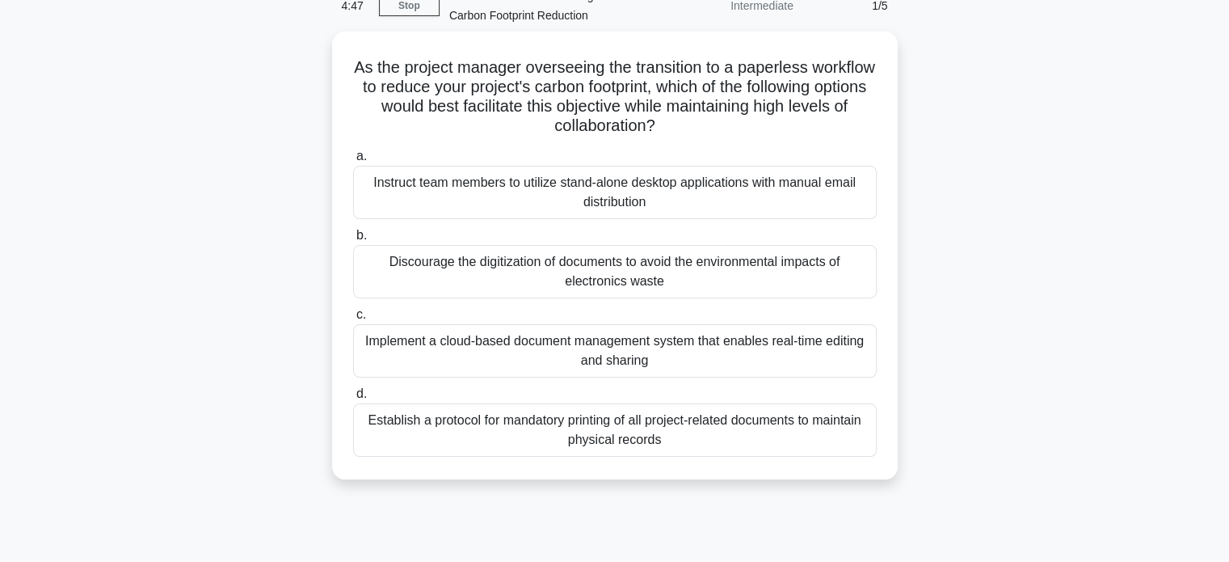
scroll to position [84, 0]
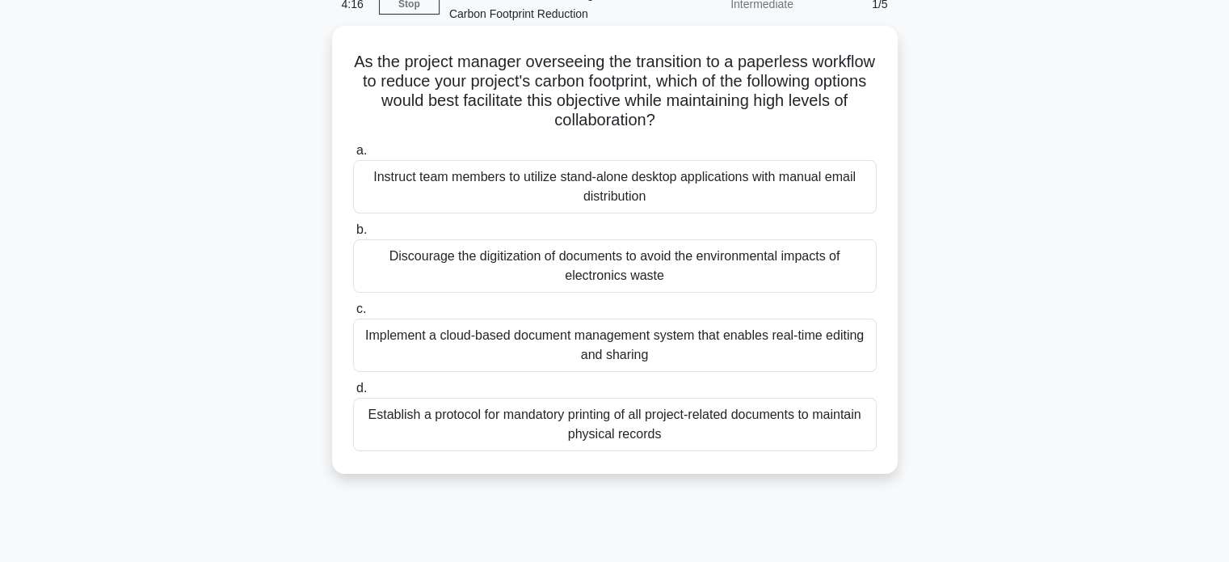
click at [647, 344] on div "Implement a cloud-based document management system that enables real-time editi…" at bounding box center [615, 344] width 524 height 53
click at [353, 314] on input "c. Implement a cloud-based document management system that enables real-time ed…" at bounding box center [353, 309] width 0 height 11
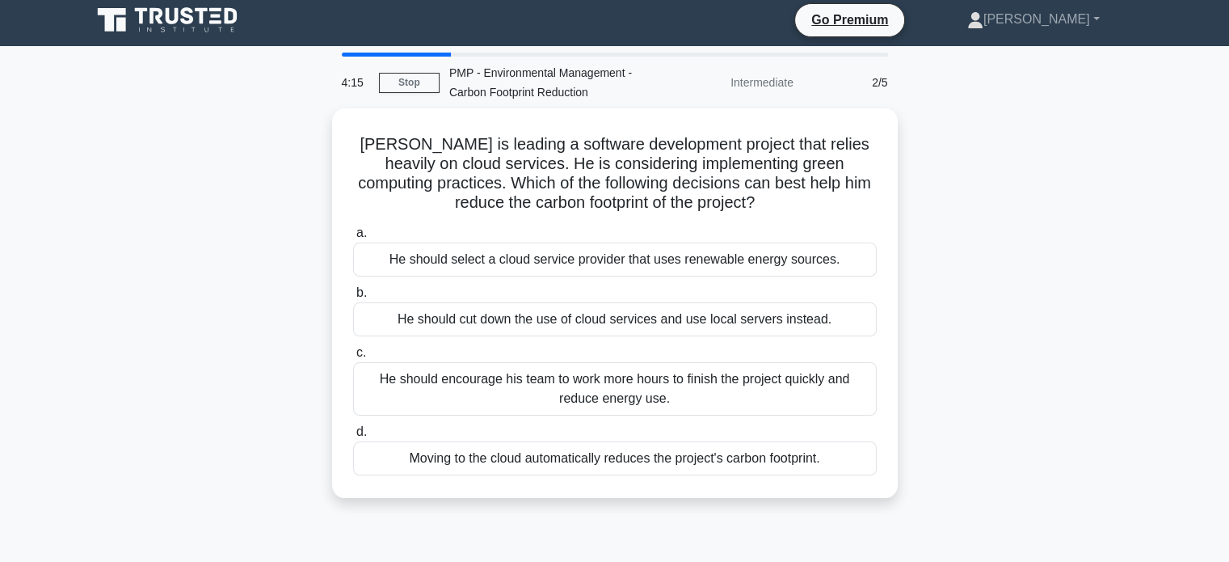
scroll to position [0, 0]
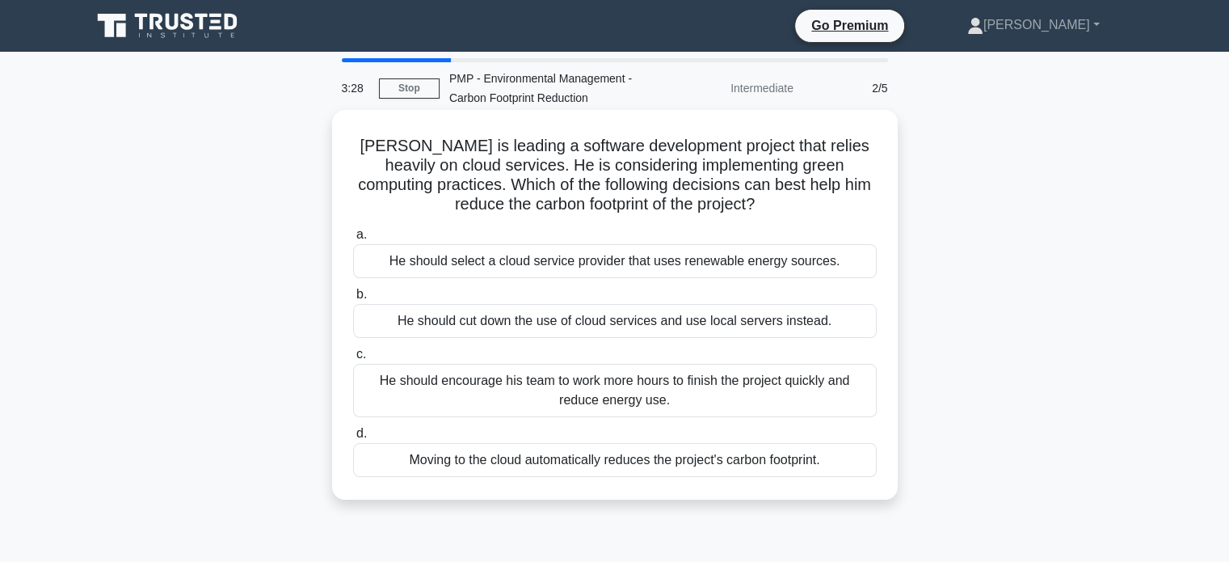
click at [626, 461] on div "Moving to the cloud automatically reduces the project's carbon footprint." at bounding box center [615, 460] width 524 height 34
click at [353, 439] on input "d. Moving to the cloud automatically reduces the project's carbon footprint." at bounding box center [353, 433] width 0 height 11
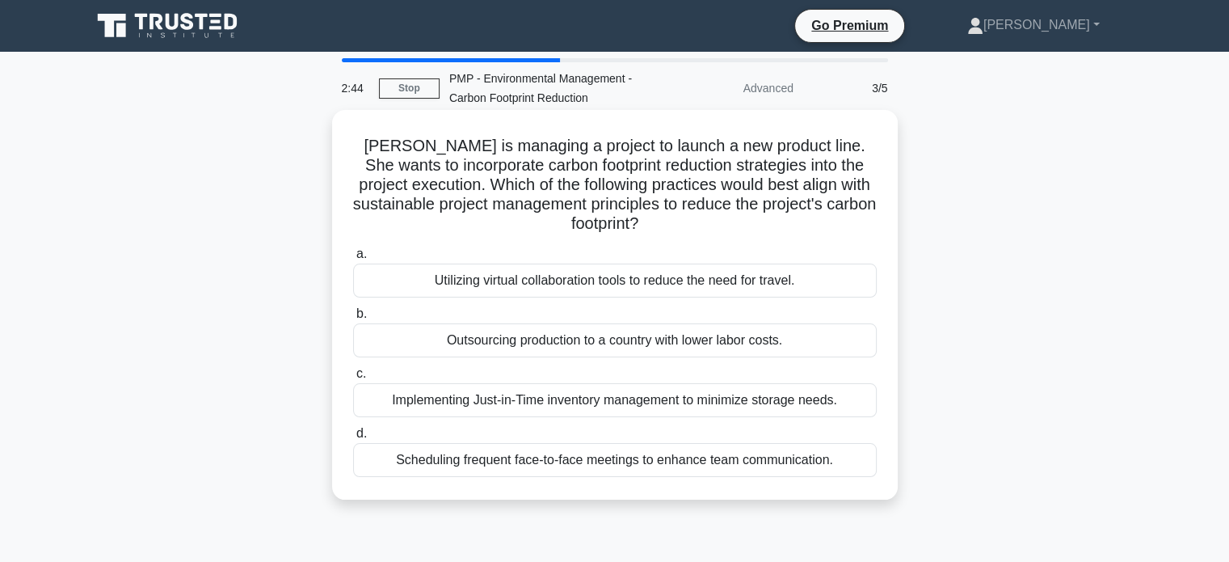
click at [640, 280] on div "Utilizing virtual collaboration tools to reduce the need for travel." at bounding box center [615, 280] width 524 height 34
click at [353, 259] on input "a. Utilizing virtual collaboration tools to reduce the need for travel." at bounding box center [353, 254] width 0 height 11
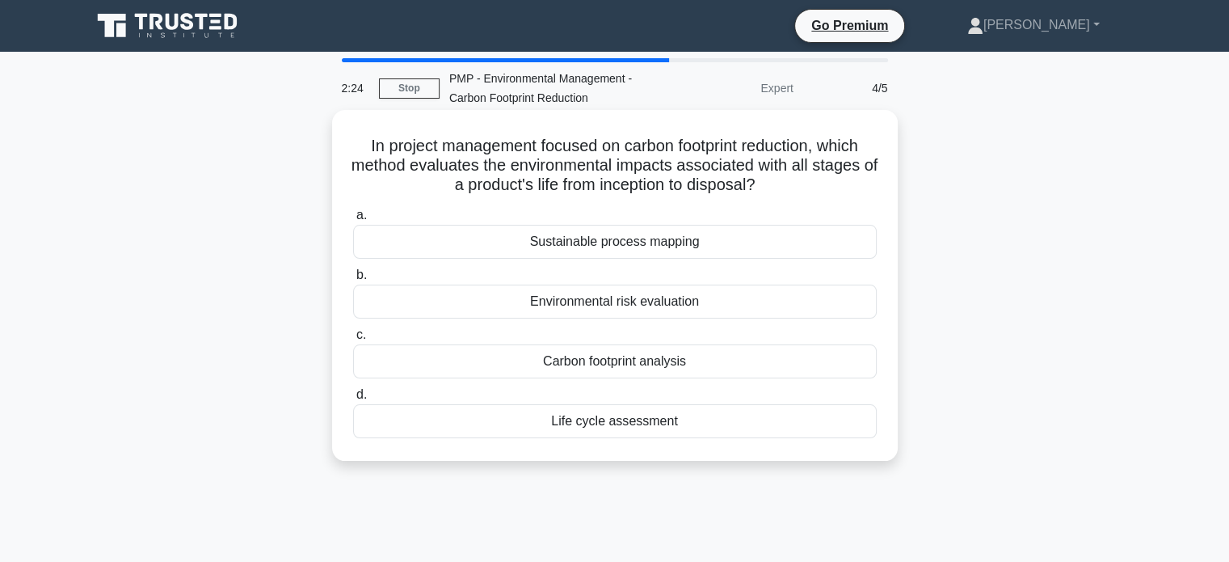
click at [634, 358] on div "Carbon footprint analysis" at bounding box center [615, 361] width 524 height 34
click at [353, 340] on input "c. Carbon footprint analysis" at bounding box center [353, 335] width 0 height 11
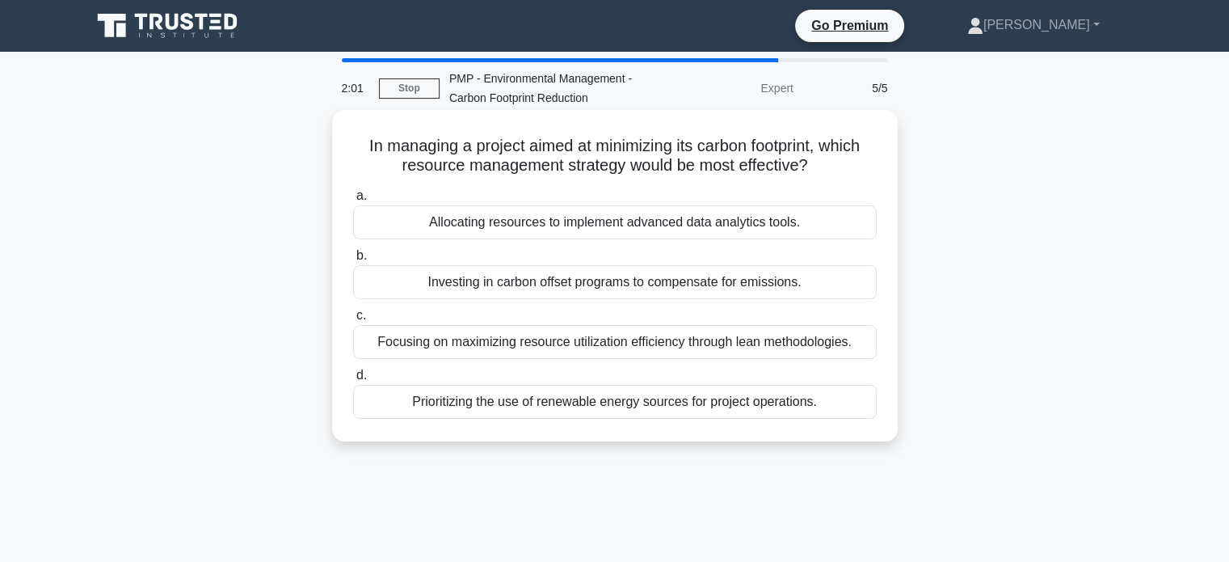
click at [637, 335] on div "Focusing on maximizing resource utilization efficiency through lean methodologi…" at bounding box center [615, 342] width 524 height 34
click at [353, 321] on input "c. Focusing on maximizing resource utilization efficiency through lean methodol…" at bounding box center [353, 315] width 0 height 11
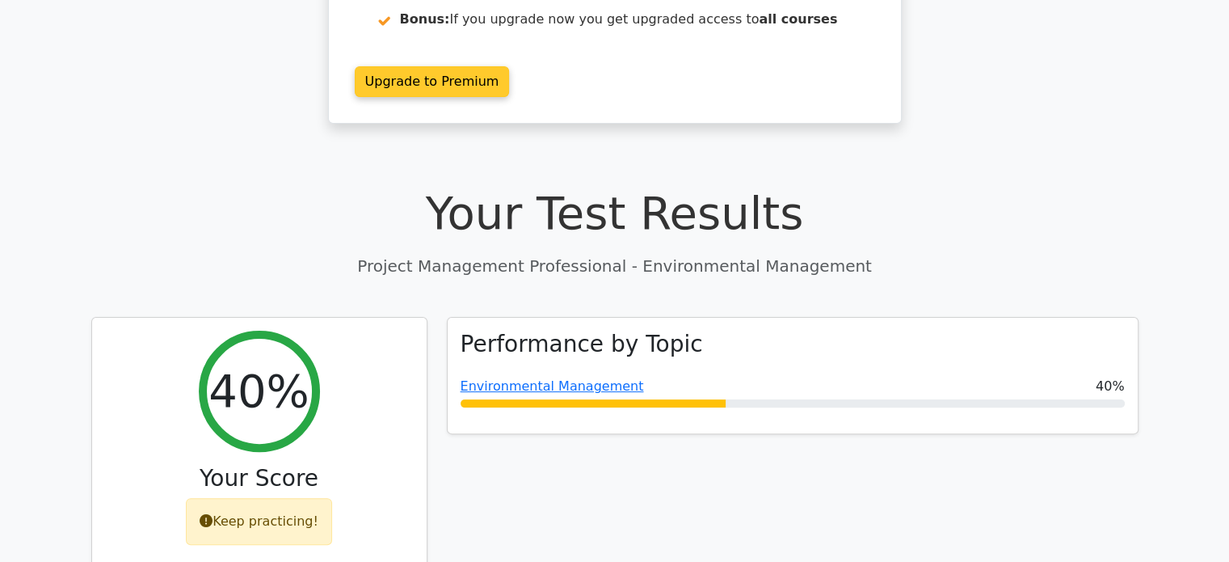
scroll to position [362, 0]
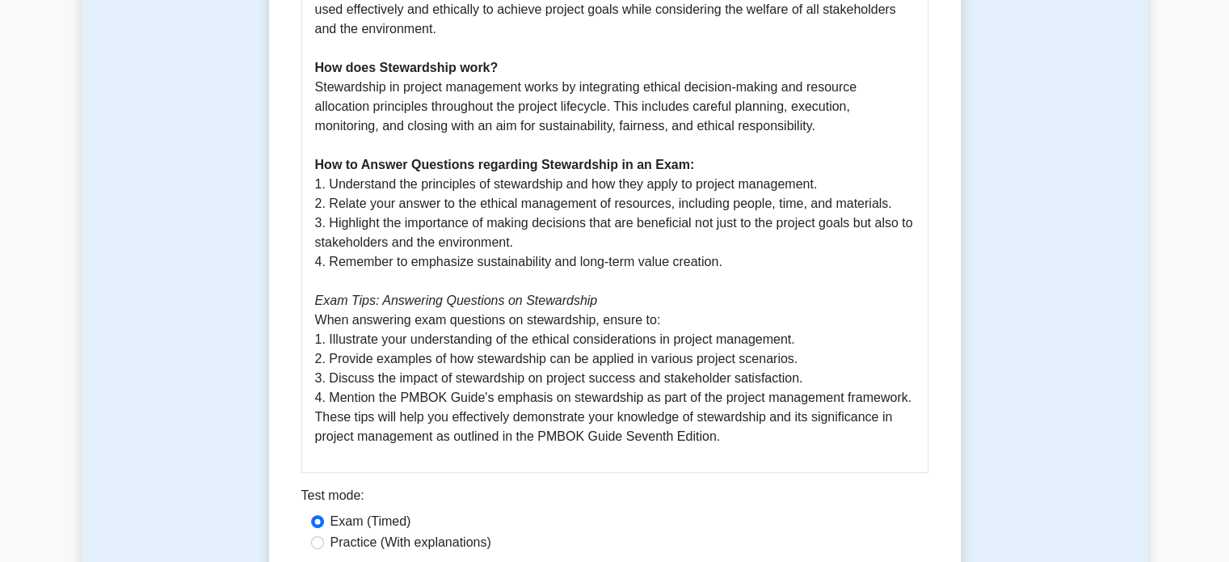
scroll to position [798, 0]
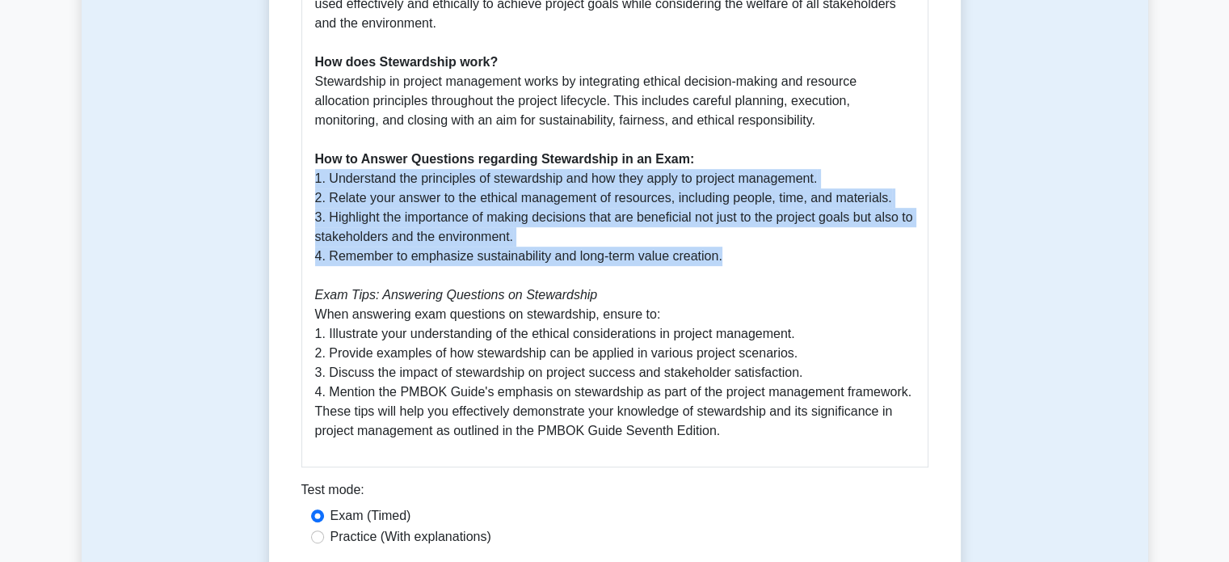
drag, startPoint x: 315, startPoint y: 182, endPoint x: 719, endPoint y: 265, distance: 411.8
click at [719, 265] on p "Stewardship, within the context of the PMBOK Guide Seventh Edition, plays a cru…" at bounding box center [615, 101] width 600 height 679
copy p "1. Understand the principles of stewardship and how they apply to project manag…"
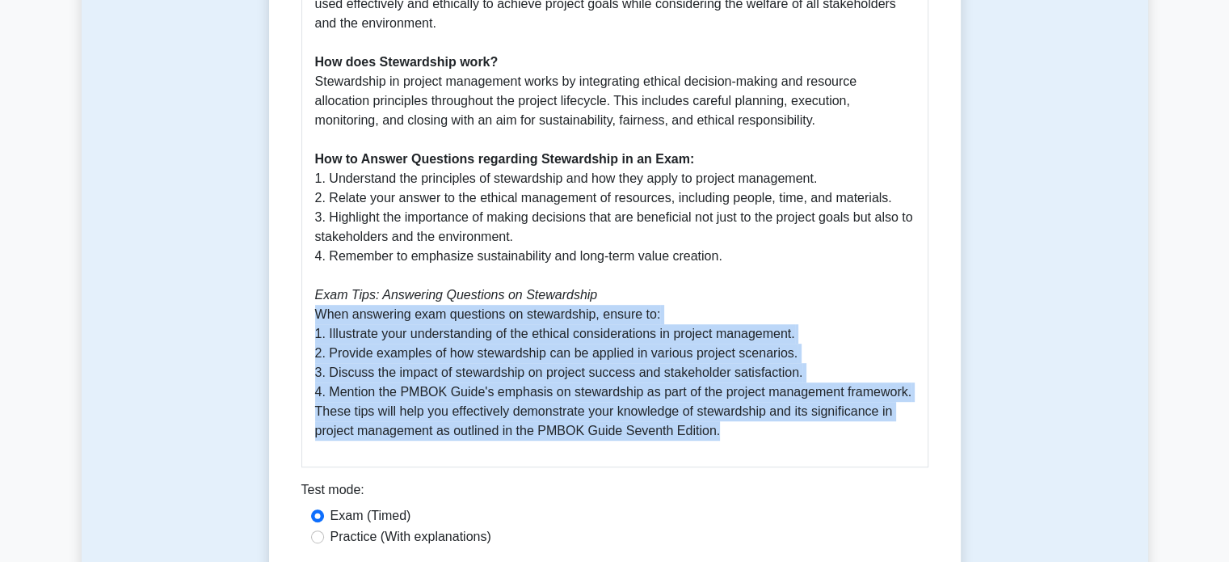
drag, startPoint x: 310, startPoint y: 317, endPoint x: 782, endPoint y: 449, distance: 490.8
click at [782, 449] on div "Guide on Stewardship in PMBOK 7th Edition Stewardship, within the context of th…" at bounding box center [614, 85] width 627 height 765
copy p "When answering exam questions on stewardship, ensure to: 1. Illustrate your und…"
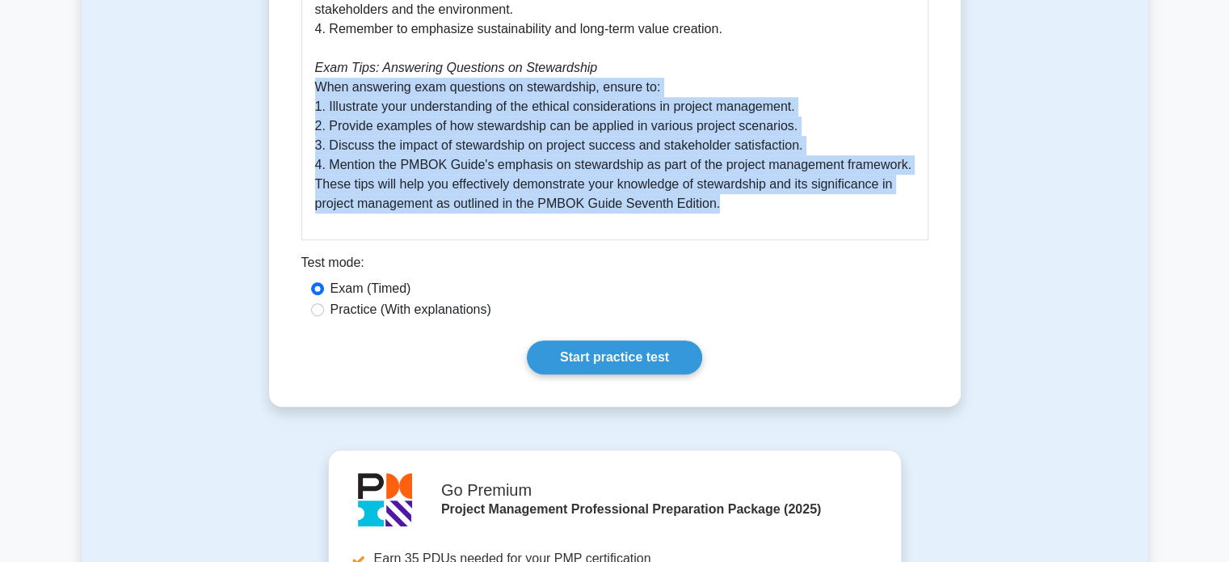
scroll to position [1057, 0]
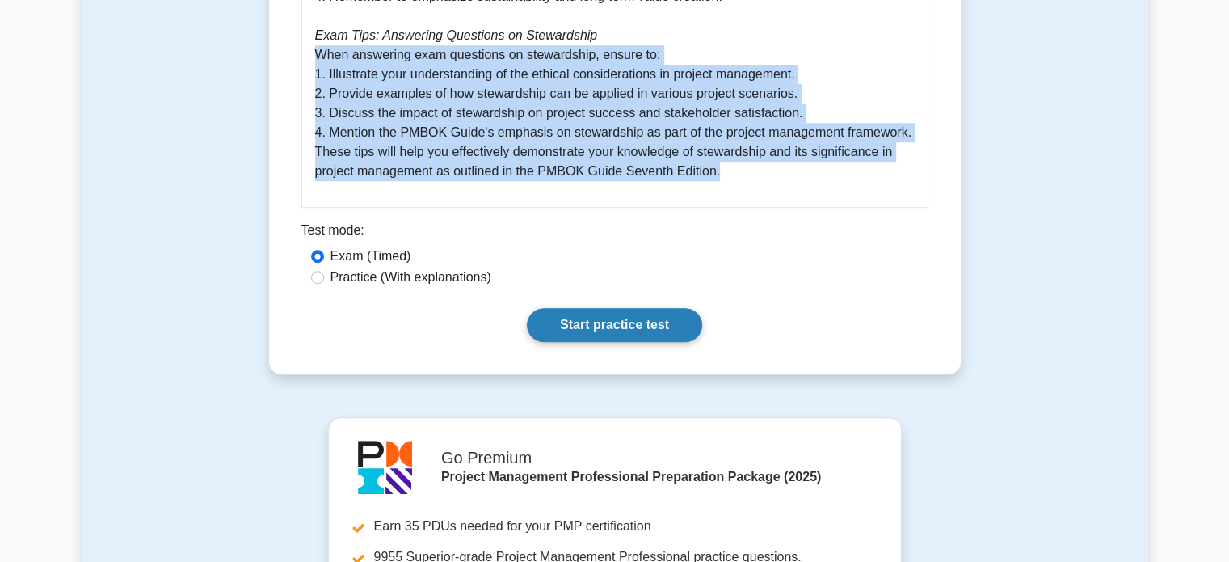
click at [633, 313] on link "Start practice test" at bounding box center [614, 325] width 175 height 34
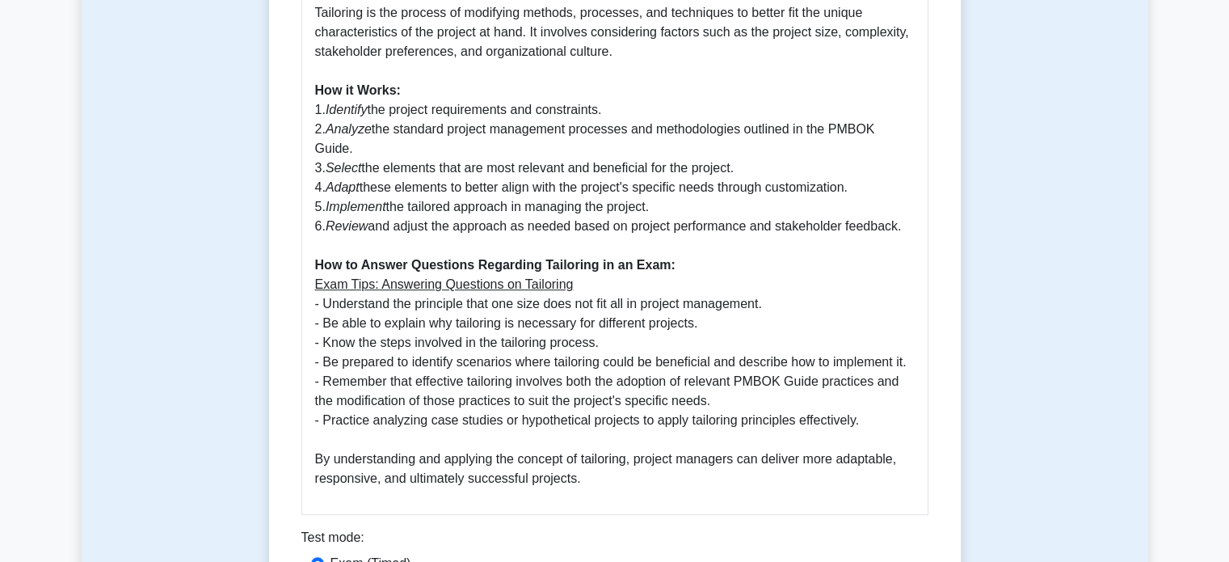
scroll to position [758, 0]
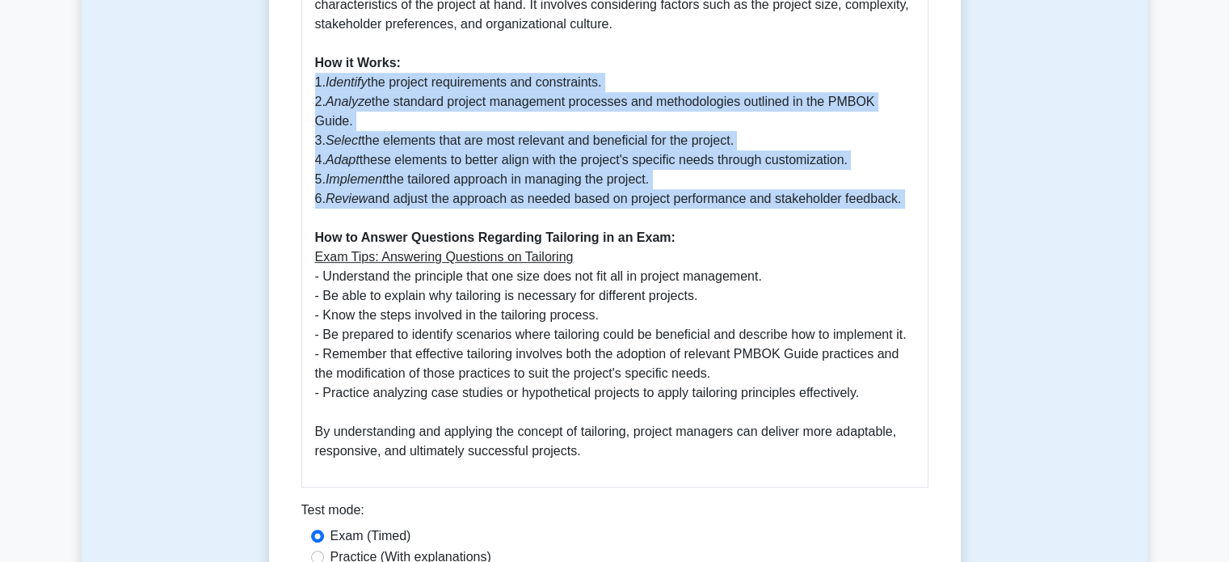
drag, startPoint x: 310, startPoint y: 83, endPoint x: 828, endPoint y: 215, distance: 534.6
click at [828, 215] on div "Guide to Tailoring According to PMBOK Guide Seventh Edition Introduction: Tailo…" at bounding box center [614, 95] width 627 height 784
copy p "1. Identify the project requirements and constraints. 2. Analyze the standard p…"
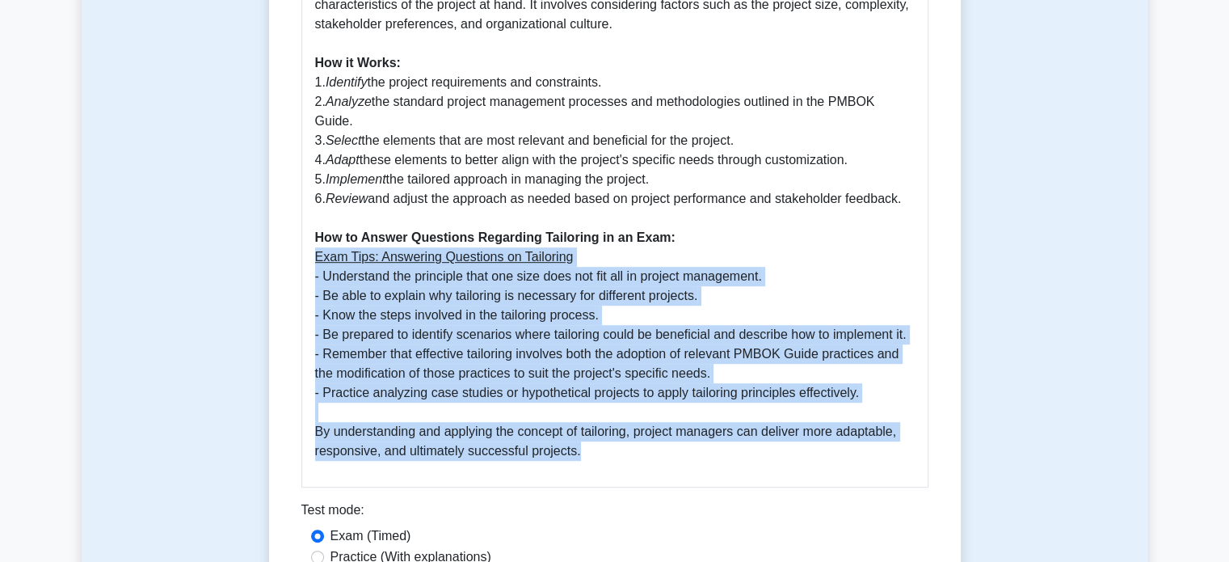
drag, startPoint x: 311, startPoint y: 264, endPoint x: 650, endPoint y: 447, distance: 384.8
click at [650, 447] on div "Guide to Tailoring According to PMBOK Guide Seventh Edition Introduction: Tailo…" at bounding box center [614, 95] width 627 height 784
copy p "Exam Tips: Answering Questions on Tailoring - Understand the principle that one…"
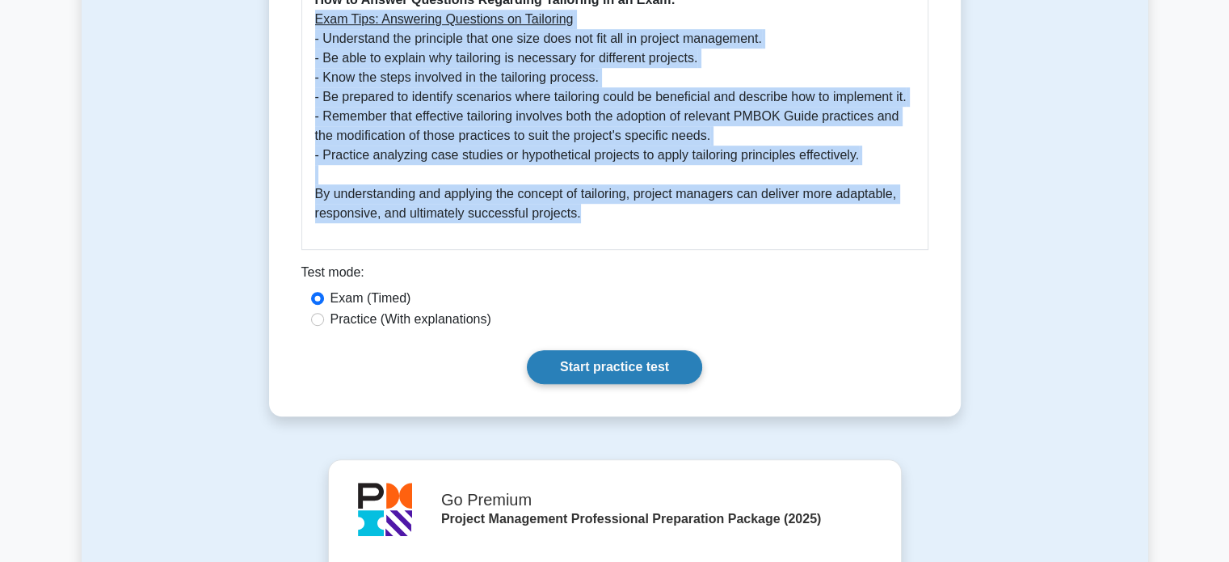
click at [634, 368] on link "Start practice test" at bounding box center [614, 367] width 175 height 34
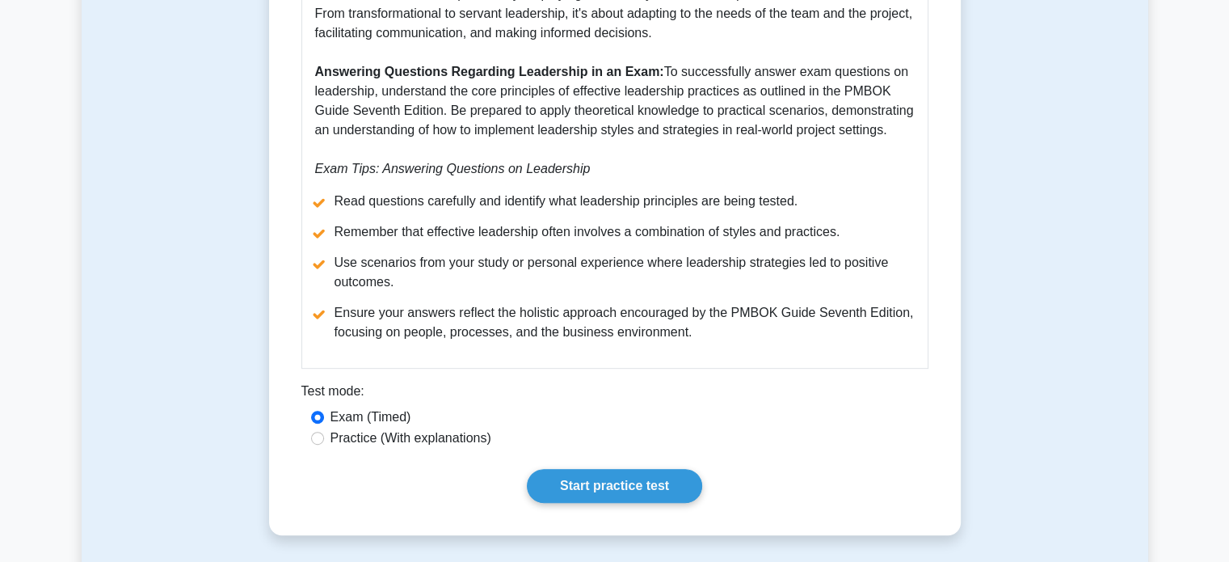
scroll to position [789, 0]
drag, startPoint x: 654, startPoint y: 67, endPoint x: 944, endPoint y: 124, distance: 295.8
copy p "To successfully answer exam questions on leadership, understand the core princi…"
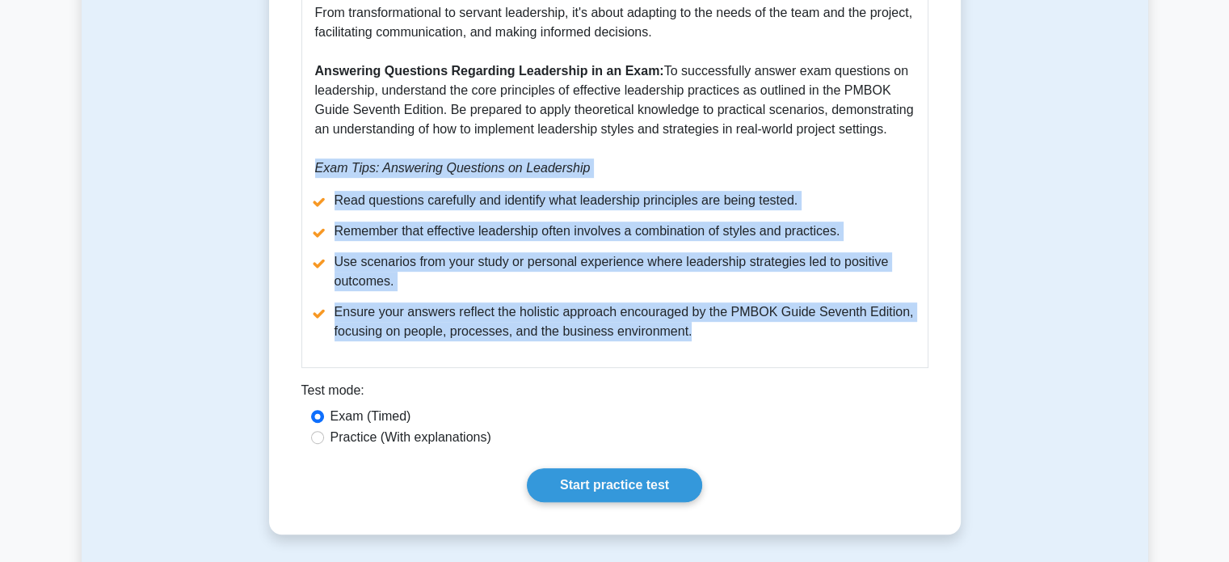
drag, startPoint x: 314, startPoint y: 175, endPoint x: 773, endPoint y: 324, distance: 482.6
click at [773, 324] on div "Guide: Leadership according to PMBOK Guide Seventh Edition Leadership is a vita…" at bounding box center [614, 20] width 627 height 695
copy div "Exam Tips: Answering Questions on Leadership Read questions carefully and ident…"
click at [773, 324] on li "Ensure your answers reflect the holistic approach encouraged by the PMBOK Guide…" at bounding box center [615, 321] width 600 height 39
drag, startPoint x: 334, startPoint y: 204, endPoint x: 728, endPoint y: 343, distance: 418.2
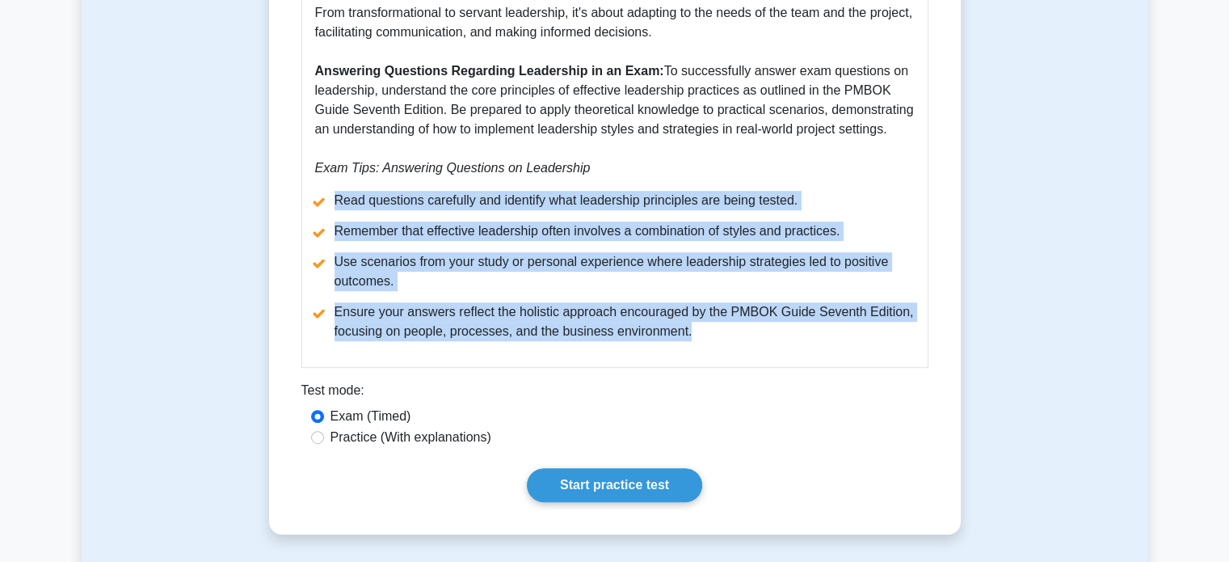
click at [728, 343] on div "Guide: Leadership according to PMBOK Guide Seventh Edition Leadership is a vita…" at bounding box center [614, 20] width 627 height 695
copy ul "Read questions carefully and identify what leadership principles are being test…"
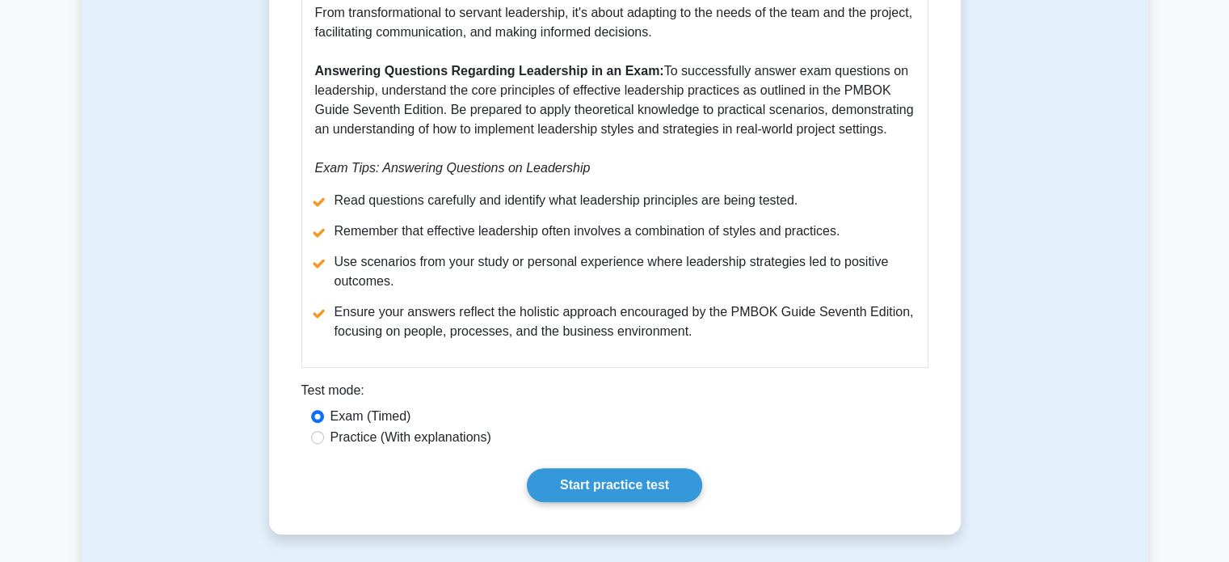
click at [664, 389] on div "Test mode:" at bounding box center [614, 394] width 627 height 26
click at [621, 483] on link "Start practice test" at bounding box center [614, 485] width 175 height 34
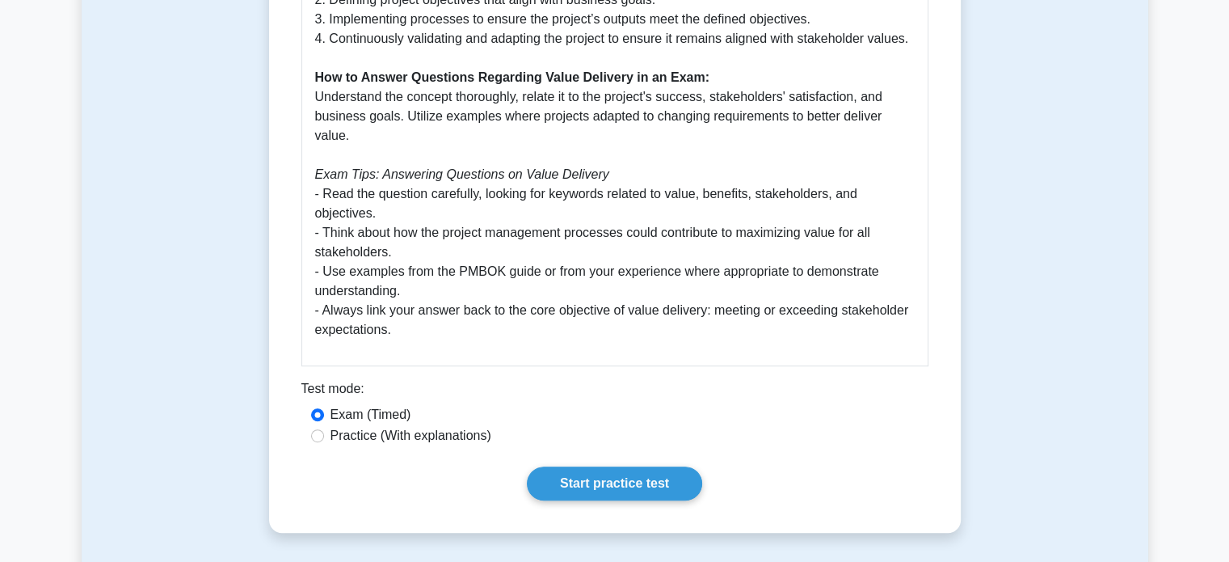
scroll to position [799, 0]
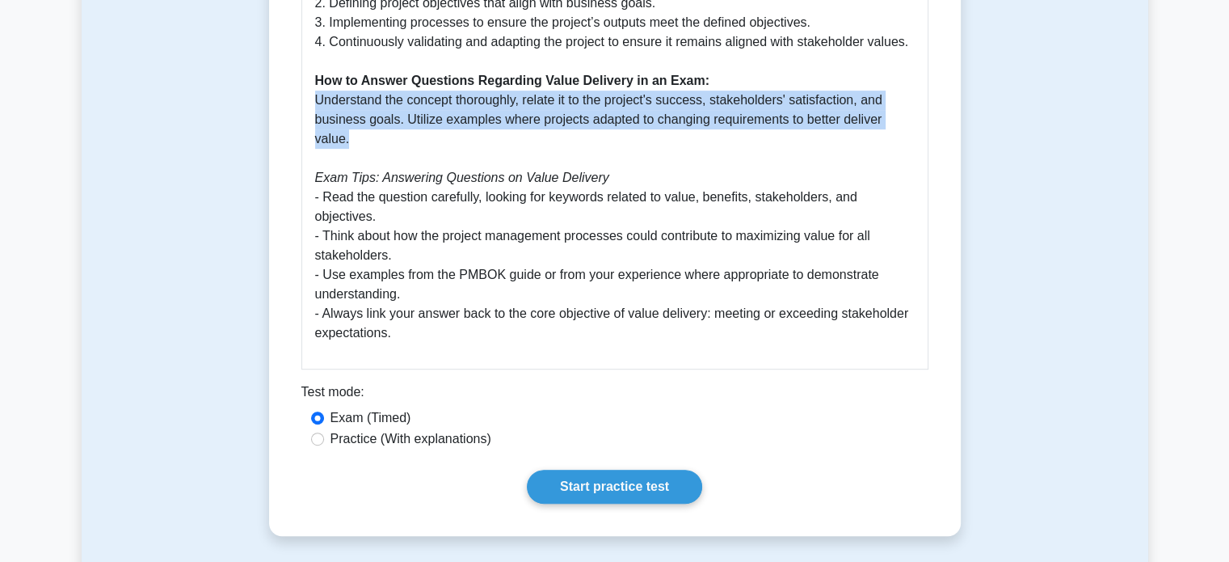
drag, startPoint x: 313, startPoint y: 103, endPoint x: 392, endPoint y: 144, distance: 89.3
click at [392, 144] on div "Understanding Value Delivery in PMBOK 7th Edition Value Delivery is a core conc…" at bounding box center [614, 16] width 627 height 706
copy p "Understand the concept thoroughly, relate it to the project's success, stakehol…"
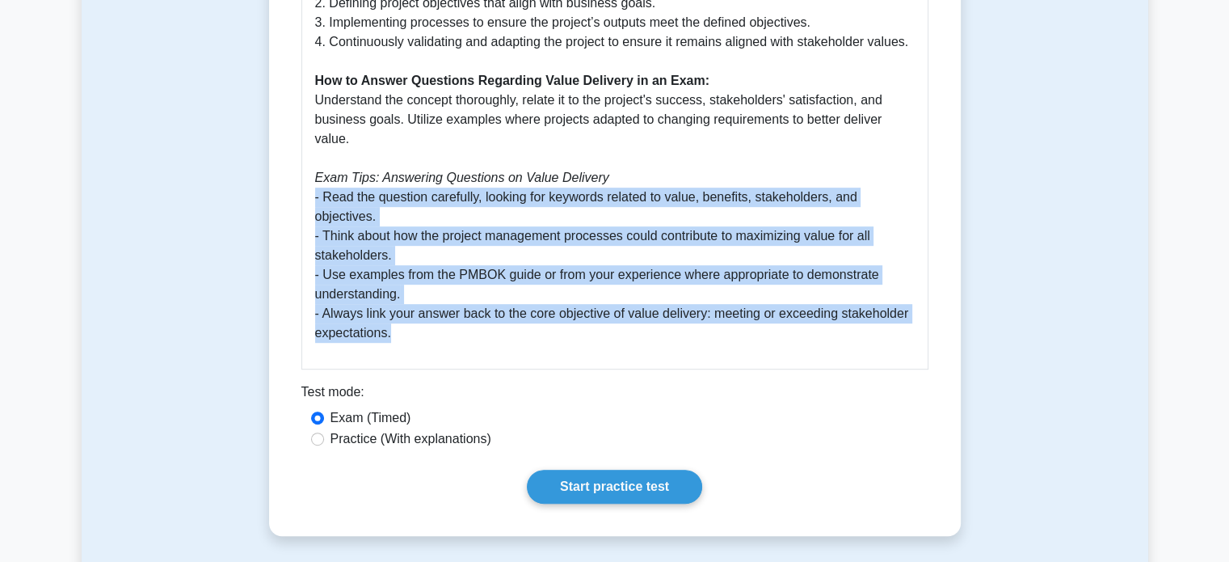
drag, startPoint x: 307, startPoint y: 203, endPoint x: 453, endPoint y: 339, distance: 199.0
click at [453, 339] on div "Understanding Value Delivery in PMBOK 7th Edition Value Delivery is a core conc…" at bounding box center [614, 16] width 627 height 706
copy p "- Read the question carefully, looking for keywords related to value, benefits,…"
click at [642, 487] on link "Start practice test" at bounding box center [614, 487] width 175 height 34
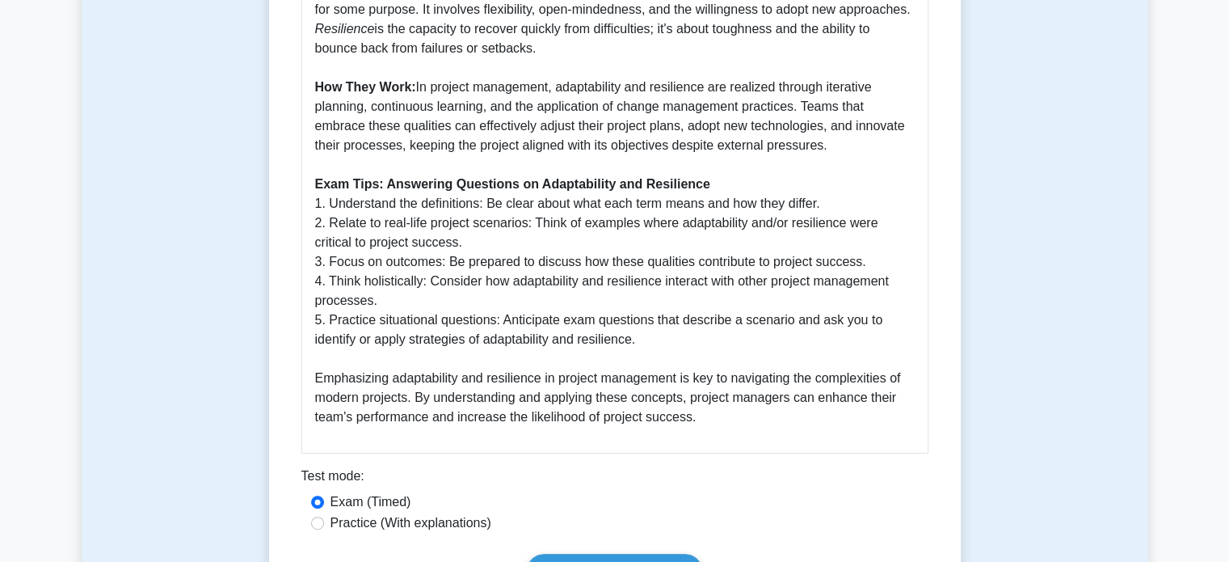
scroll to position [832, 0]
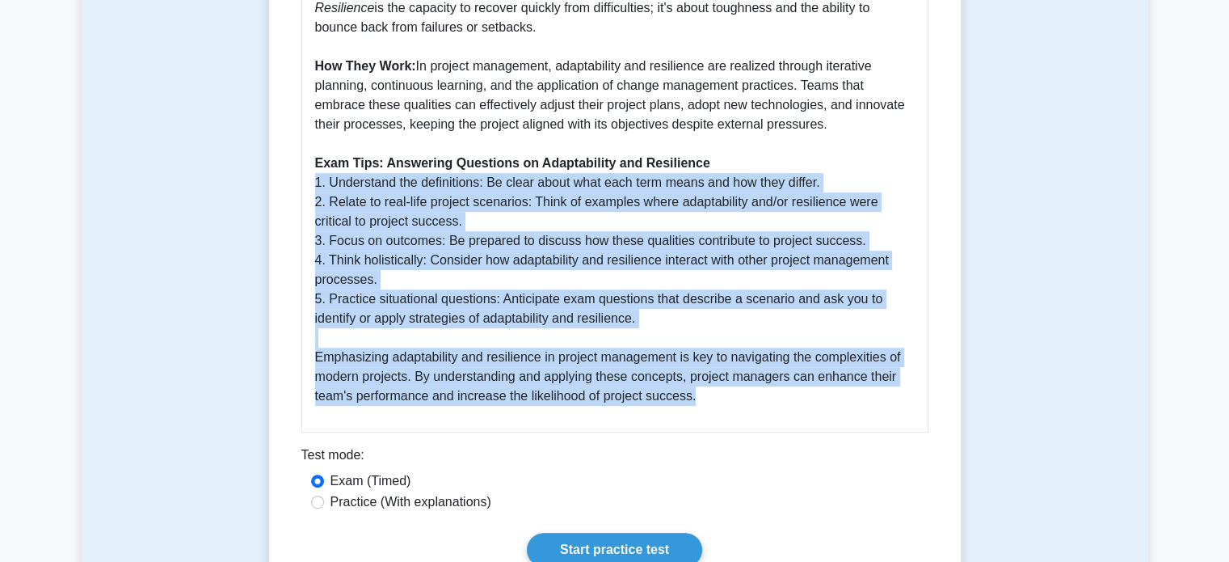
drag, startPoint x: 314, startPoint y: 162, endPoint x: 793, endPoint y: 410, distance: 539.3
click at [793, 410] on div "Adaptability and Resilience in the Context of PMBOK Guide Seventh Edition The P…" at bounding box center [614, 50] width 627 height 765
copy p "1. Understand the definitions: Be clear about what each term means and how they…"
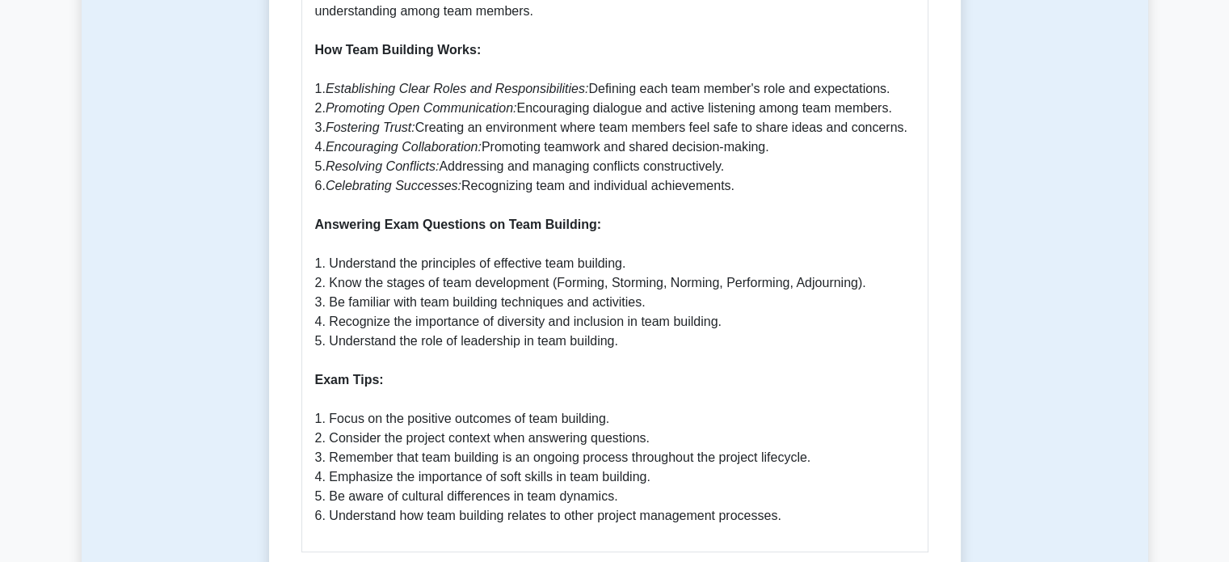
scroll to position [711, 0]
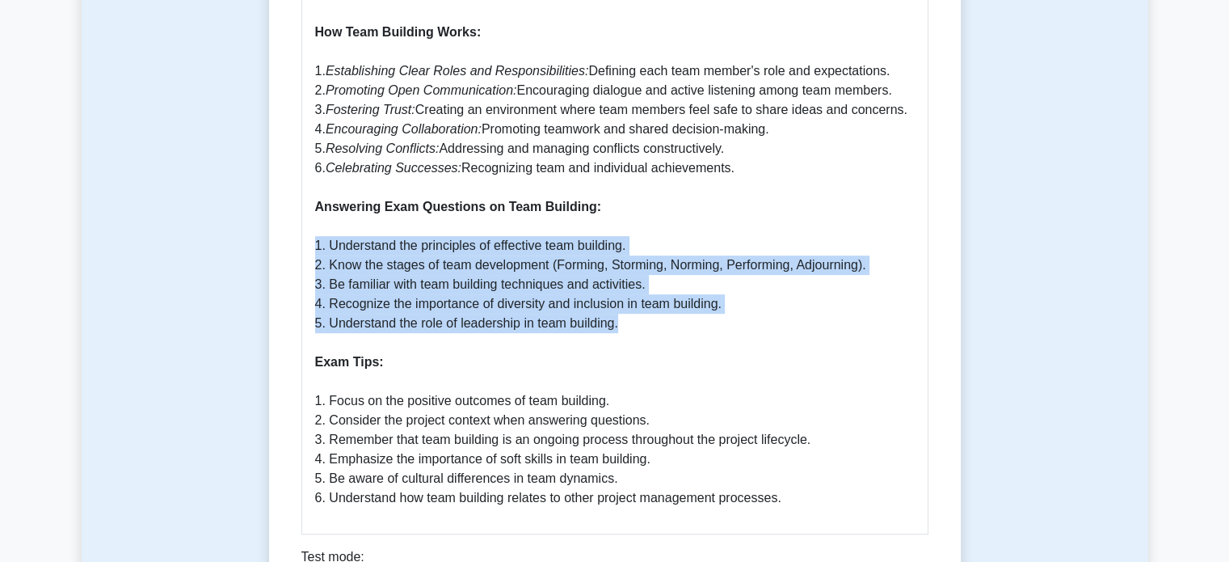
drag, startPoint x: 312, startPoint y: 247, endPoint x: 700, endPoint y: 329, distance: 396.6
click at [700, 329] on div "Team Building in Project Management Why Team Building is Important: Team buildi…" at bounding box center [614, 132] width 627 height 803
copy p "1. Understand the principles of effective team building. 2. Know the stages of …"
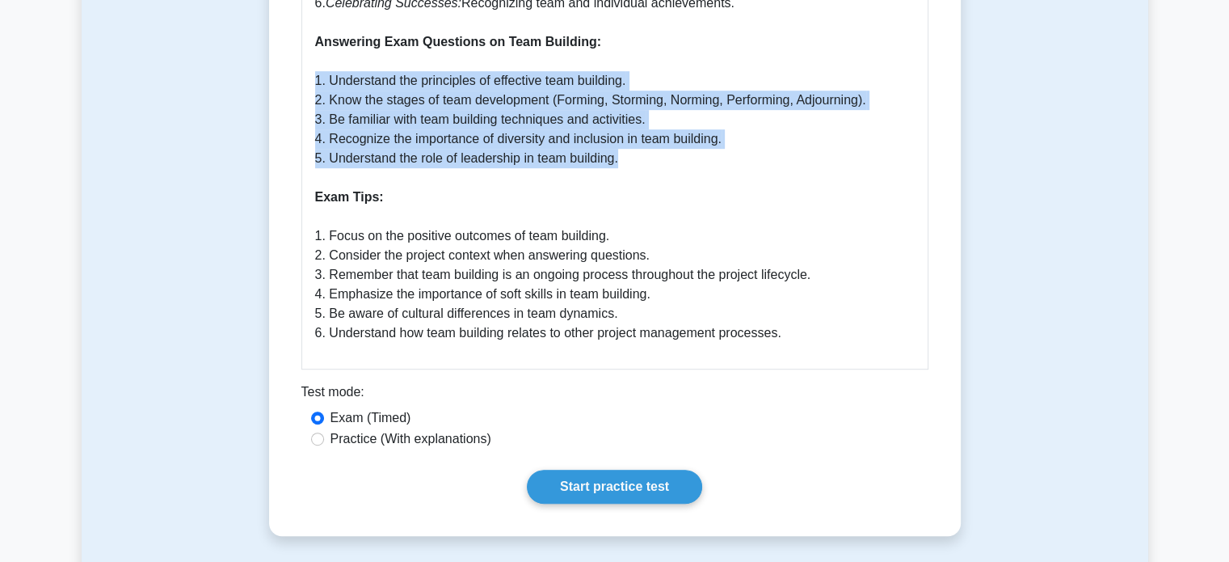
scroll to position [934, 0]
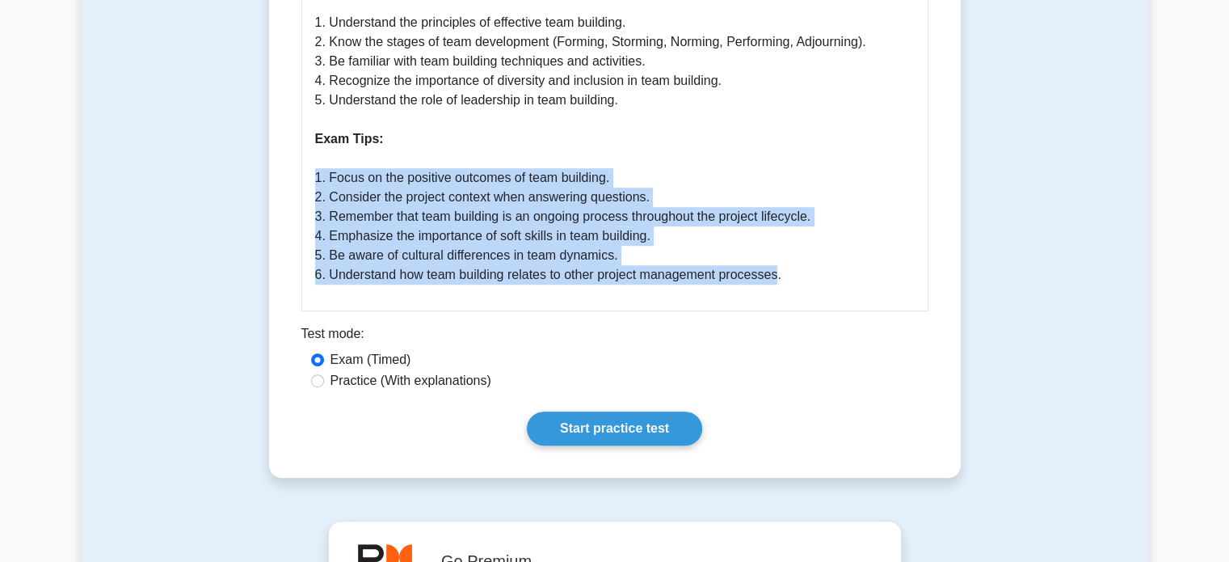
drag, startPoint x: 308, startPoint y: 179, endPoint x: 776, endPoint y: 280, distance: 478.7
copy p "1. Focus on the positive outcomes of team building. 2. Consider the project con…"
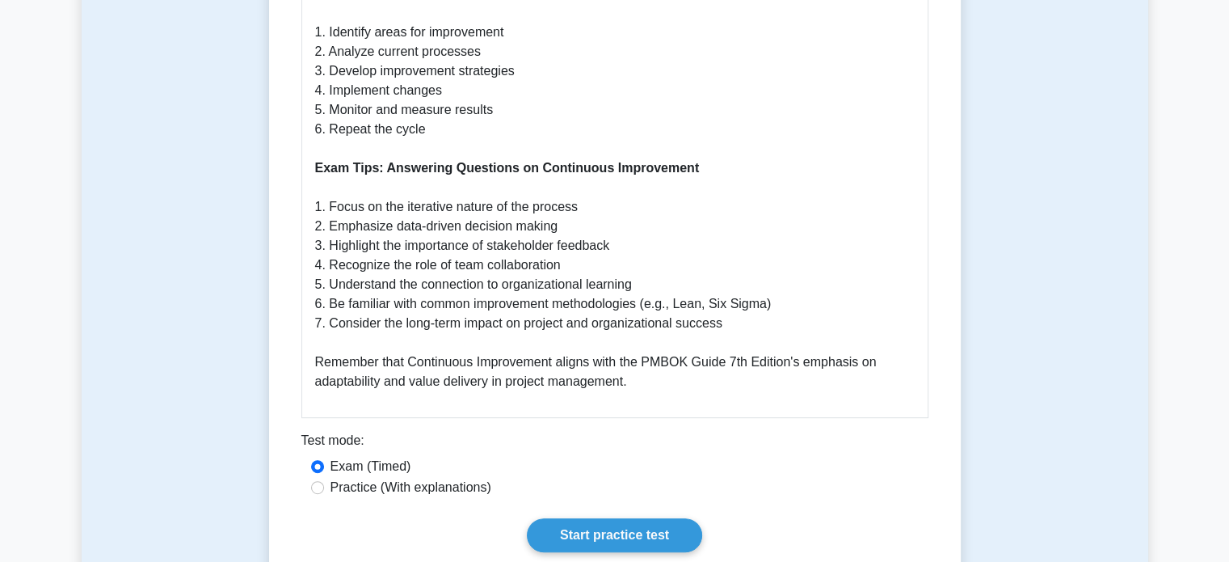
scroll to position [779, 0]
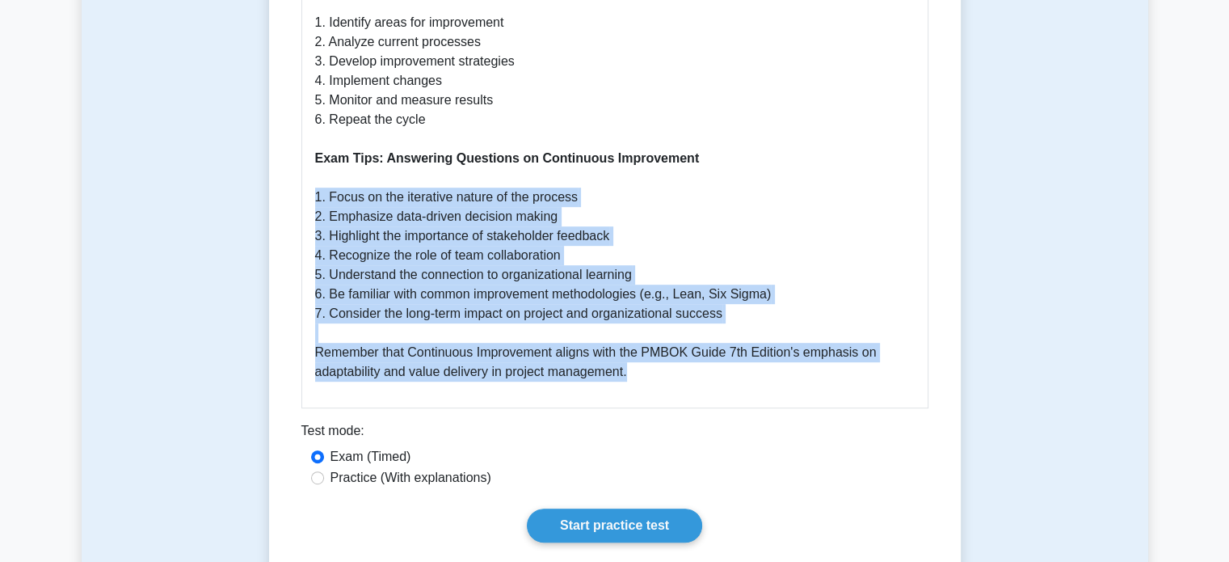
drag, startPoint x: 309, startPoint y: 200, endPoint x: 769, endPoint y: 395, distance: 500.5
click at [769, 395] on div "Continuous Improvement in PMBOK Guide 7th Edition What is Continuous Improvemen…" at bounding box center [614, 35] width 627 height 745
copy p "1. Focus on the iterative nature of the process 2. Emphasize data-driven decisi…"
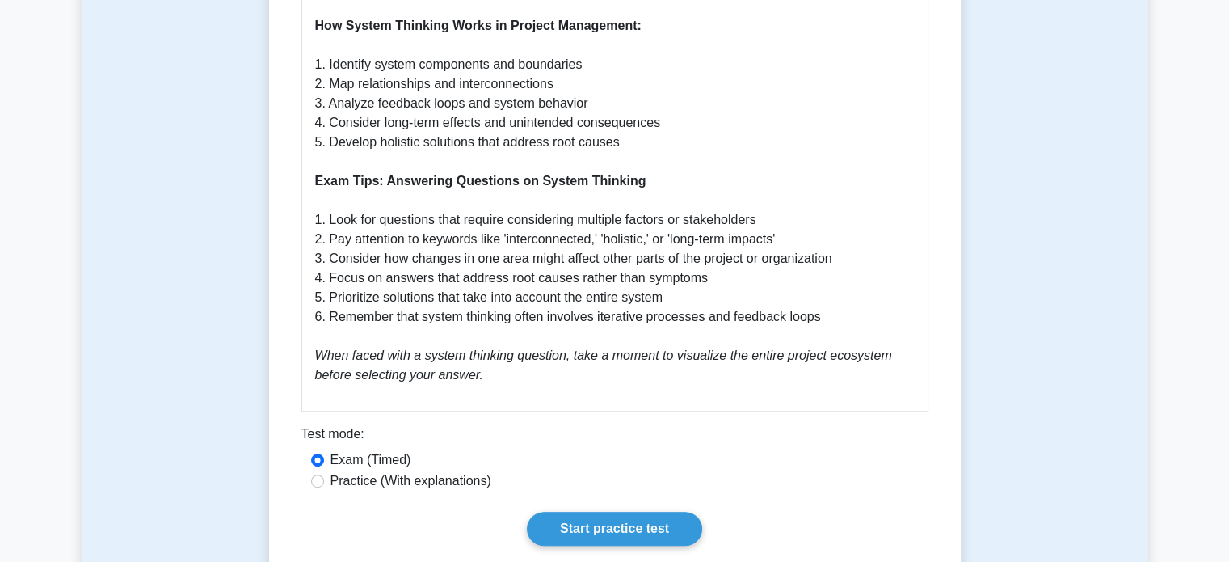
scroll to position [745, 0]
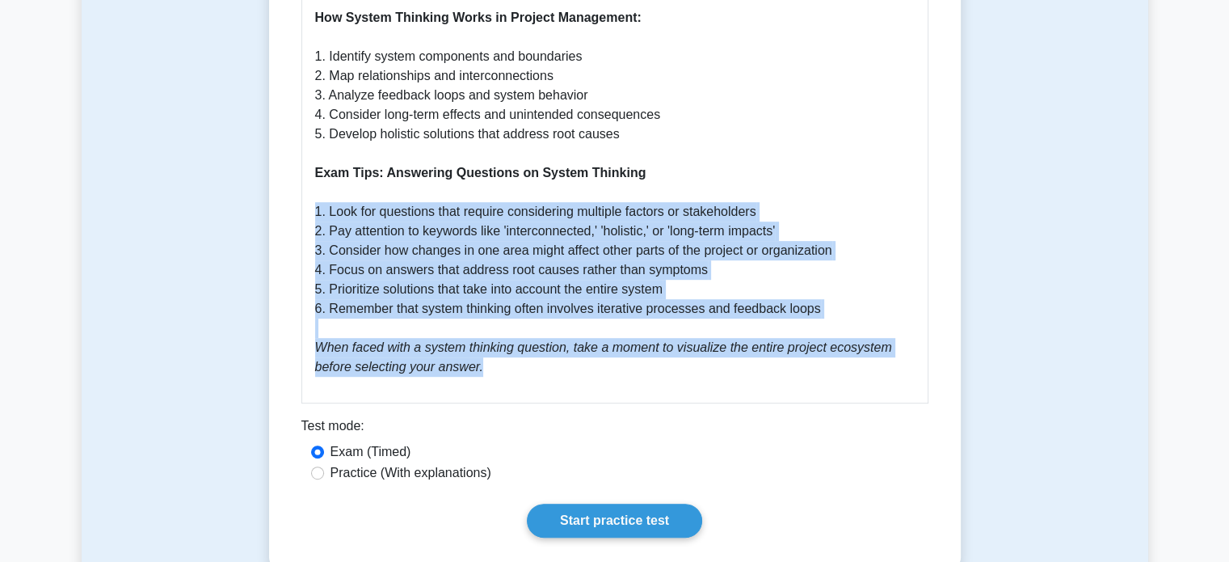
drag, startPoint x: 314, startPoint y: 210, endPoint x: 463, endPoint y: 365, distance: 214.9
click at [463, 365] on p "What is System Thinking? System Thinking is a holistic approach to understandin…" at bounding box center [615, 57] width 600 height 640
copy p "1. Look for questions that require considering multiple factors or stakeholders…"
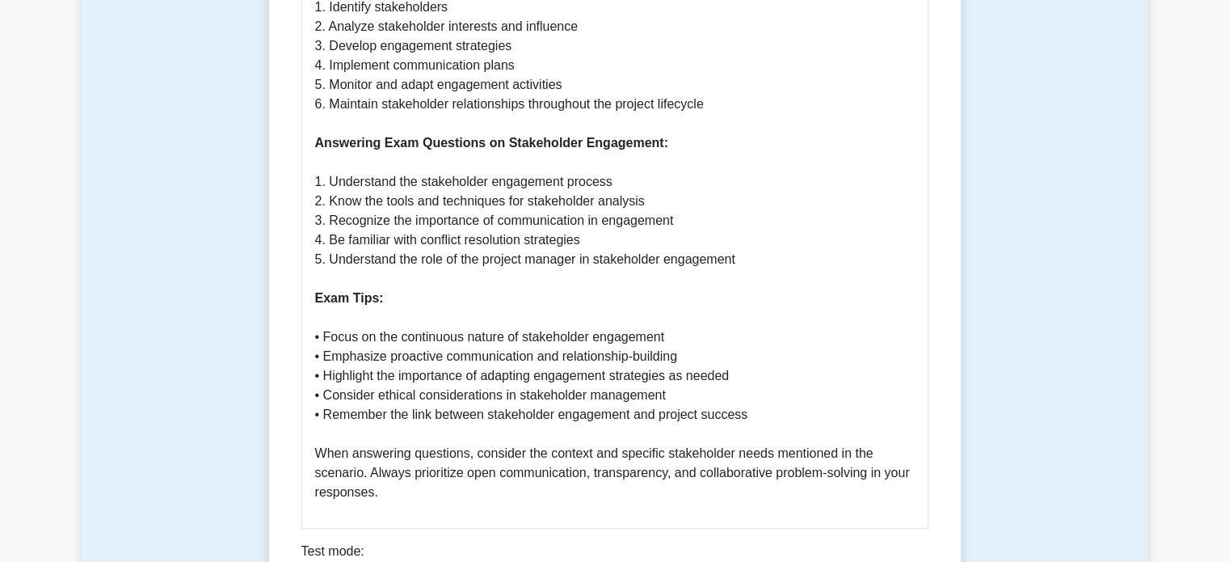
scroll to position [834, 0]
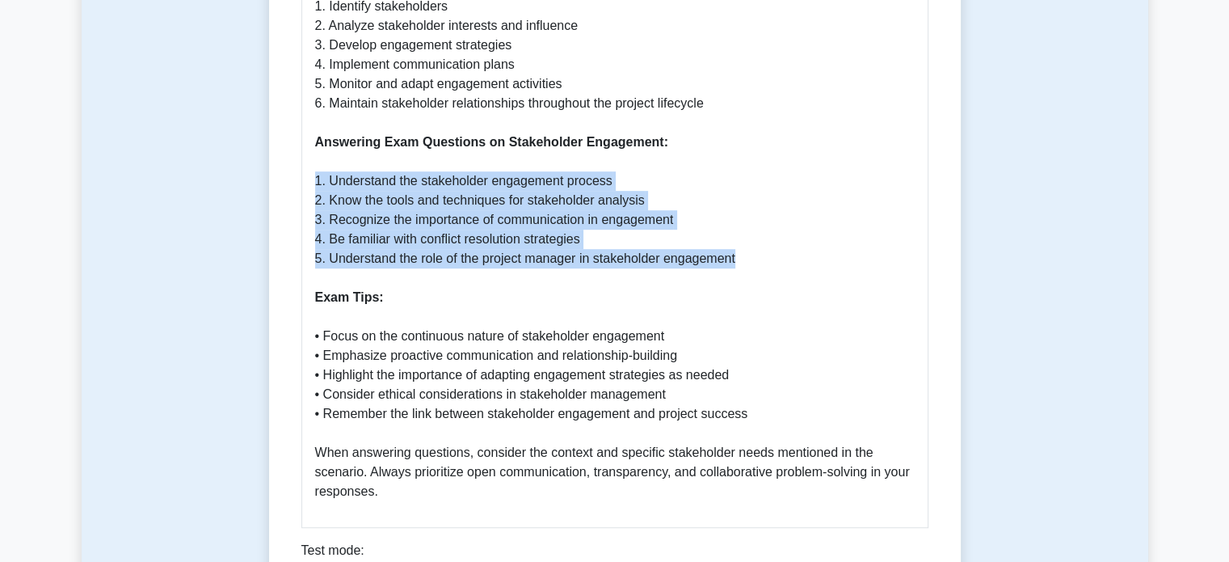
drag, startPoint x: 314, startPoint y: 177, endPoint x: 773, endPoint y: 252, distance: 465.2
click at [773, 252] on div "Stakeholder Engagement in Project Management Importance of Stakeholder Engageme…" at bounding box center [614, 68] width 627 height 920
copy p "1. Understand the stakeholder engagement process 2. Know the tools and techniqu…"
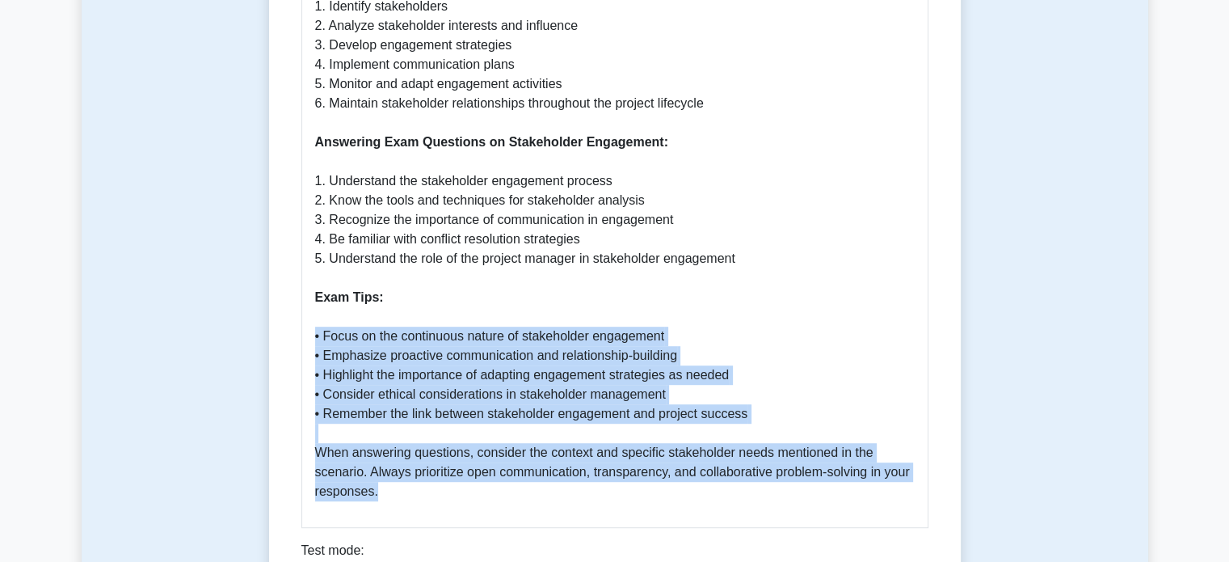
drag, startPoint x: 311, startPoint y: 339, endPoint x: 527, endPoint y: 496, distance: 267.2
click at [527, 496] on div "Stakeholder Engagement in Project Management Importance of Stakeholder Engageme…" at bounding box center [614, 68] width 627 height 920
copy p "• Focus on the continuous nature of stakeholder engagement • Emphasize proactiv…"
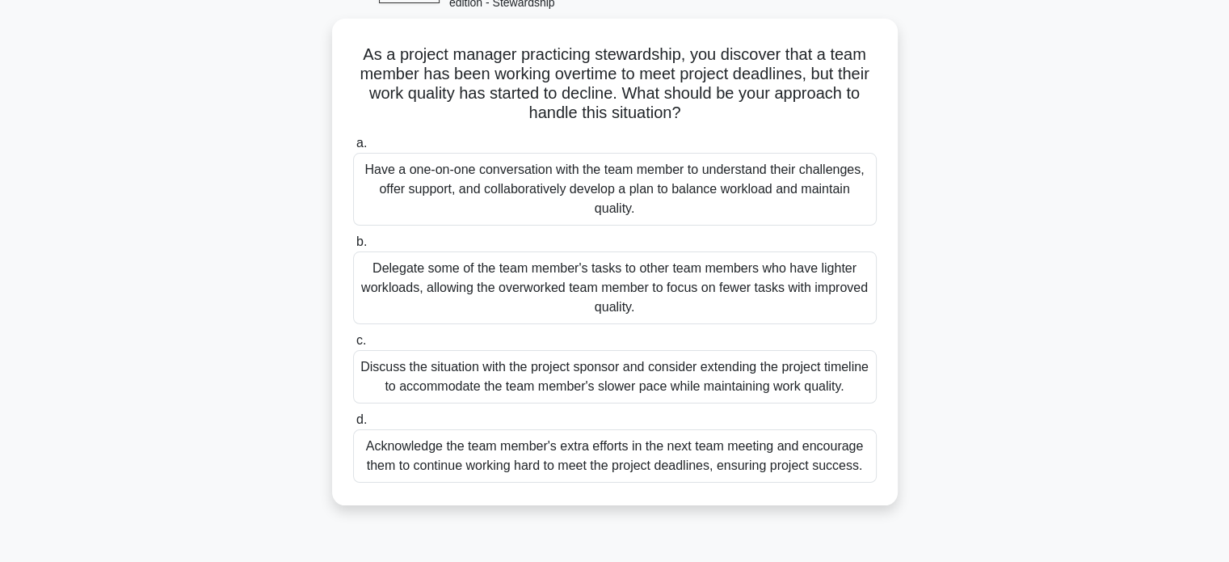
scroll to position [100, 0]
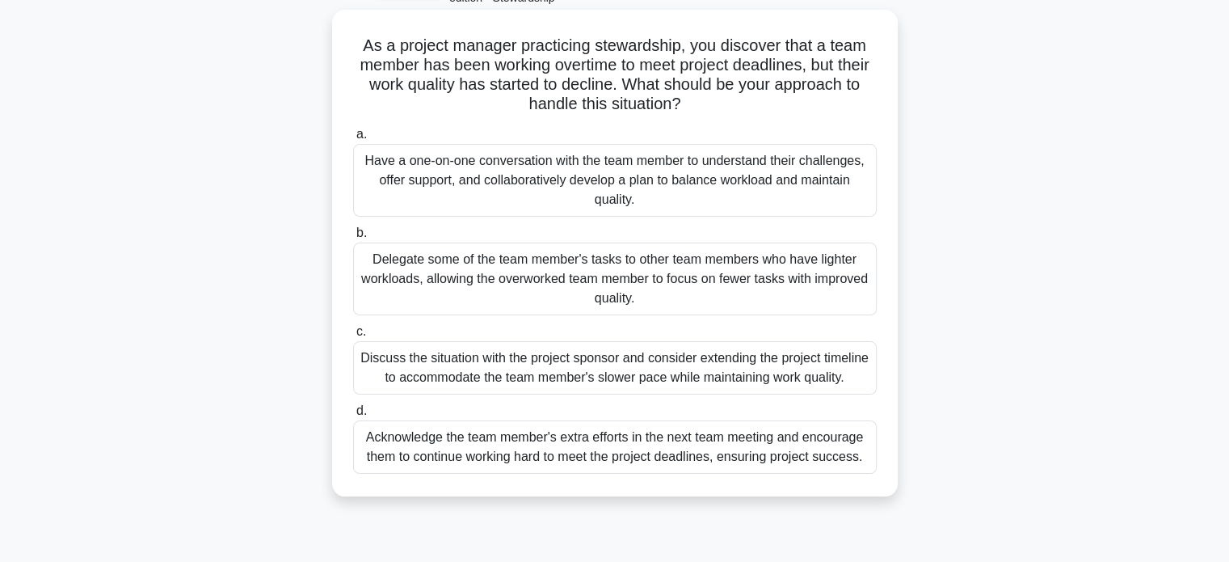
click at [639, 188] on div "Have a one-on-one conversation with the team member to understand their challen…" at bounding box center [615, 180] width 524 height 73
click at [353, 140] on input "a. Have a one-on-one conversation with the team member to understand their chal…" at bounding box center [353, 134] width 0 height 11
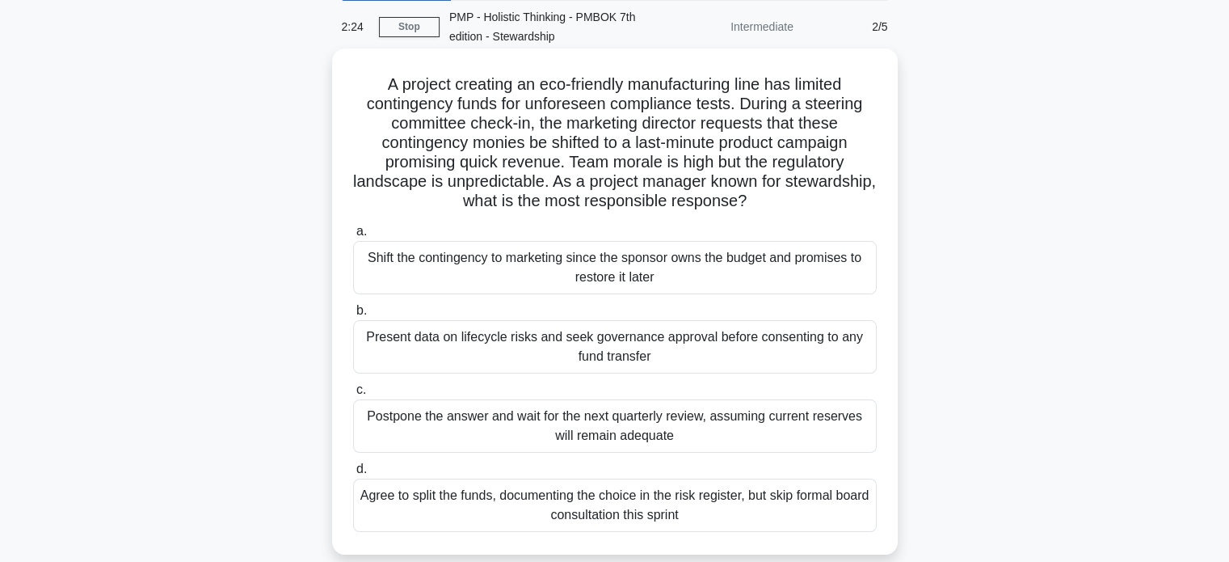
scroll to position [61, 0]
click at [615, 339] on div "Present data on lifecycle risks and seek governance approval before consenting …" at bounding box center [615, 347] width 524 height 53
click at [353, 317] on input "b. Present data on lifecycle risks and seek governance approval before consenti…" at bounding box center [353, 311] width 0 height 11
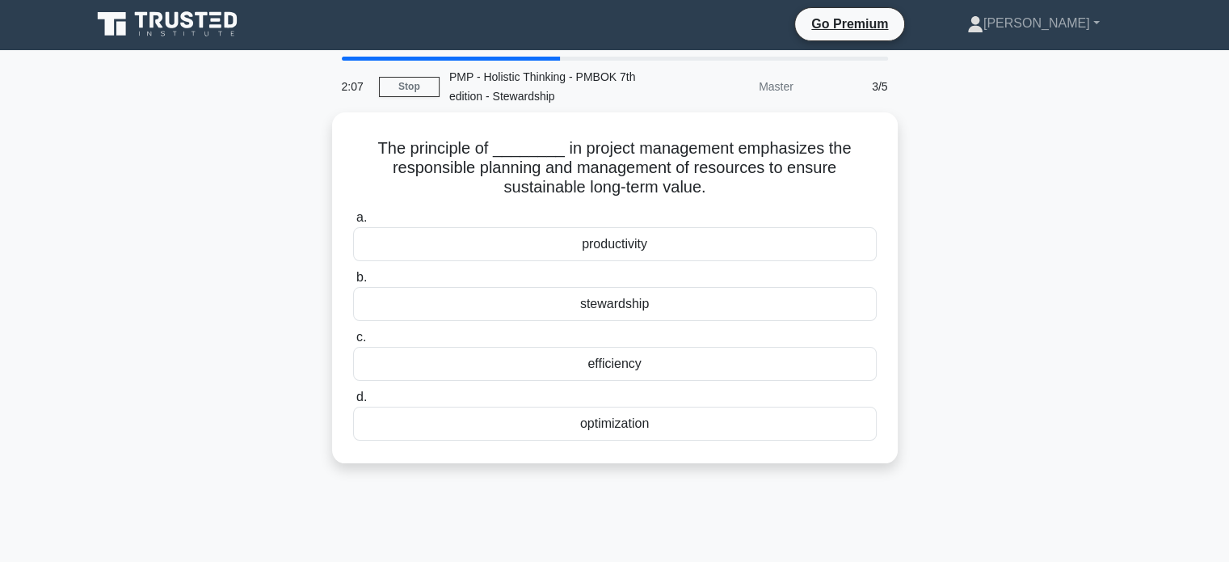
scroll to position [0, 0]
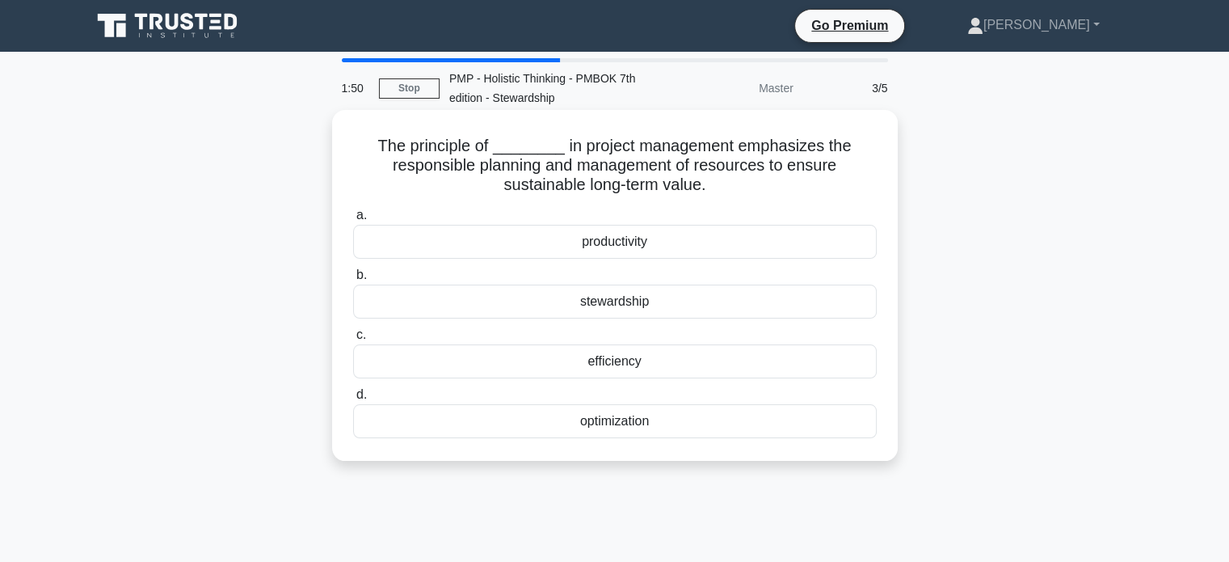
click at [611, 305] on div "stewardship" at bounding box center [615, 301] width 524 height 34
click at [353, 280] on input "b. stewardship" at bounding box center [353, 275] width 0 height 11
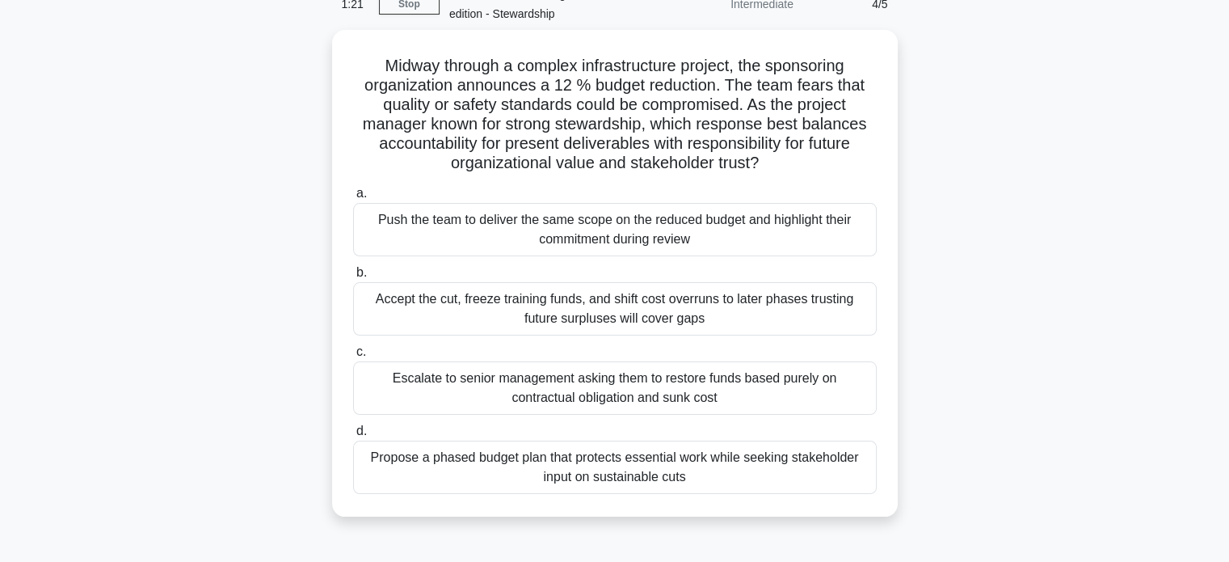
scroll to position [86, 0]
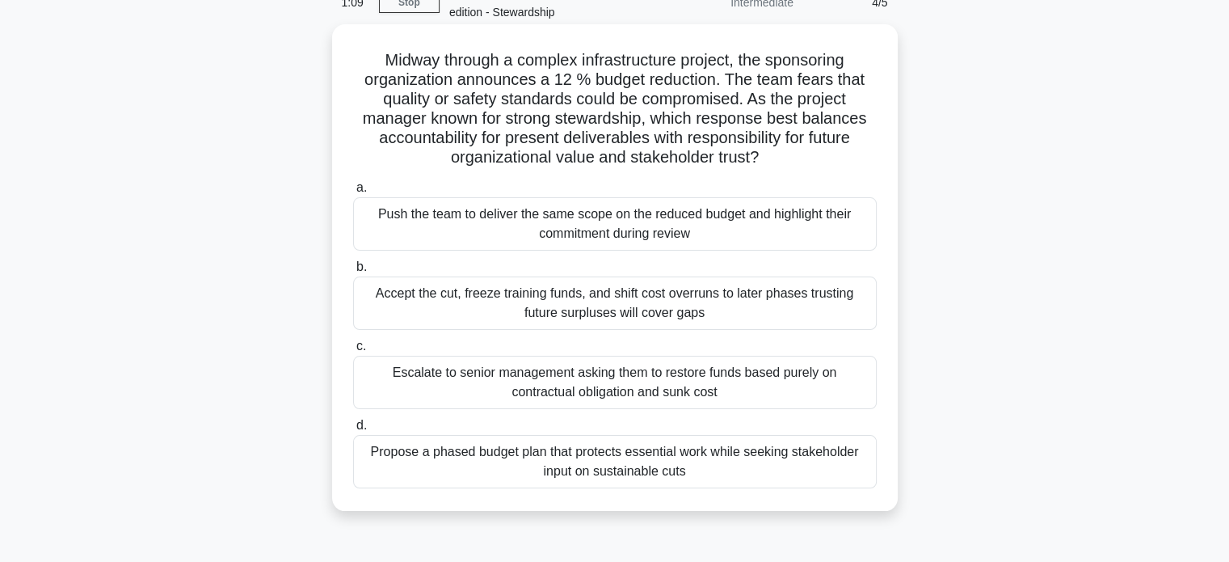
click at [566, 465] on div "Propose a phased budget plan that protects essential work while seeking stakeho…" at bounding box center [615, 461] width 524 height 53
click at [353, 431] on input "d. Propose a phased budget plan that protects essential work while seeking stak…" at bounding box center [353, 425] width 0 height 11
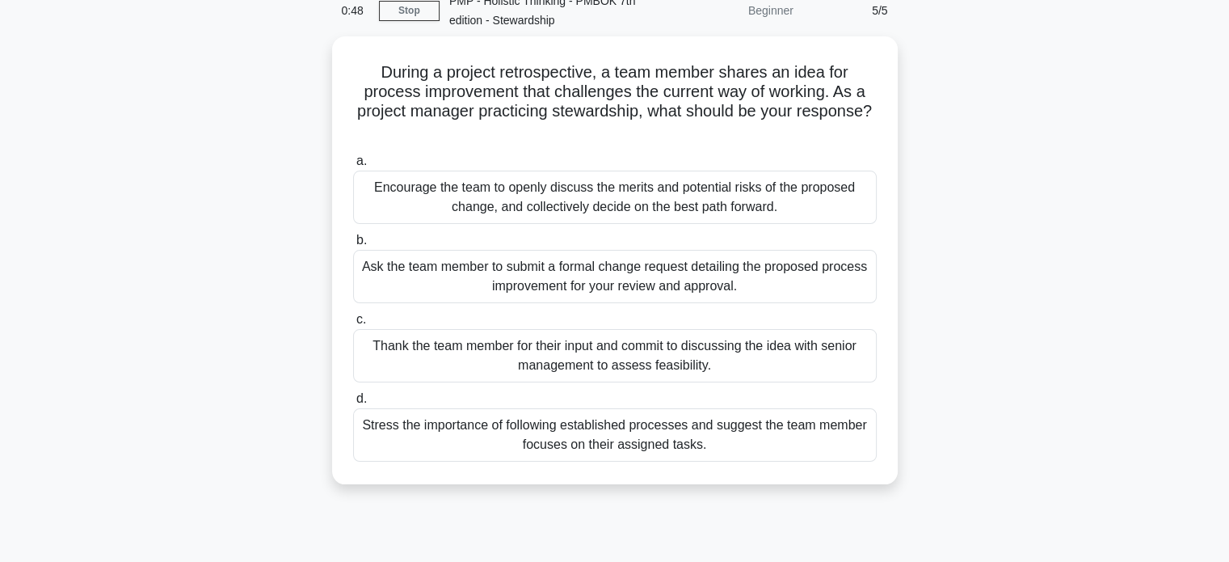
scroll to position [81, 0]
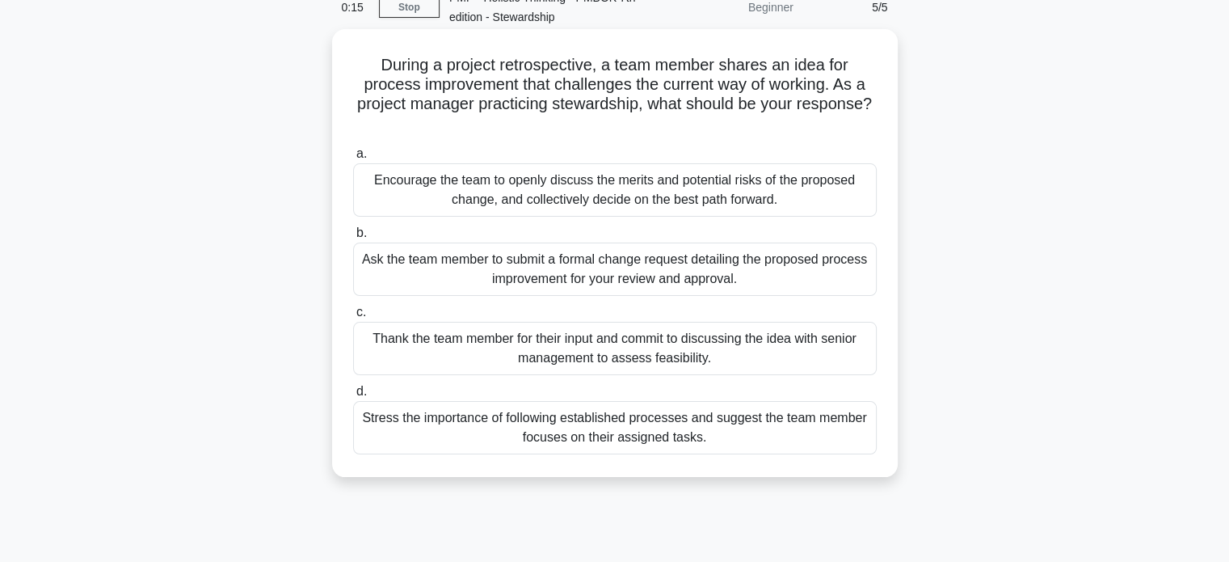
click at [516, 271] on div "Ask the team member to submit a formal change request detailing the proposed pr…" at bounding box center [615, 268] width 524 height 53
click at [353, 238] on input "b. Ask the team member to submit a formal change request detailing the proposed…" at bounding box center [353, 233] width 0 height 11
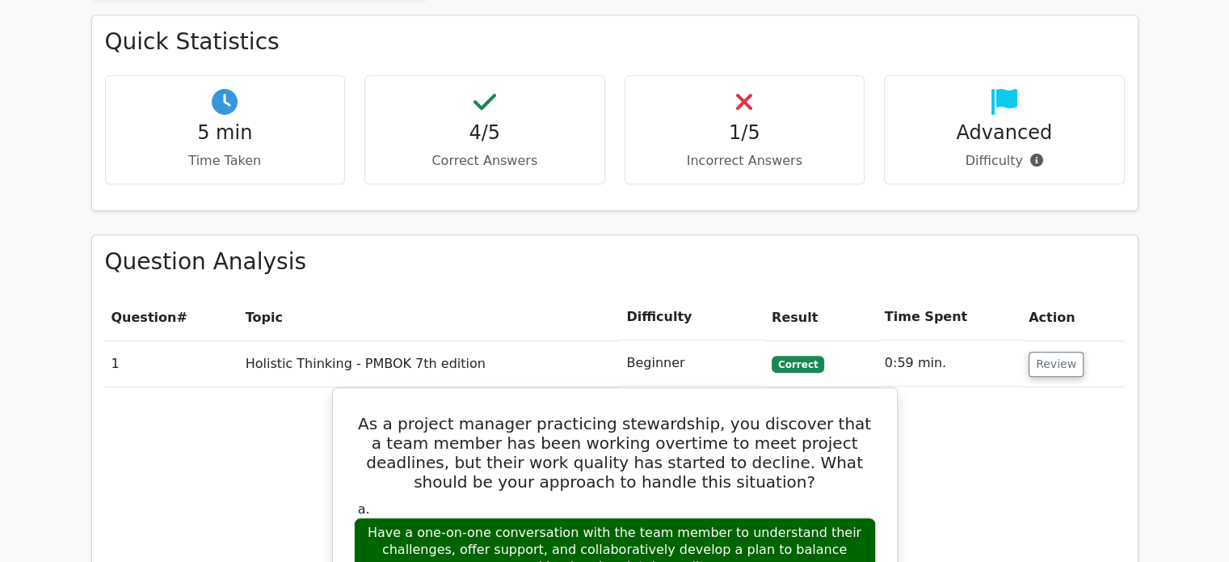
scroll to position [936, 0]
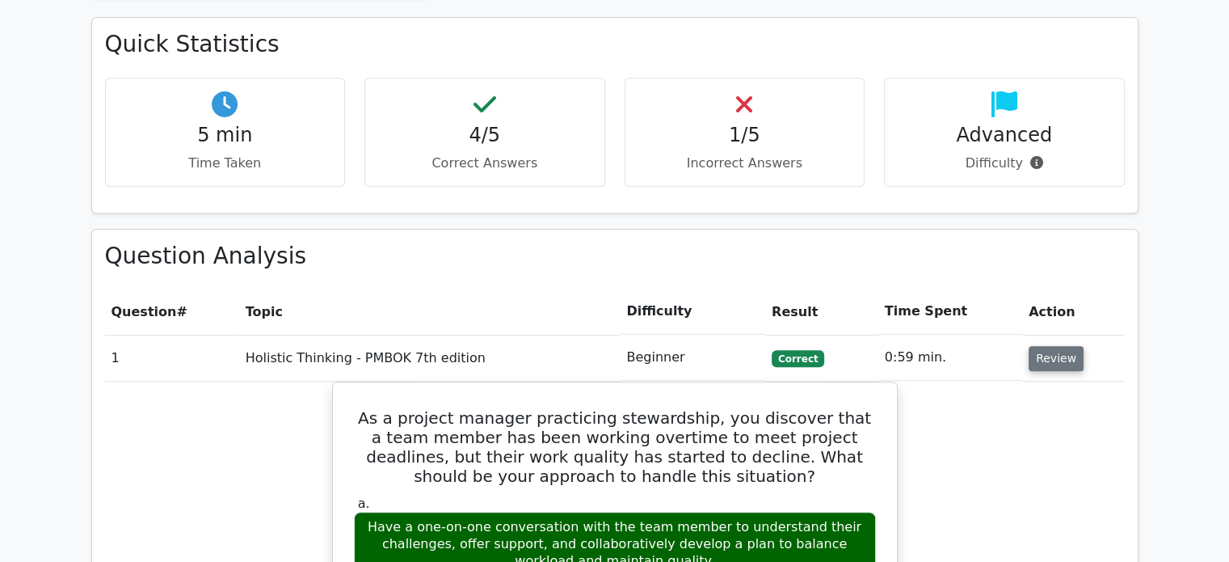
click at [1057, 346] on button "Review" at bounding box center [1056, 358] width 55 height 25
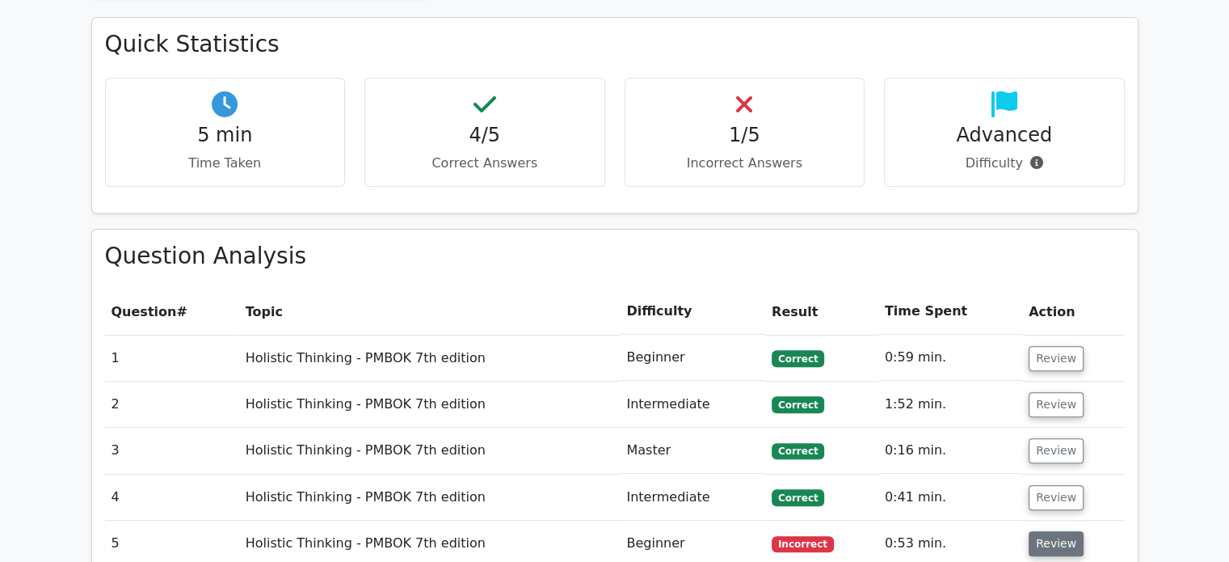
click at [1060, 531] on button "Review" at bounding box center [1056, 543] width 55 height 25
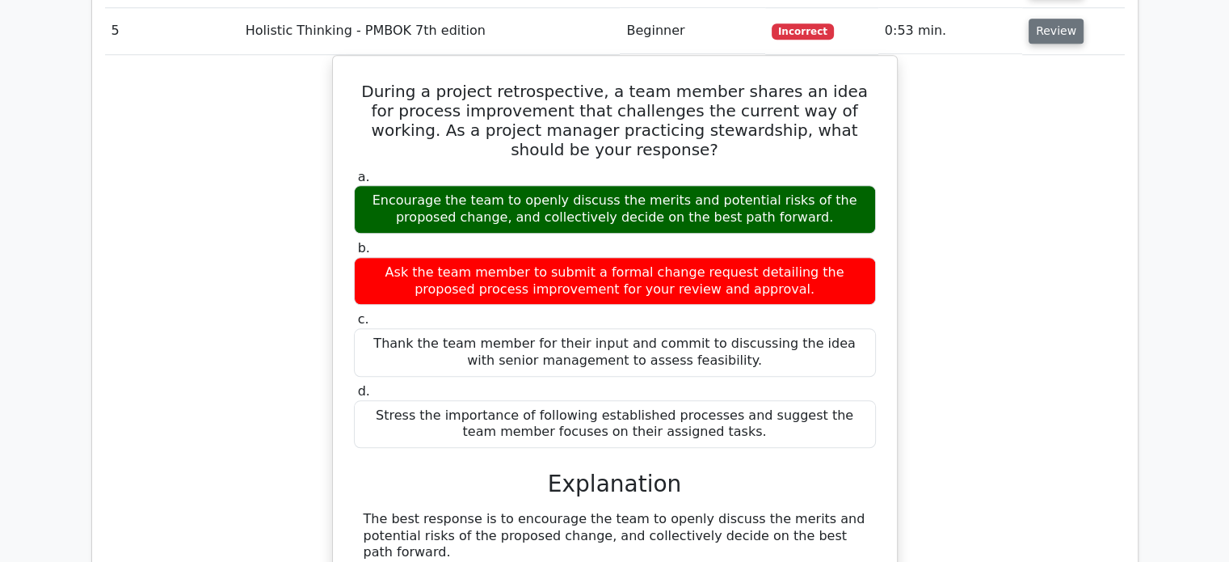
scroll to position [1450, 0]
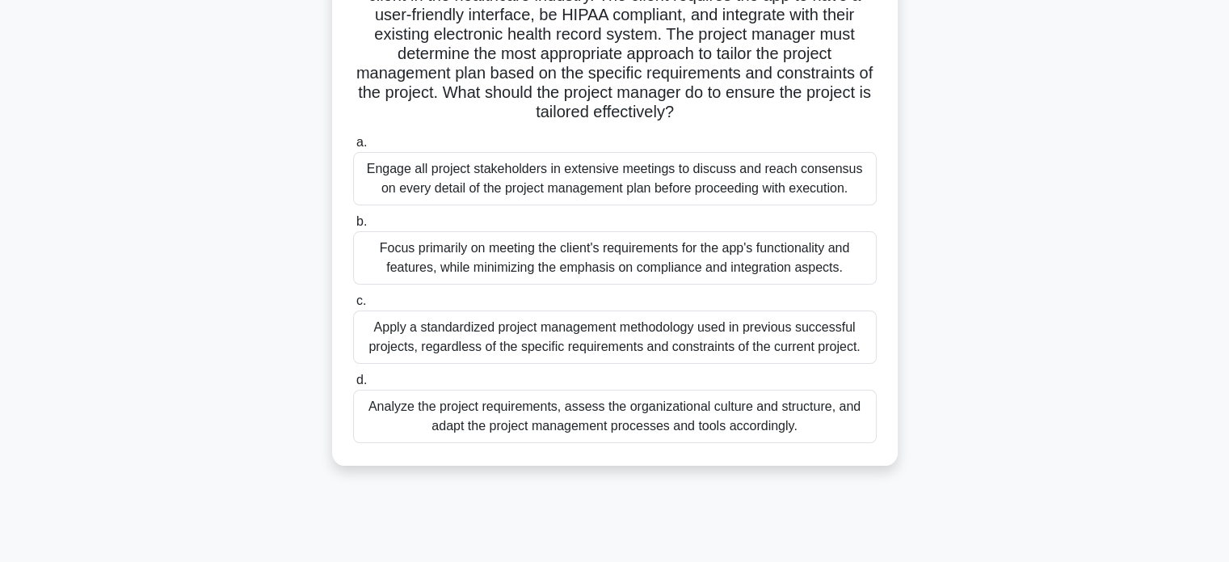
scroll to position [175, 0]
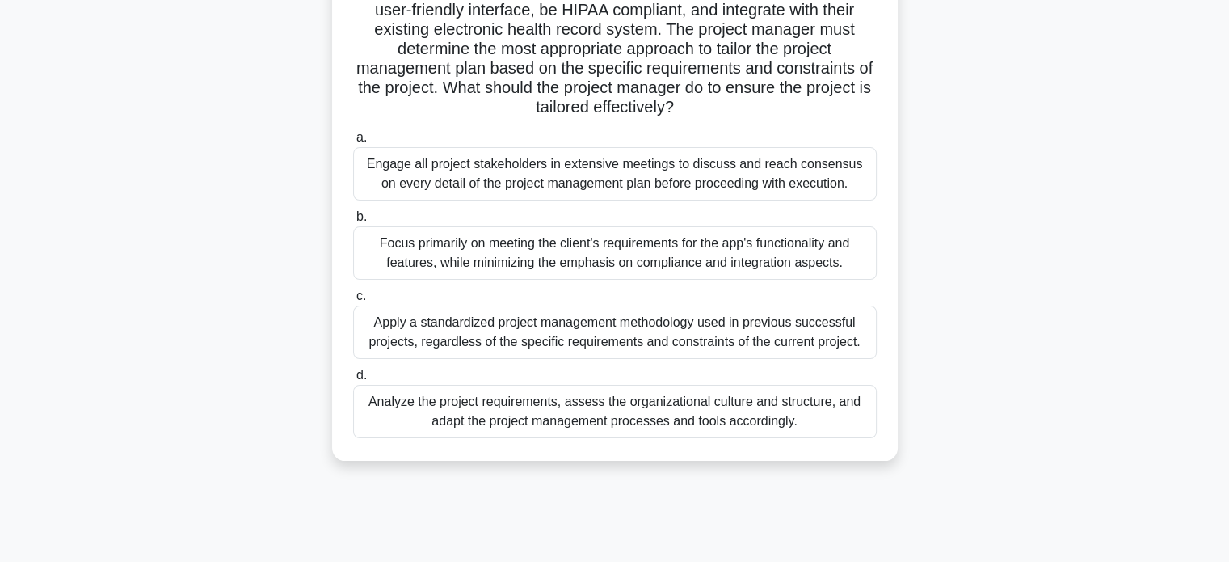
click at [407, 344] on div "Apply a standardized project management methodology used in previous successful…" at bounding box center [615, 332] width 524 height 53
click at [353, 301] on input "c. Apply a standardized project management methodology used in previous success…" at bounding box center [353, 296] width 0 height 11
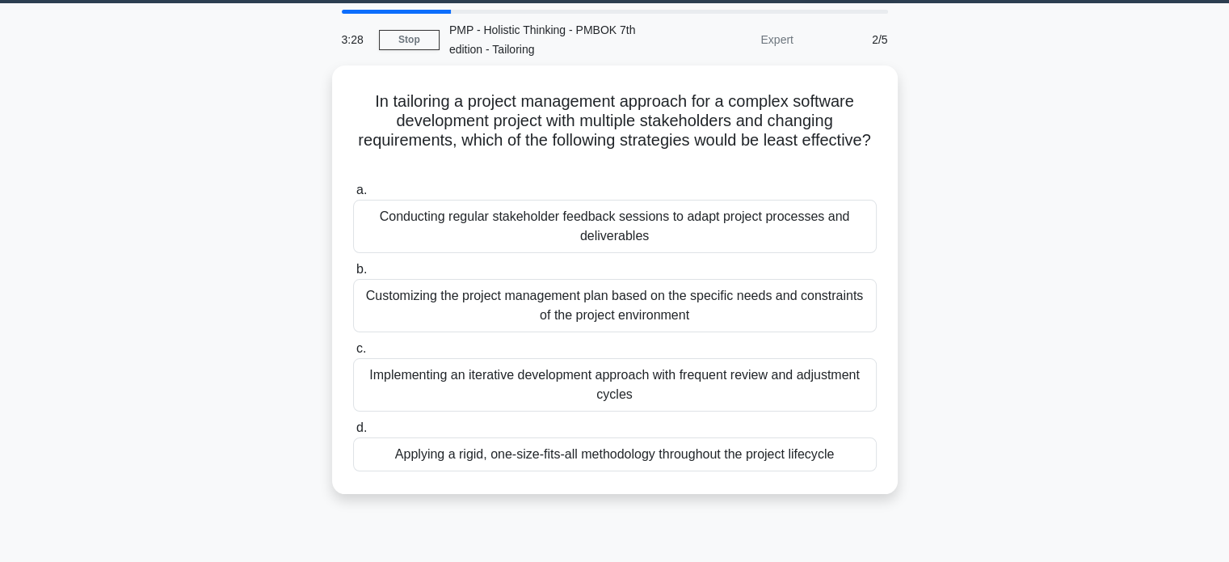
scroll to position [50, 0]
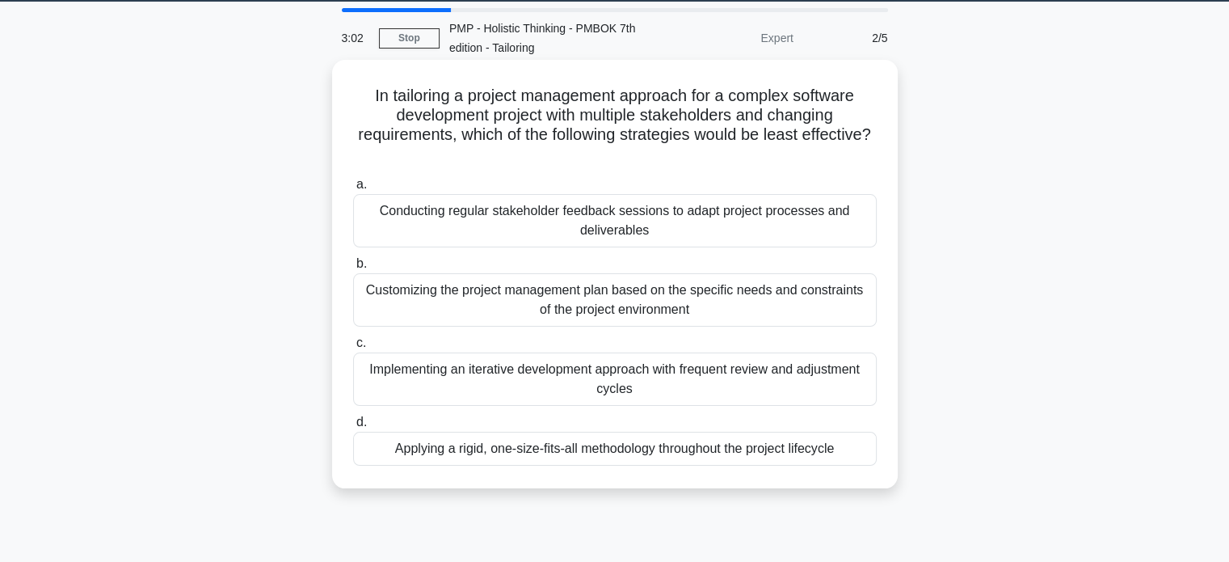
click at [505, 449] on div "Applying a rigid, one-size-fits-all methodology throughout the project lifecycle" at bounding box center [615, 449] width 524 height 34
click at [353, 428] on input "d. Applying a rigid, one-size-fits-all methodology throughout the project lifec…" at bounding box center [353, 422] width 0 height 11
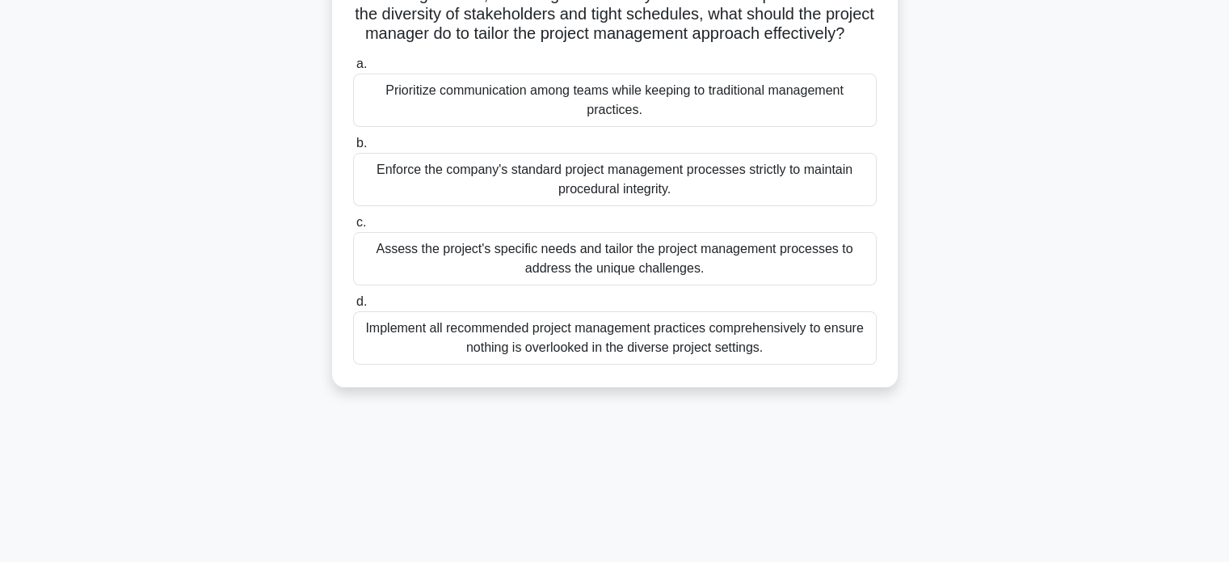
scroll to position [215, 0]
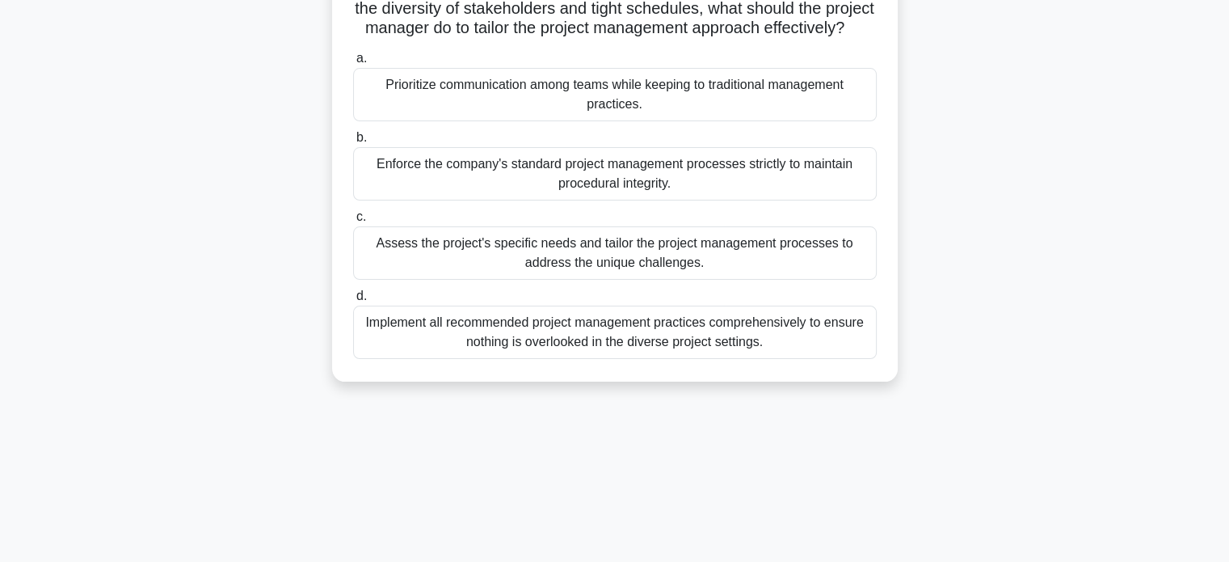
click at [769, 262] on div "Assess the project's specific needs and tailor the project management processes…" at bounding box center [615, 252] width 524 height 53
click at [353, 222] on input "c. Assess the project's specific needs and tailor the project management proces…" at bounding box center [353, 217] width 0 height 11
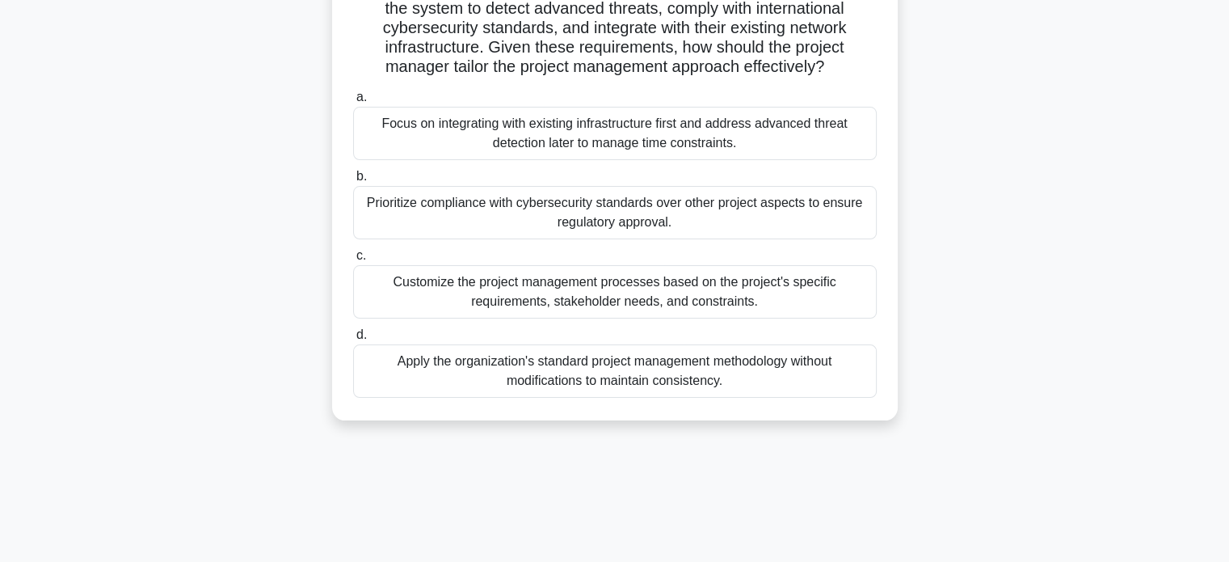
scroll to position [181, 0]
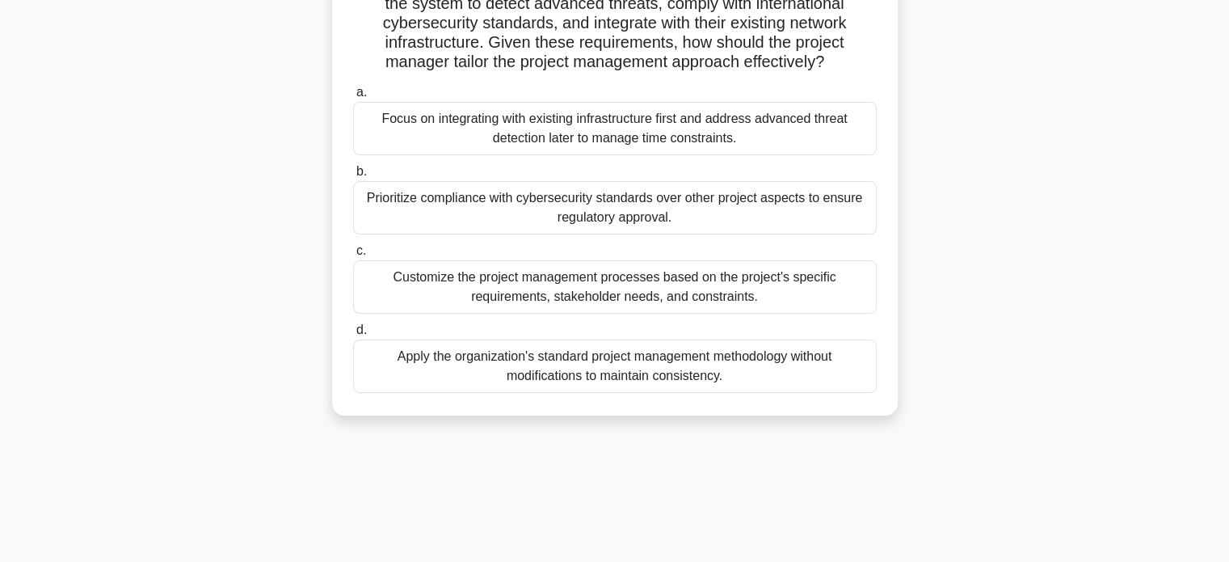
click at [831, 310] on div "Customize the project management processes based on the project's specific requ…" at bounding box center [615, 286] width 524 height 53
click at [353, 256] on input "c. Customize the project management processes based on the project's specific r…" at bounding box center [353, 251] width 0 height 11
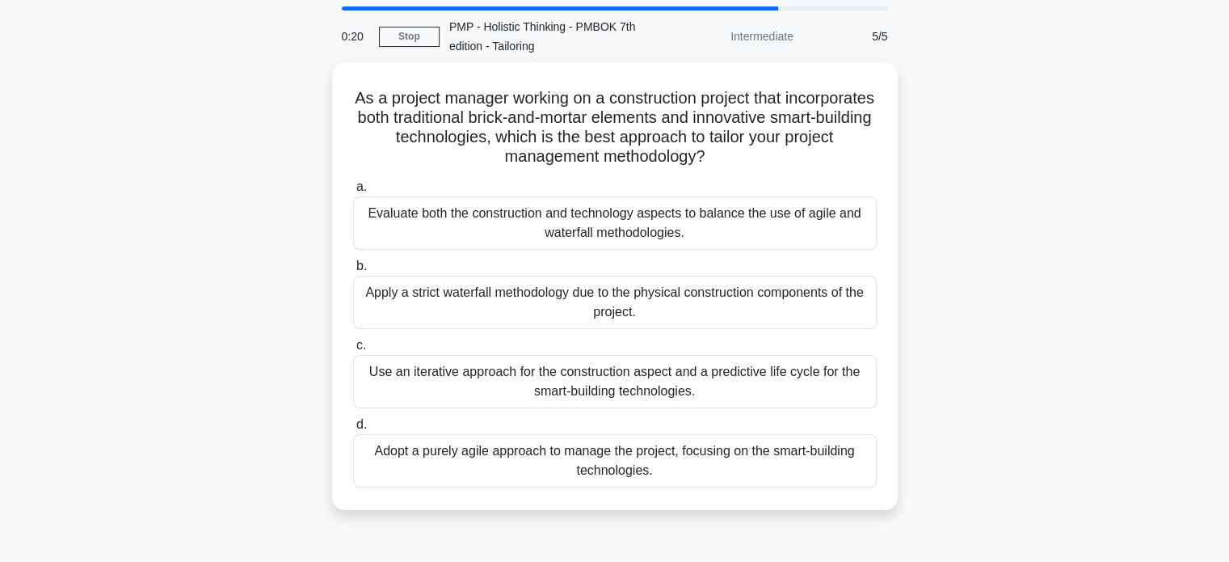
scroll to position [48, 0]
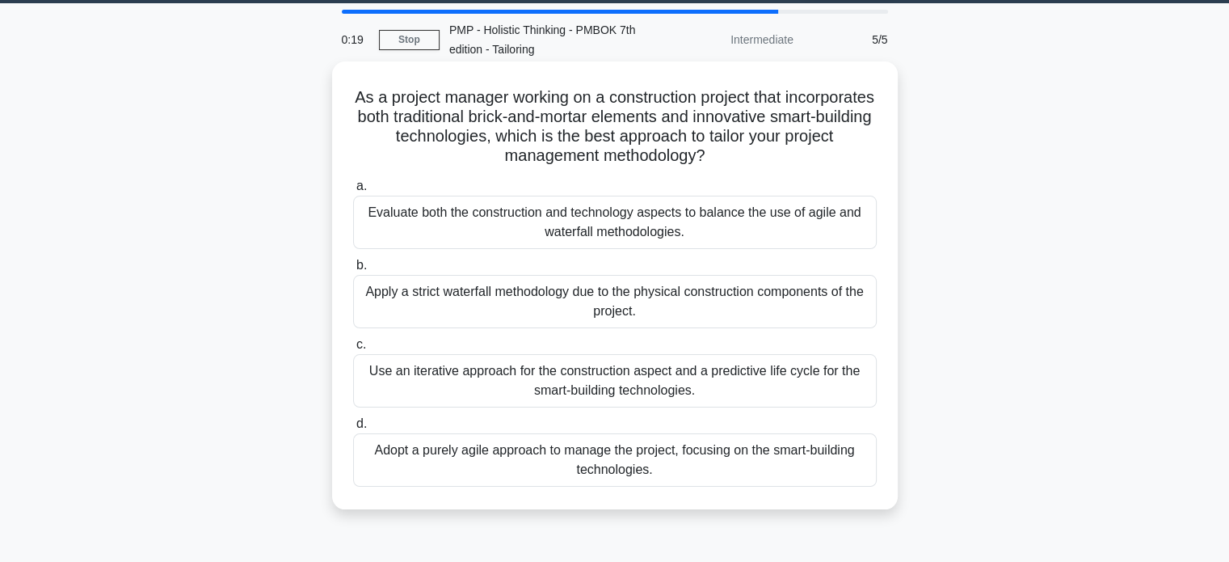
click at [828, 225] on div "Evaluate both the construction and technology aspects to balance the use of agi…" at bounding box center [615, 222] width 524 height 53
click at [353, 192] on input "a. Evaluate both the construction and technology aspects to balance the use of …" at bounding box center [353, 186] width 0 height 11
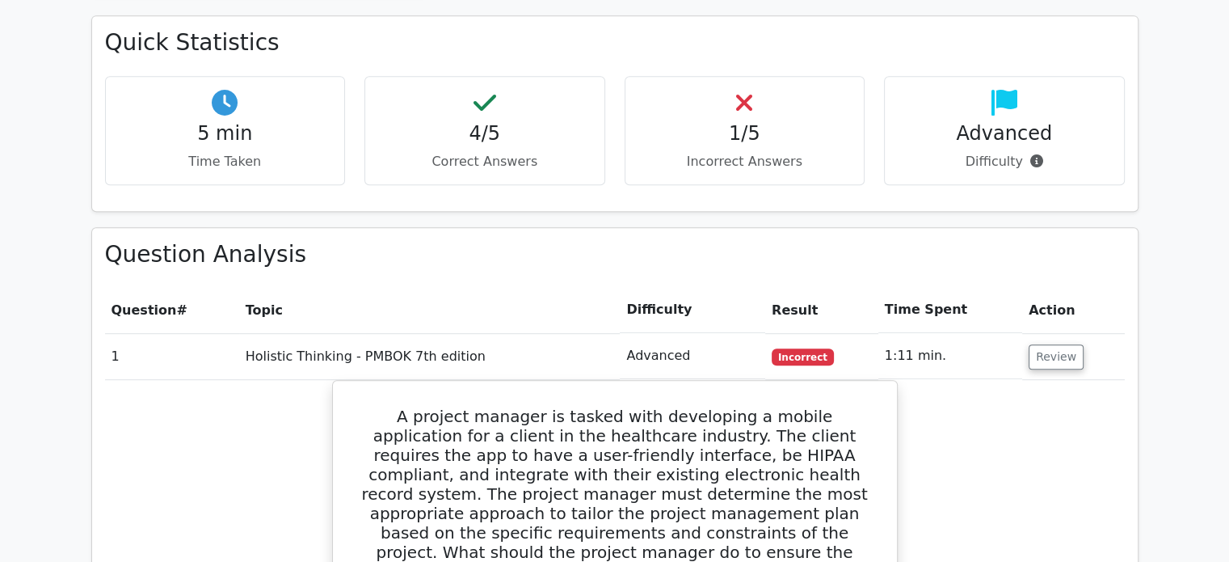
scroll to position [928, 0]
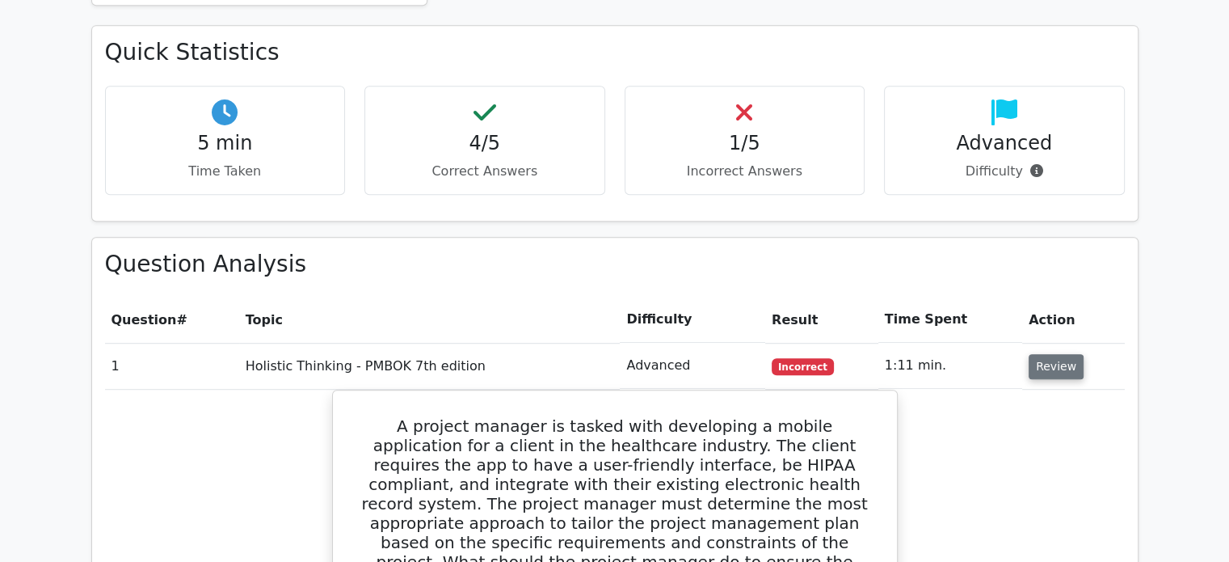
click at [1056, 354] on button "Review" at bounding box center [1056, 366] width 55 height 25
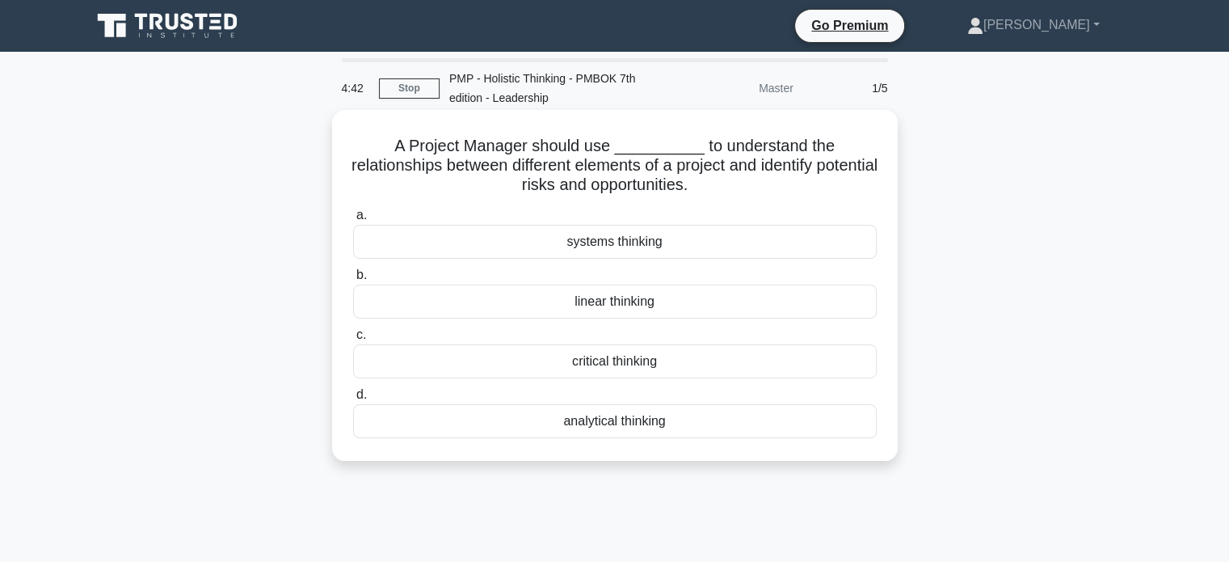
click at [614, 414] on div "analytical thinking" at bounding box center [615, 421] width 524 height 34
click at [353, 400] on input "d. analytical thinking" at bounding box center [353, 395] width 0 height 11
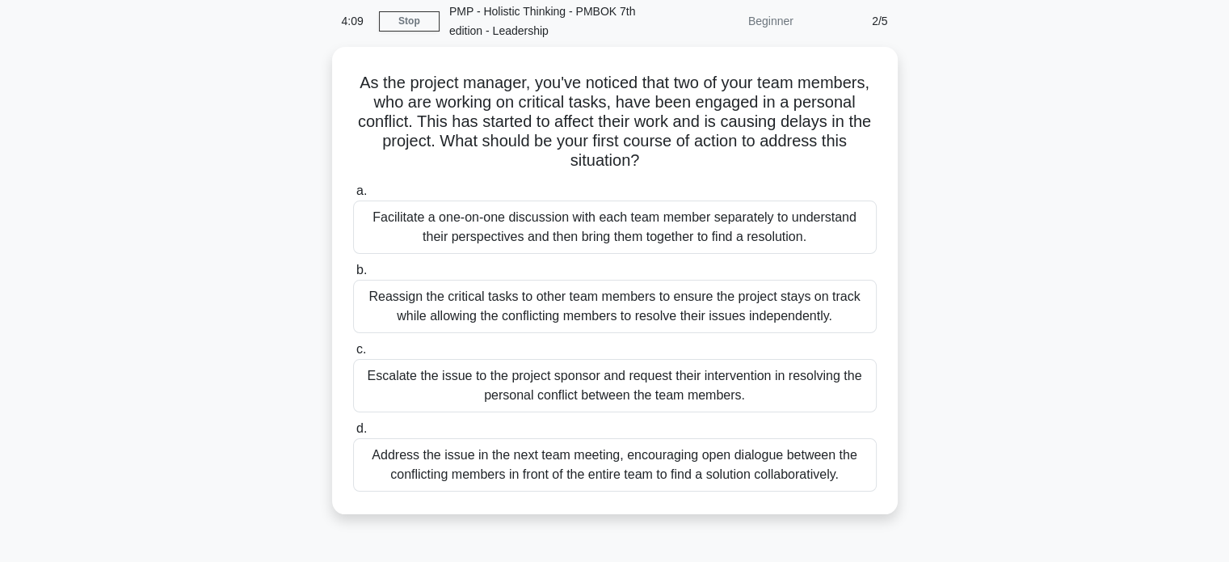
scroll to position [68, 0]
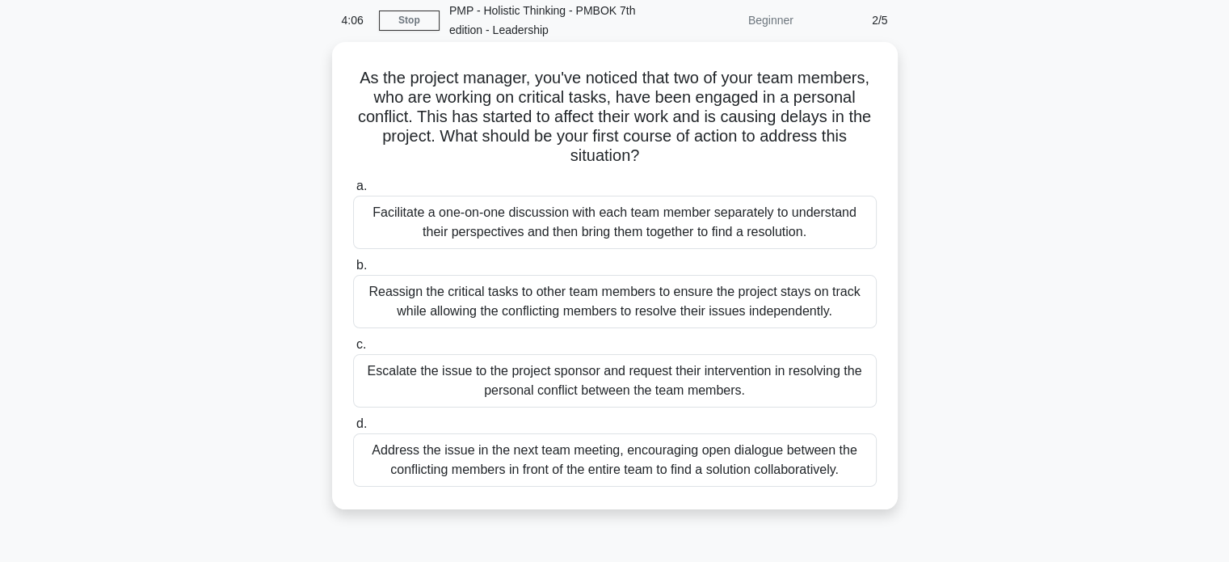
click at [622, 229] on div "Facilitate a one-on-one discussion with each team member separately to understa…" at bounding box center [615, 222] width 524 height 53
click at [353, 192] on input "a. Facilitate a one-on-one discussion with each team member separately to under…" at bounding box center [353, 186] width 0 height 11
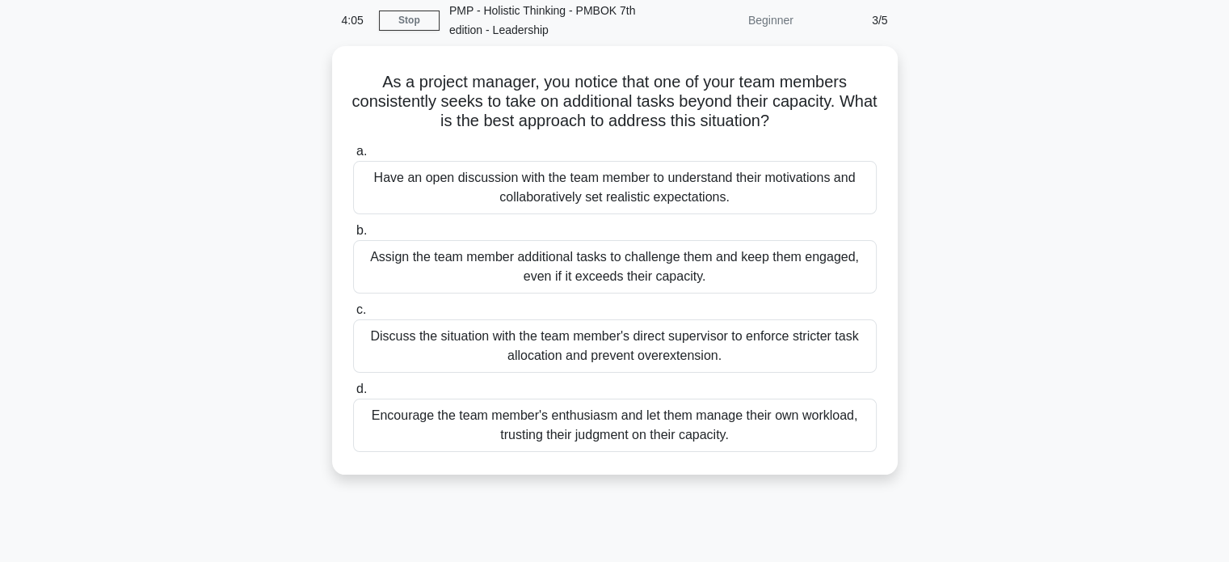
scroll to position [0, 0]
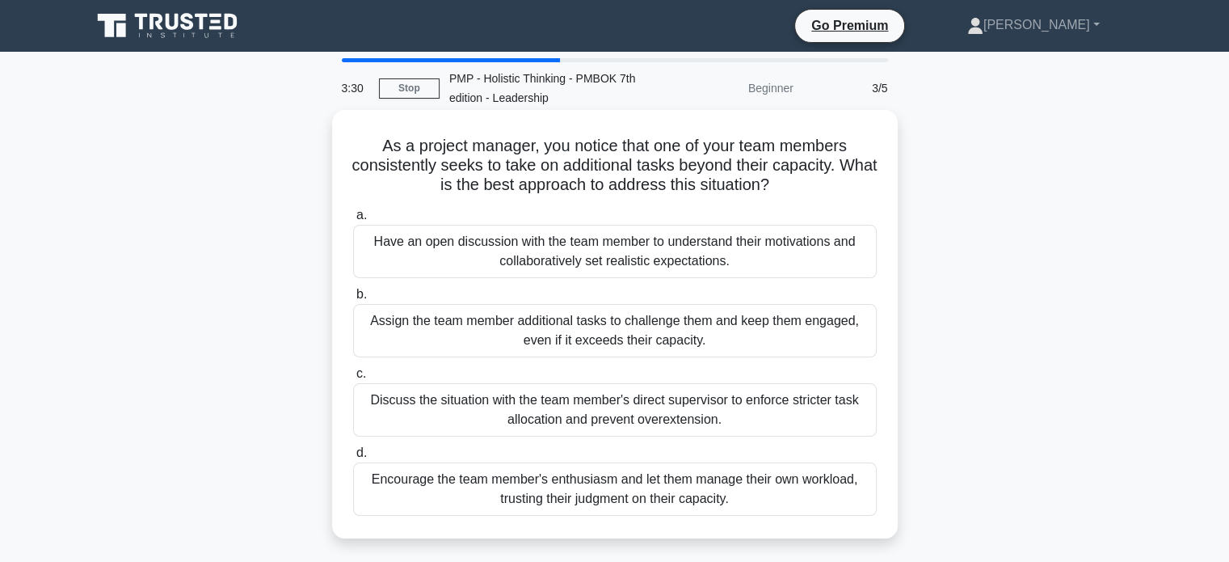
click at [632, 248] on div "Have an open discussion with the team member to understand their motivations an…" at bounding box center [615, 251] width 524 height 53
click at [353, 221] on input "a. Have an open discussion with the team member to understand their motivations…" at bounding box center [353, 215] width 0 height 11
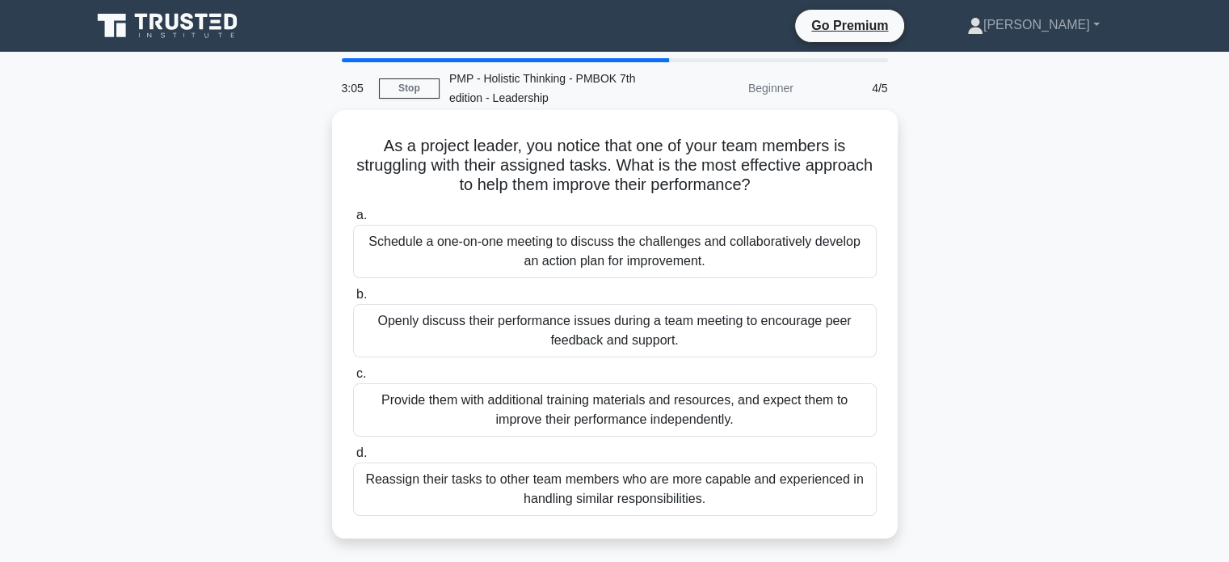
click at [601, 251] on div "Schedule a one-on-one meeting to discuss the challenges and collaboratively dev…" at bounding box center [615, 251] width 524 height 53
click at [353, 221] on input "a. Schedule a one-on-one meeting to discuss the challenges and collaboratively …" at bounding box center [353, 215] width 0 height 11
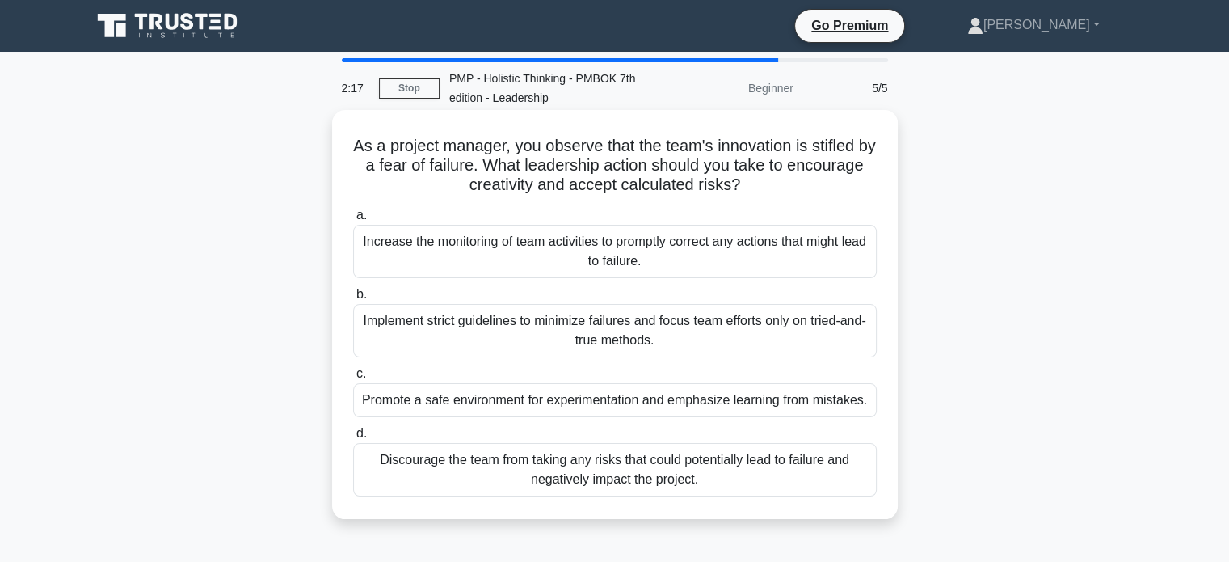
click at [585, 254] on div "Increase the monitoring of team activities to promptly correct any actions that…" at bounding box center [615, 251] width 524 height 53
click at [353, 221] on input "a. Increase the monitoring of team activities to promptly correct any actions t…" at bounding box center [353, 215] width 0 height 11
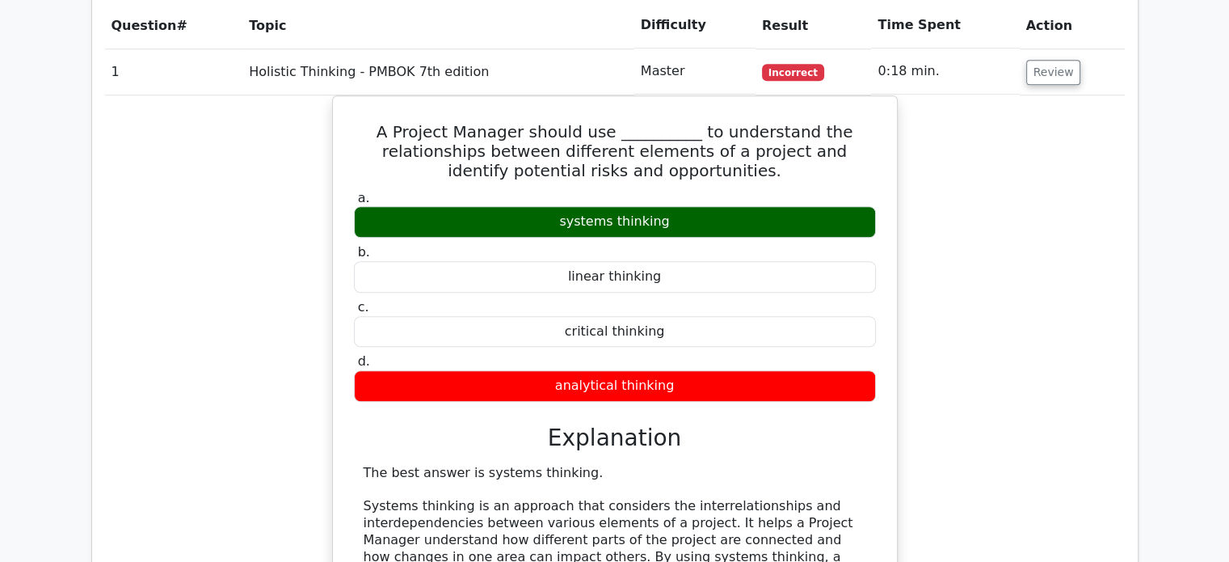
scroll to position [1222, 0]
click at [1054, 60] on button "Review" at bounding box center [1053, 72] width 55 height 25
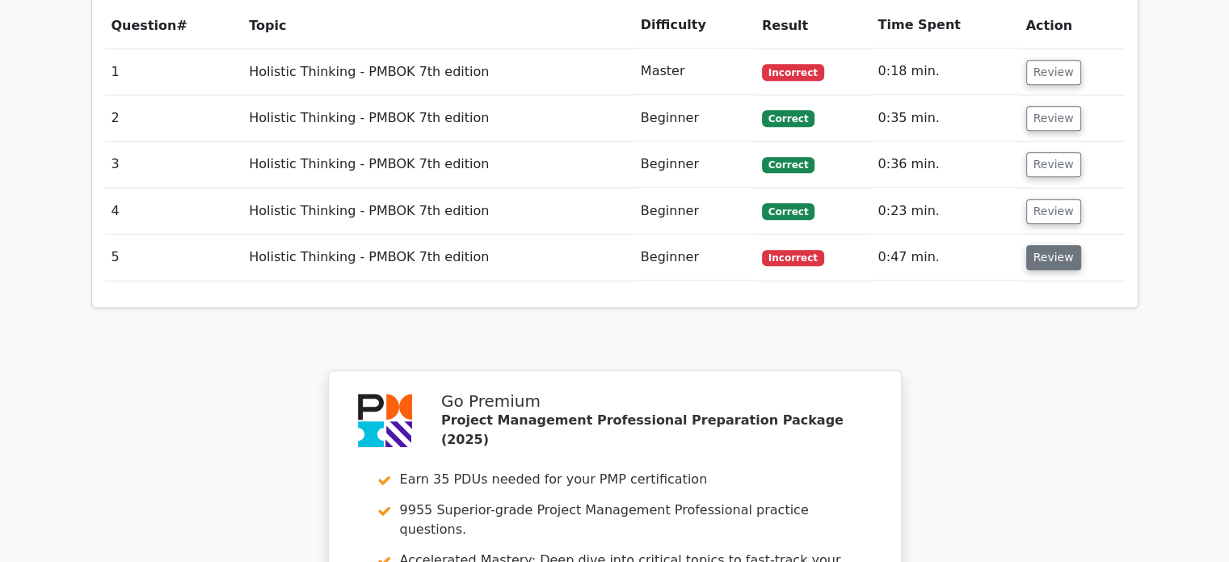
click at [1034, 245] on button "Review" at bounding box center [1053, 257] width 55 height 25
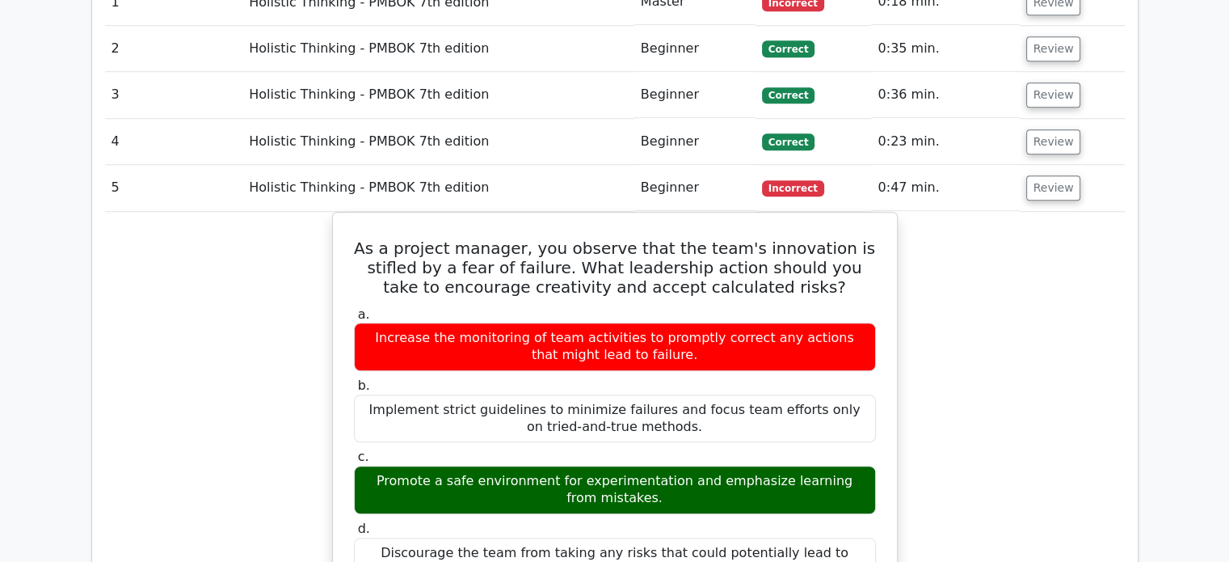
scroll to position [1290, 0]
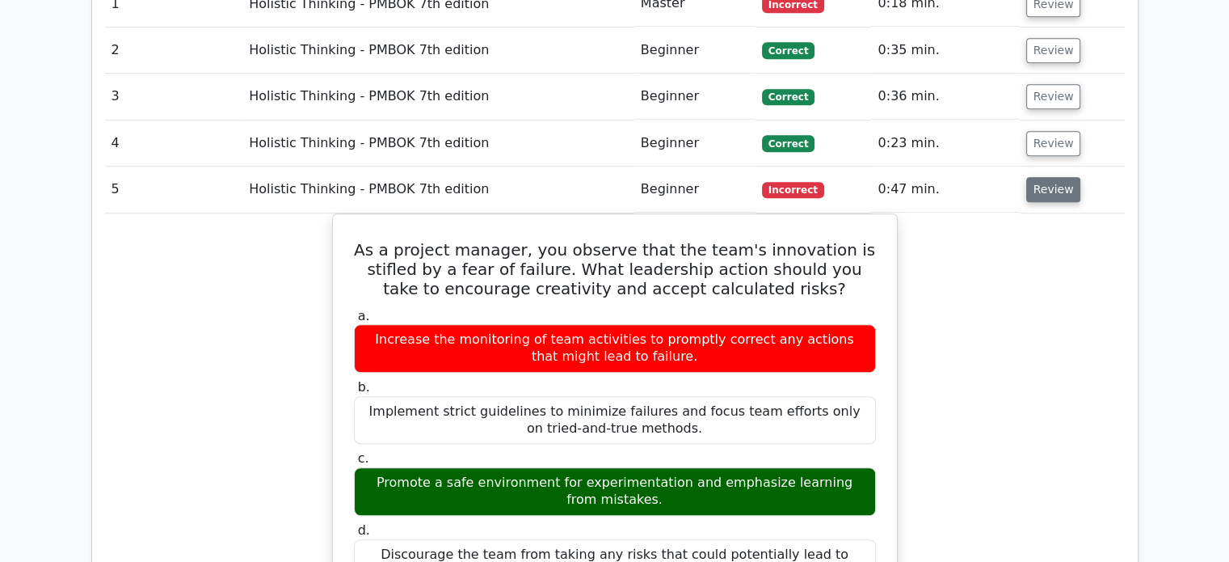
click at [1054, 177] on button "Review" at bounding box center [1053, 189] width 55 height 25
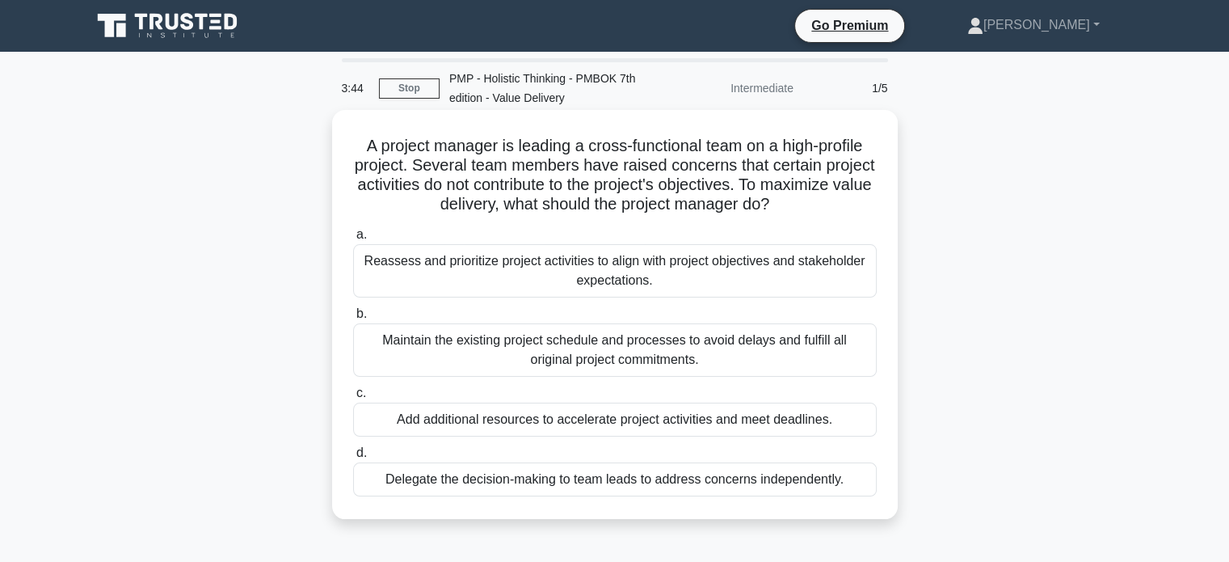
click at [745, 248] on div "Reassess and prioritize project activities to align with project objectives and…" at bounding box center [615, 270] width 524 height 53
click at [353, 240] on input "a. Reassess and prioritize project activities to align with project objectives …" at bounding box center [353, 235] width 0 height 11
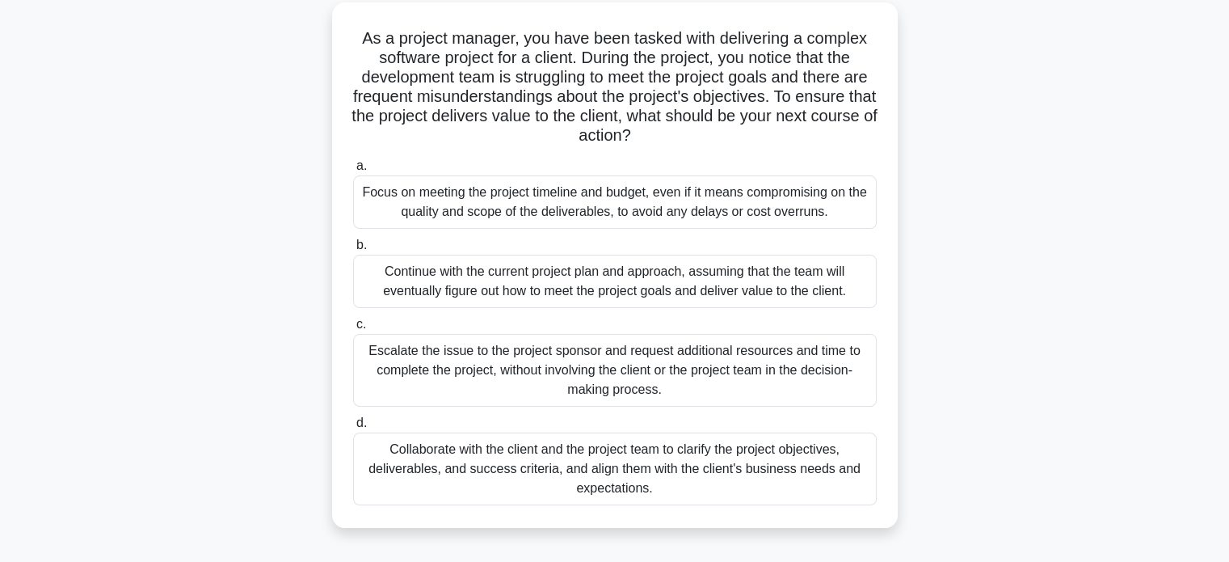
scroll to position [113, 0]
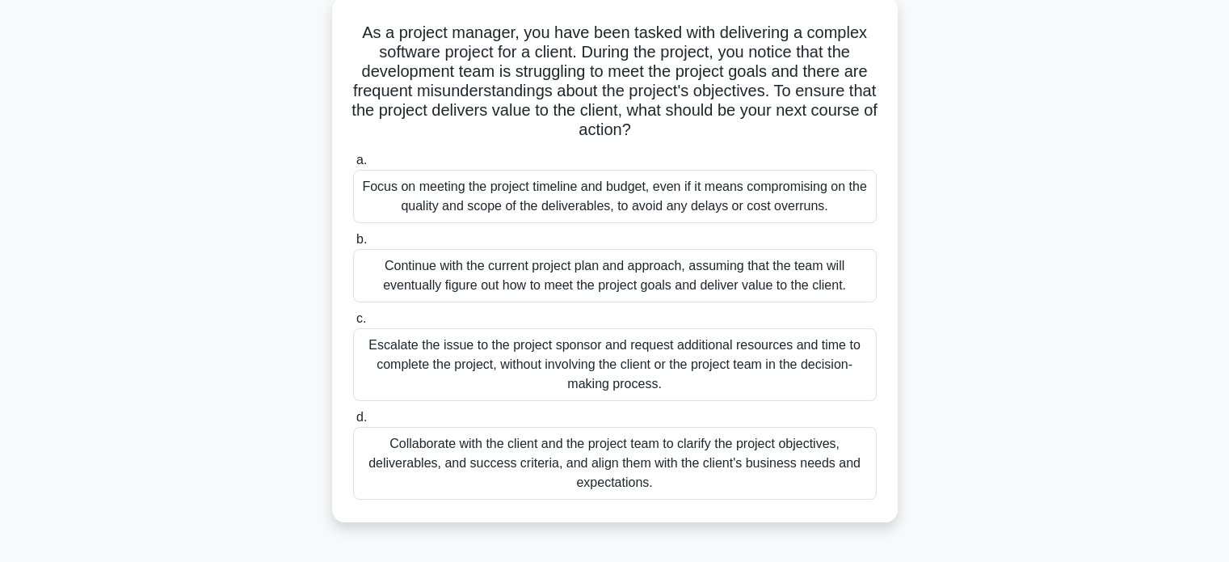
click at [702, 474] on div "Collaborate with the client and the project team to clarify the project objecti…" at bounding box center [615, 463] width 524 height 73
click at [353, 423] on input "d. Collaborate with the client and the project team to clarify the project obje…" at bounding box center [353, 417] width 0 height 11
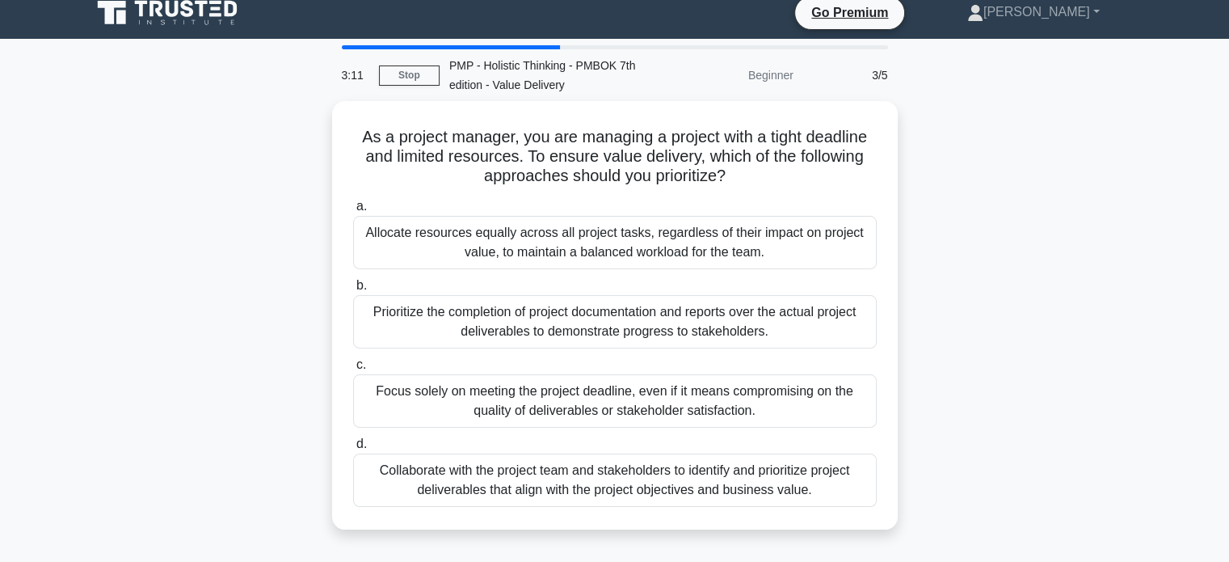
scroll to position [0, 0]
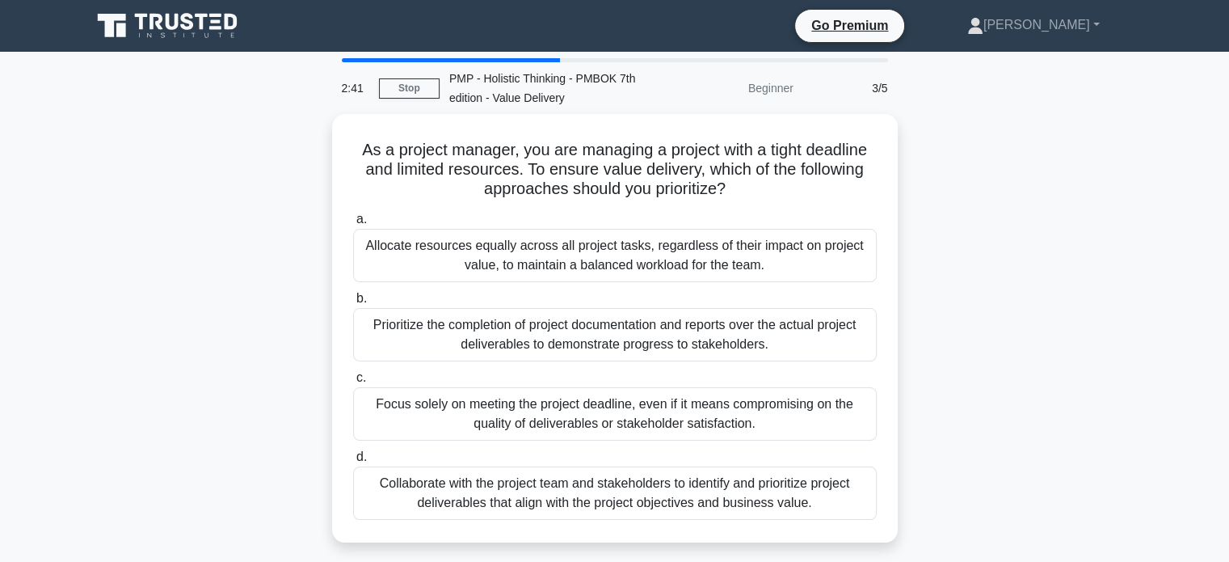
click at [702, 474] on div "Collaborate with the project team and stakeholders to identify and prioritize p…" at bounding box center [615, 492] width 524 height 53
click at [353, 462] on input "d. Collaborate with the project team and stakeholders to identify and prioritiz…" at bounding box center [353, 457] width 0 height 11
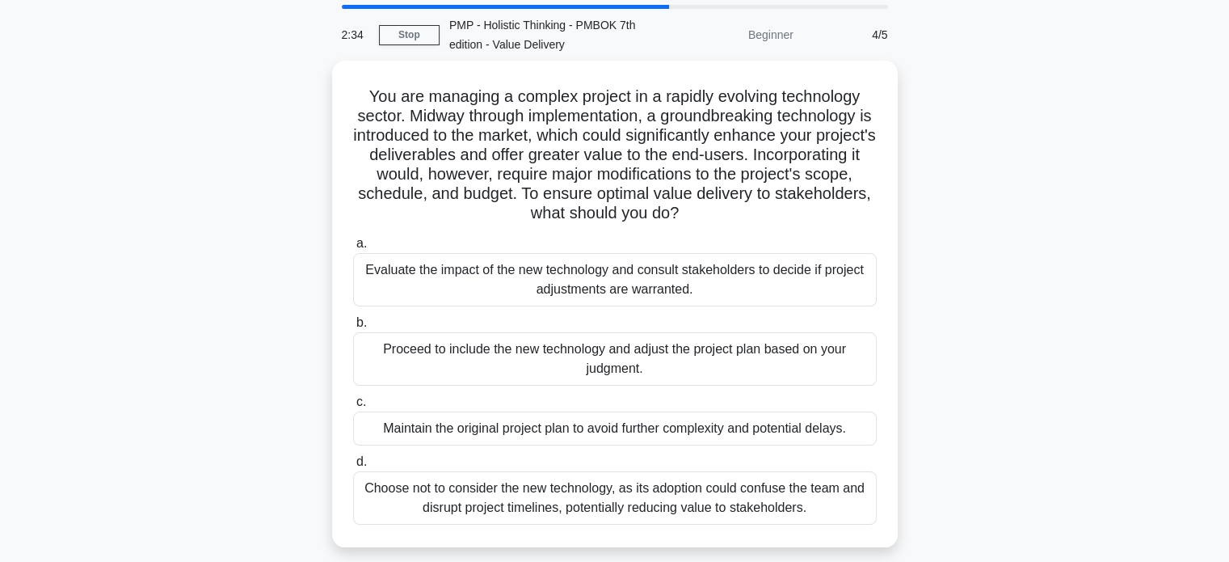
scroll to position [66, 0]
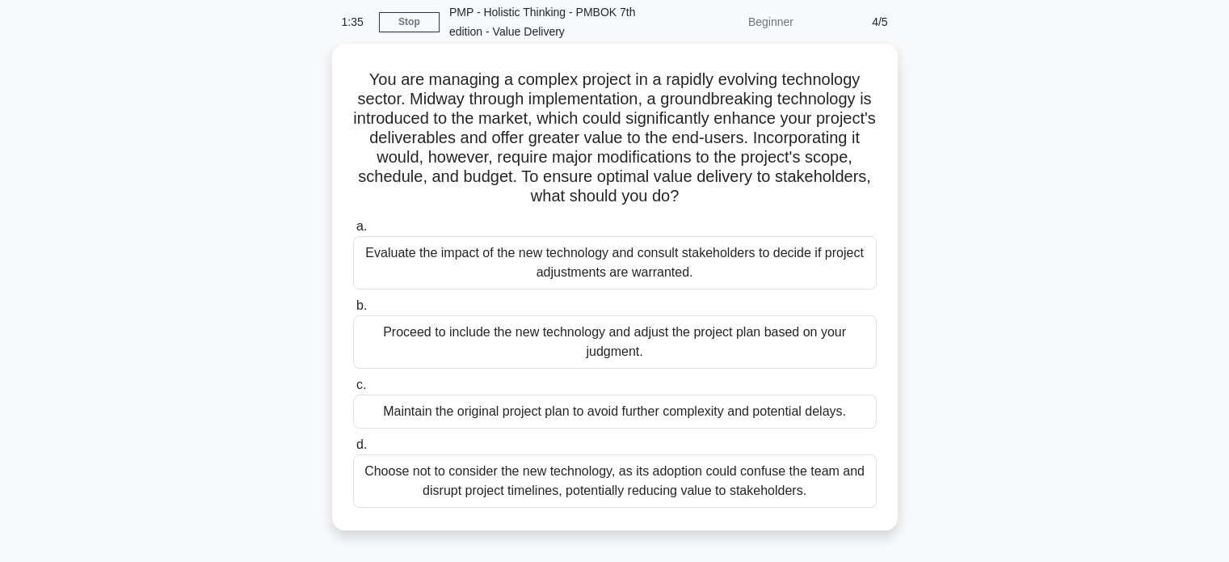
click at [820, 266] on div "Evaluate the impact of the new technology and consult stakeholders to decide if…" at bounding box center [615, 262] width 524 height 53
click at [353, 232] on input "a. Evaluate the impact of the new technology and consult stakeholders to decide…" at bounding box center [353, 226] width 0 height 11
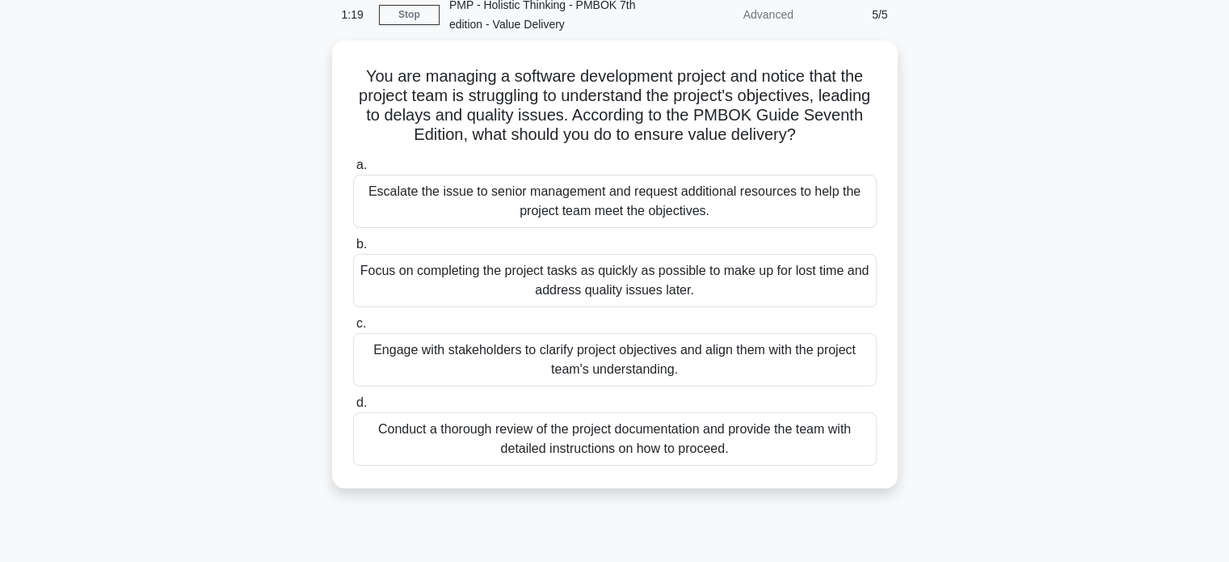
scroll to position [74, 0]
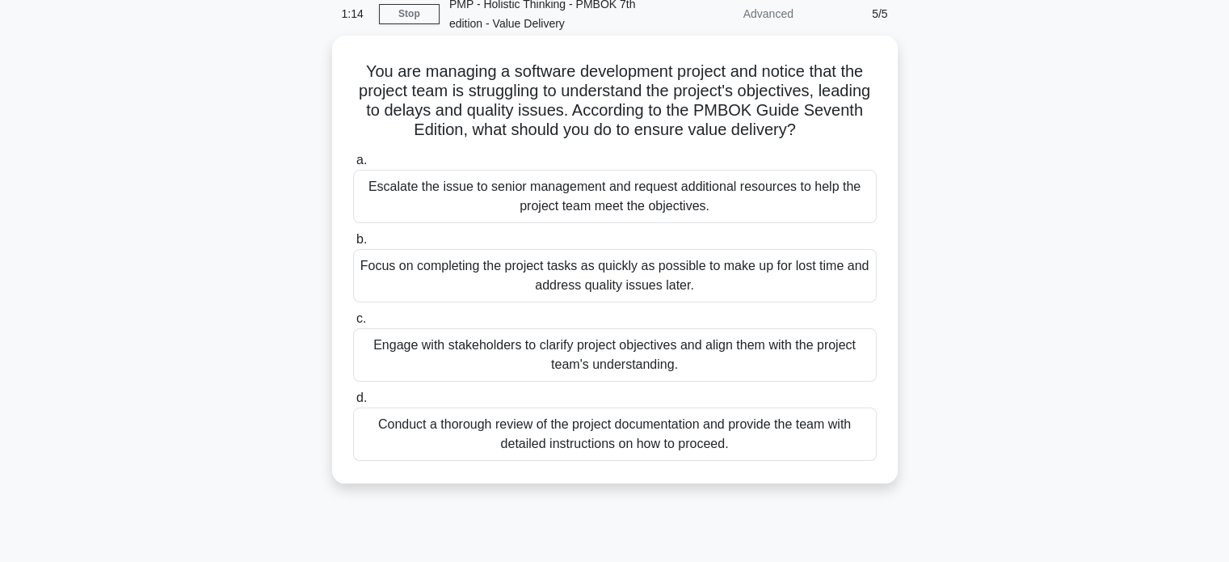
click at [768, 355] on div "Engage with stakeholders to clarify project objectives and align them with the …" at bounding box center [615, 354] width 524 height 53
click at [353, 324] on input "c. Engage with stakeholders to clarify project objectives and align them with t…" at bounding box center [353, 319] width 0 height 11
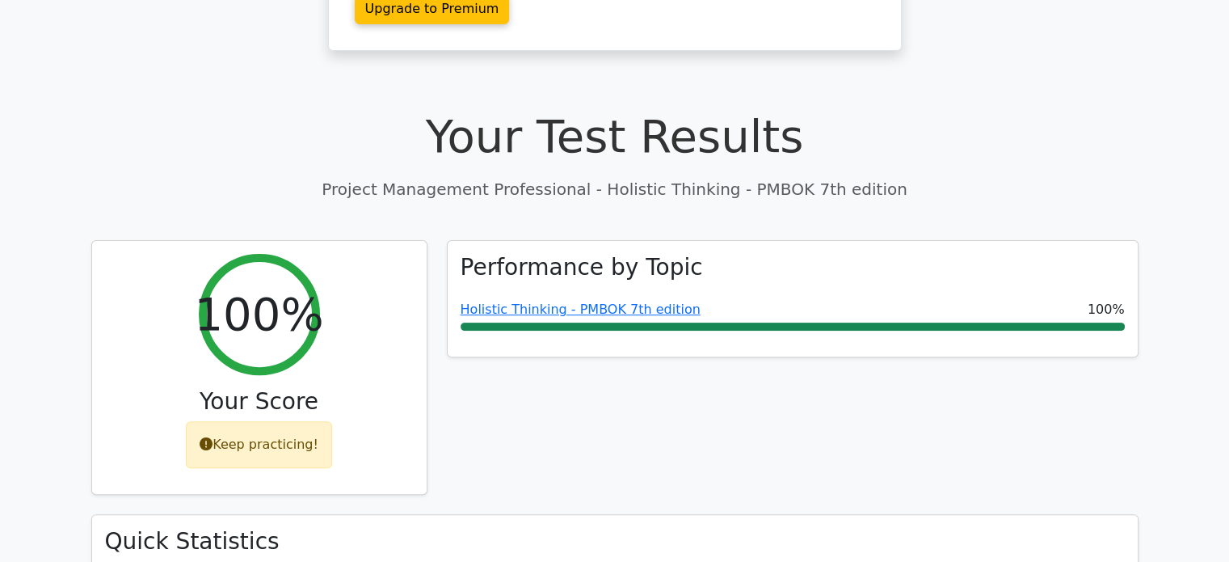
scroll to position [442, 0]
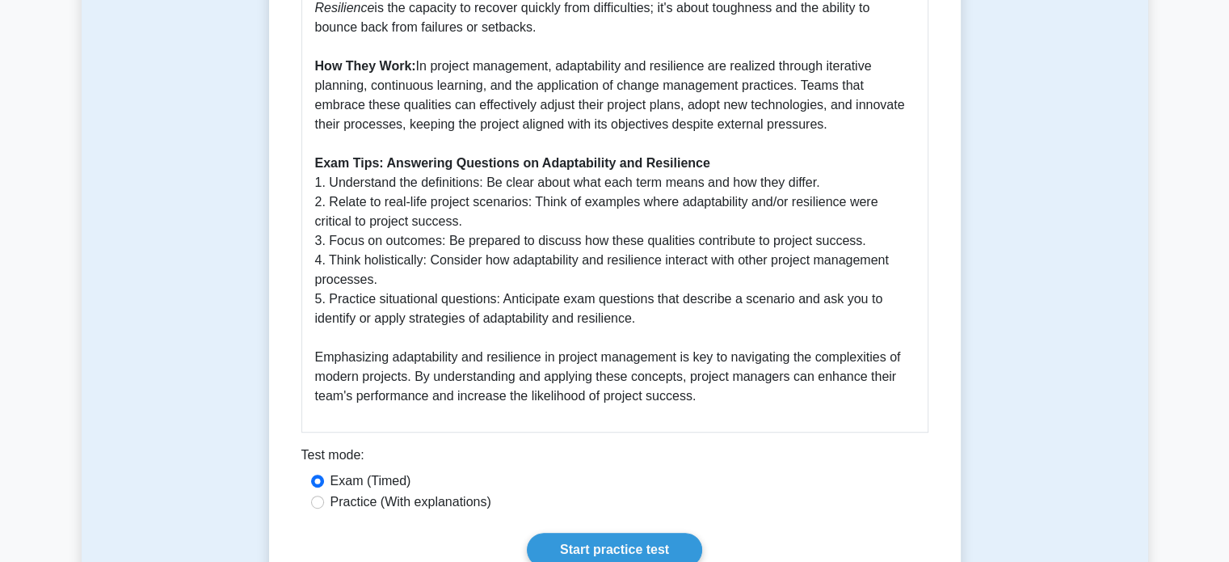
click at [606, 535] on link "Start practice test" at bounding box center [614, 550] width 175 height 34
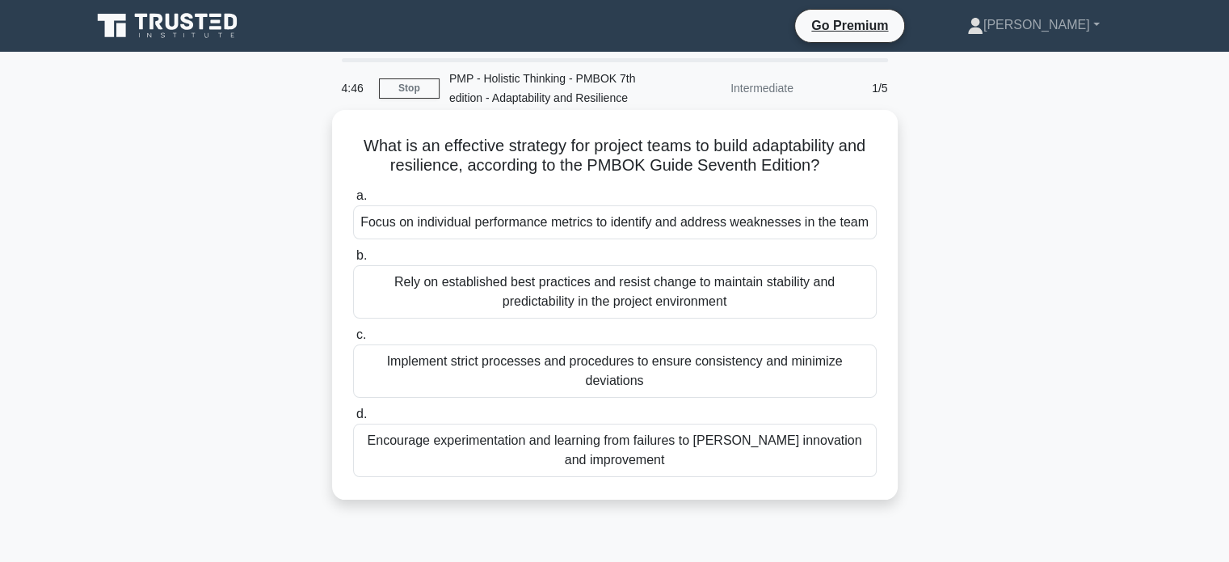
click at [556, 449] on div "Encourage experimentation and learning from failures to [PERSON_NAME] innovatio…" at bounding box center [615, 450] width 524 height 53
click at [353, 419] on input "d. Encourage experimentation and learning from failures to [PERSON_NAME] innova…" at bounding box center [353, 414] width 0 height 11
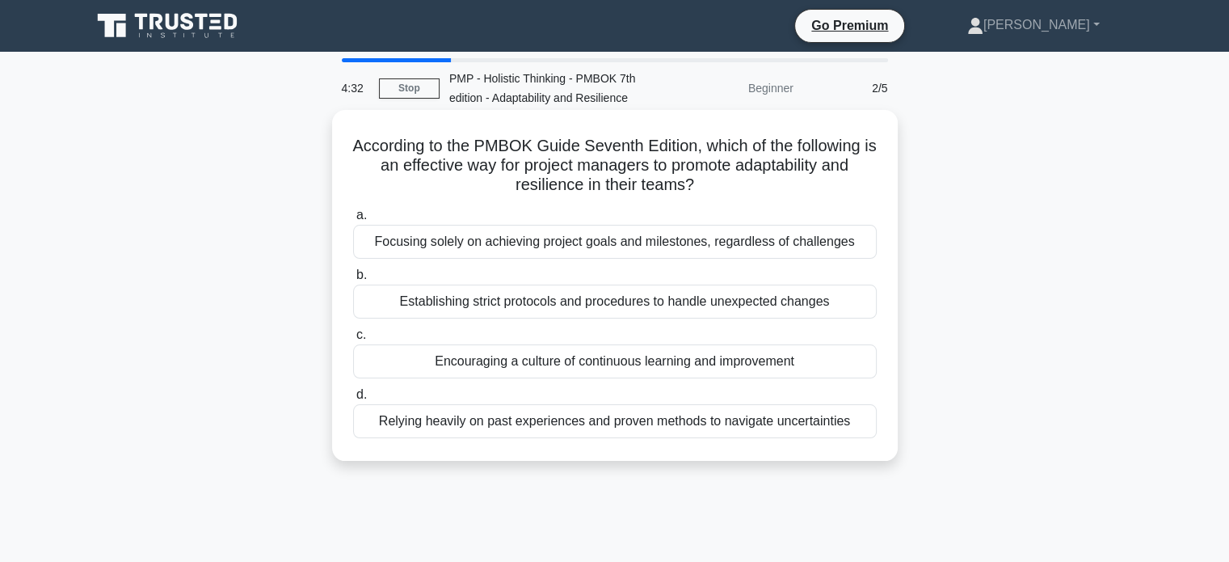
click at [613, 368] on div "Encouraging a culture of continuous learning and improvement" at bounding box center [615, 361] width 524 height 34
click at [353, 340] on input "c. Encouraging a culture of continuous learning and improvement" at bounding box center [353, 335] width 0 height 11
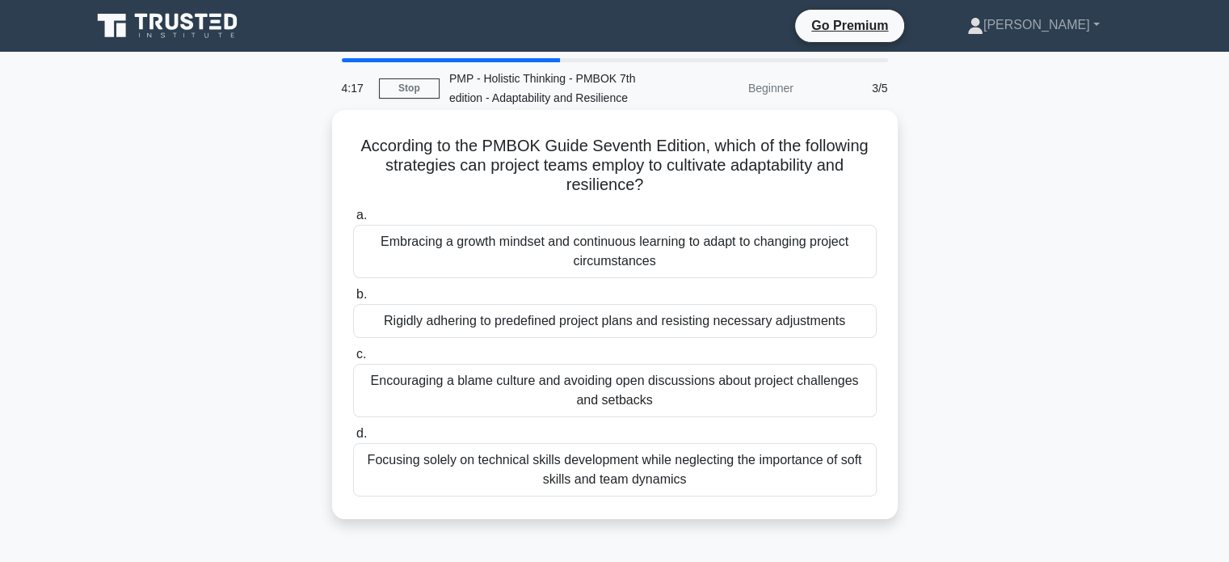
click at [611, 257] on div "Embracing a growth mindset and continuous learning to adapt to changing project…" at bounding box center [615, 251] width 524 height 53
click at [353, 221] on input "a. Embracing a growth mindset and continuous learning to adapt to changing proj…" at bounding box center [353, 215] width 0 height 11
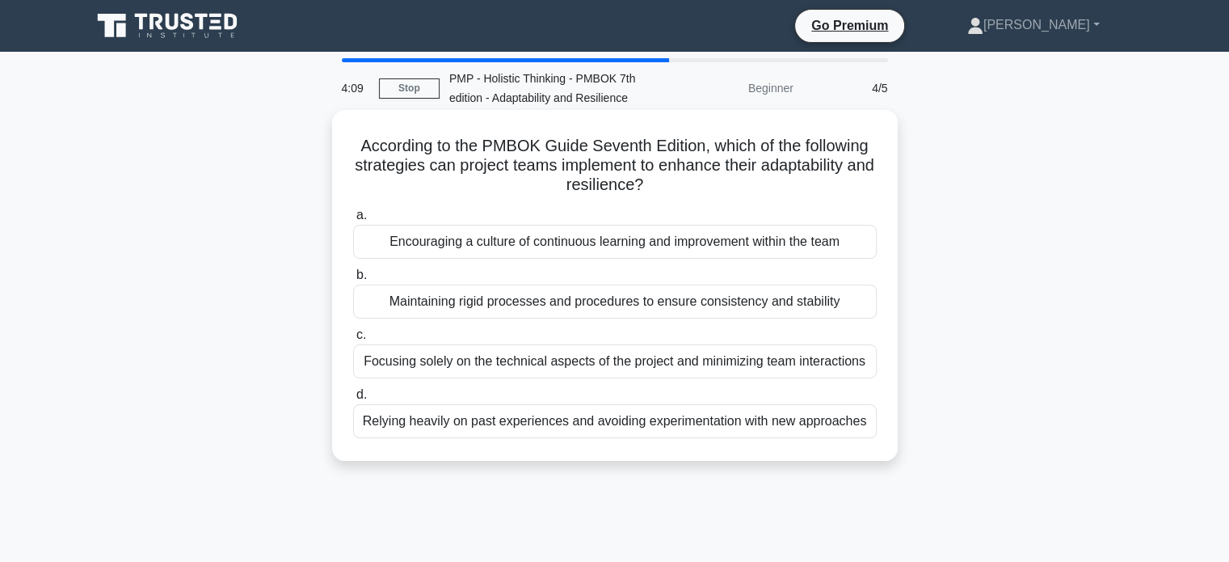
click at [585, 247] on div "Encouraging a culture of continuous learning and improvement within the team" at bounding box center [615, 242] width 524 height 34
click at [353, 221] on input "a. Encouraging a culture of continuous learning and improvement within the team" at bounding box center [353, 215] width 0 height 11
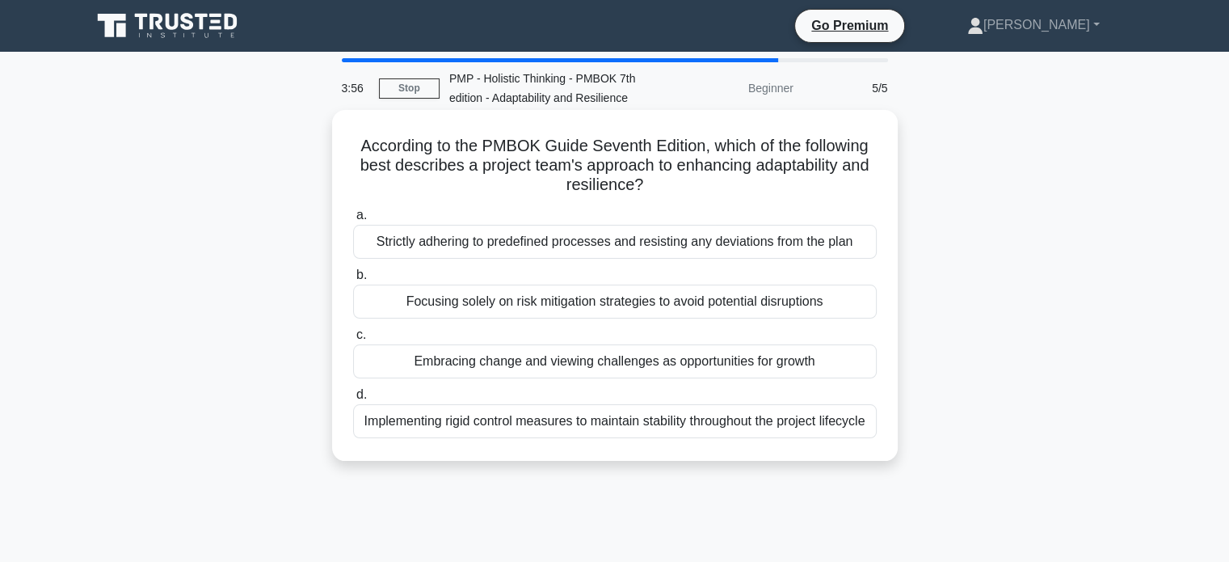
click at [564, 365] on div "Embracing change and viewing challenges as opportunities for growth" at bounding box center [615, 361] width 524 height 34
click at [353, 340] on input "c. Embracing change and viewing challenges as opportunities for growth" at bounding box center [353, 335] width 0 height 11
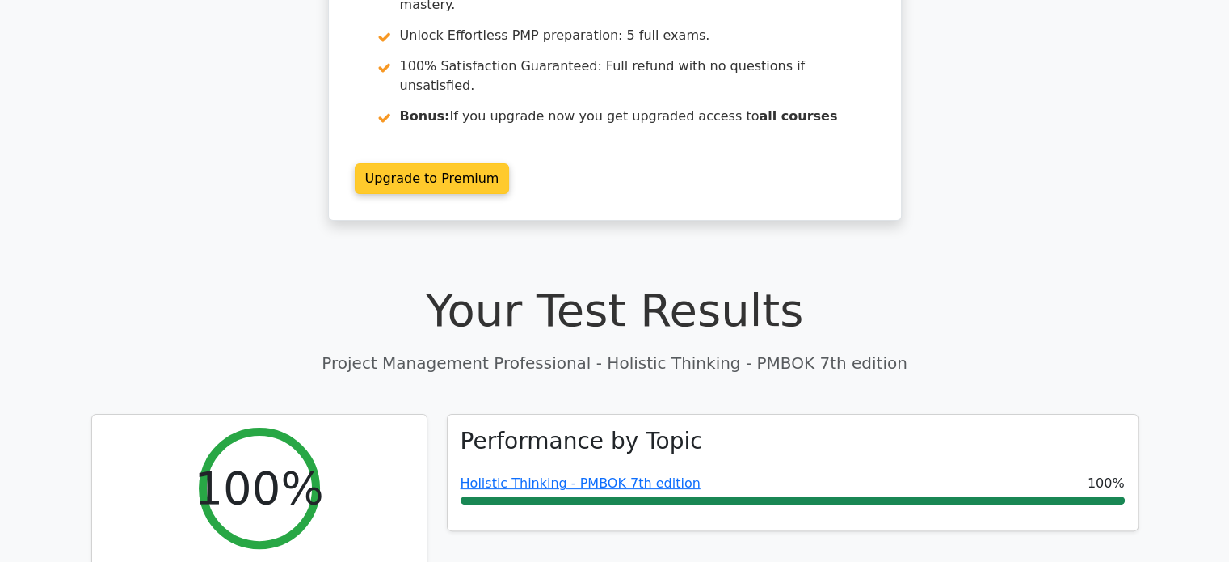
scroll to position [268, 0]
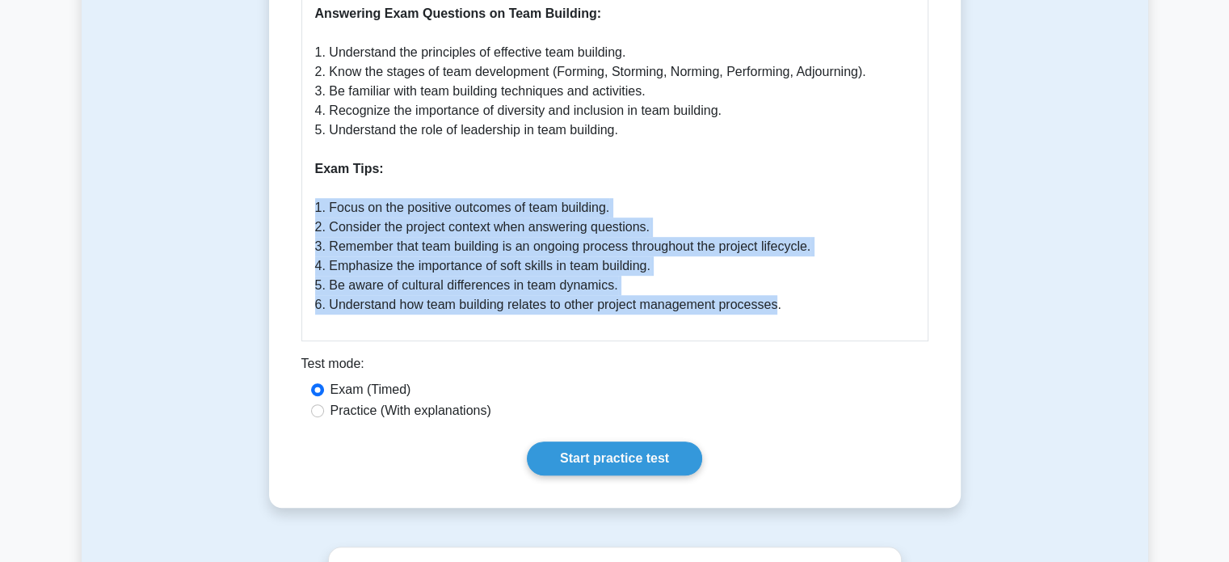
scroll to position [910, 0]
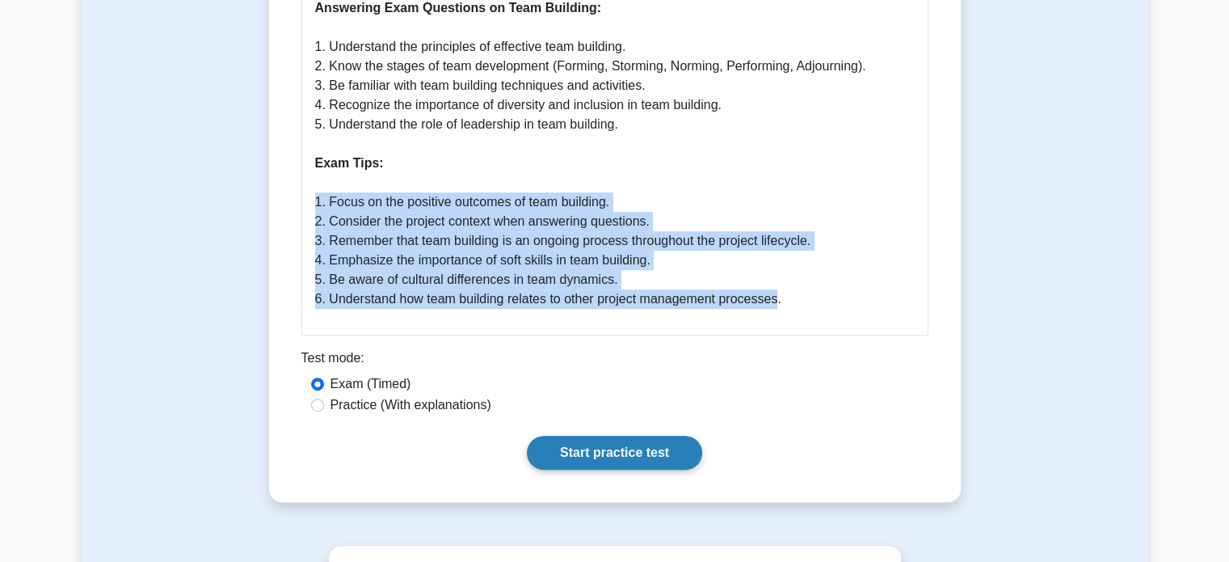
click at [600, 455] on link "Start practice test" at bounding box center [614, 453] width 175 height 34
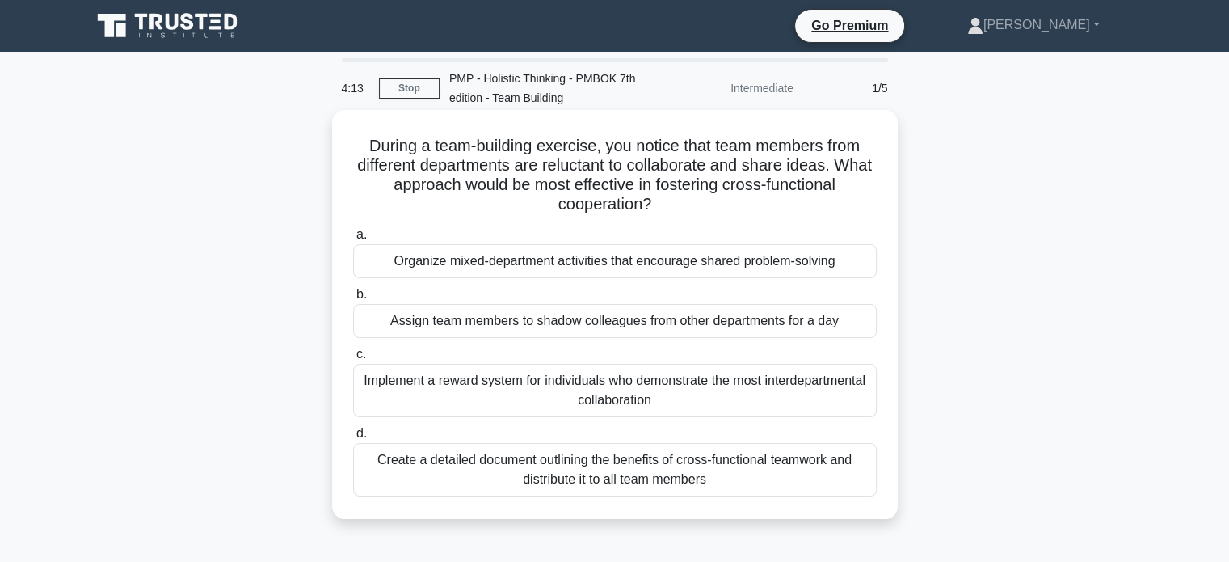
click at [493, 464] on div "Create a detailed document outlining the benefits of cross-functional teamwork …" at bounding box center [615, 469] width 524 height 53
click at [353, 439] on input "d. Create a detailed document outlining the benefits of cross-functional teamwo…" at bounding box center [353, 433] width 0 height 11
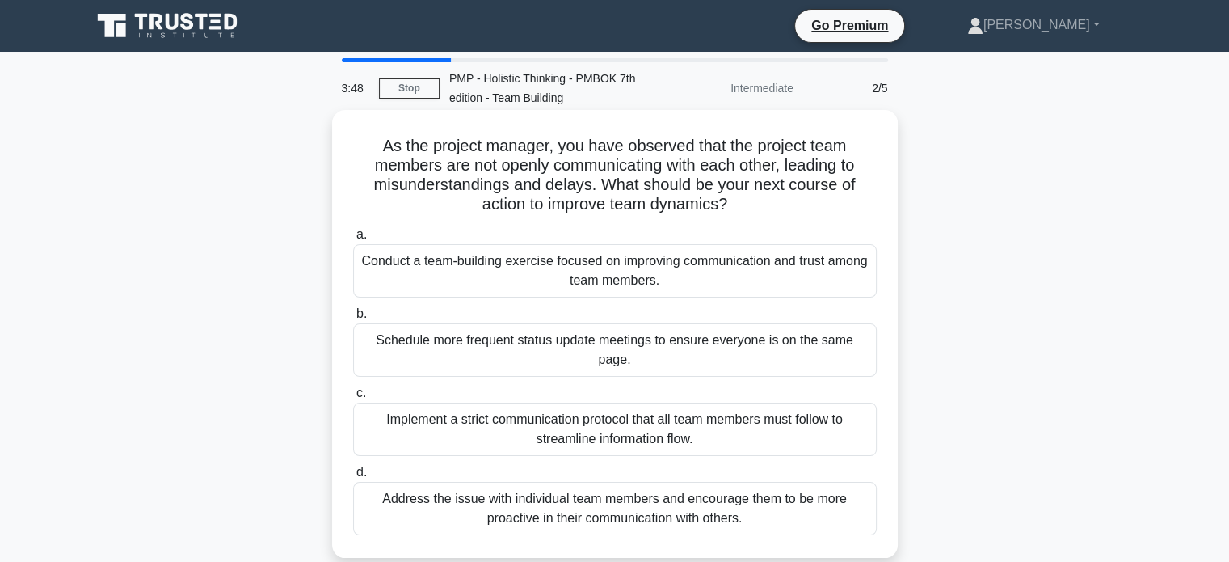
click at [545, 268] on div "Conduct a team-building exercise focused on improving communication and trust a…" at bounding box center [615, 270] width 524 height 53
click at [353, 240] on input "a. Conduct a team-building exercise focused on improving communication and trus…" at bounding box center [353, 235] width 0 height 11
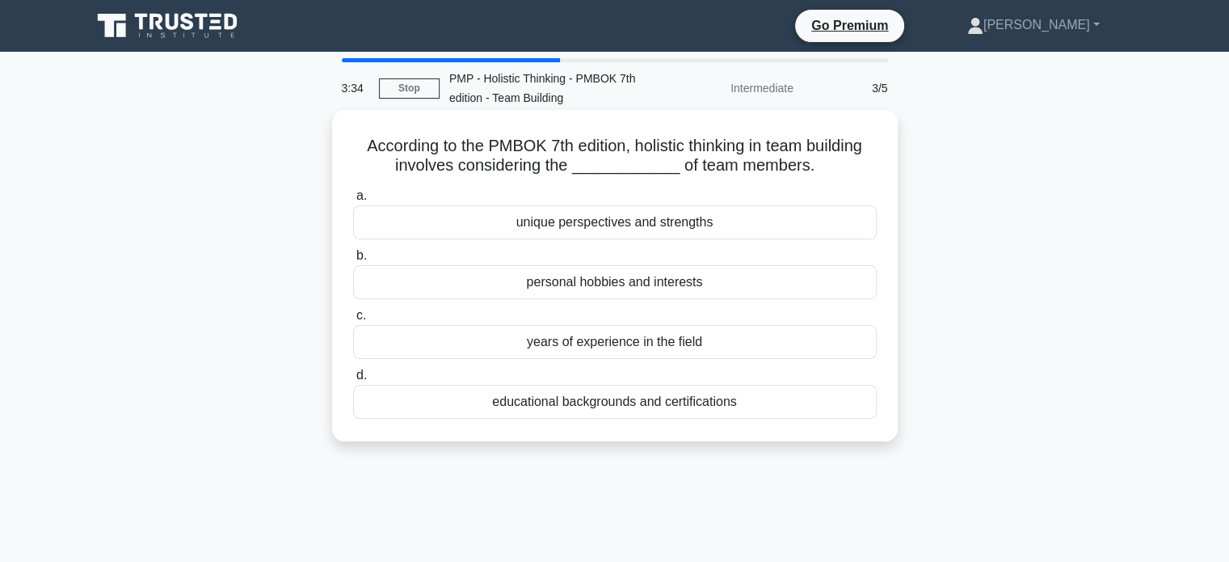
click at [594, 230] on div "unique perspectives and strengths" at bounding box center [615, 222] width 524 height 34
click at [353, 201] on input "a. unique perspectives and strengths" at bounding box center [353, 196] width 0 height 11
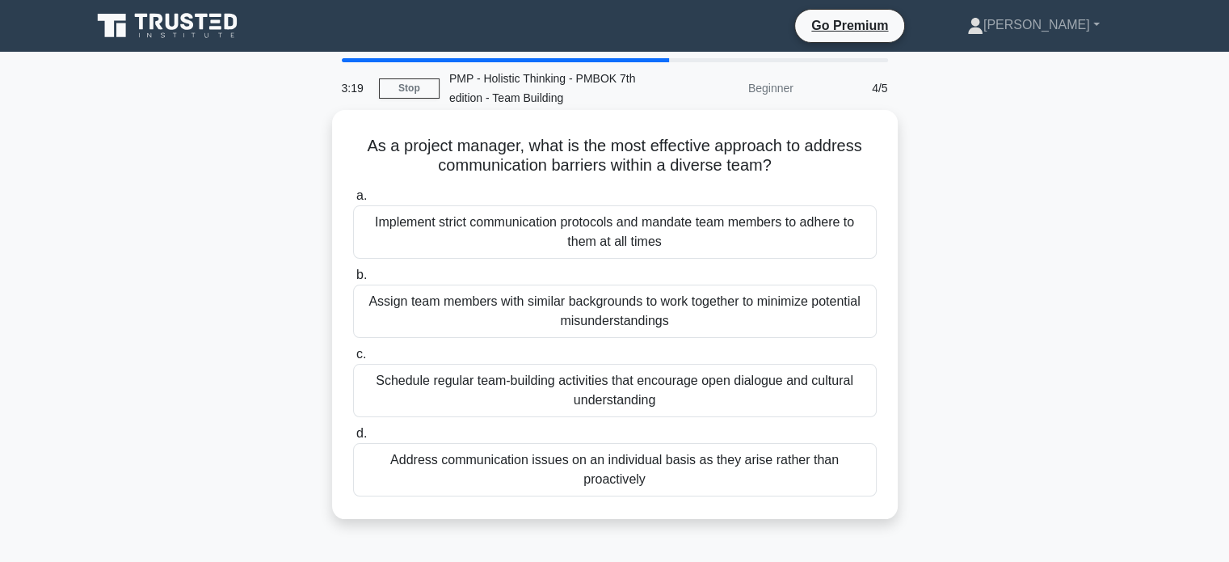
click at [614, 387] on div "Schedule regular team-building activities that encourage open dialogue and cult…" at bounding box center [615, 390] width 524 height 53
click at [353, 360] on input "c. Schedule regular team-building activities that encourage open dialogue and c…" at bounding box center [353, 354] width 0 height 11
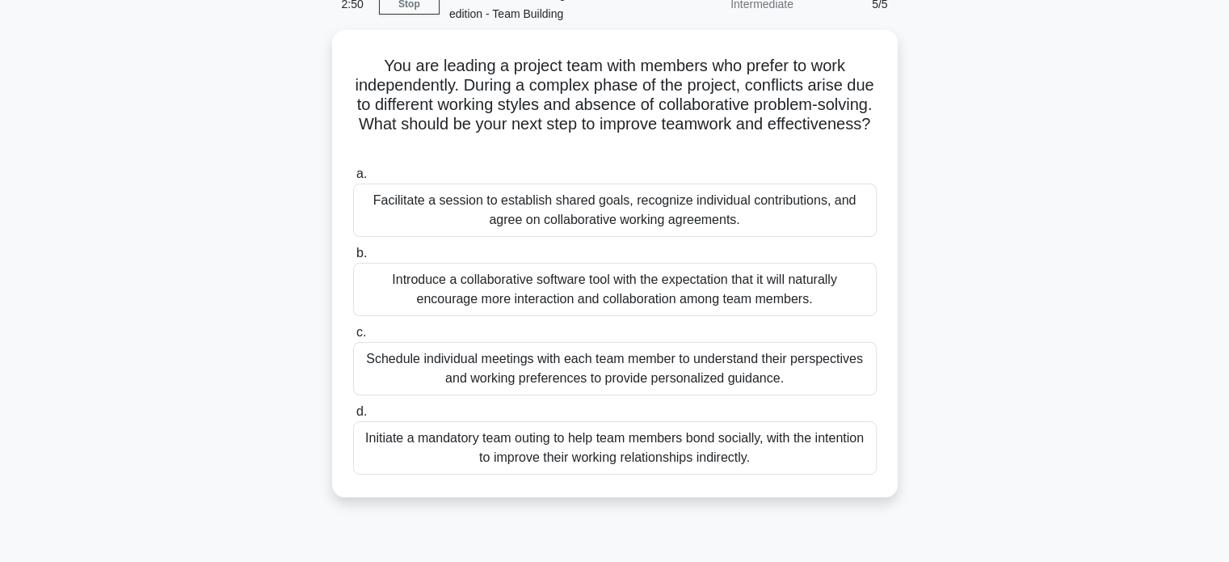
scroll to position [84, 0]
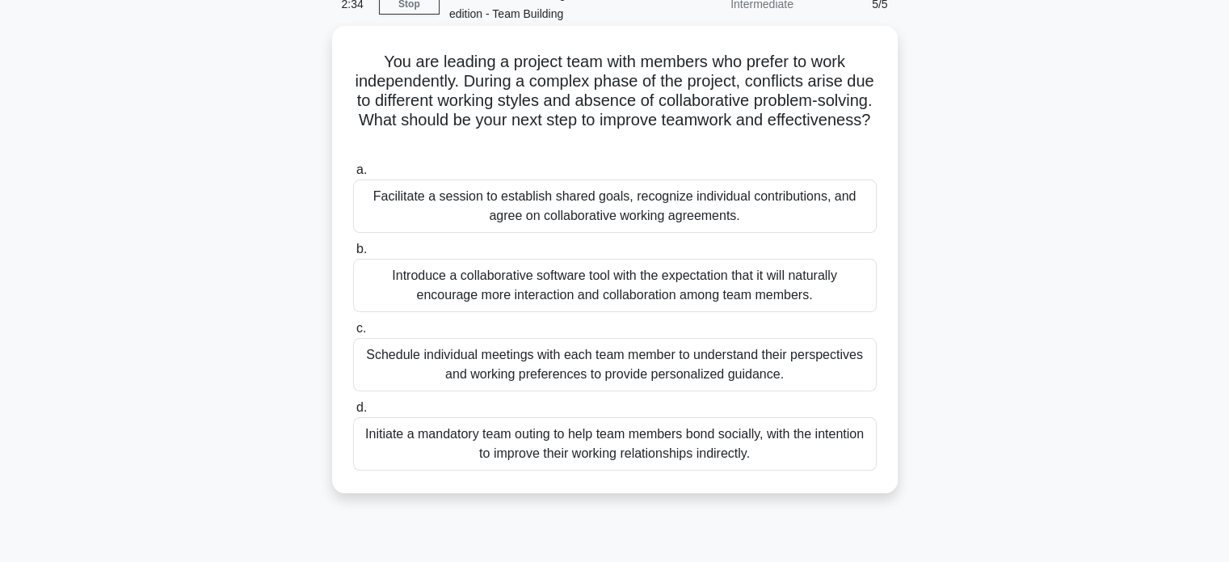
click at [637, 213] on div "Facilitate a session to establish shared goals, recognize individual contributi…" at bounding box center [615, 205] width 524 height 53
click at [353, 175] on input "a. Facilitate a session to establish shared goals, recognize individual contrib…" at bounding box center [353, 170] width 0 height 11
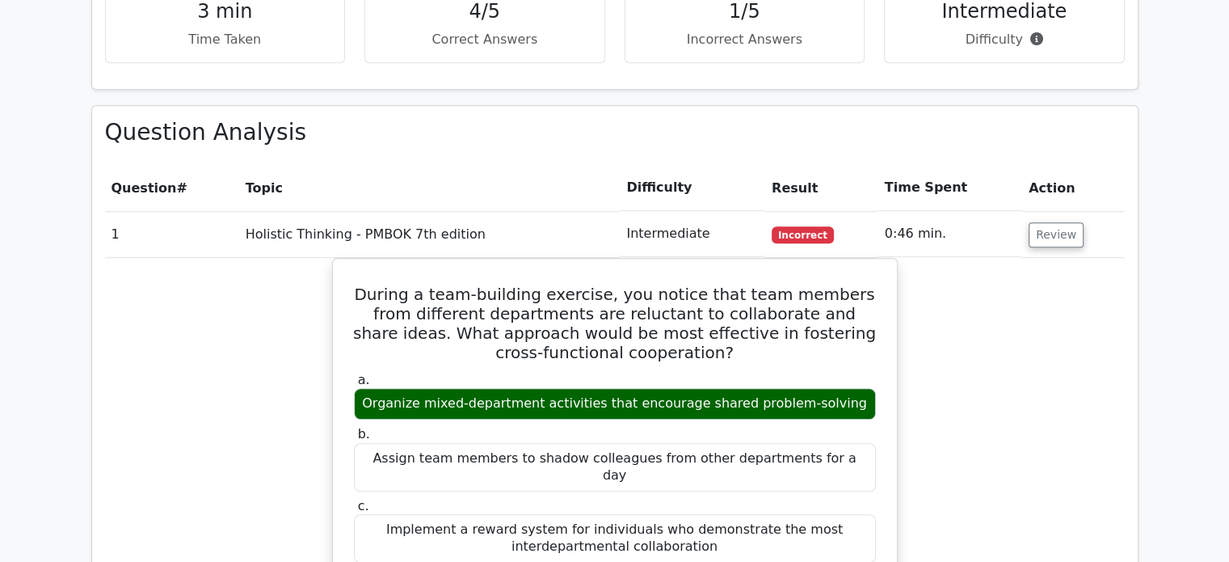
scroll to position [1060, 0]
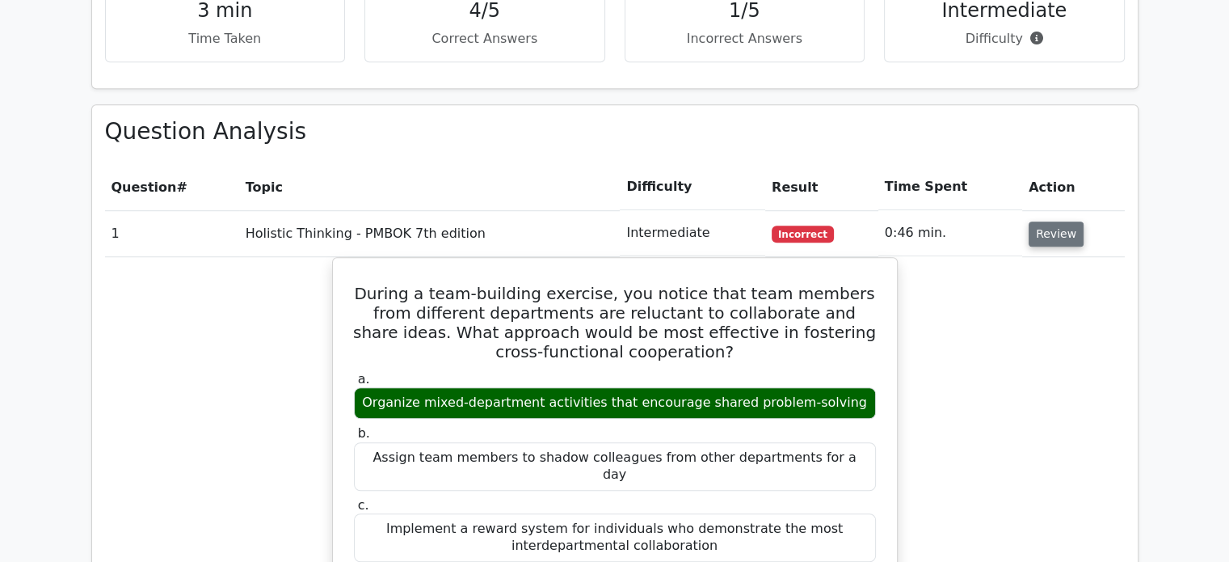
click at [1044, 221] on button "Review" at bounding box center [1056, 233] width 55 height 25
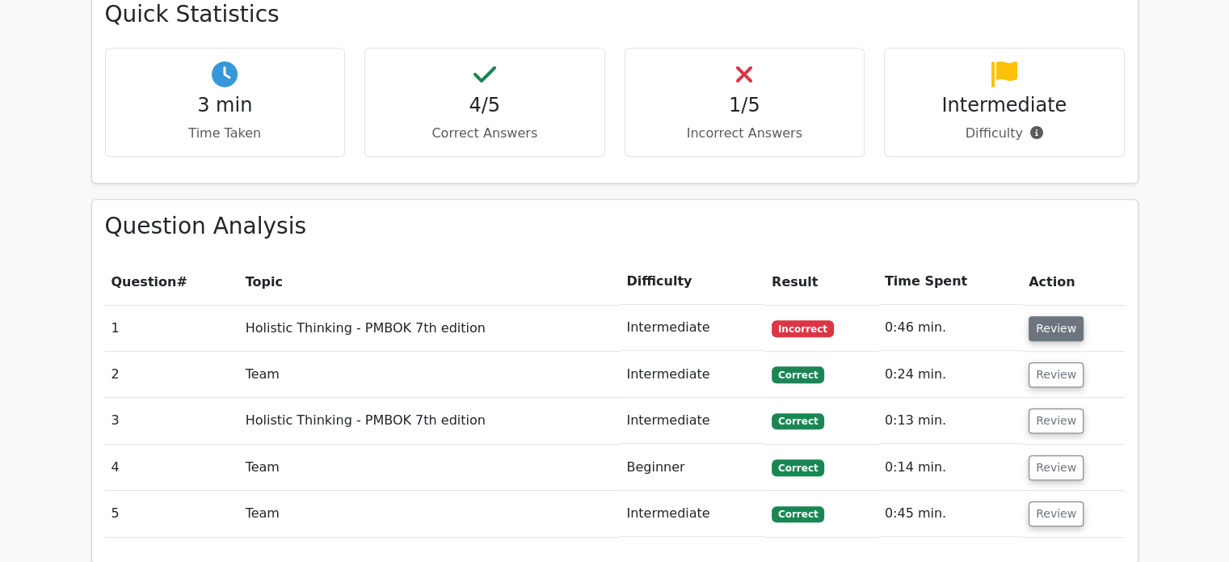
scroll to position [892, 0]
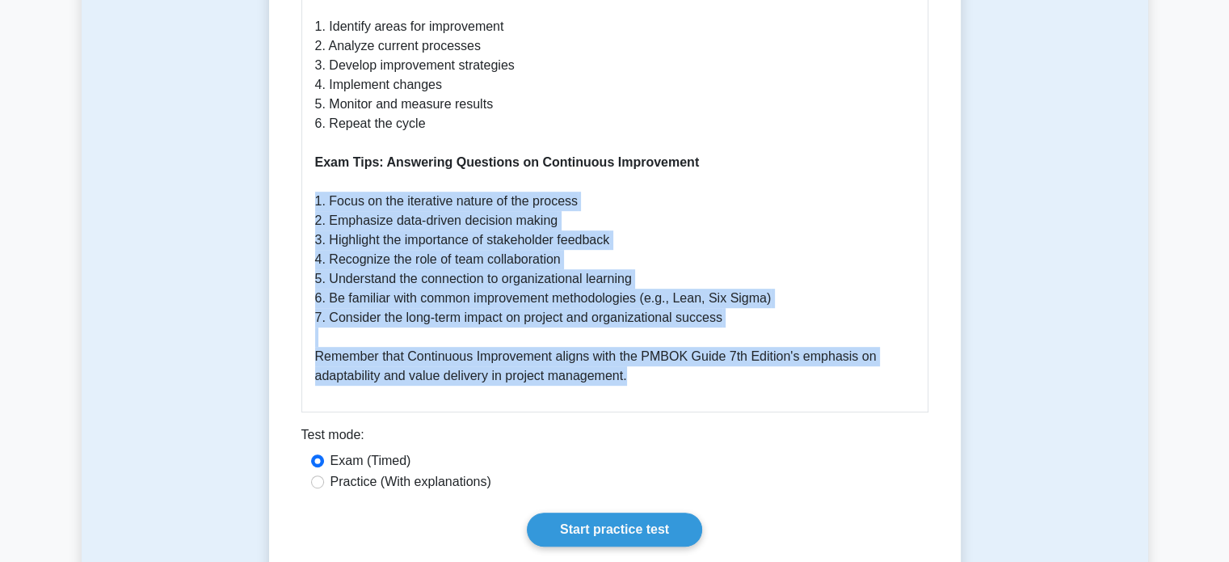
scroll to position [779, 0]
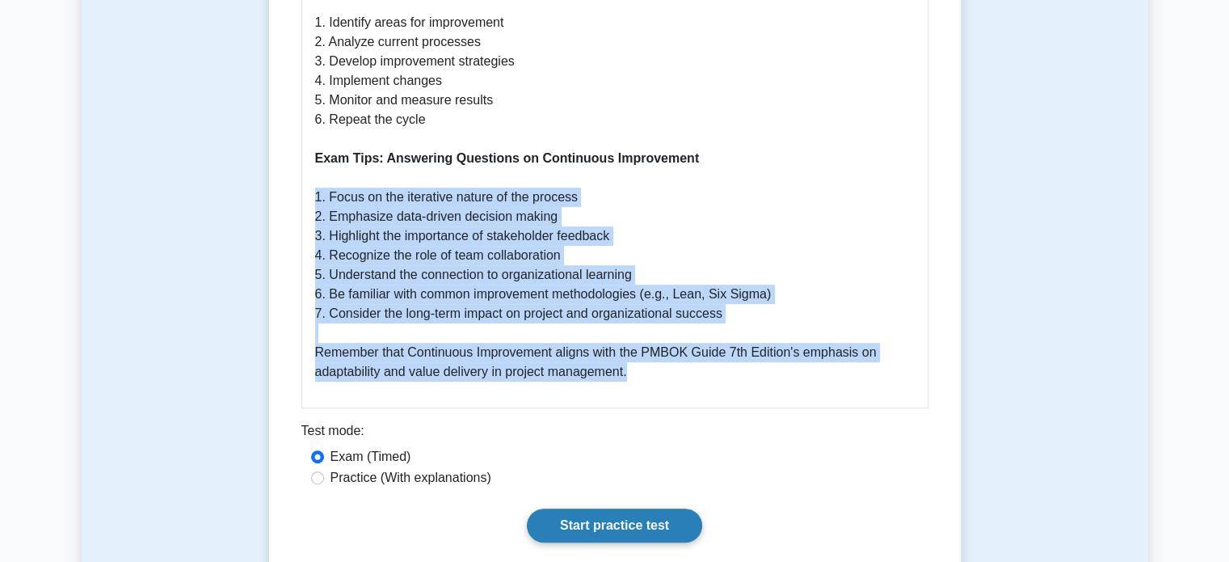
click at [632, 511] on link "Start practice test" at bounding box center [614, 525] width 175 height 34
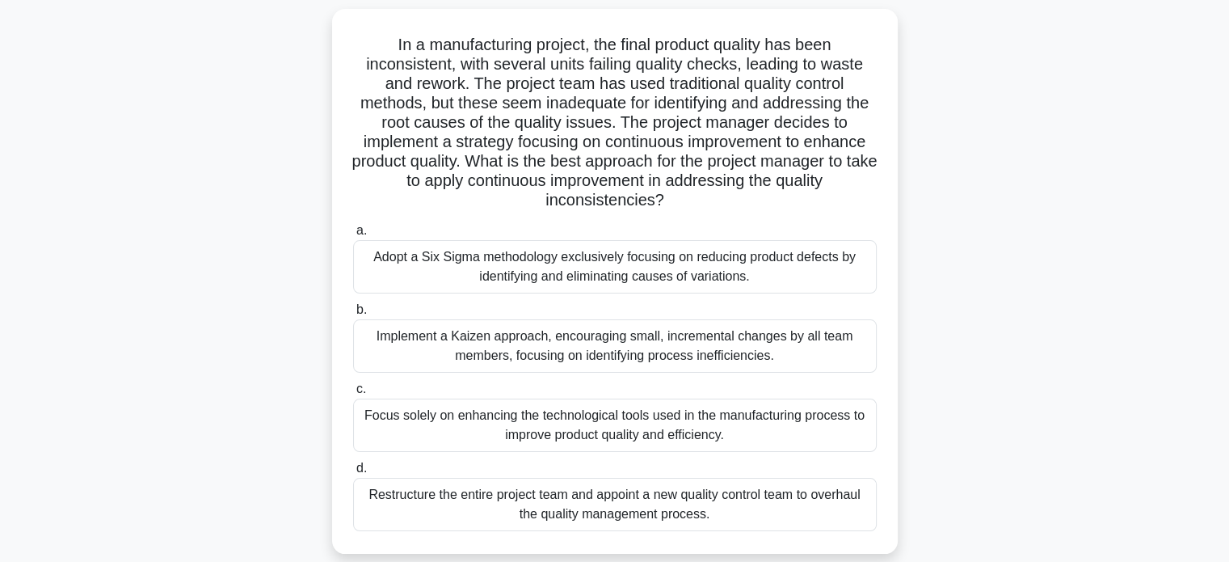
scroll to position [106, 0]
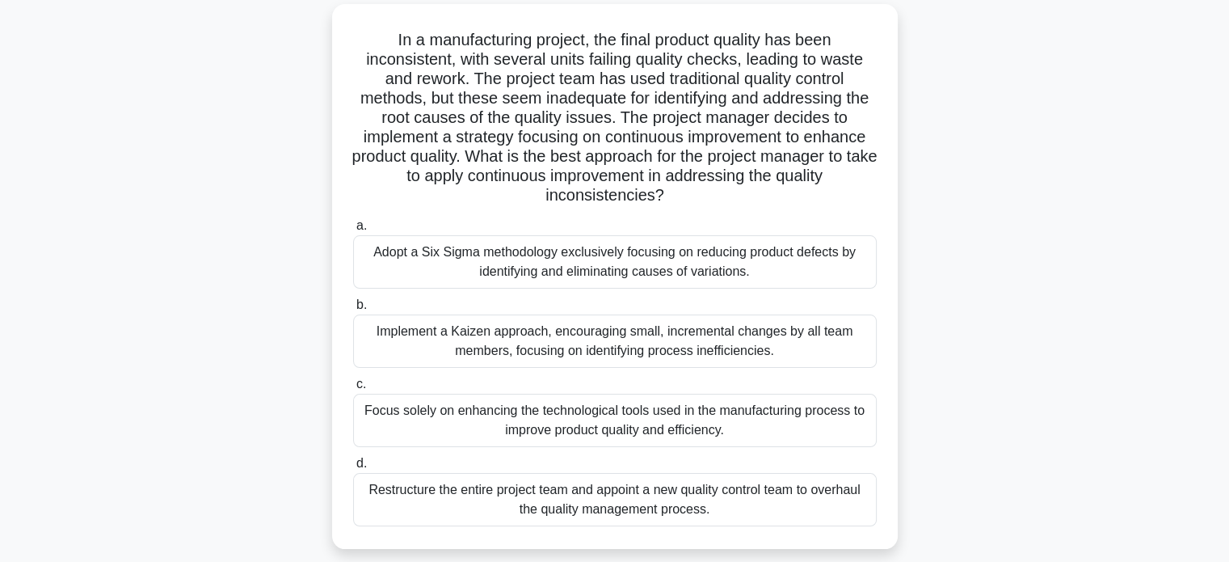
click at [786, 255] on div "Adopt a Six Sigma methodology exclusively focusing on reducing product defects …" at bounding box center [615, 261] width 524 height 53
click at [353, 231] on input "a. Adopt a Six Sigma methodology exclusively focusing on reducing product defec…" at bounding box center [353, 226] width 0 height 11
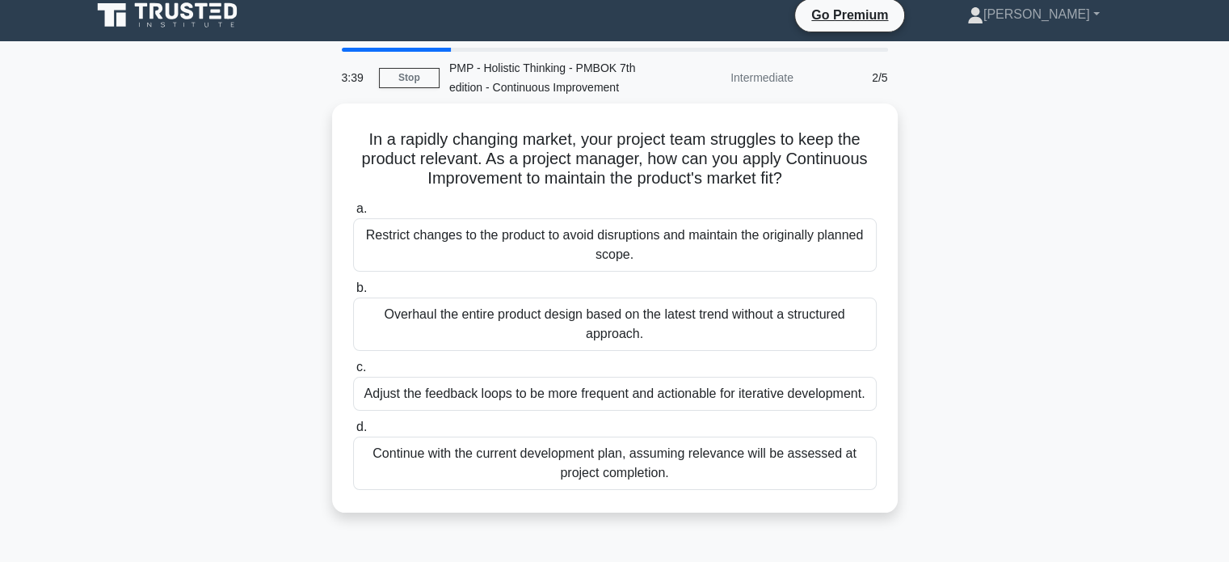
scroll to position [0, 0]
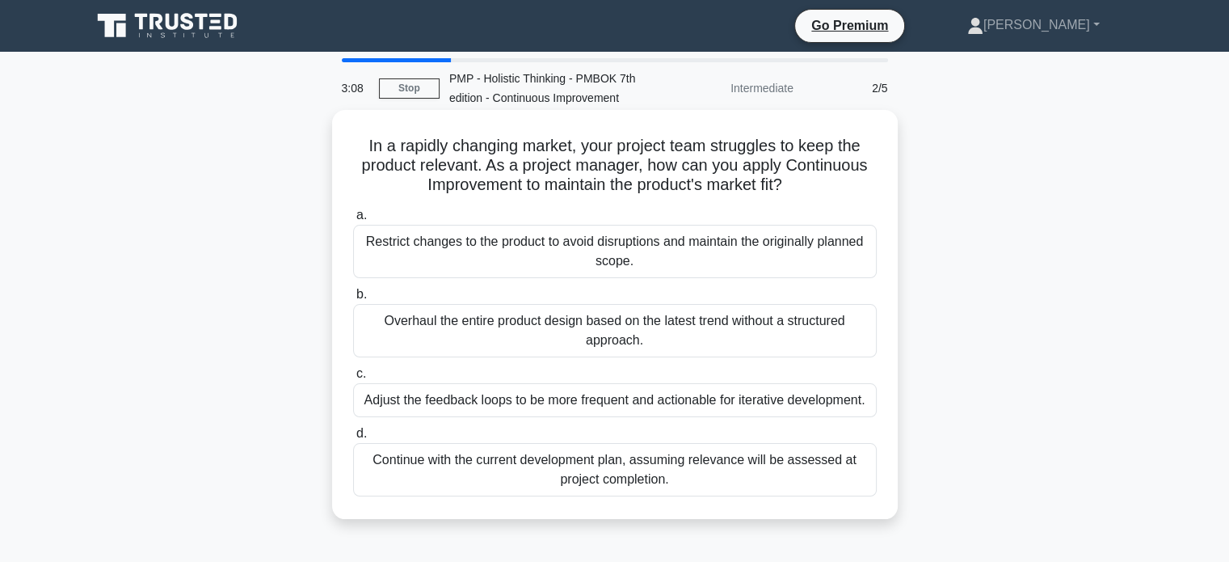
click at [539, 401] on div "Adjust the feedback loops to be more frequent and actionable for iterative deve…" at bounding box center [615, 400] width 524 height 34
click at [353, 379] on input "c. Adjust the feedback loops to be more frequent and actionable for iterative d…" at bounding box center [353, 374] width 0 height 11
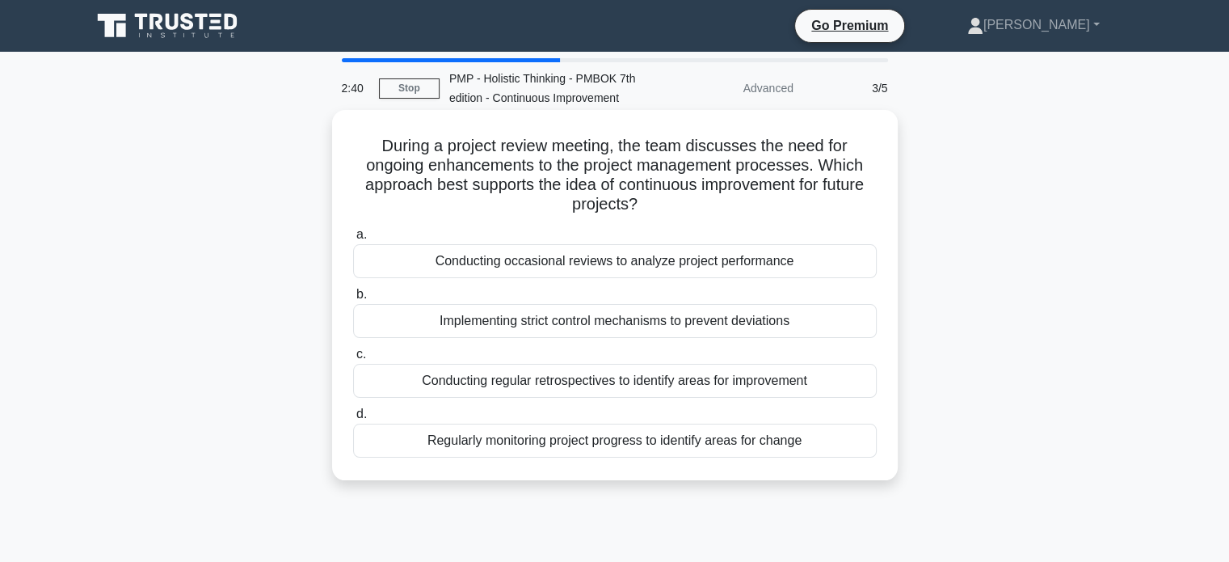
click at [578, 379] on div "Conducting regular retrospectives to identify areas for improvement" at bounding box center [615, 381] width 524 height 34
click at [353, 360] on input "c. Conducting regular retrospectives to identify areas for improvement" at bounding box center [353, 354] width 0 height 11
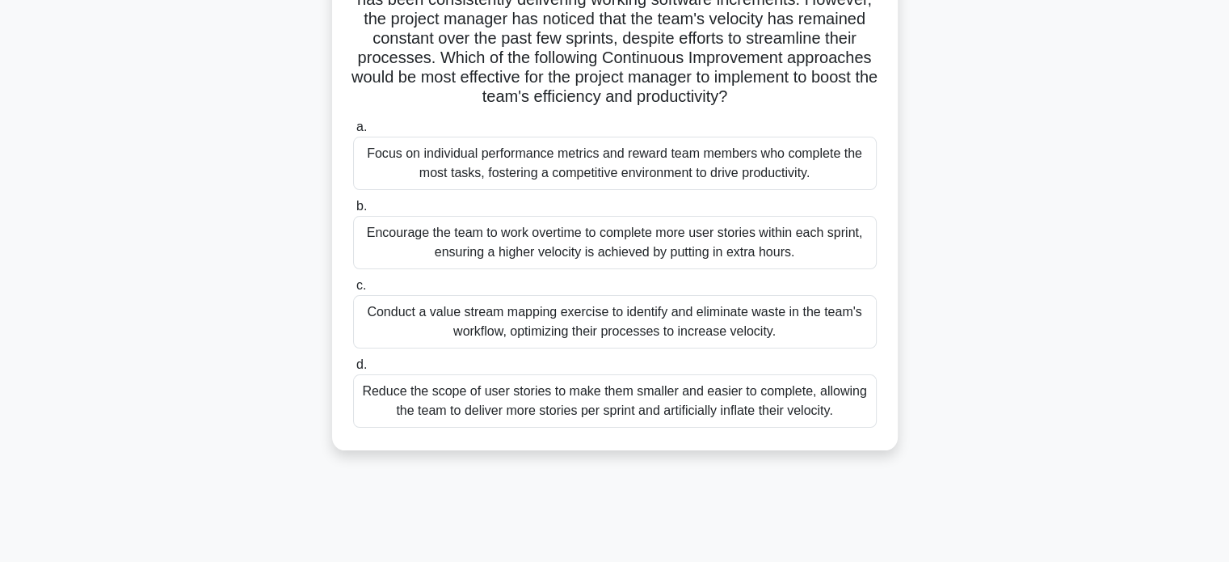
scroll to position [170, 0]
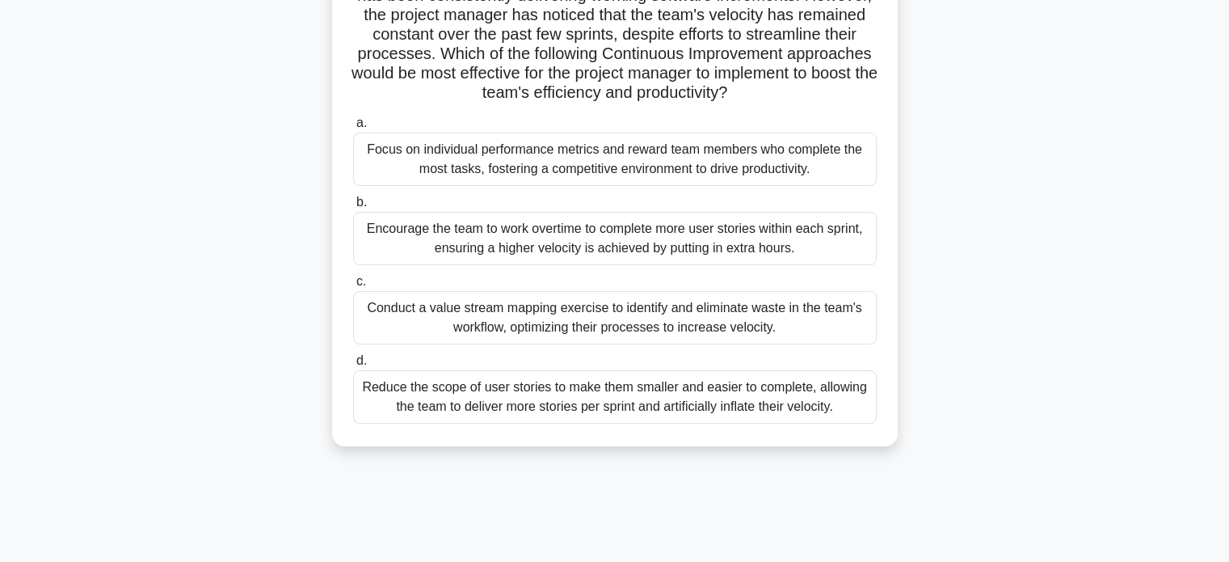
click at [585, 339] on div "Conduct a value stream mapping exercise to identify and eliminate waste in the …" at bounding box center [615, 317] width 524 height 53
click at [353, 287] on input "c. Conduct a value stream mapping exercise to identify and eliminate waste in t…" at bounding box center [353, 281] width 0 height 11
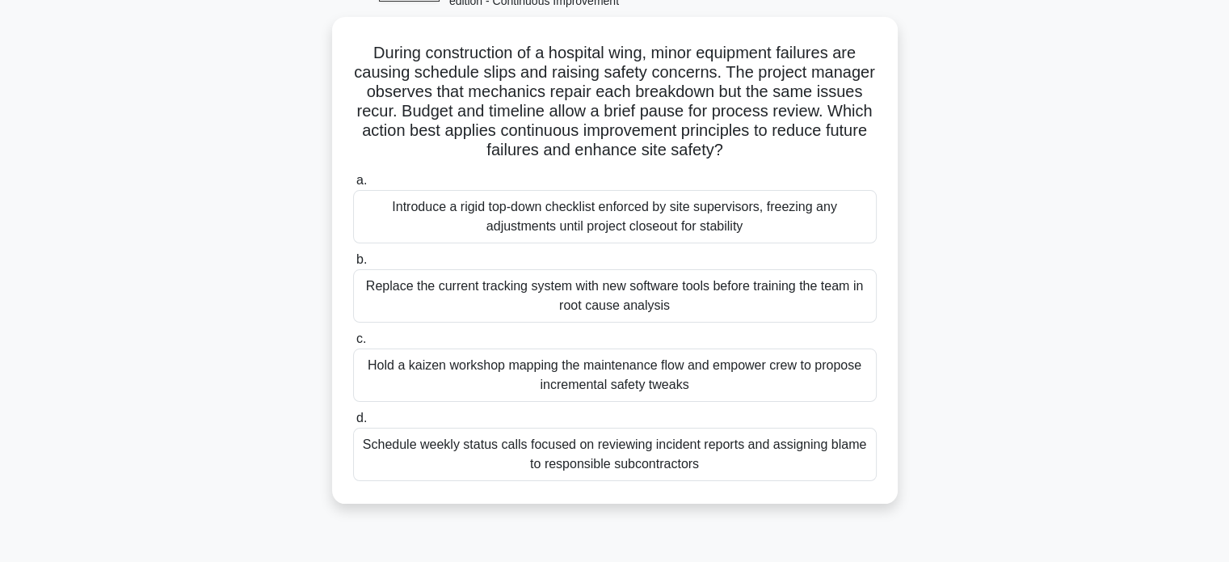
scroll to position [100, 0]
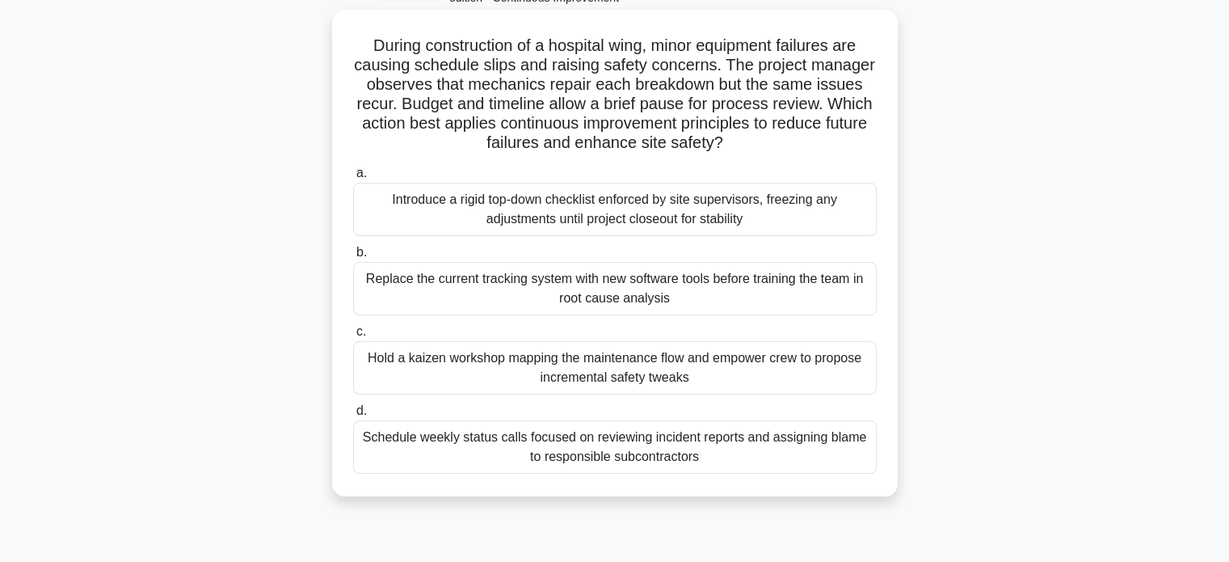
click at [598, 366] on div "Hold a kaizen workshop mapping the maintenance flow and empower crew to propose…" at bounding box center [615, 367] width 524 height 53
click at [353, 337] on input "c. Hold a kaizen workshop mapping the maintenance flow and empower crew to prop…" at bounding box center [353, 332] width 0 height 11
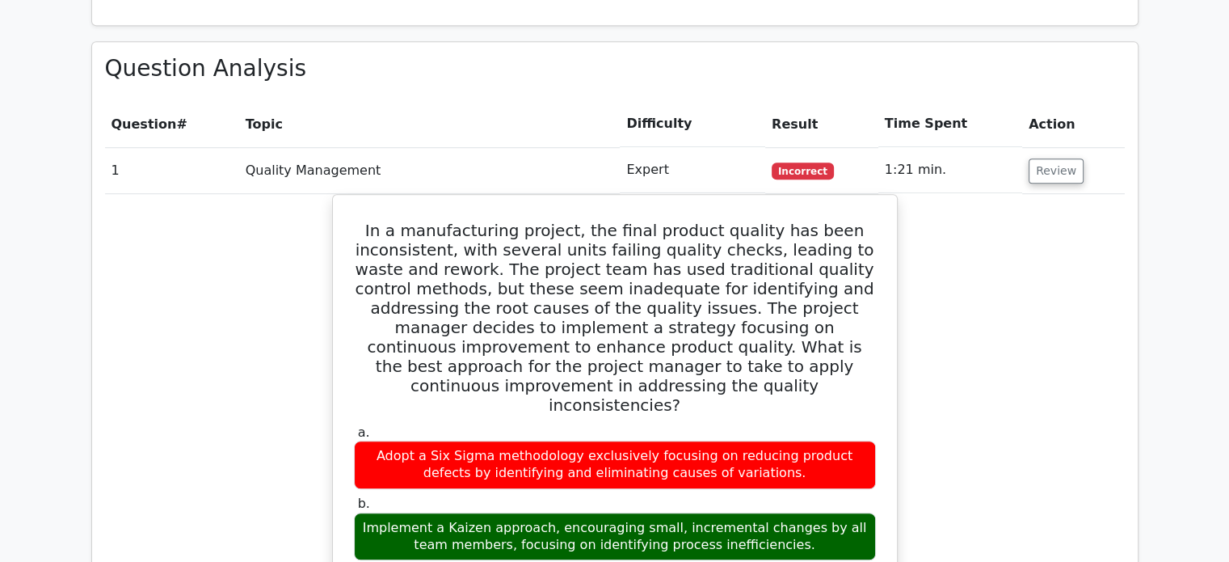
scroll to position [1124, 0]
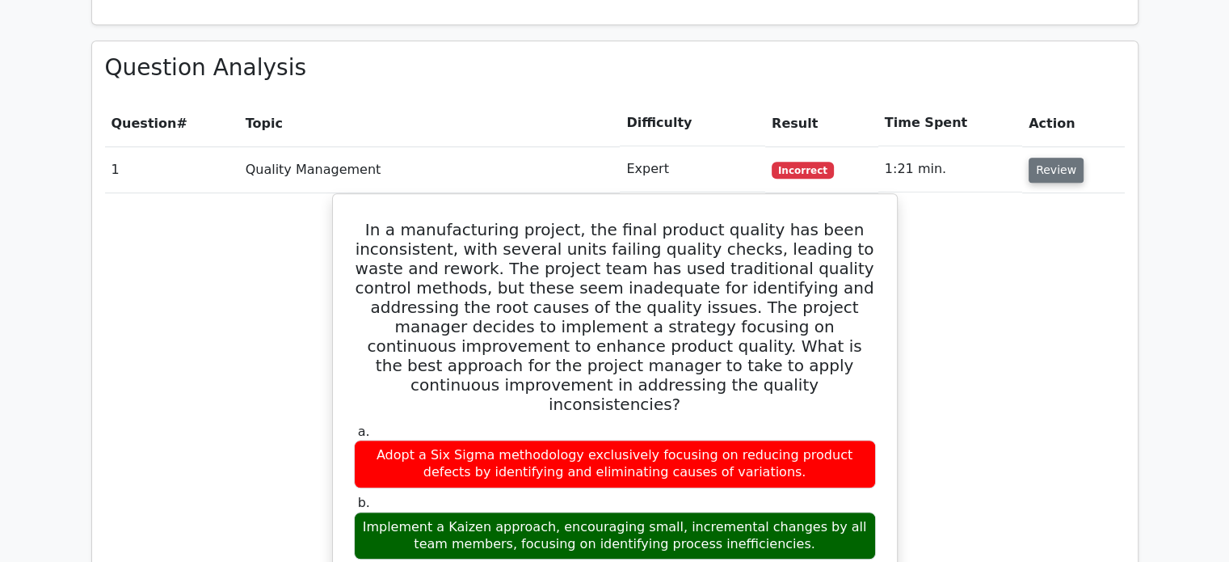
click at [1060, 158] on button "Review" at bounding box center [1056, 170] width 55 height 25
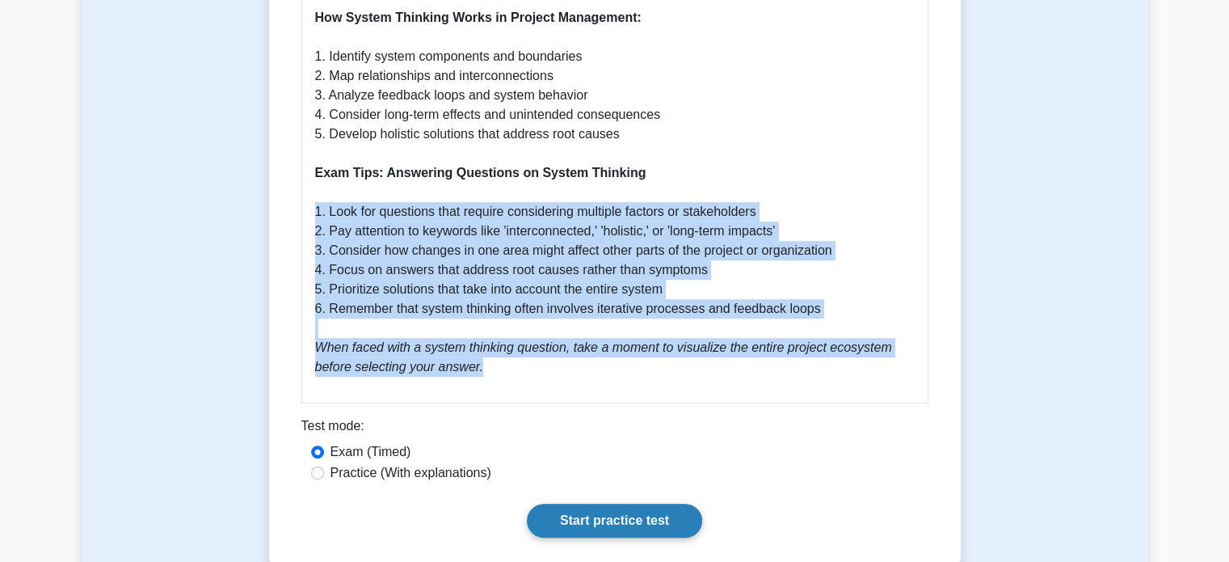
click at [621, 523] on link "Start practice test" at bounding box center [614, 521] width 175 height 34
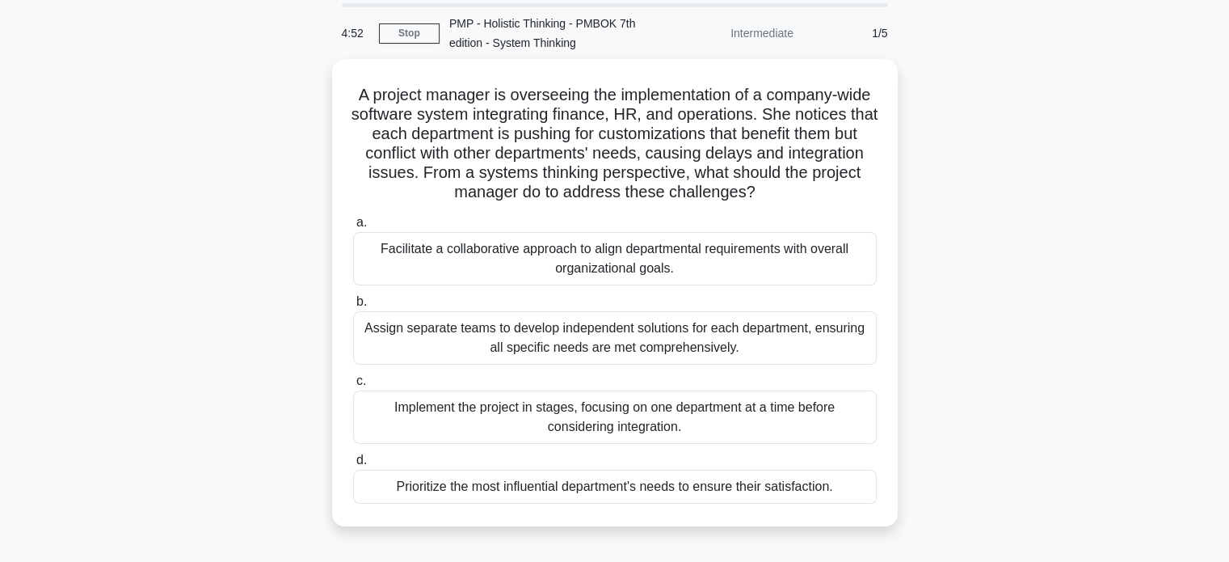
scroll to position [55, 0]
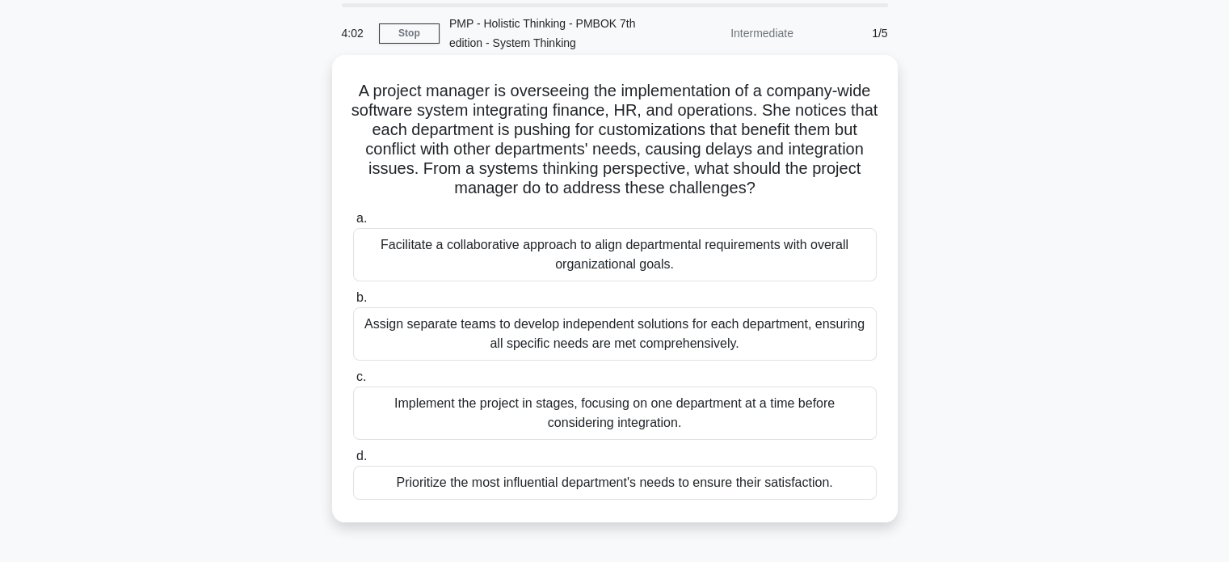
click at [705, 250] on div "Facilitate a collaborative approach to align departmental requirements with ove…" at bounding box center [615, 254] width 524 height 53
click at [353, 224] on input "a. Facilitate a collaborative approach to align departmental requirements with …" at bounding box center [353, 218] width 0 height 11
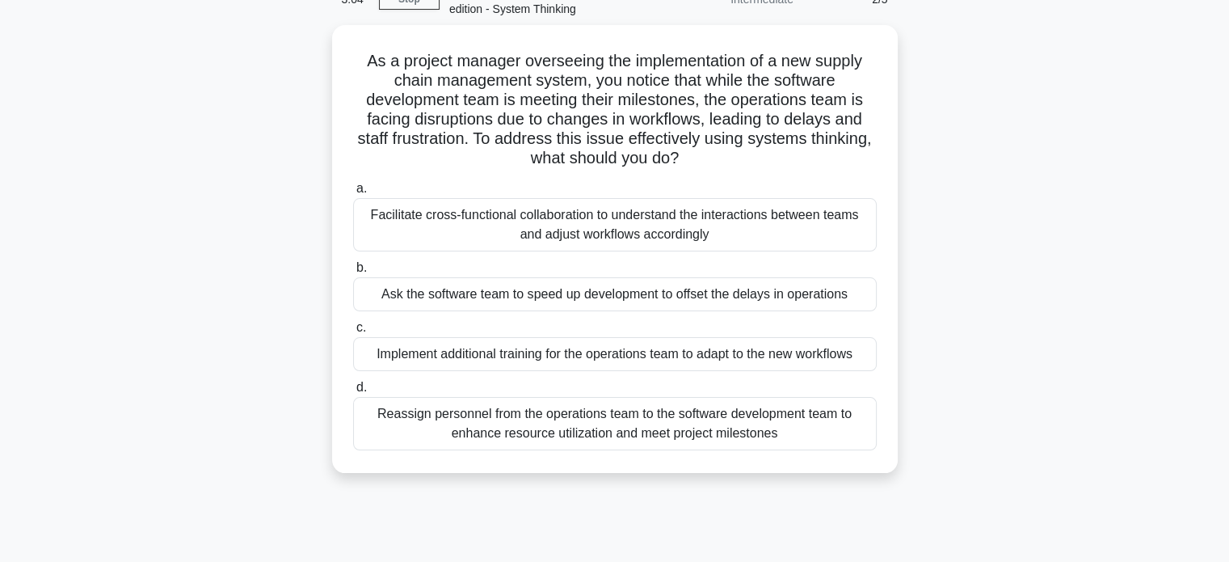
scroll to position [90, 0]
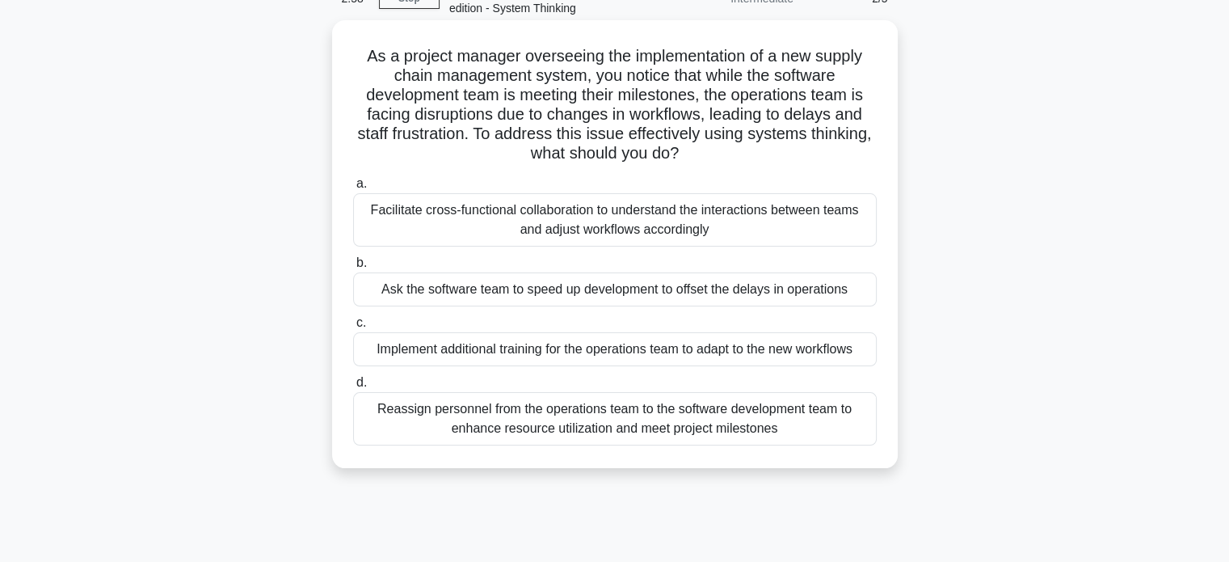
click at [664, 227] on div "Facilitate cross-functional collaboration to understand the interactions betwee…" at bounding box center [615, 219] width 524 height 53
click at [353, 189] on input "a. Facilitate cross-functional collaboration to understand the interactions bet…" at bounding box center [353, 184] width 0 height 11
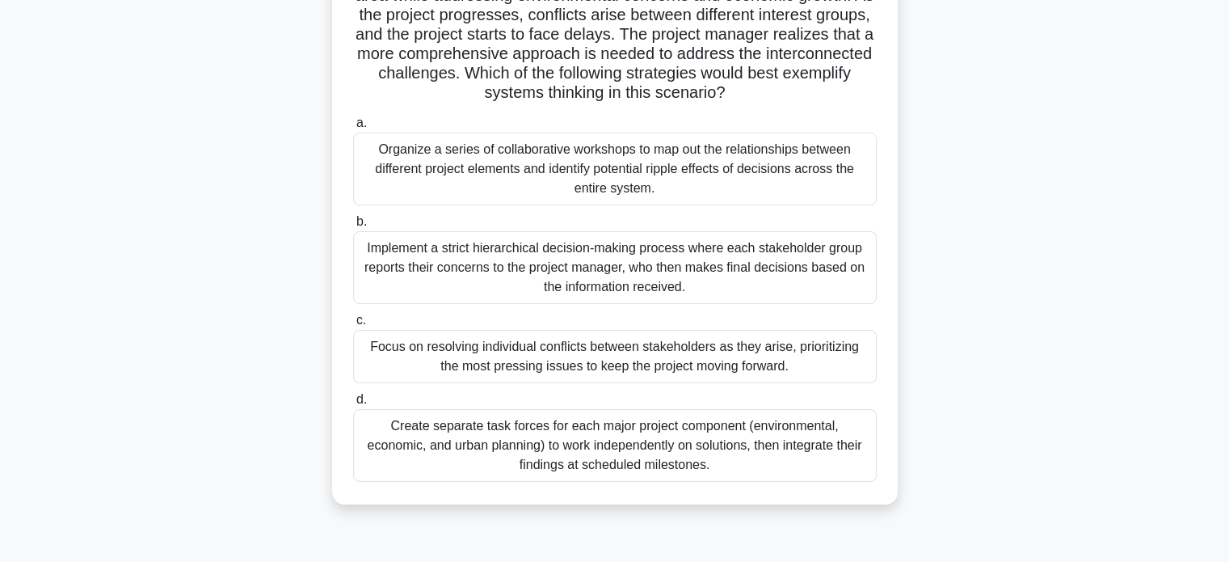
scroll to position [213, 0]
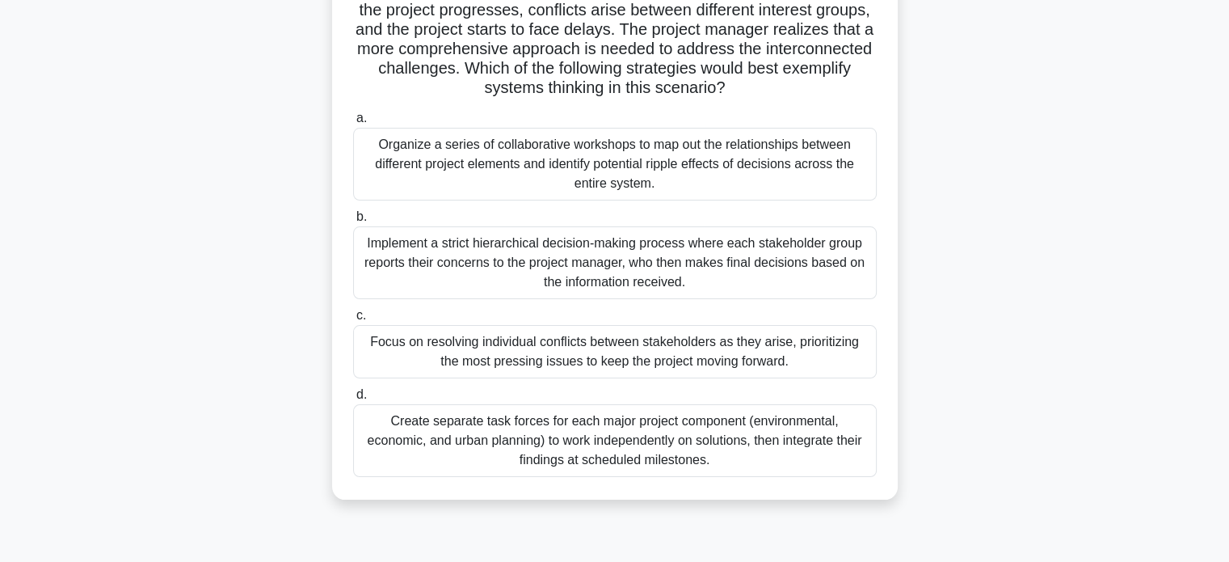
click at [665, 168] on div "Organize a series of collaborative workshops to map out the relationships betwe…" at bounding box center [615, 164] width 524 height 73
click at [353, 124] on input "a. Organize a series of collaborative workshops to map out the relationships be…" at bounding box center [353, 118] width 0 height 11
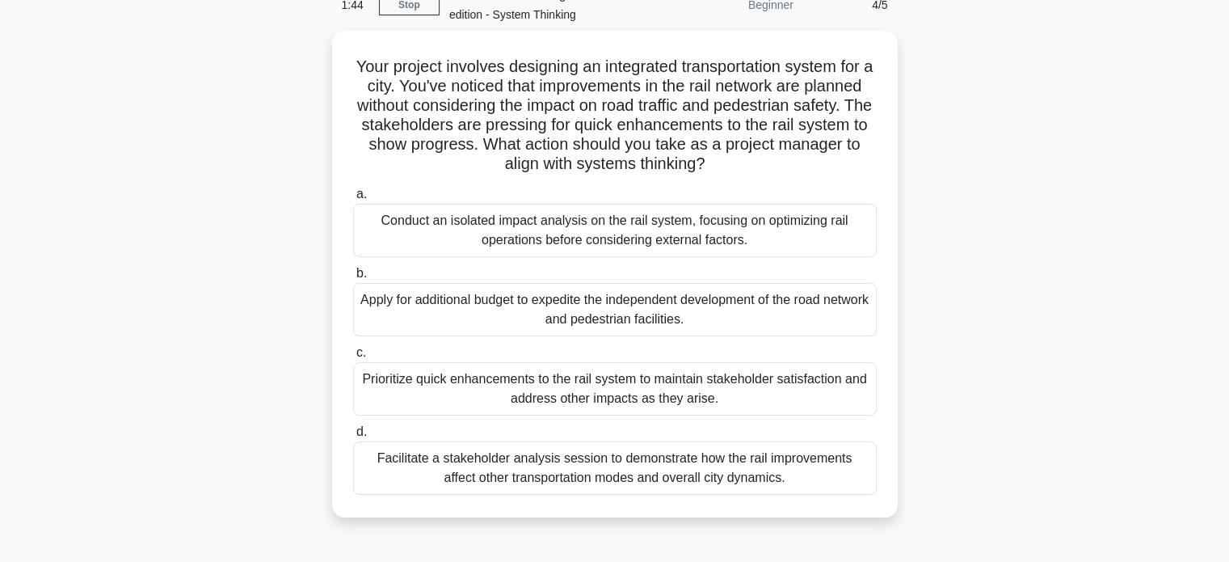
scroll to position [84, 0]
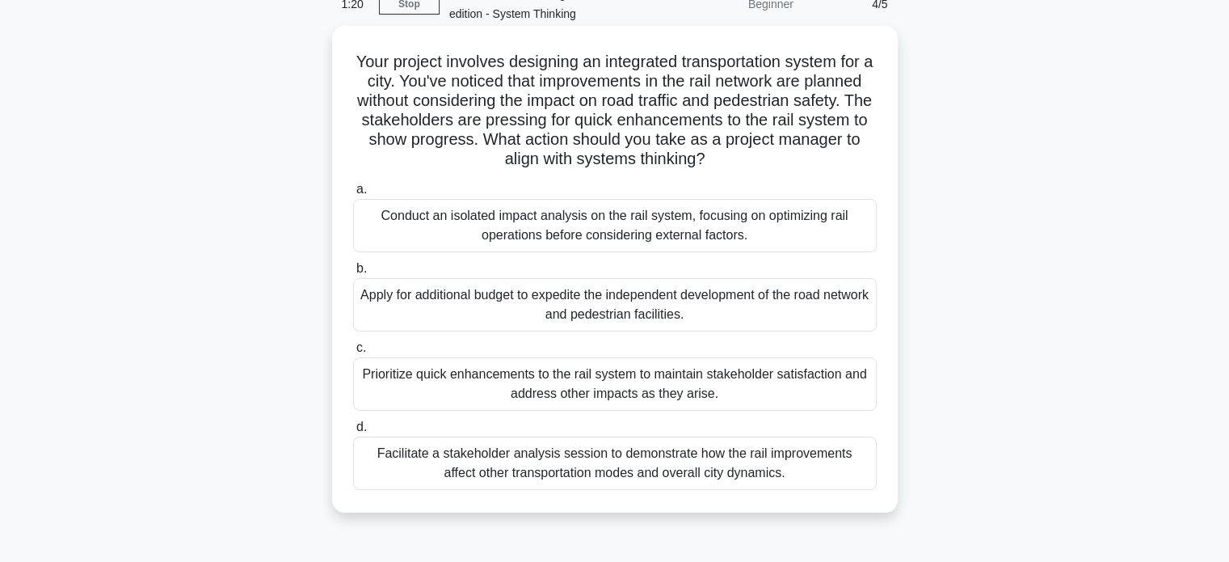
click at [672, 478] on div "Facilitate a stakeholder analysis session to demonstrate how the rail improveme…" at bounding box center [615, 462] width 524 height 53
click at [353, 432] on input "d. Facilitate a stakeholder analysis session to demonstrate how the rail improv…" at bounding box center [353, 427] width 0 height 11
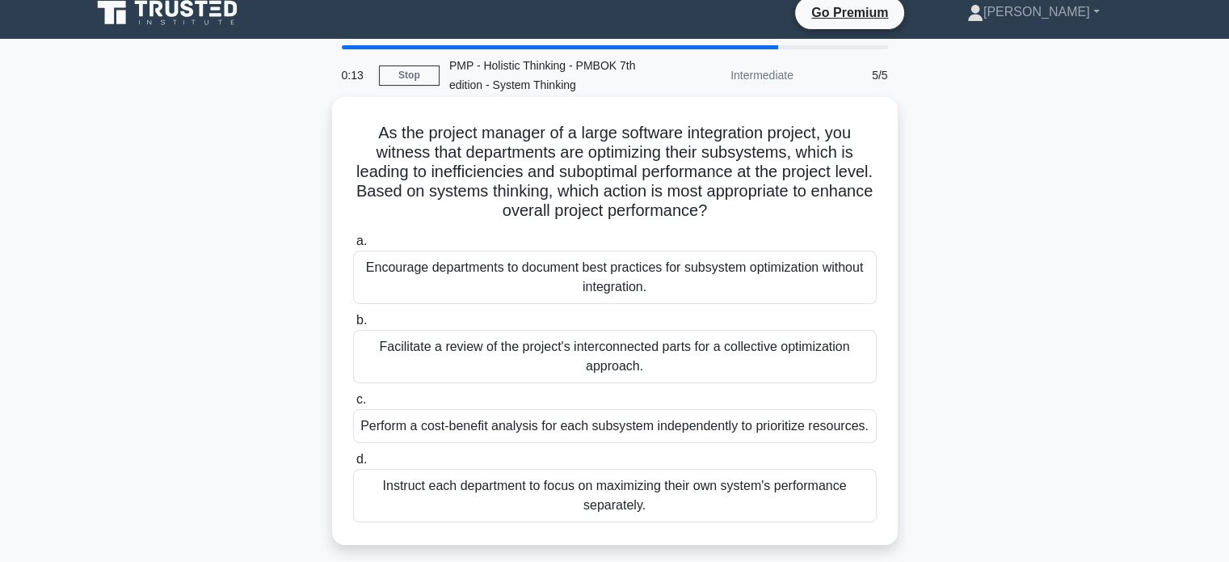
scroll to position [13, 0]
click at [611, 368] on div "Facilitate a review of the project's interconnected parts for a collective opti…" at bounding box center [615, 356] width 524 height 53
click at [353, 326] on input "b. Facilitate a review of the project's interconnected parts for a collective o…" at bounding box center [353, 320] width 0 height 11
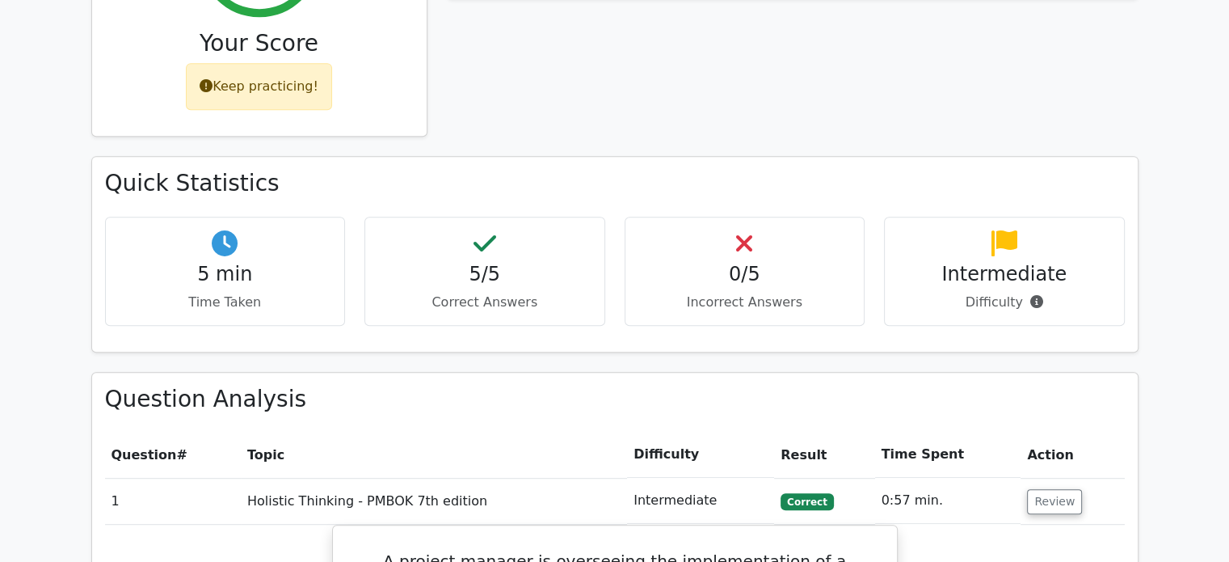
scroll to position [840, 0]
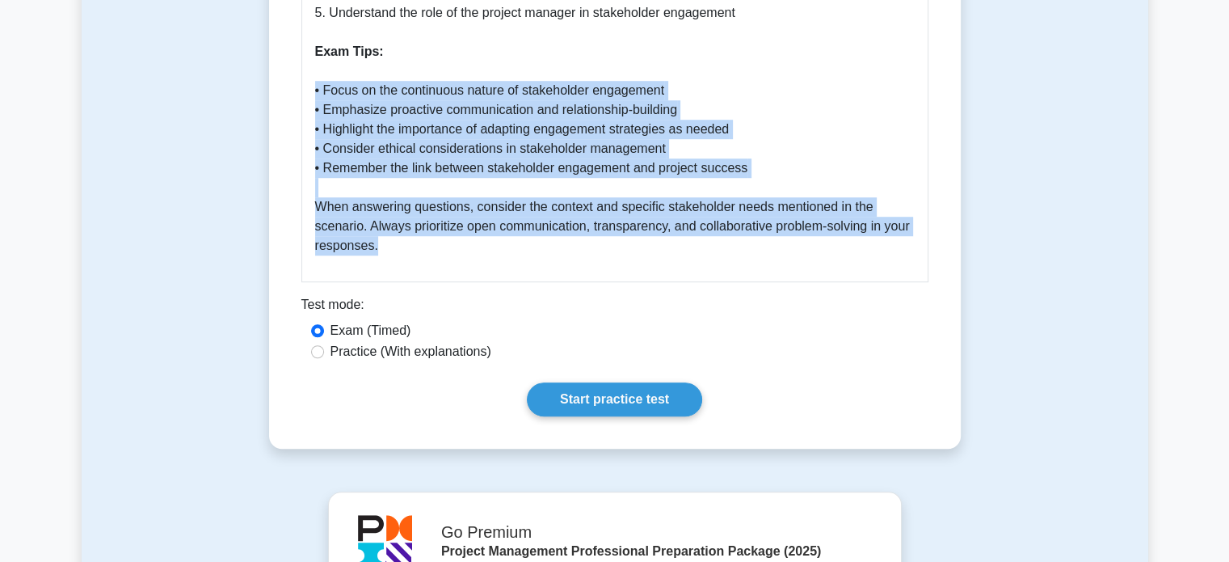
scroll to position [1080, 0]
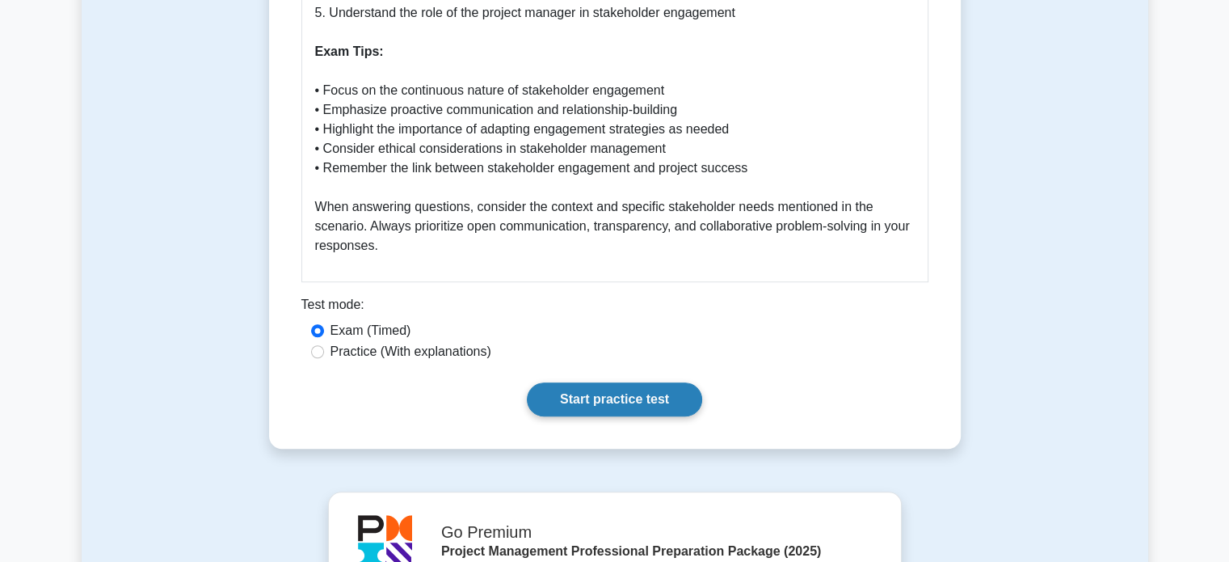
click at [617, 394] on link "Start practice test" at bounding box center [614, 399] width 175 height 34
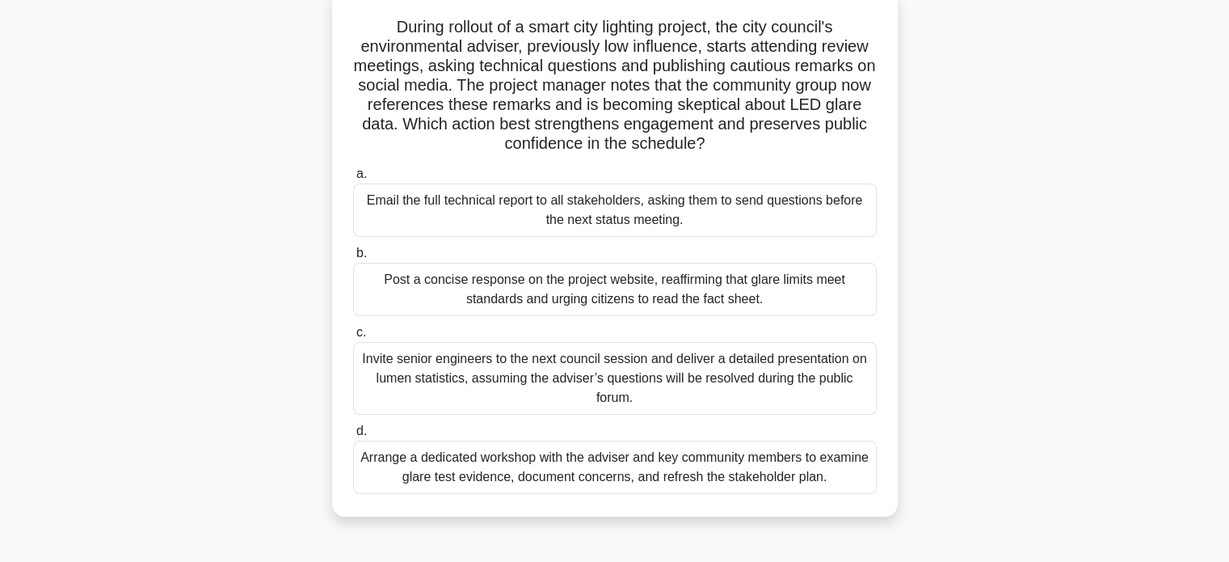
scroll to position [149, 0]
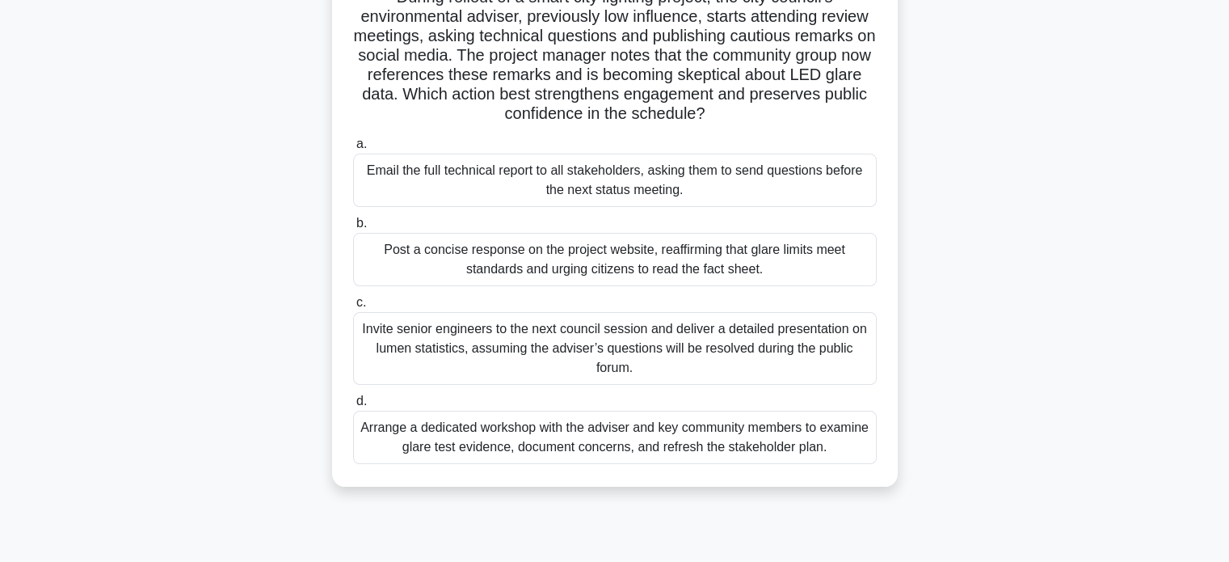
click at [642, 449] on div "Arrange a dedicated workshop with the adviser and key community members to exam…" at bounding box center [615, 437] width 524 height 53
click at [353, 407] on input "d. Arrange a dedicated workshop with the adviser and key community members to e…" at bounding box center [353, 401] width 0 height 11
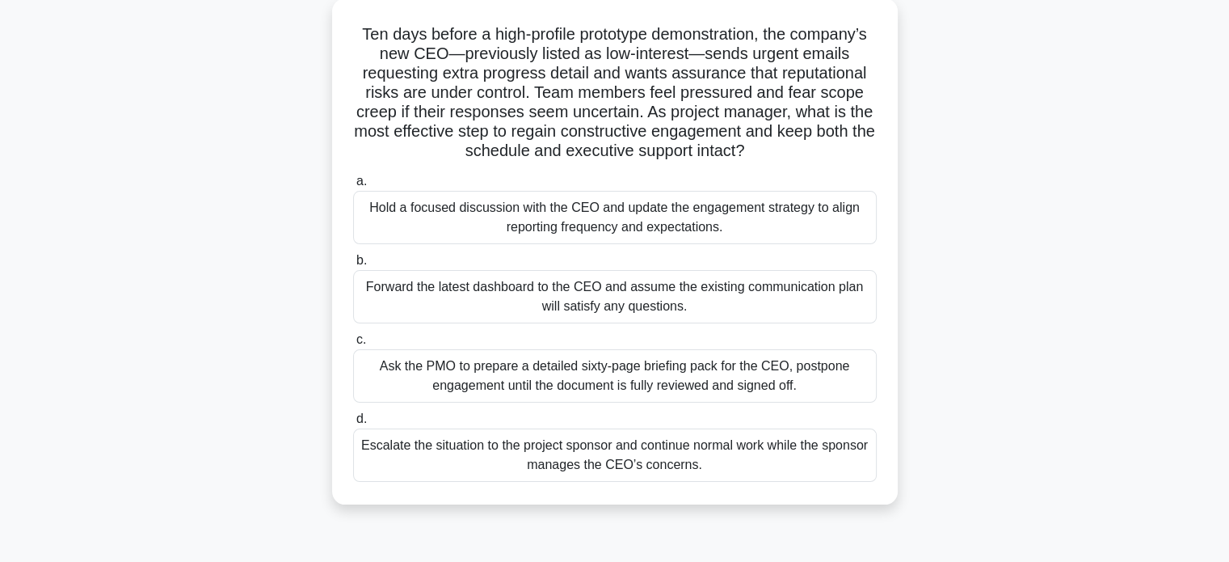
scroll to position [116, 0]
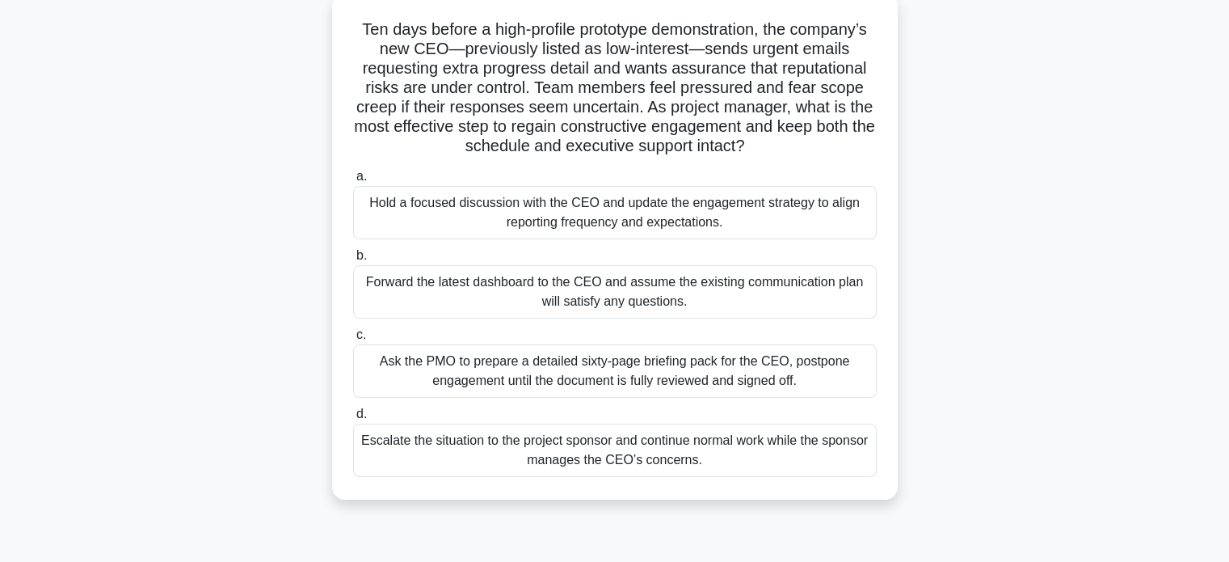
click at [669, 226] on div "Hold a focused discussion with the CEO and update the engagement strategy to al…" at bounding box center [615, 212] width 524 height 53
click at [353, 182] on input "a. Hold a focused discussion with the CEO and update the engagement strategy to…" at bounding box center [353, 176] width 0 height 11
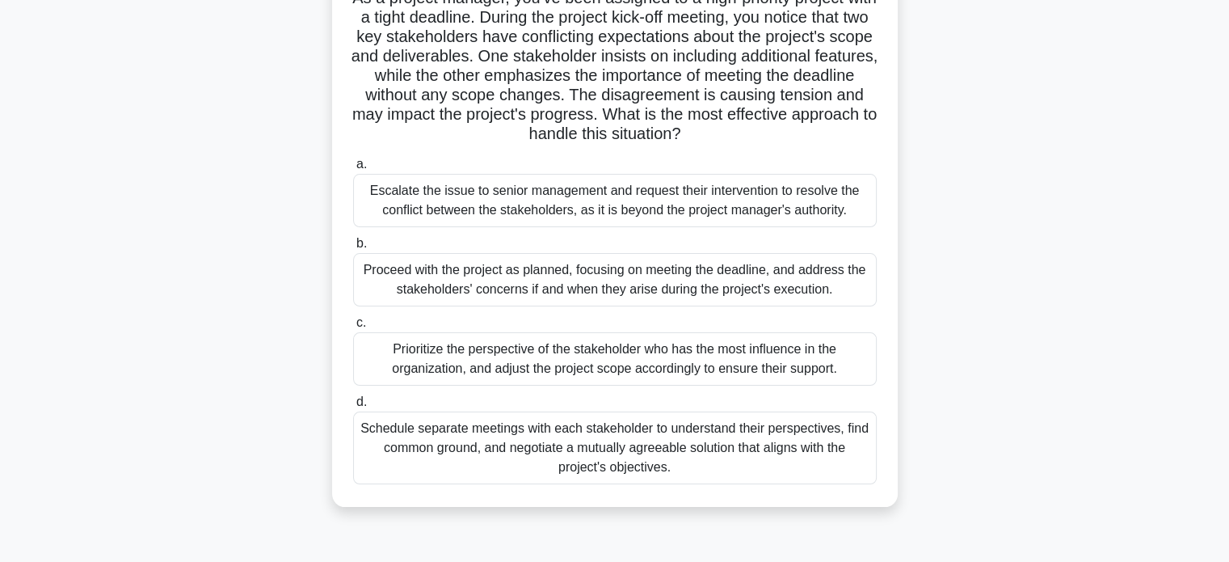
scroll to position [158, 0]
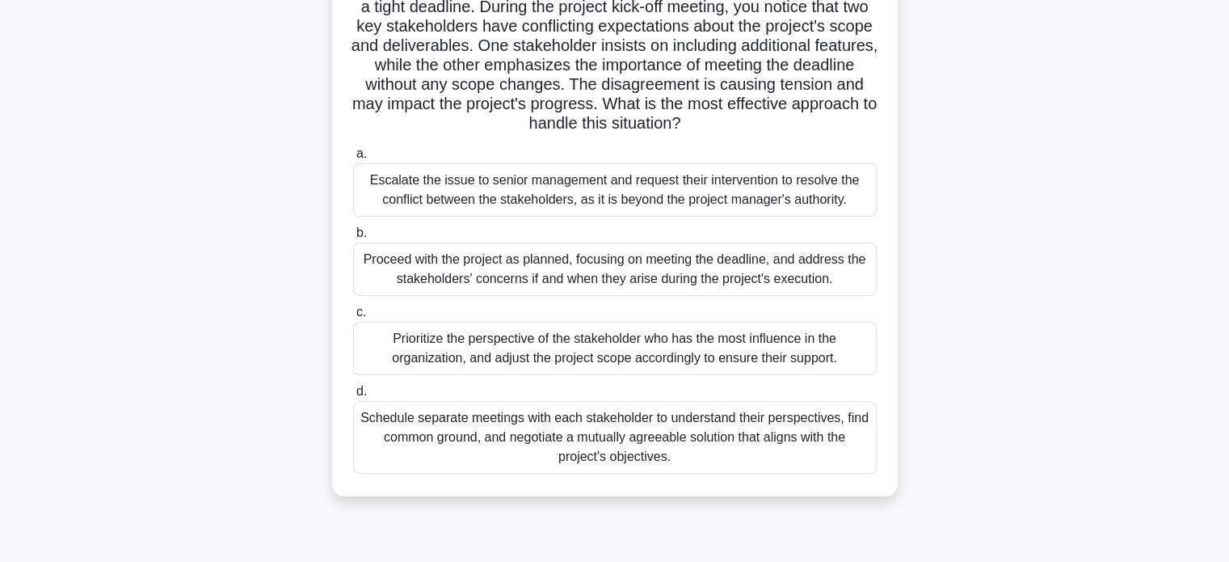
click at [540, 424] on div "Schedule separate meetings with each stakeholder to understand their perspectiv…" at bounding box center [615, 437] width 524 height 73
click at [353, 397] on input "d. Schedule separate meetings with each stakeholder to understand their perspec…" at bounding box center [353, 391] width 0 height 11
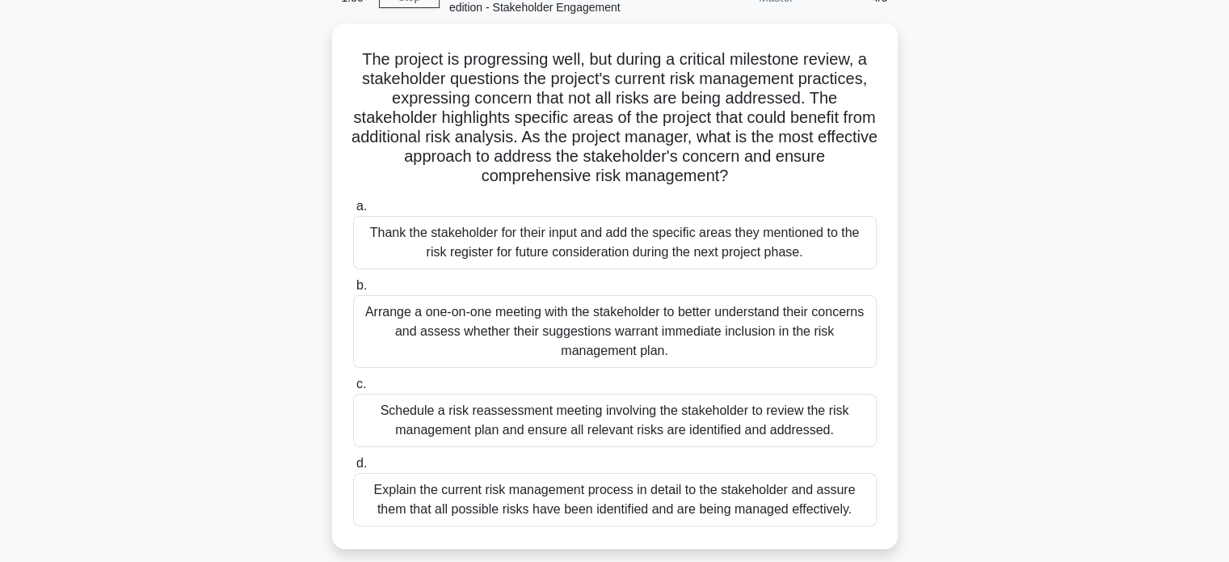
scroll to position [97, 0]
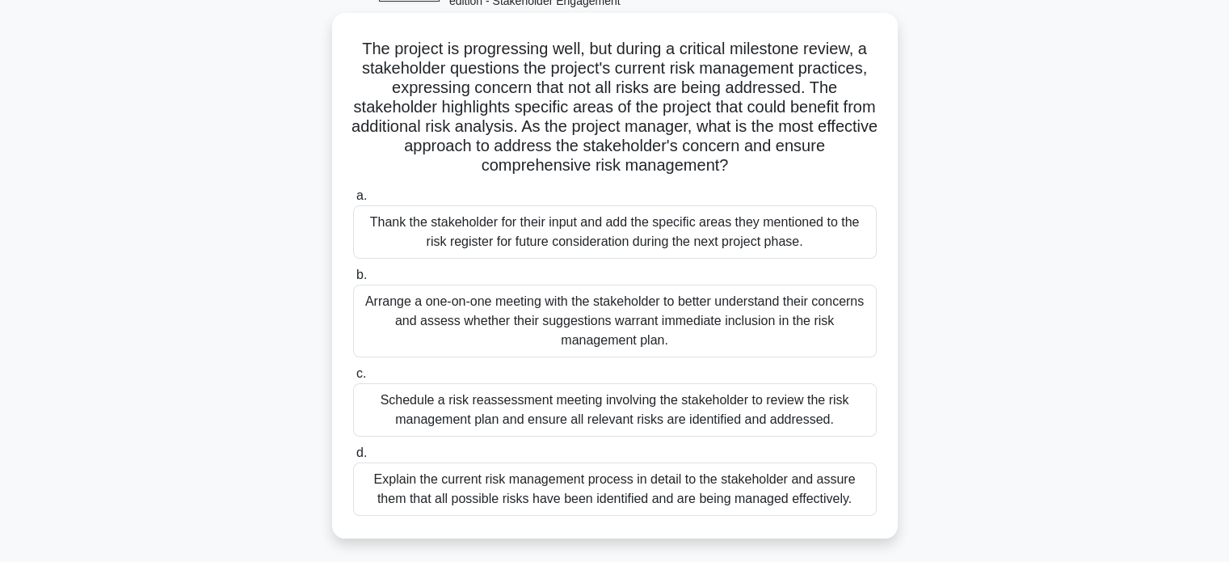
click at [585, 327] on div "Arrange a one-on-one meeting with the stakeholder to better understand their co…" at bounding box center [615, 320] width 524 height 73
click at [353, 280] on input "b. Arrange a one-on-one meeting with the stakeholder to better understand their…" at bounding box center [353, 275] width 0 height 11
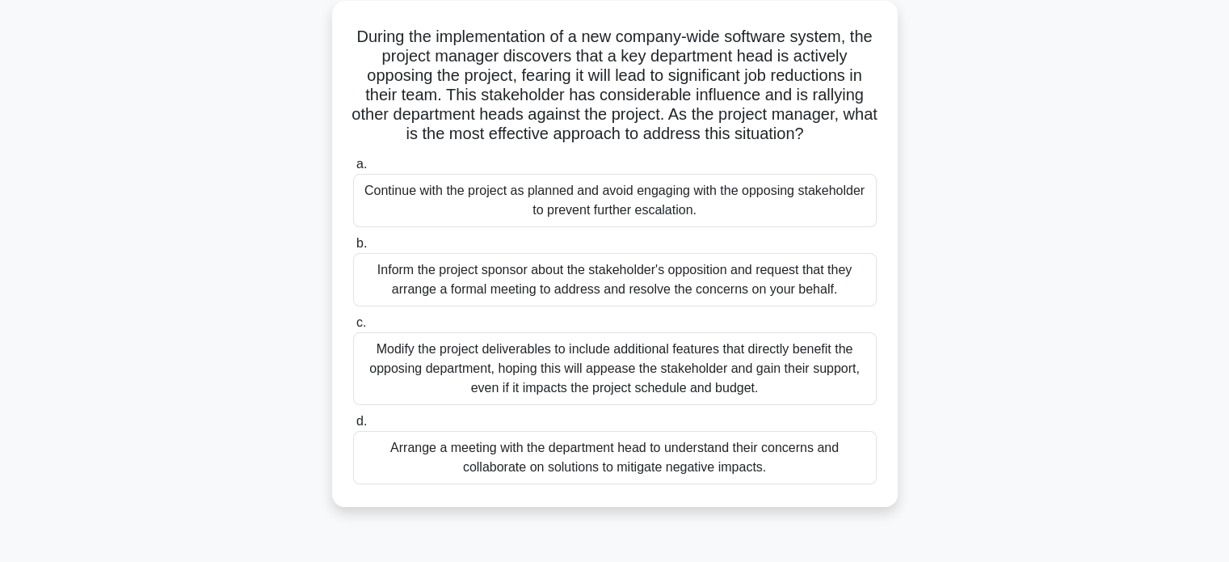
scroll to position [120, 0]
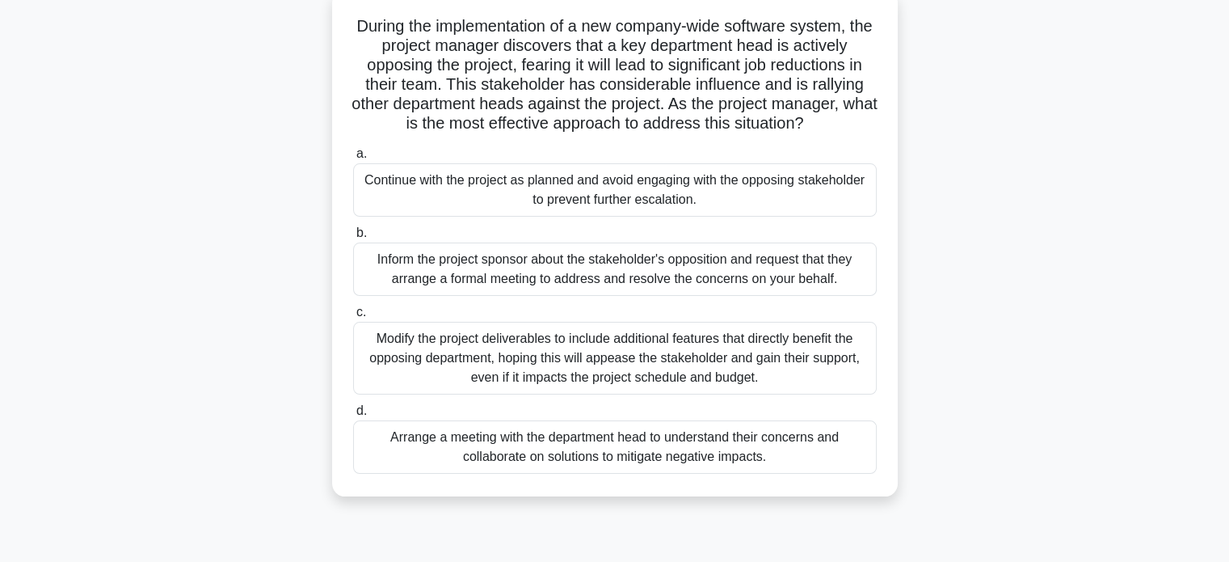
click at [616, 442] on div "Arrange a meeting with the department head to understand their concerns and col…" at bounding box center [615, 446] width 524 height 53
click at [353, 416] on input "d. Arrange a meeting with the department head to understand their concerns and …" at bounding box center [353, 411] width 0 height 11
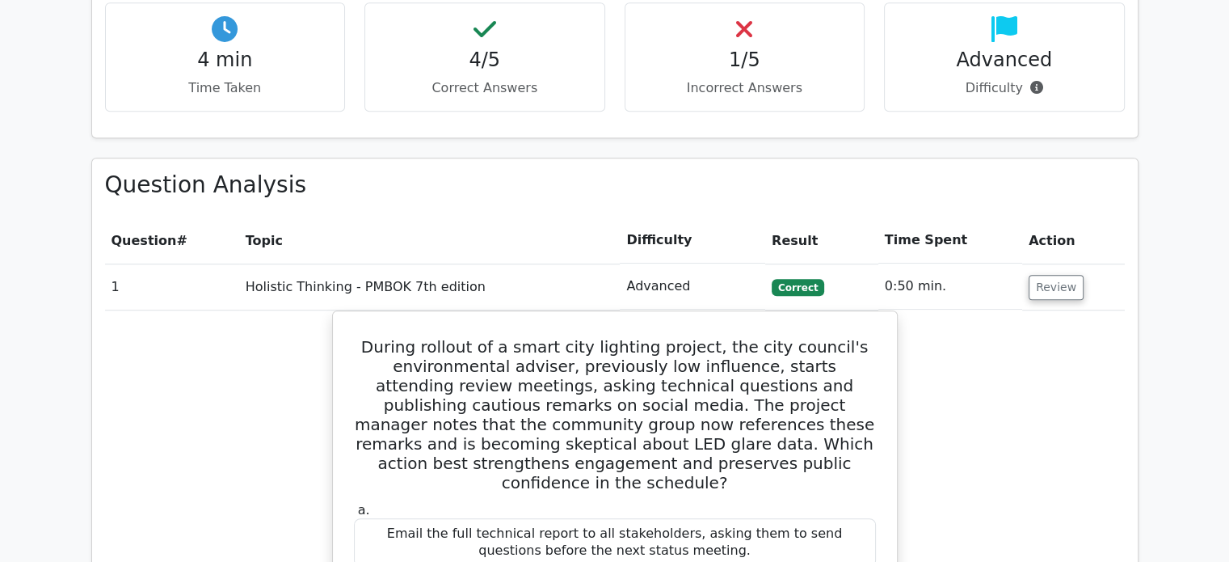
scroll to position [1012, 0]
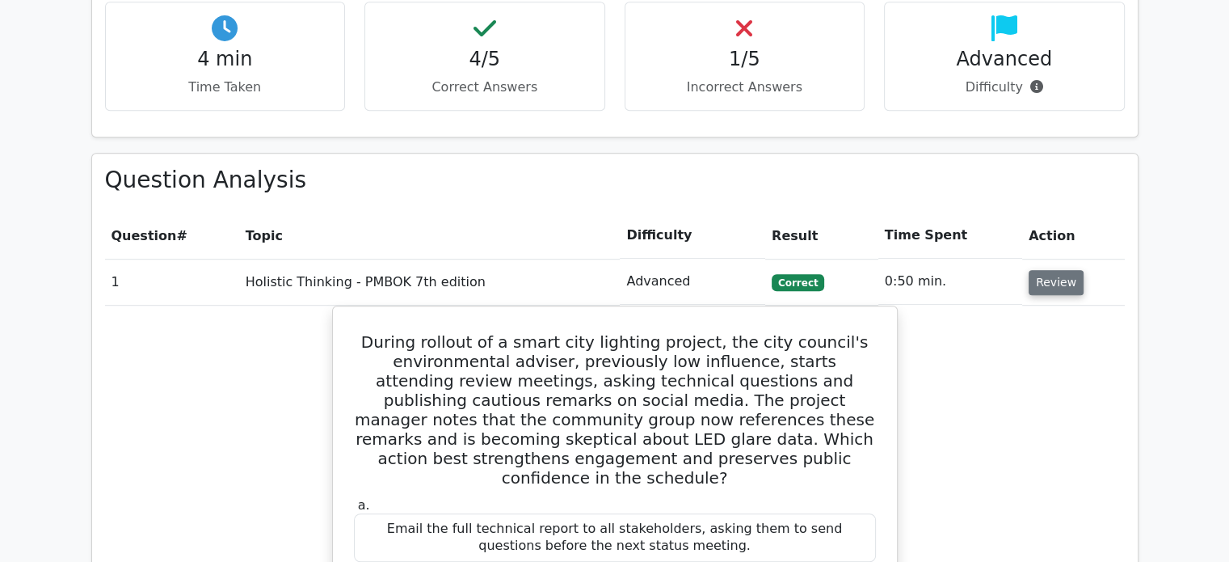
click at [1042, 270] on button "Review" at bounding box center [1056, 282] width 55 height 25
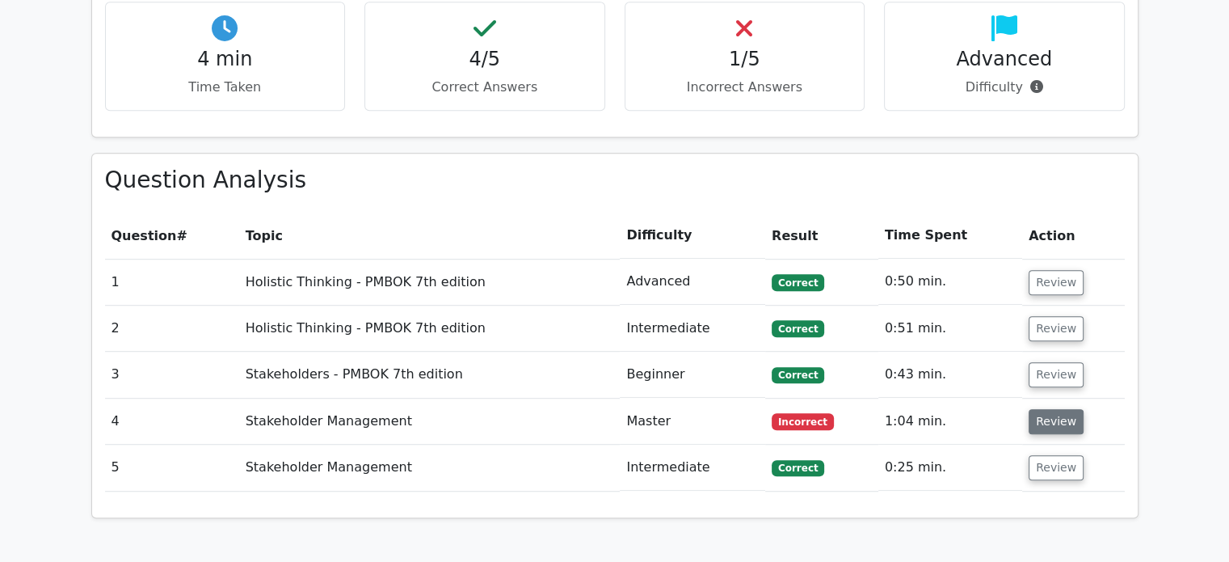
click at [1050, 409] on button "Review" at bounding box center [1056, 421] width 55 height 25
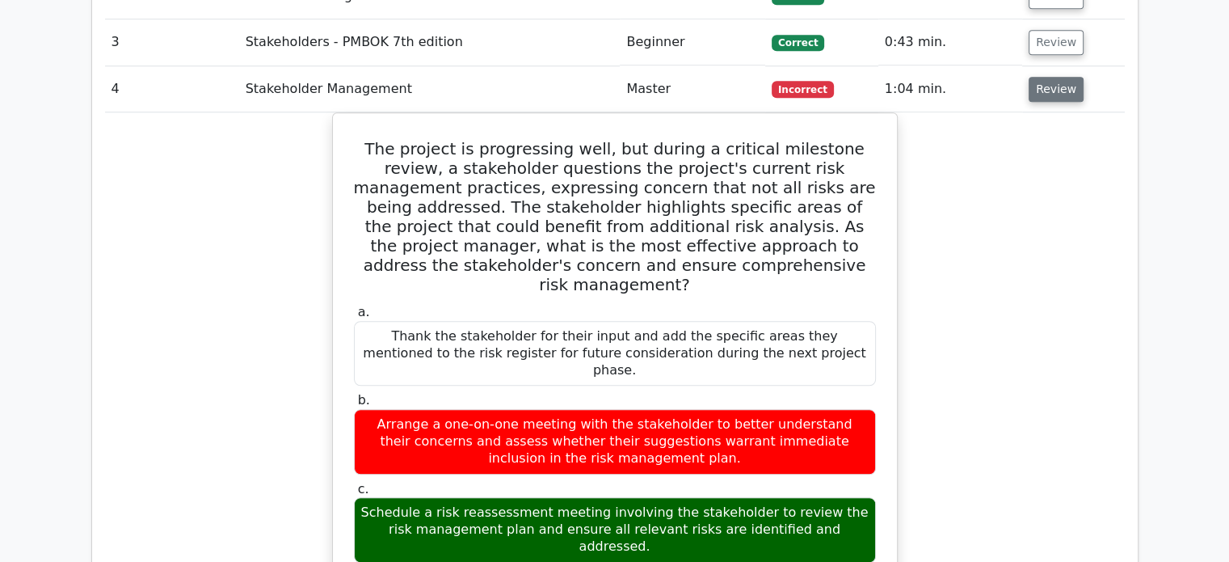
scroll to position [1351, 0]
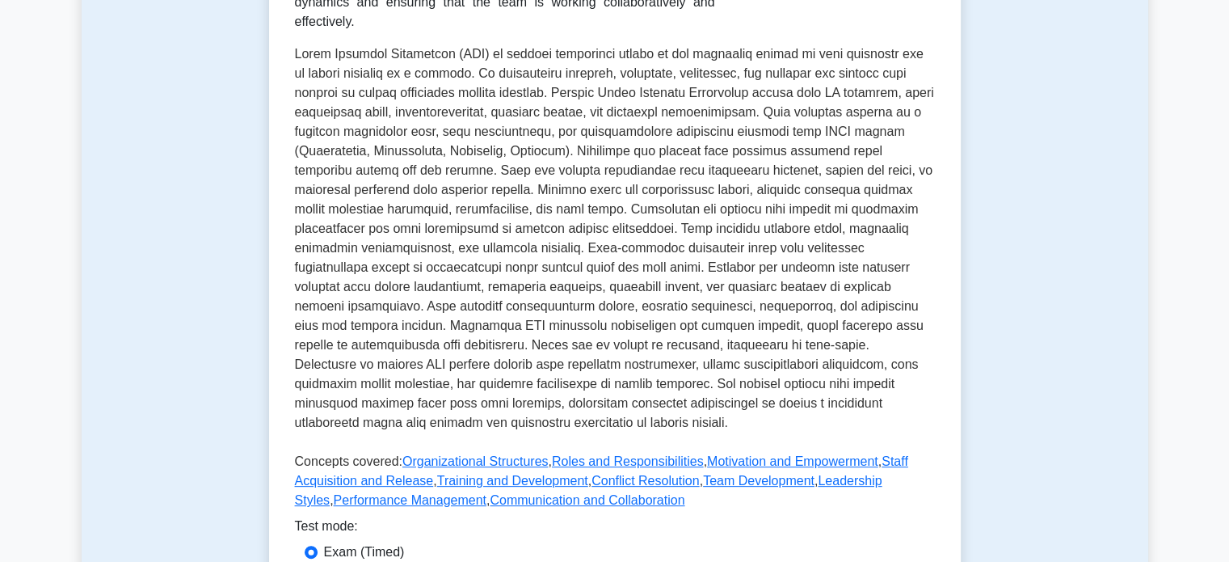
scroll to position [440, 0]
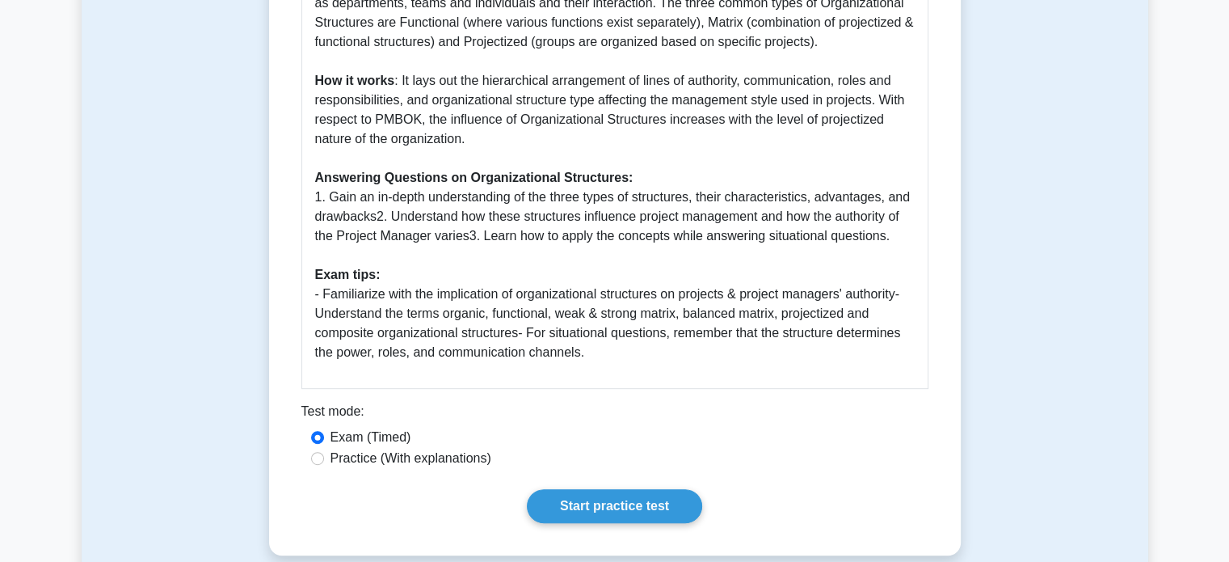
scroll to position [729, 0]
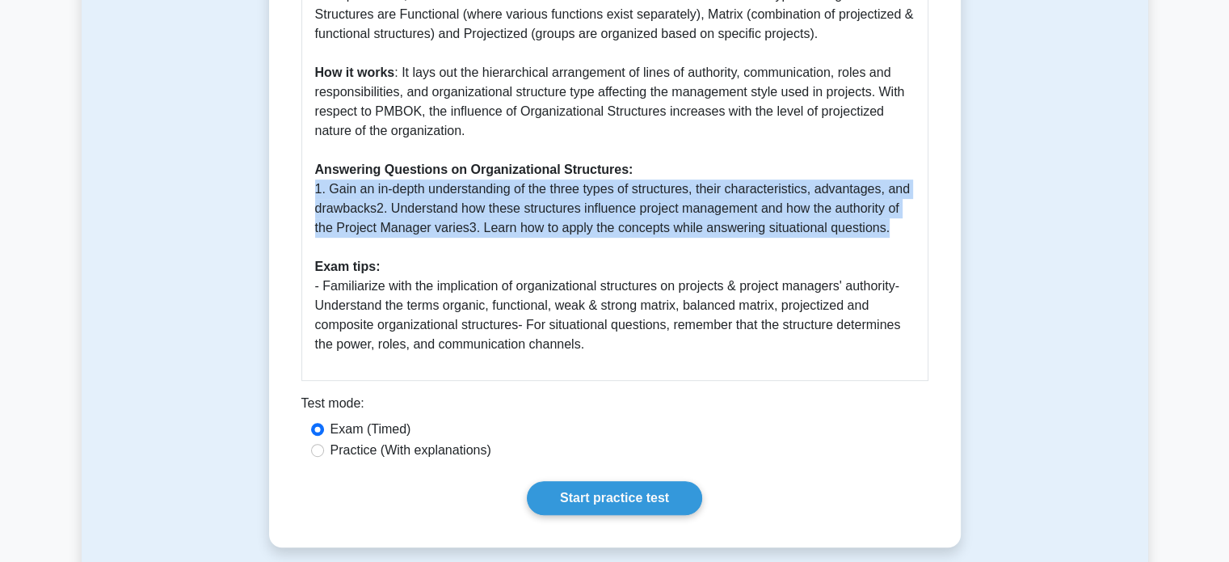
drag, startPoint x: 316, startPoint y: 190, endPoint x: 918, endPoint y: 233, distance: 603.6
click at [918, 233] on div "Guide: Organizational Structures & PMBOK Guide Seventh Edition Organizational S…" at bounding box center [614, 47] width 627 height 668
copy p "1. Gain an in-depth understanding of the three types of structures, their chara…"
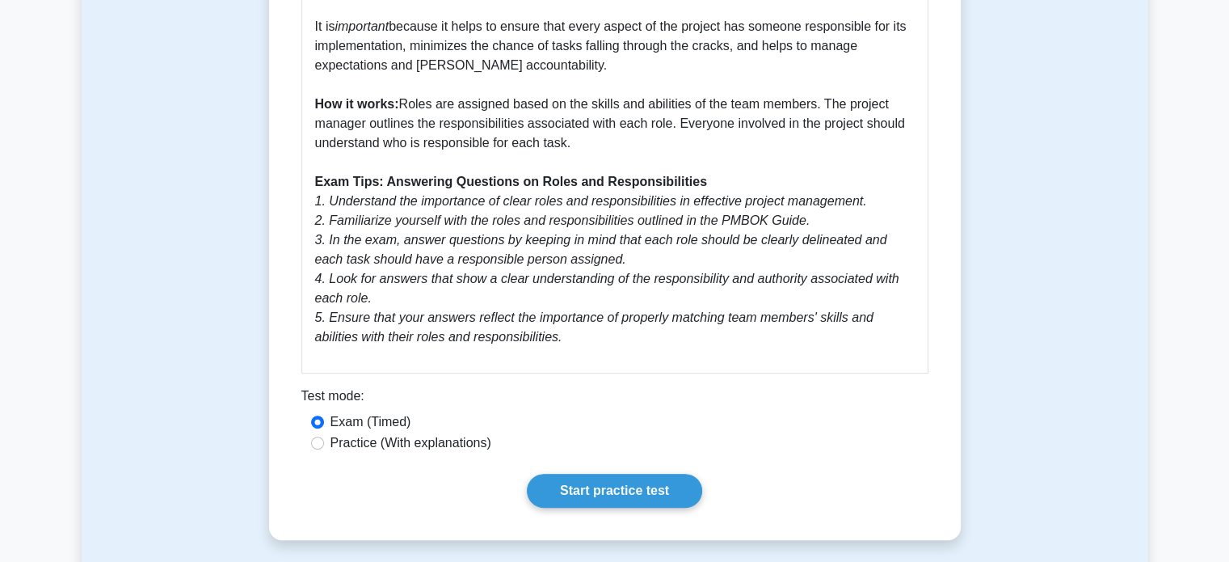
scroll to position [563, 0]
drag, startPoint x: 403, startPoint y: 108, endPoint x: 585, endPoint y: 135, distance: 183.8
click at [585, 135] on p "Understanding Roles and Responsibilities in Project Human Resource Management i…" at bounding box center [615, 132] width 600 height 427
copy p "Roles are assigned based on the skills and abilities of the team members. The p…"
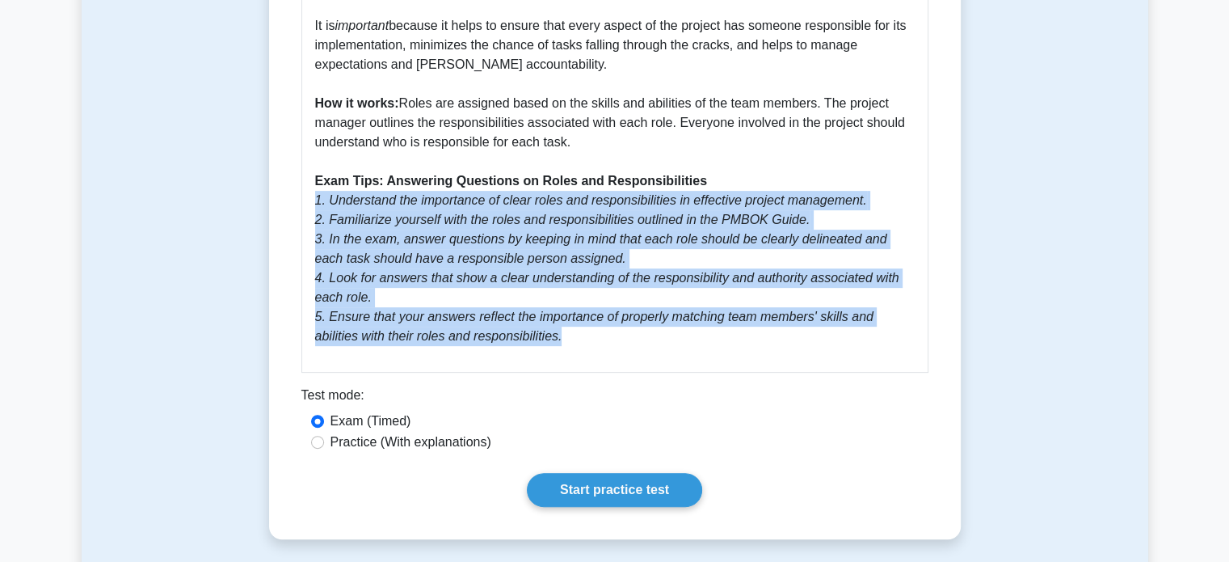
drag, startPoint x: 313, startPoint y: 200, endPoint x: 588, endPoint y: 329, distance: 304.1
click at [588, 329] on div "Guide: Roles and Responsibilities in Project Human Resource Management Understa…" at bounding box center [614, 116] width 627 height 512
copy p "1. Understand the importance of clear roles and responsibilities in effective p…"
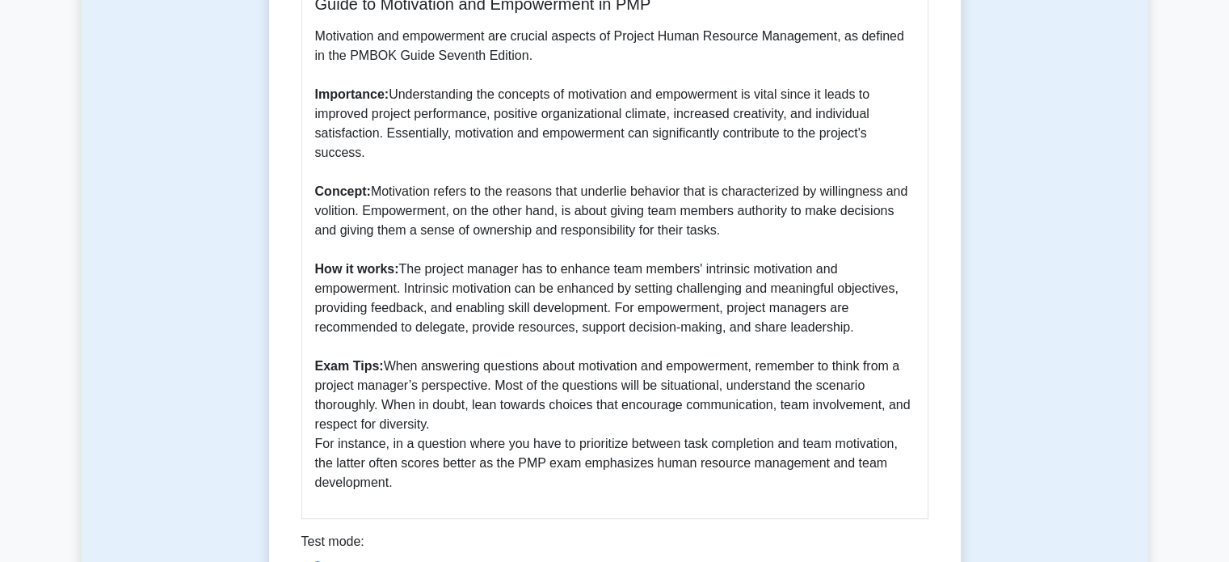
scroll to position [595, 0]
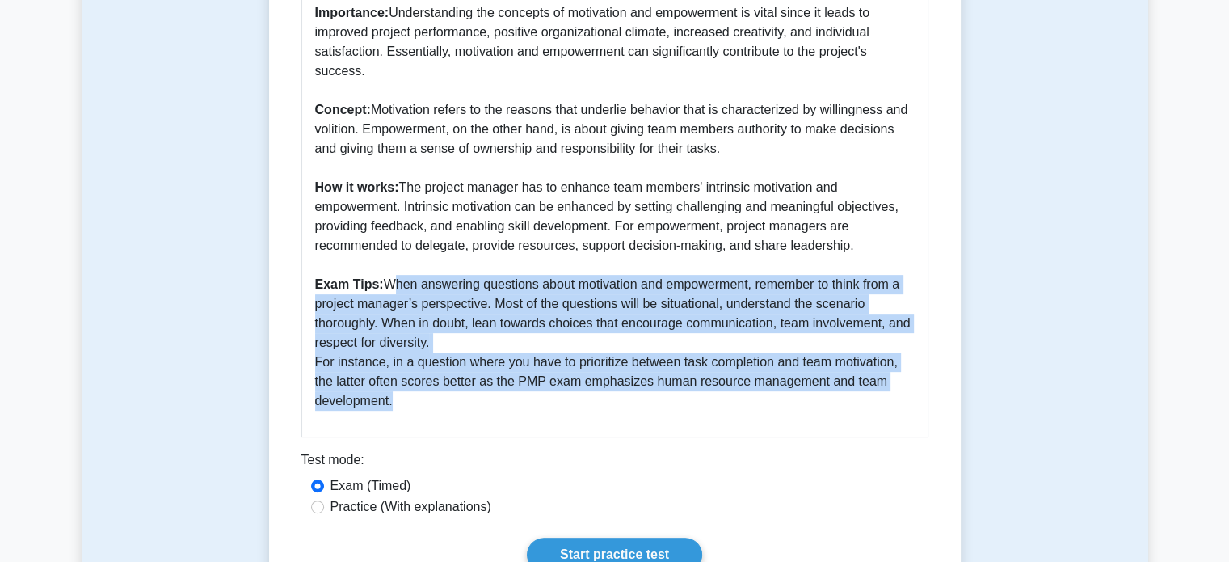
drag, startPoint x: 384, startPoint y: 284, endPoint x: 449, endPoint y: 398, distance: 131.4
click at [449, 398] on p "Motivation and empowerment are crucial aspects of Project Human Resource Manage…" at bounding box center [615, 178] width 600 height 466
copy p "When answering questions about motivation and empowerment, remember to think fr…"
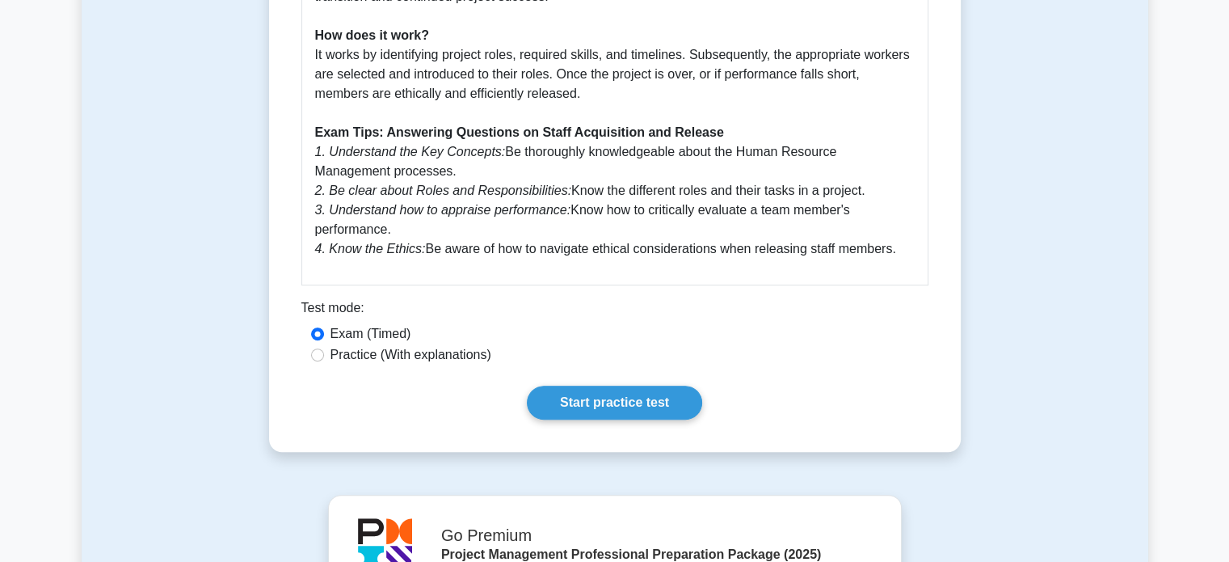
scroll to position [697, 0]
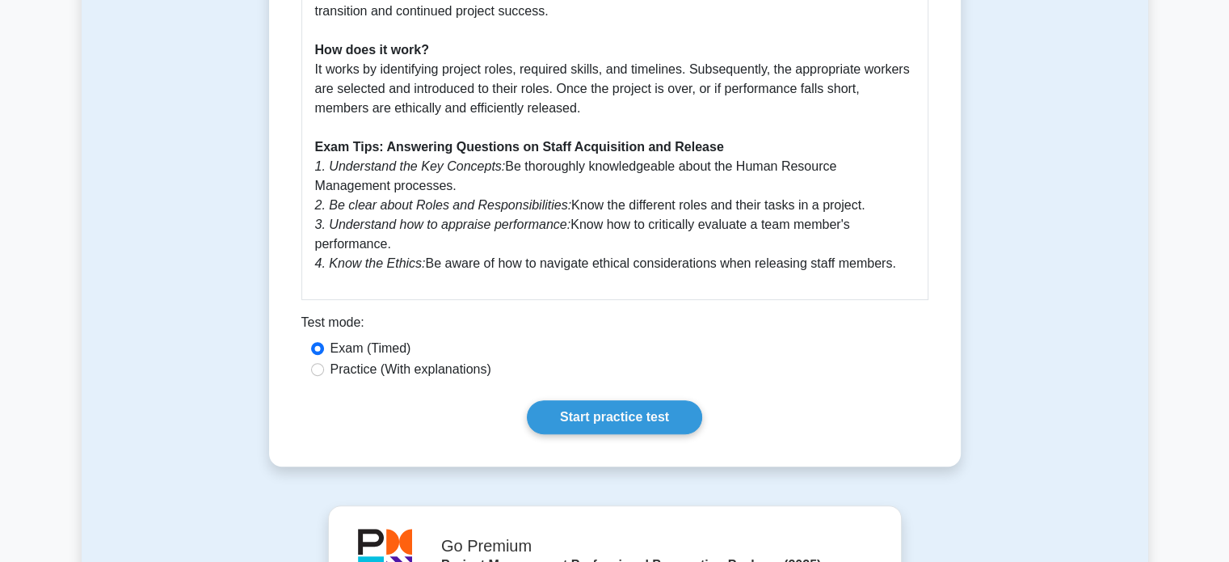
drag, startPoint x: 315, startPoint y: 161, endPoint x: 963, endPoint y: 285, distance: 660.0
copy p "1. Understand the Key Concepts: Be thoroughly knowledgeable about the Human Res…"
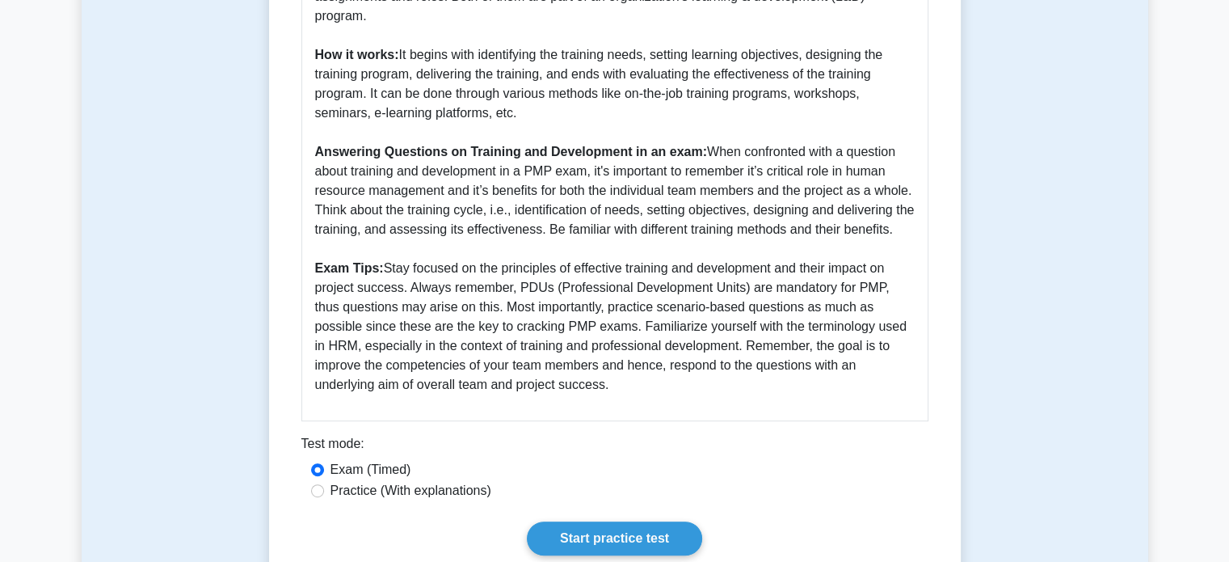
scroll to position [740, 0]
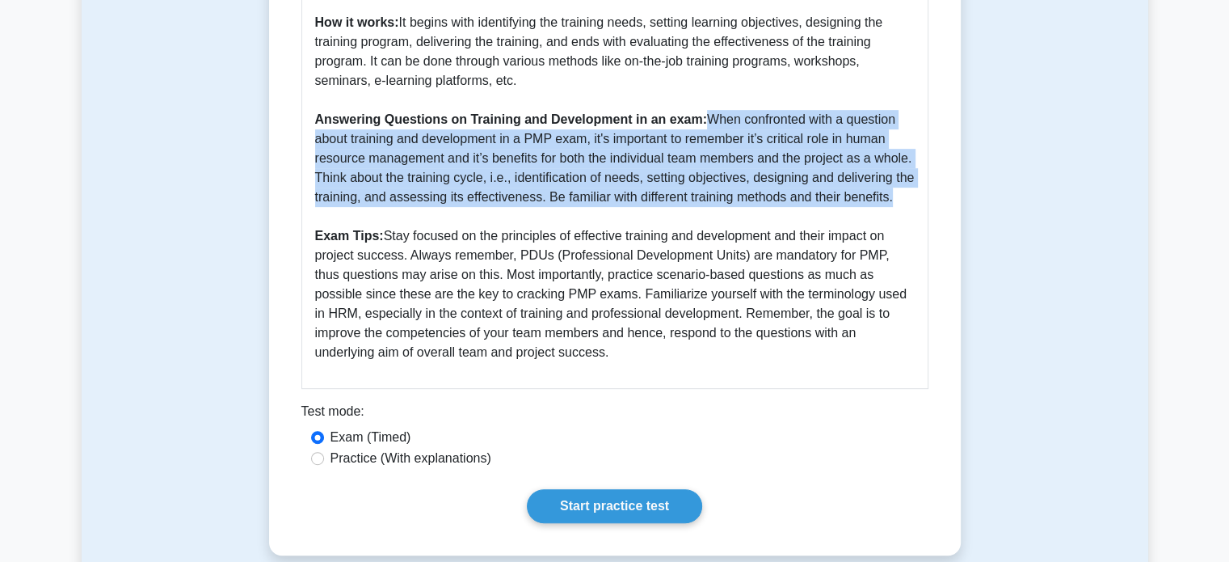
drag, startPoint x: 704, startPoint y: 119, endPoint x: 899, endPoint y: 199, distance: 210.6
click at [899, 199] on p "Training and development is a key component of project management, specifically…" at bounding box center [615, 51] width 600 height 621
copy p "When confronted with a question about training and development in a PMP exam, i…"
drag, startPoint x: 385, startPoint y: 236, endPoint x: 539, endPoint y: 352, distance: 192.8
click at [539, 352] on p "Training and development is a key component of project management, specifically…" at bounding box center [615, 51] width 600 height 621
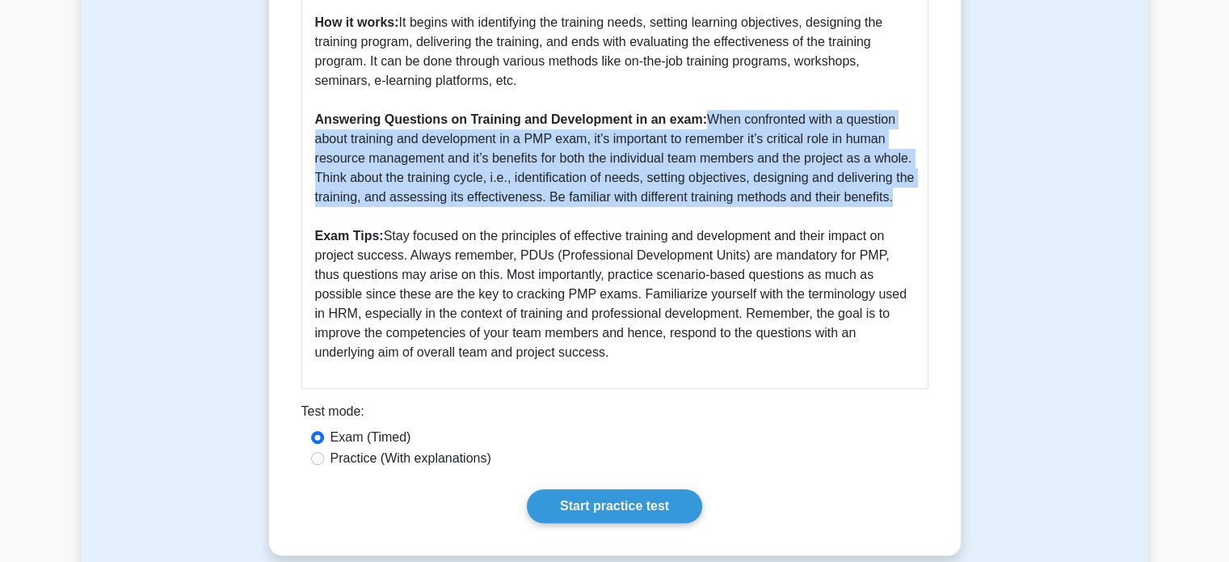
copy p "Stay focused on the principles of effective training and development and their …"
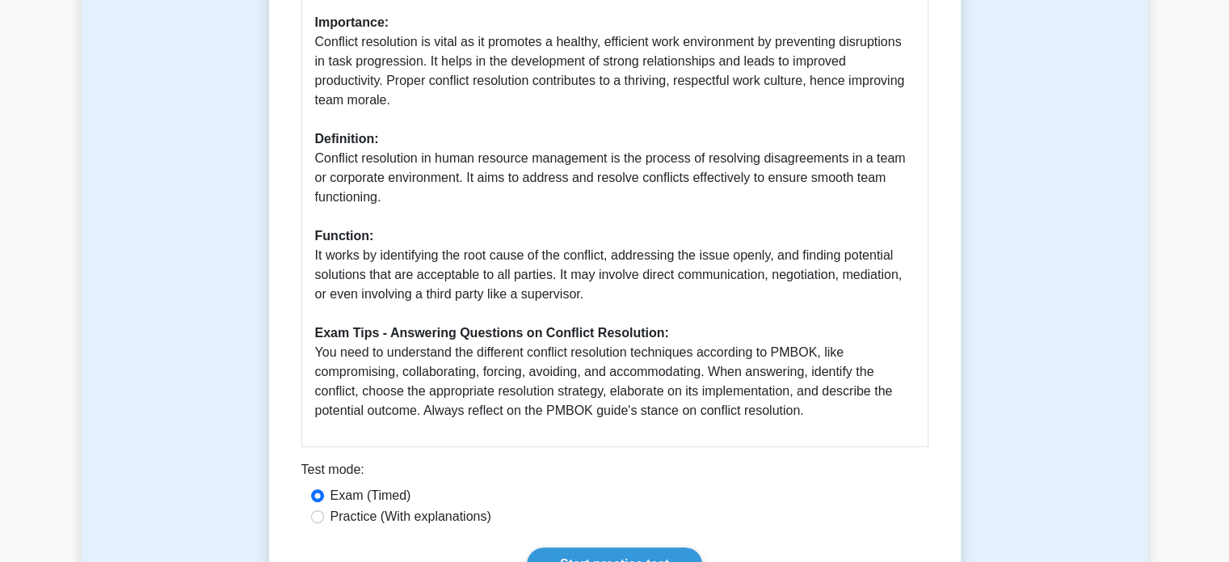
scroll to position [495, 0]
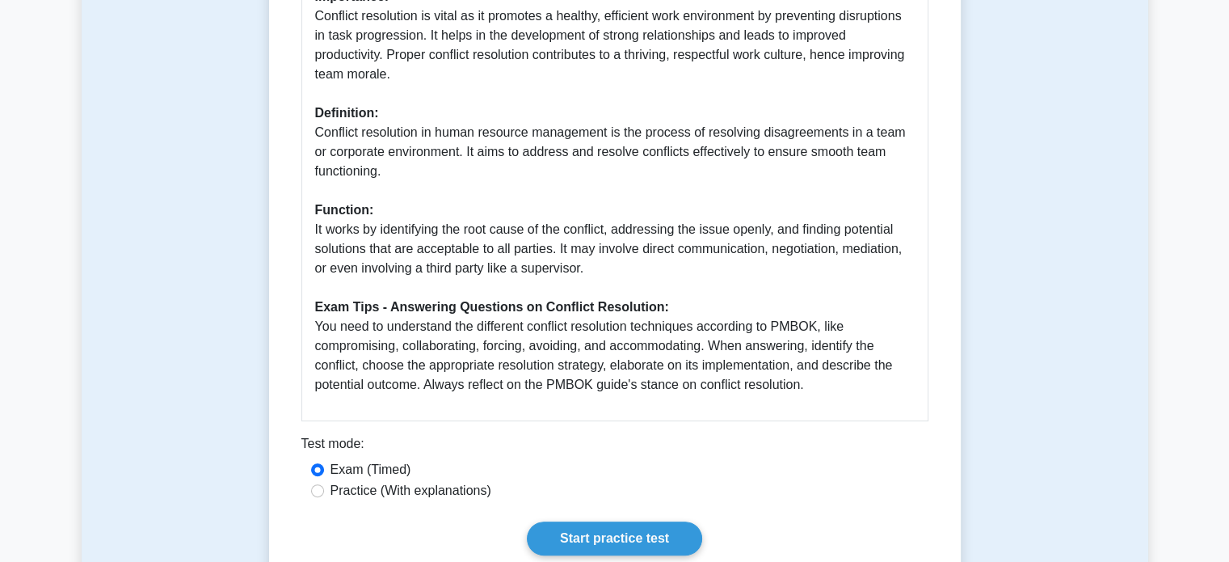
drag, startPoint x: 314, startPoint y: 327, endPoint x: 882, endPoint y: 405, distance: 573.6
click at [882, 405] on div "Guide to Conflict Resolution within Human Resource Management Importance: Confl…" at bounding box center [614, 174] width 627 height 493
copy p "You need to understand the different conflict resolution techniques according t…"
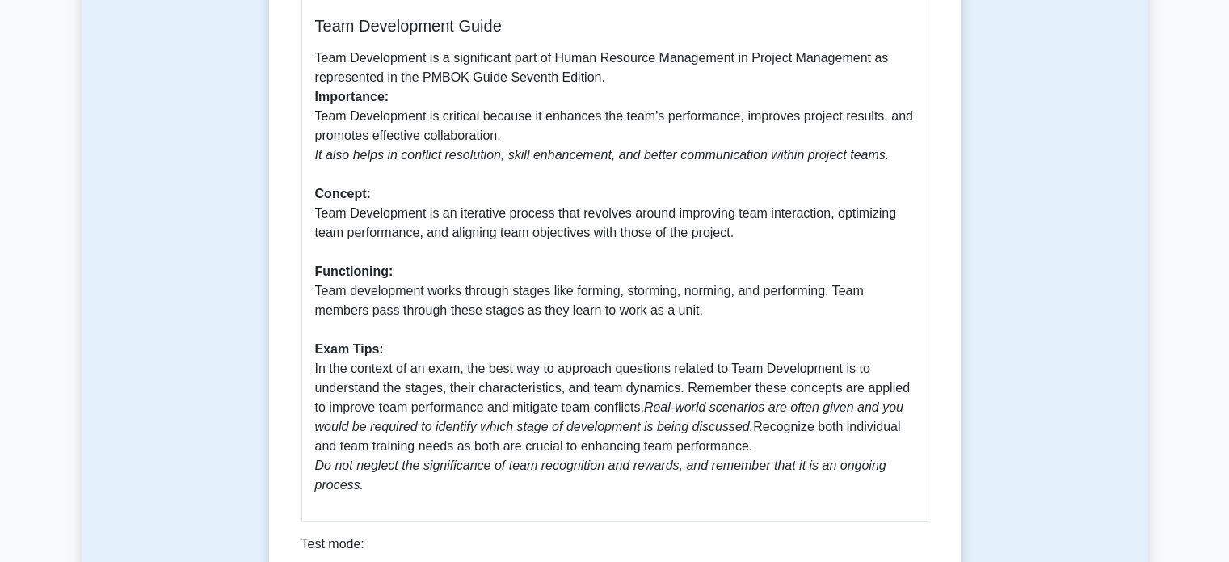
scroll to position [498, 0]
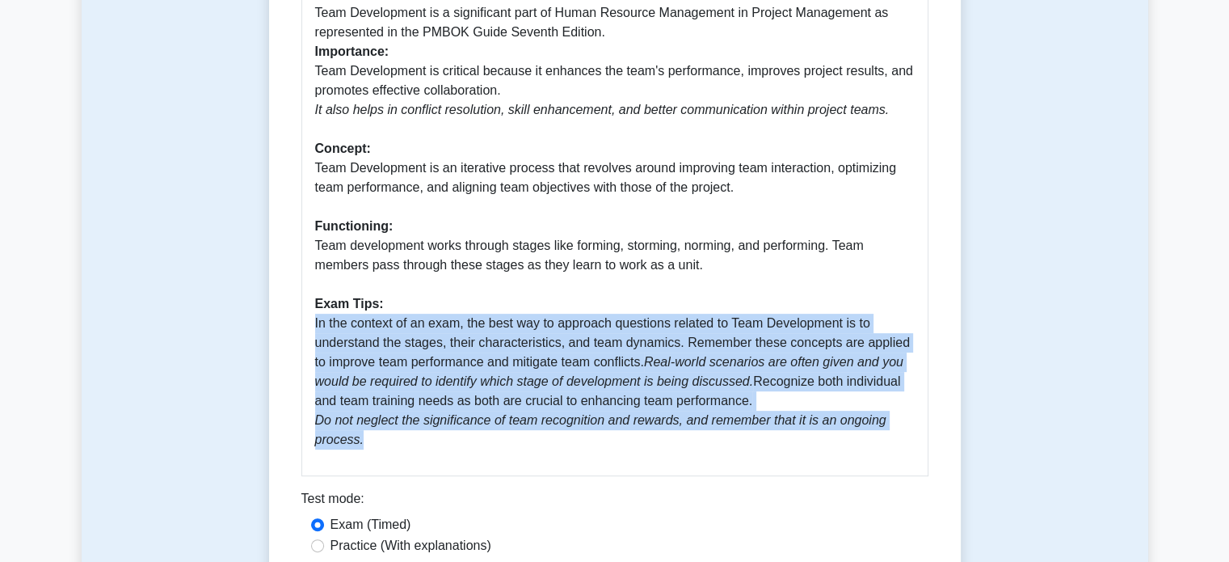
drag, startPoint x: 311, startPoint y: 327, endPoint x: 411, endPoint y: 447, distance: 156.7
click at [411, 447] on div "Team Development Guide Team Development is a significant part of Human Resource…" at bounding box center [614, 210] width 627 height 532
copy p "In the context of an exam, the best way to approach questions related to Team D…"
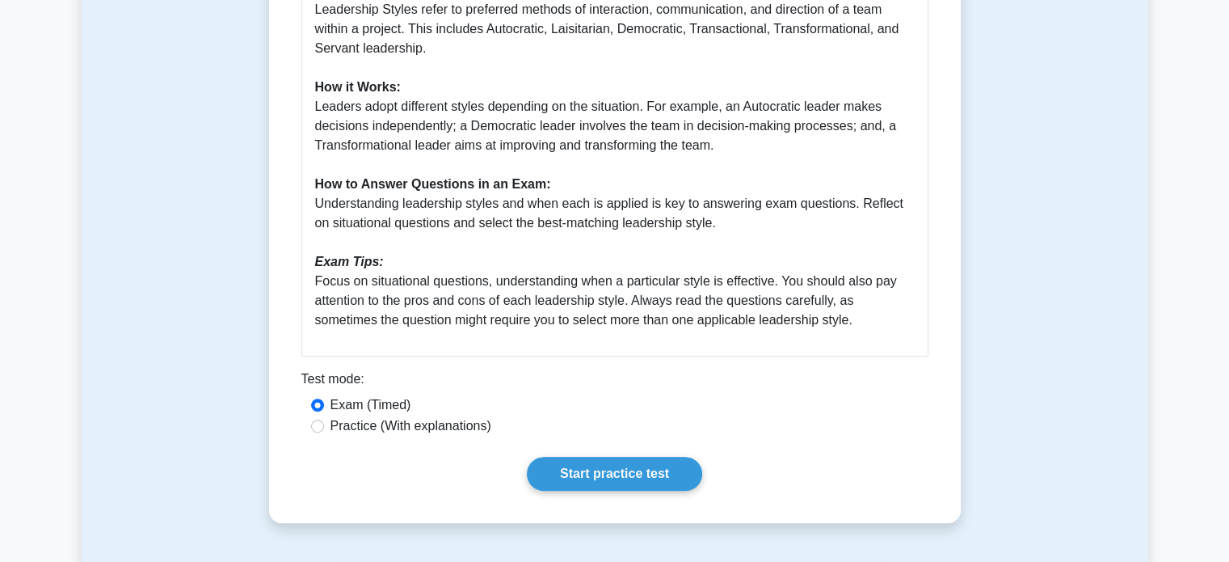
scroll to position [658, 0]
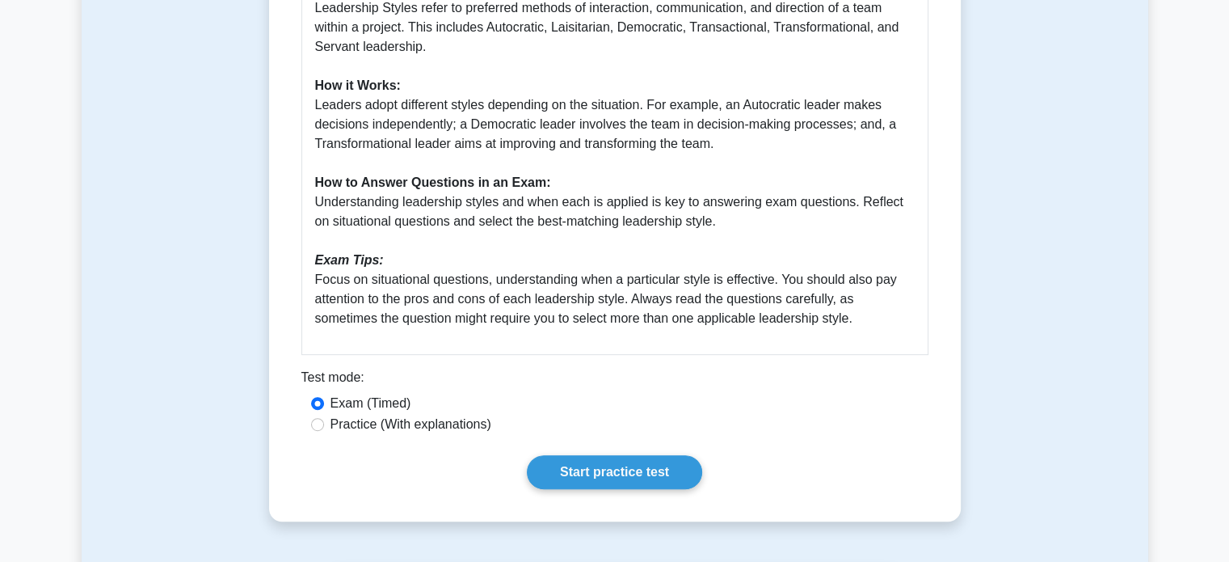
drag, startPoint x: 314, startPoint y: 280, endPoint x: 866, endPoint y: 322, distance: 554.4
click at [866, 322] on div "Guide to Leadership Styles in PMBOK 7th Edition - PMP Exam Preparation Leadersh…" at bounding box center [614, 60] width 627 height 590
copy p "Focus on situational questions, understanding when a particular style is effect…"
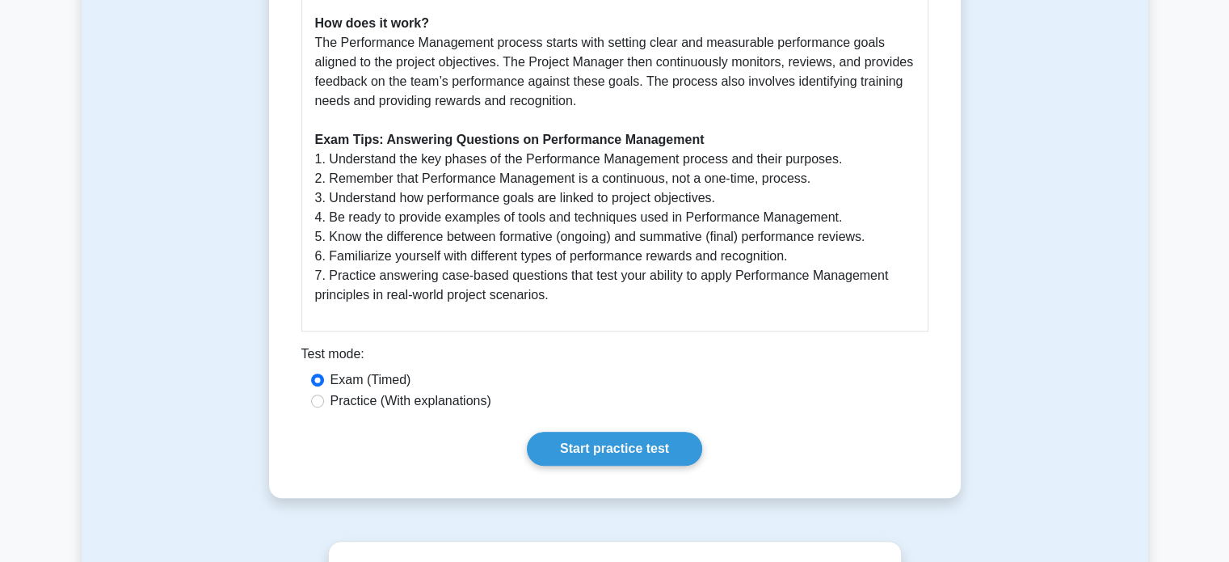
scroll to position [703, 0]
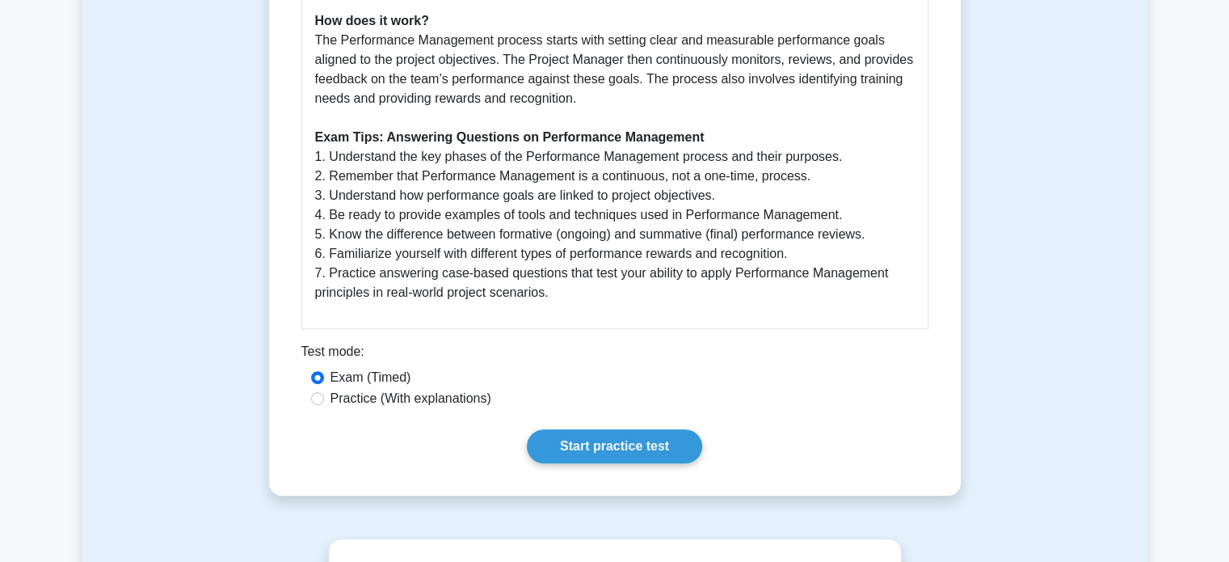
drag, startPoint x: 315, startPoint y: 159, endPoint x: 563, endPoint y: 305, distance: 286.9
click at [563, 305] on div "Guide: Performance Management in Project Management What is Performance Managem…" at bounding box center [614, 34] width 627 height 590
copy p "1. Understand the key phases of the Performance Management process and their pu…"
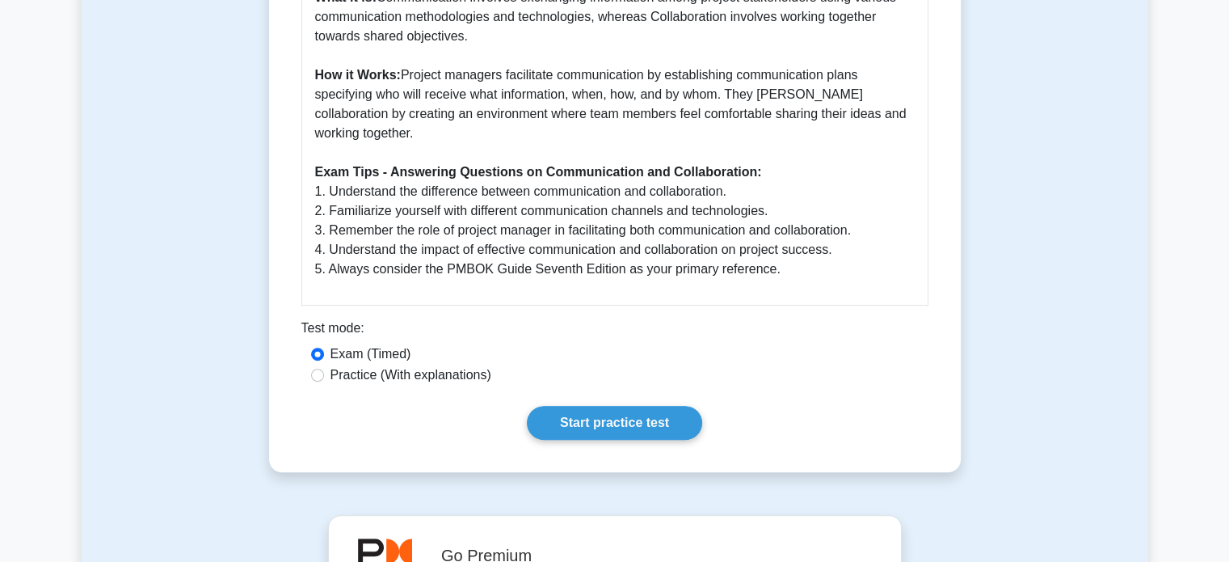
scroll to position [689, 0]
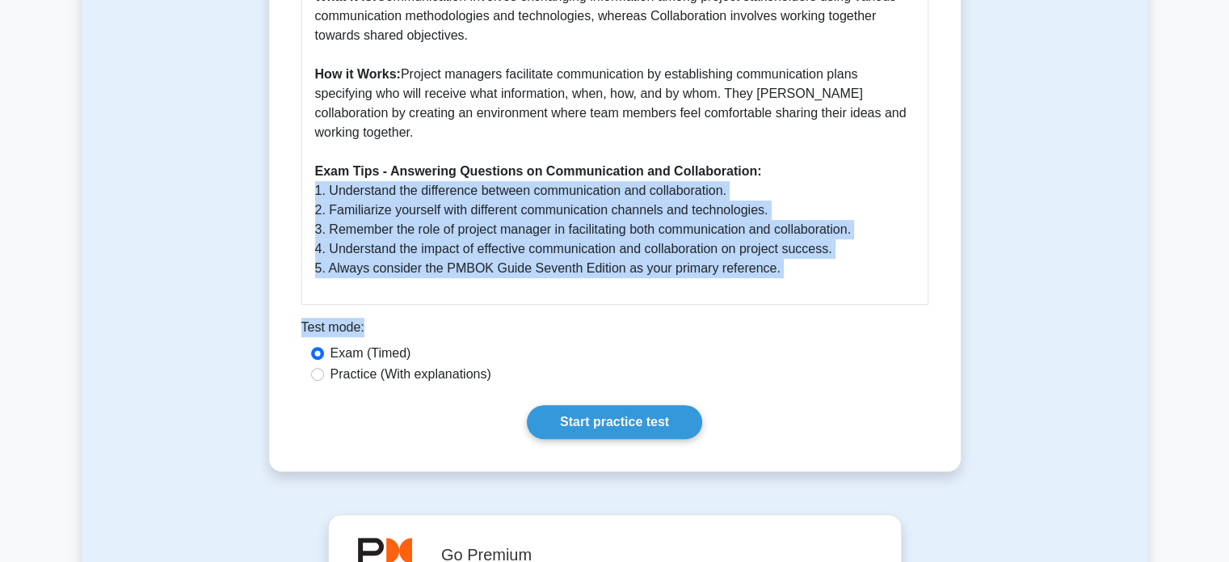
drag, startPoint x: 311, startPoint y: 192, endPoint x: 880, endPoint y: 307, distance: 580.4
click at [840, 271] on p "Communication and Collaboration is a crucial part of Human Resource Management …" at bounding box center [615, 64] width 600 height 427
drag, startPoint x: 313, startPoint y: 190, endPoint x: 779, endPoint y: 272, distance: 473.4
click at [779, 272] on div "Guide to Communication and Collaboration in Human Resource Management Communica…" at bounding box center [614, 48] width 627 height 512
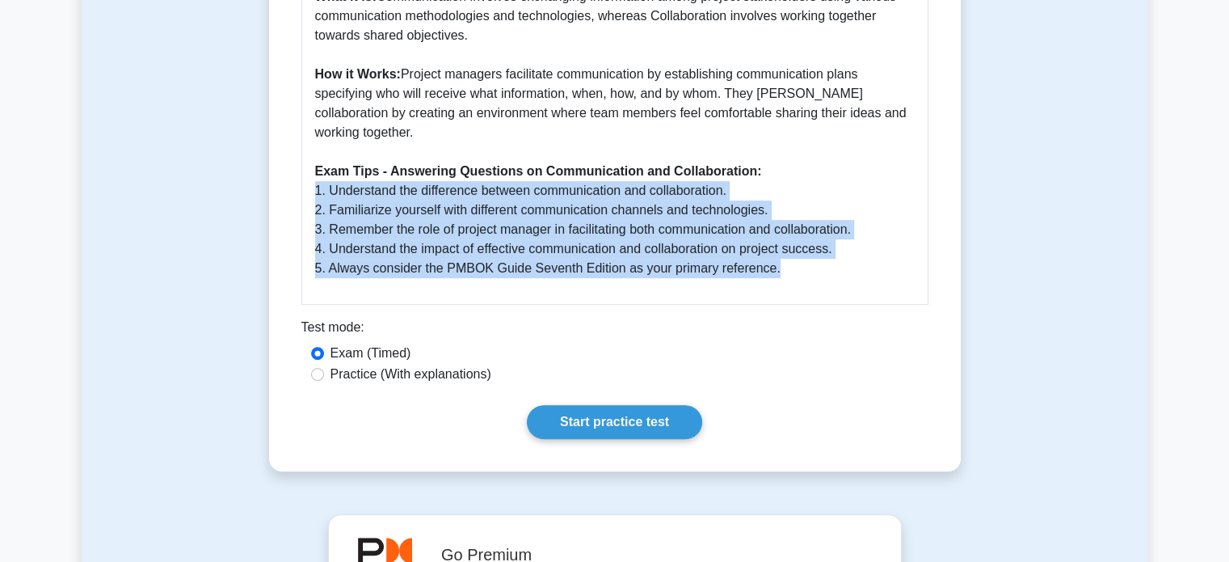
copy p "1. Understand the difference between communication and collaboration. 2. Famili…"
